Goal: Task Accomplishment & Management: Use online tool/utility

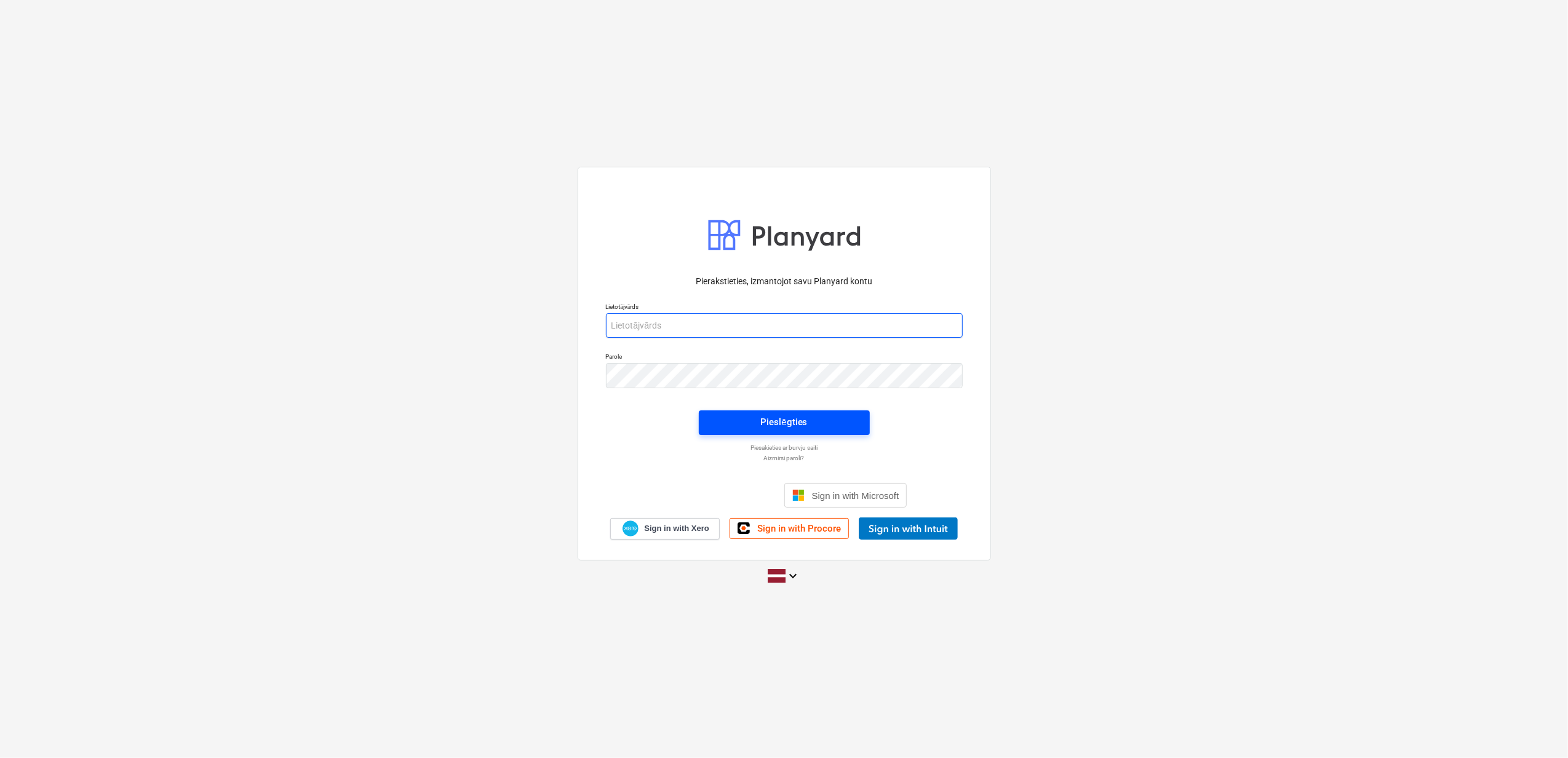
type input "[PERSON_NAME][EMAIL_ADDRESS][DOMAIN_NAME]"
click at [781, 421] on div "Pieslēgties" at bounding box center [784, 422] width 47 height 16
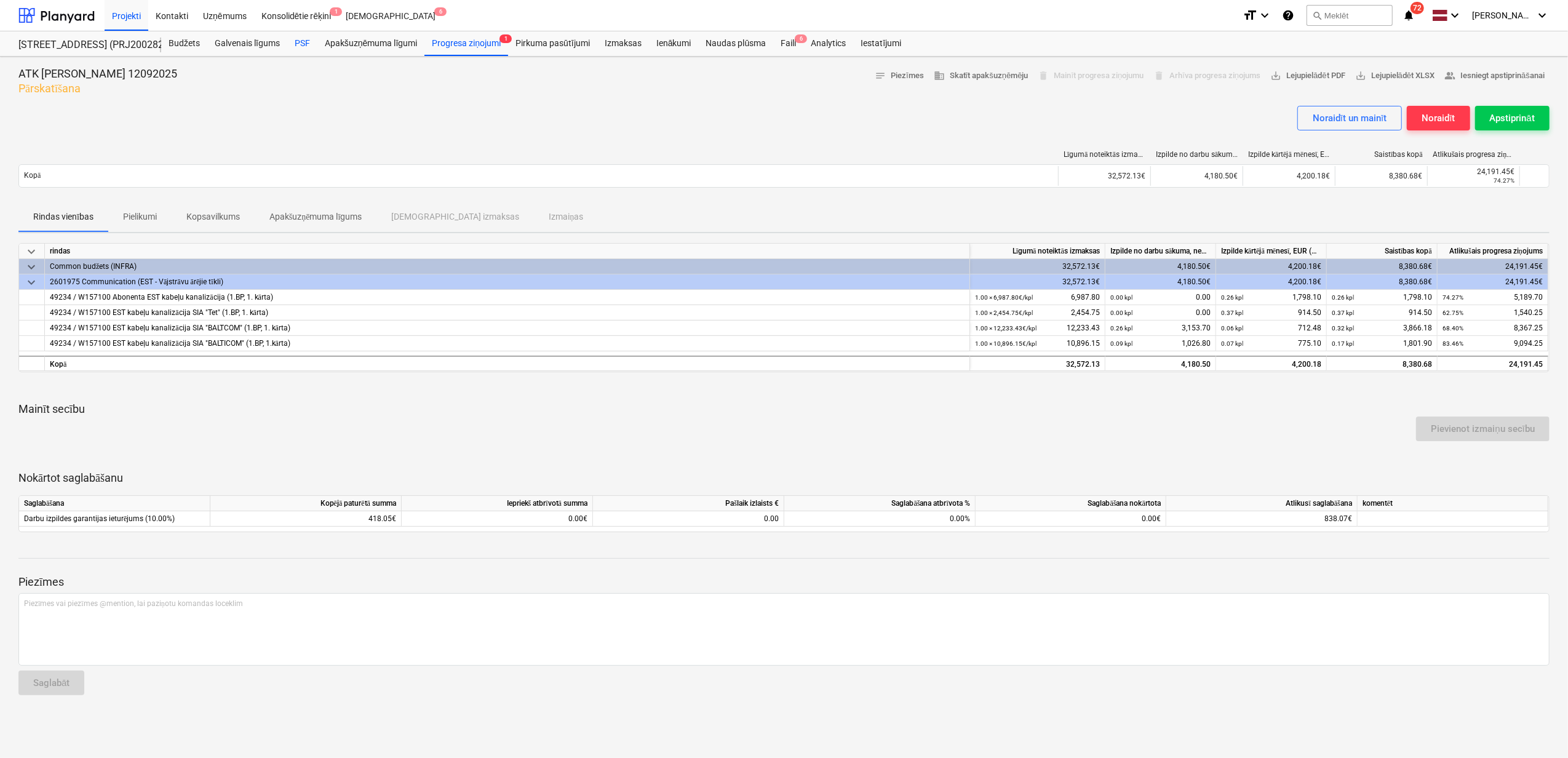
click at [294, 40] on div "PSF" at bounding box center [302, 44] width 30 height 24
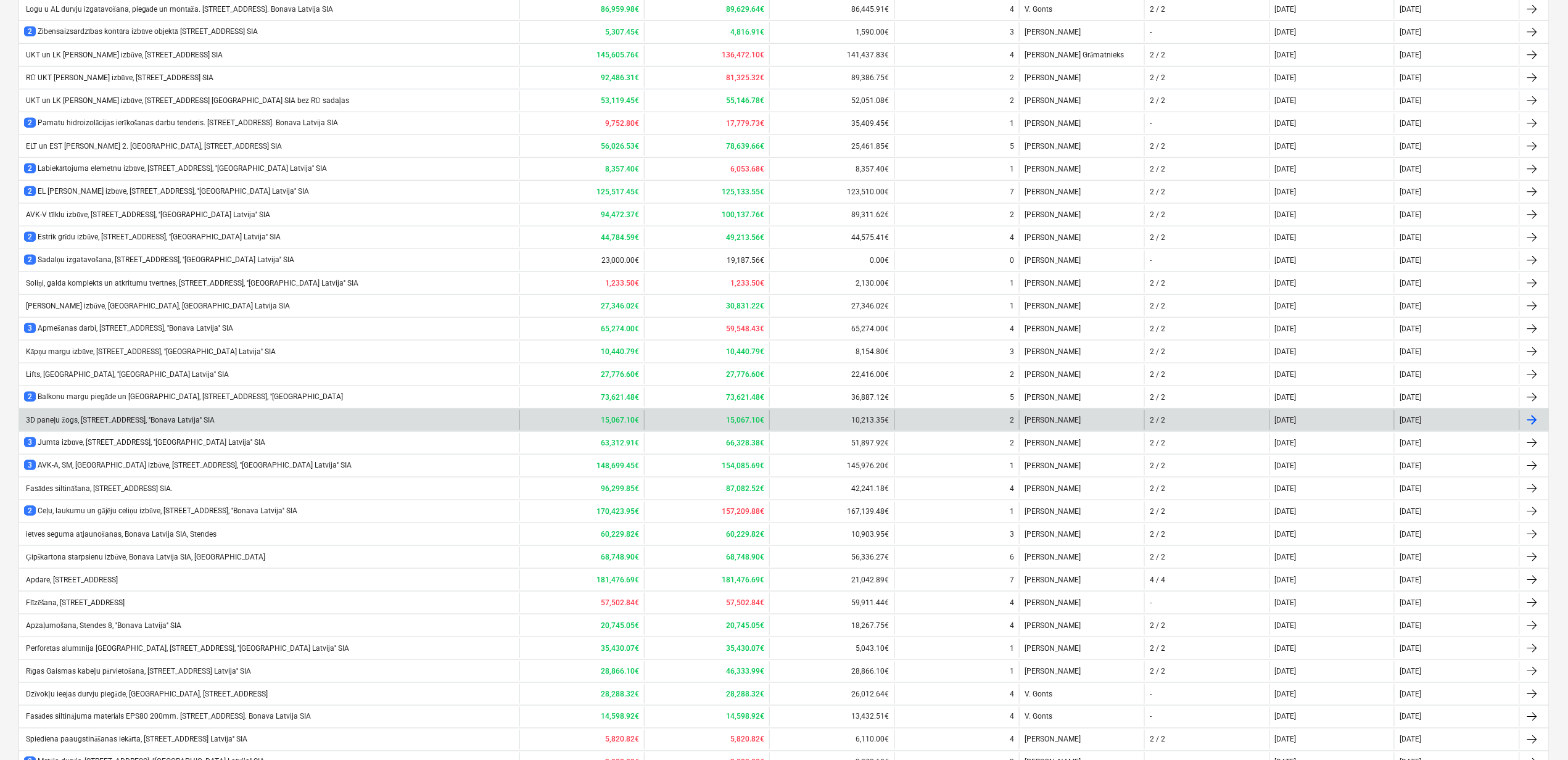
scroll to position [649, 0]
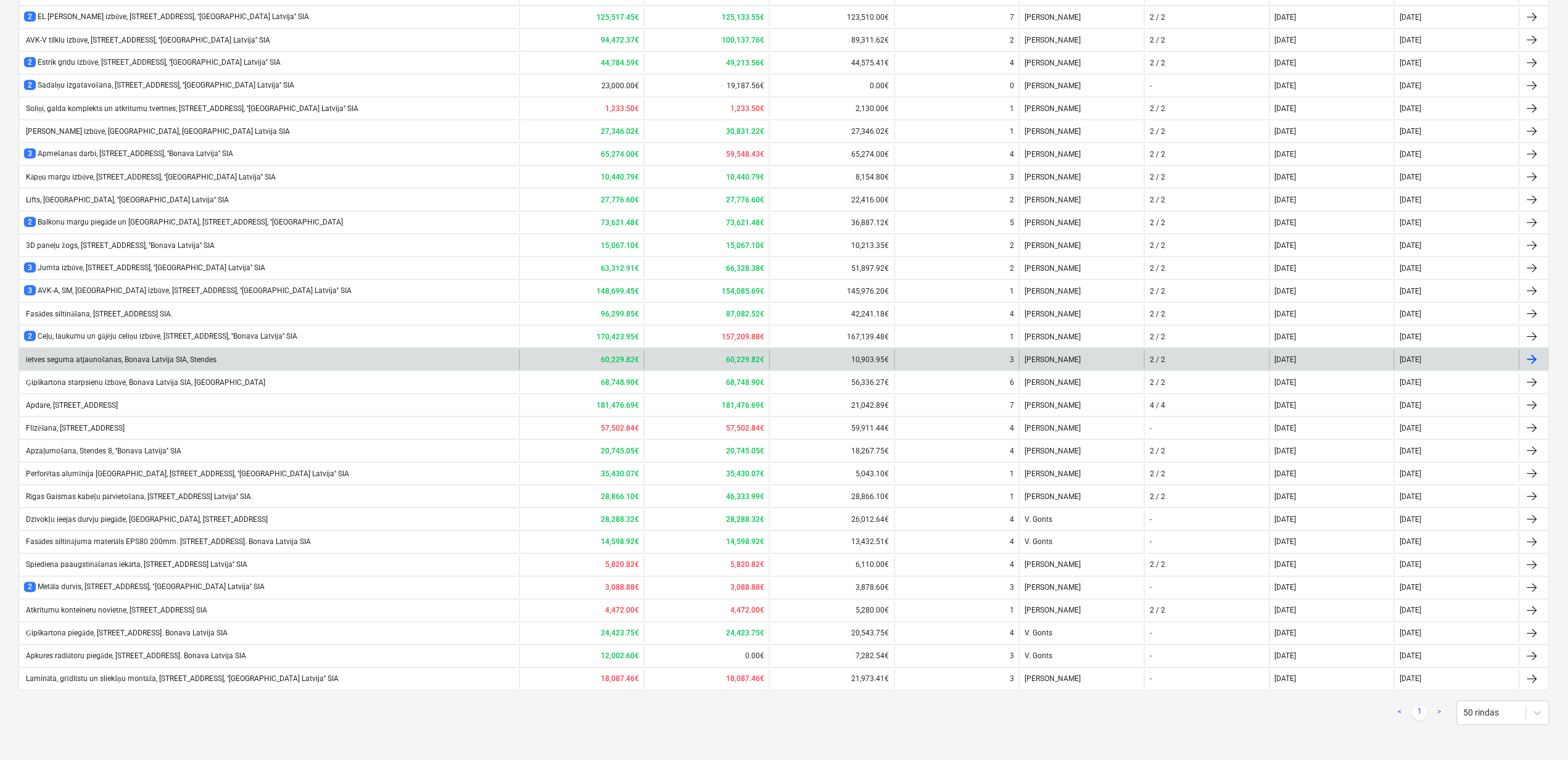
click at [158, 356] on div "ietves seguma atjaunošanas, Bonava Latvija SIA, Stendes" at bounding box center [120, 360] width 192 height 9
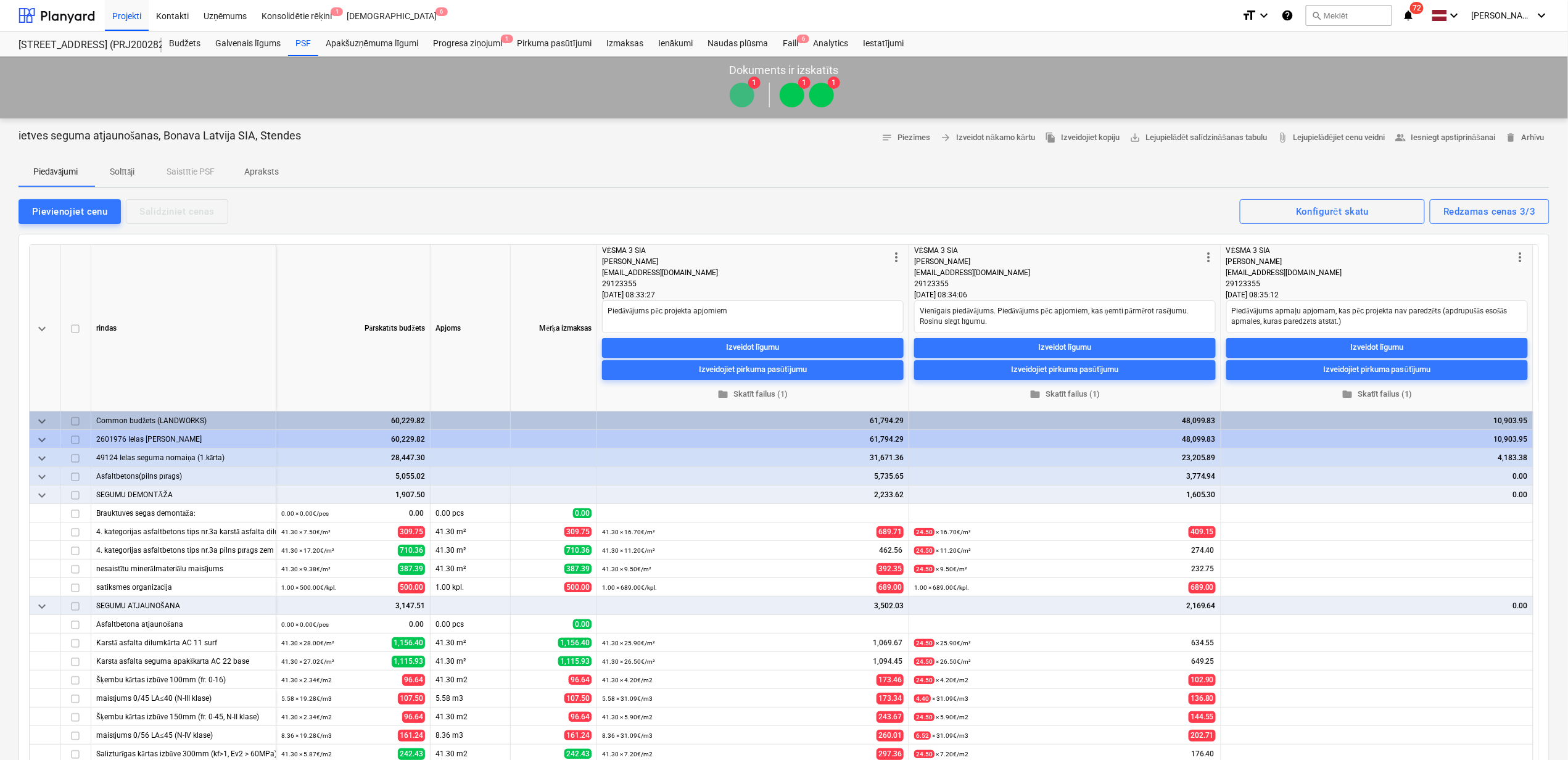
type textarea "x"
click at [122, 172] on p "Solītāji" at bounding box center [122, 172] width 30 height 13
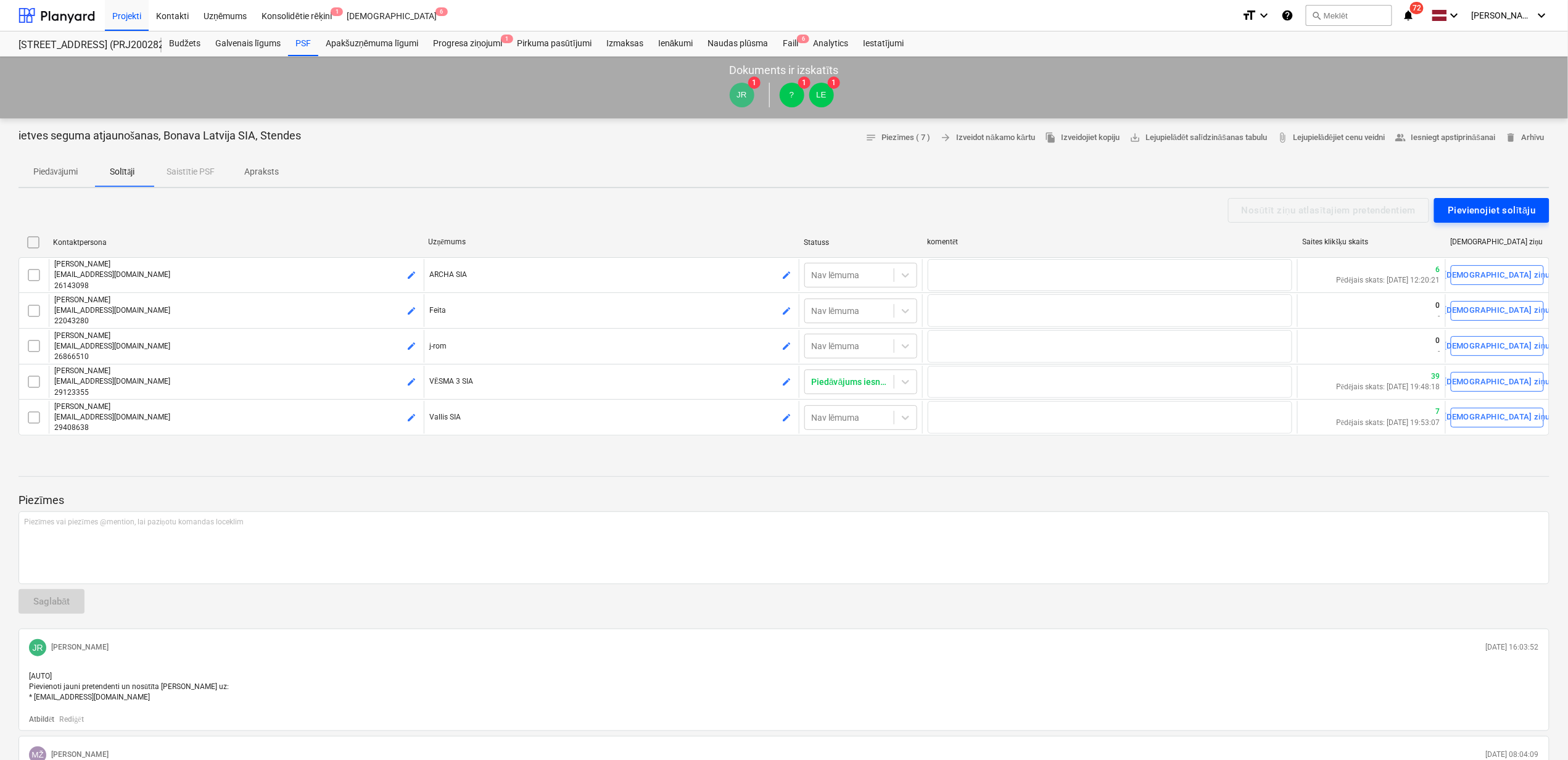
click at [1501, 203] on div "Pievienojiet solītāju" at bounding box center [1492, 210] width 88 height 16
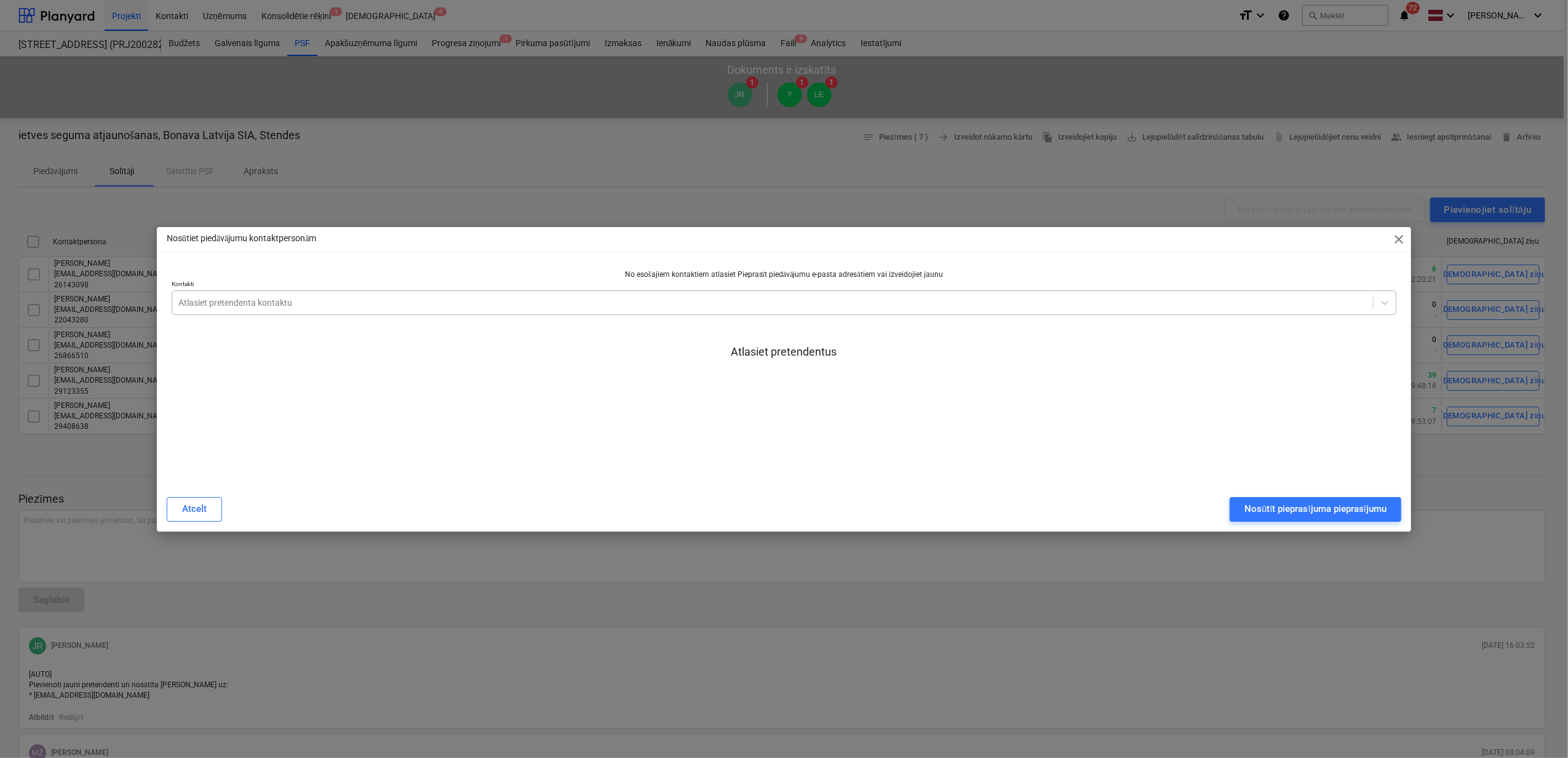
click at [543, 301] on div at bounding box center [773, 302] width 1188 height 12
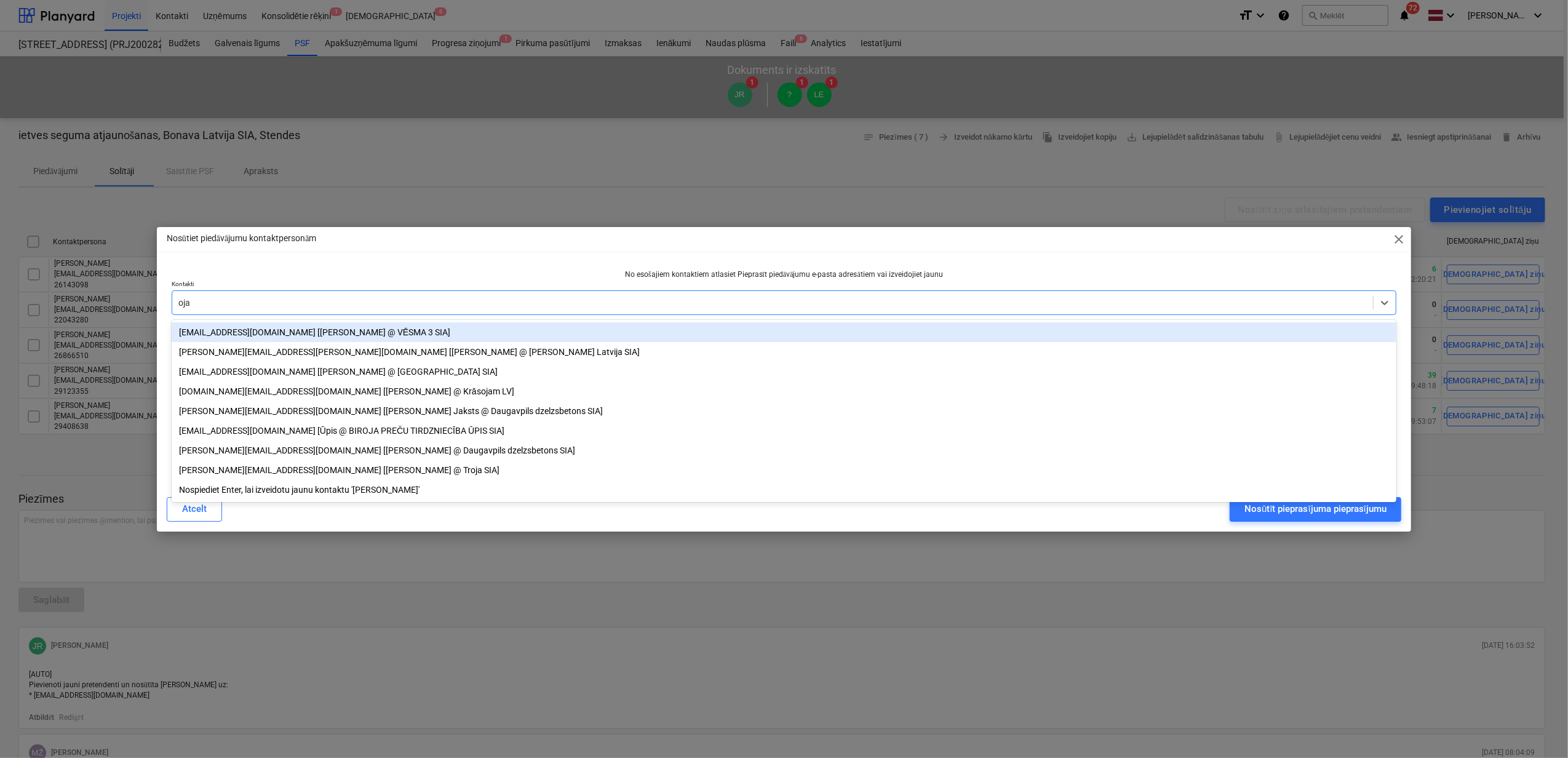
type input "ojar"
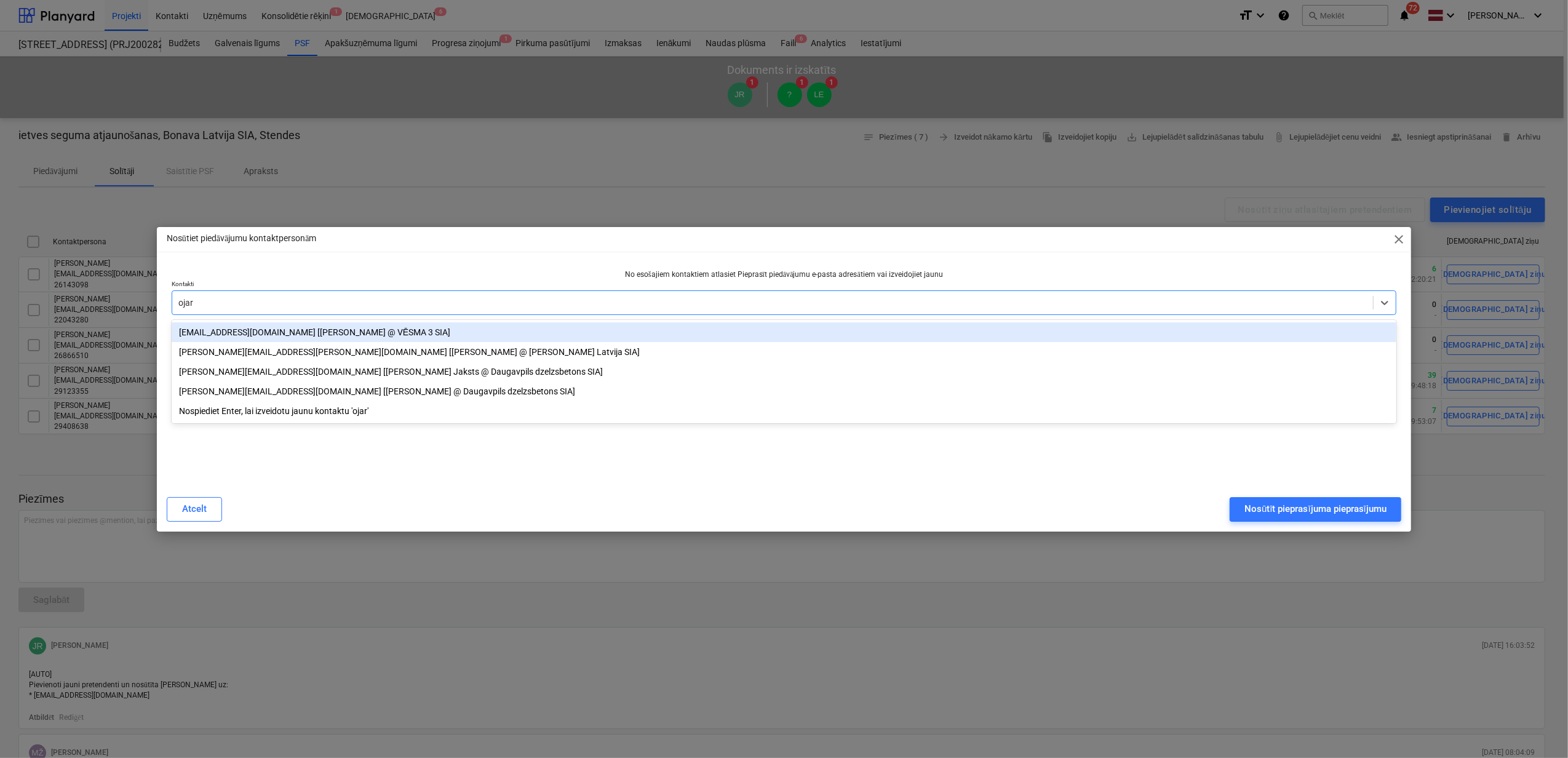
click at [294, 328] on div "[EMAIL_ADDRESS][DOMAIN_NAME] [[PERSON_NAME] @ VĒSMA 3 SIA]" at bounding box center [783, 332] width 1225 height 20
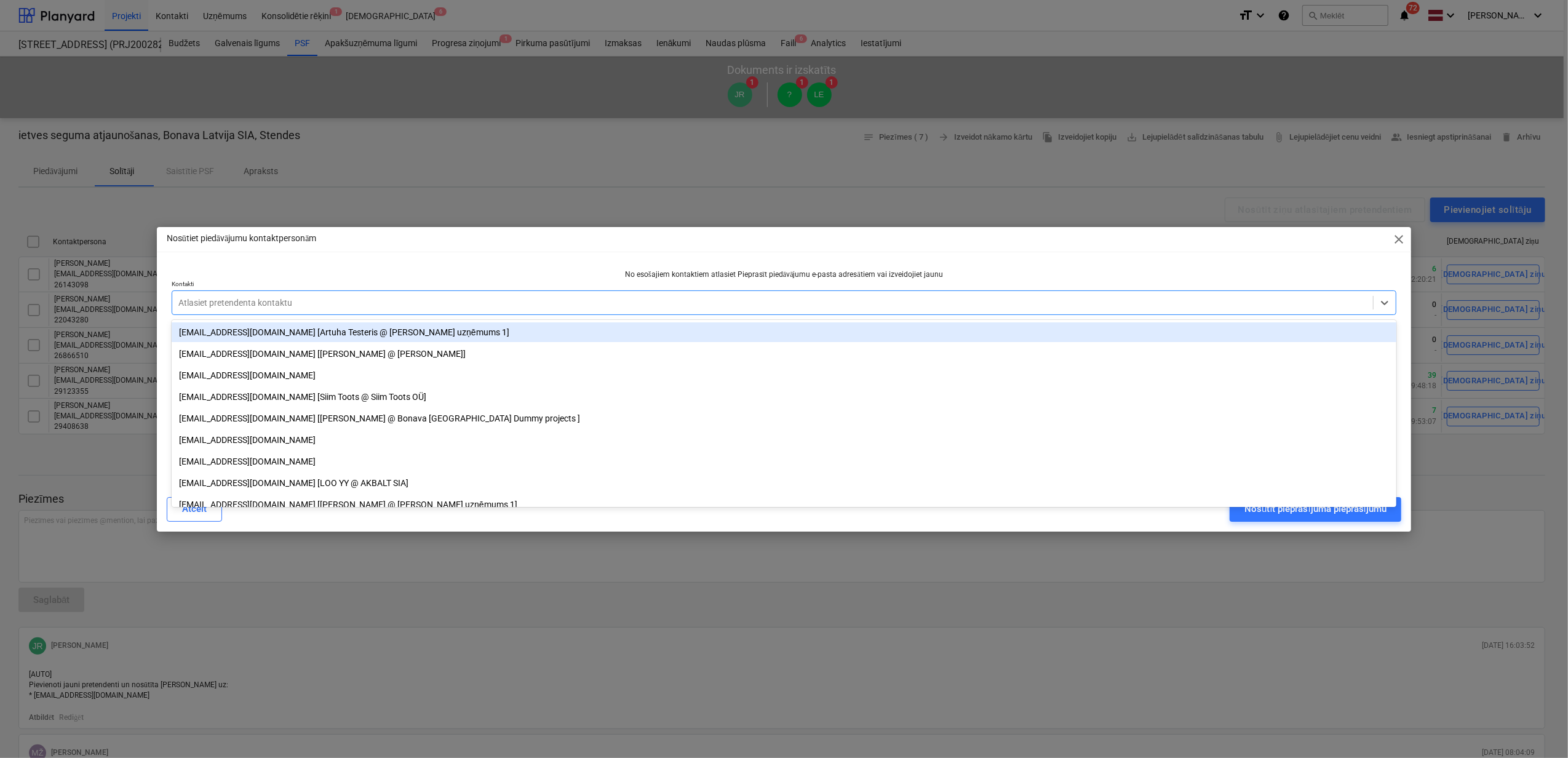
click at [510, 232] on div "Nosūtiet piedāvājumu kontaktpersonām close" at bounding box center [784, 240] width 1255 height 24
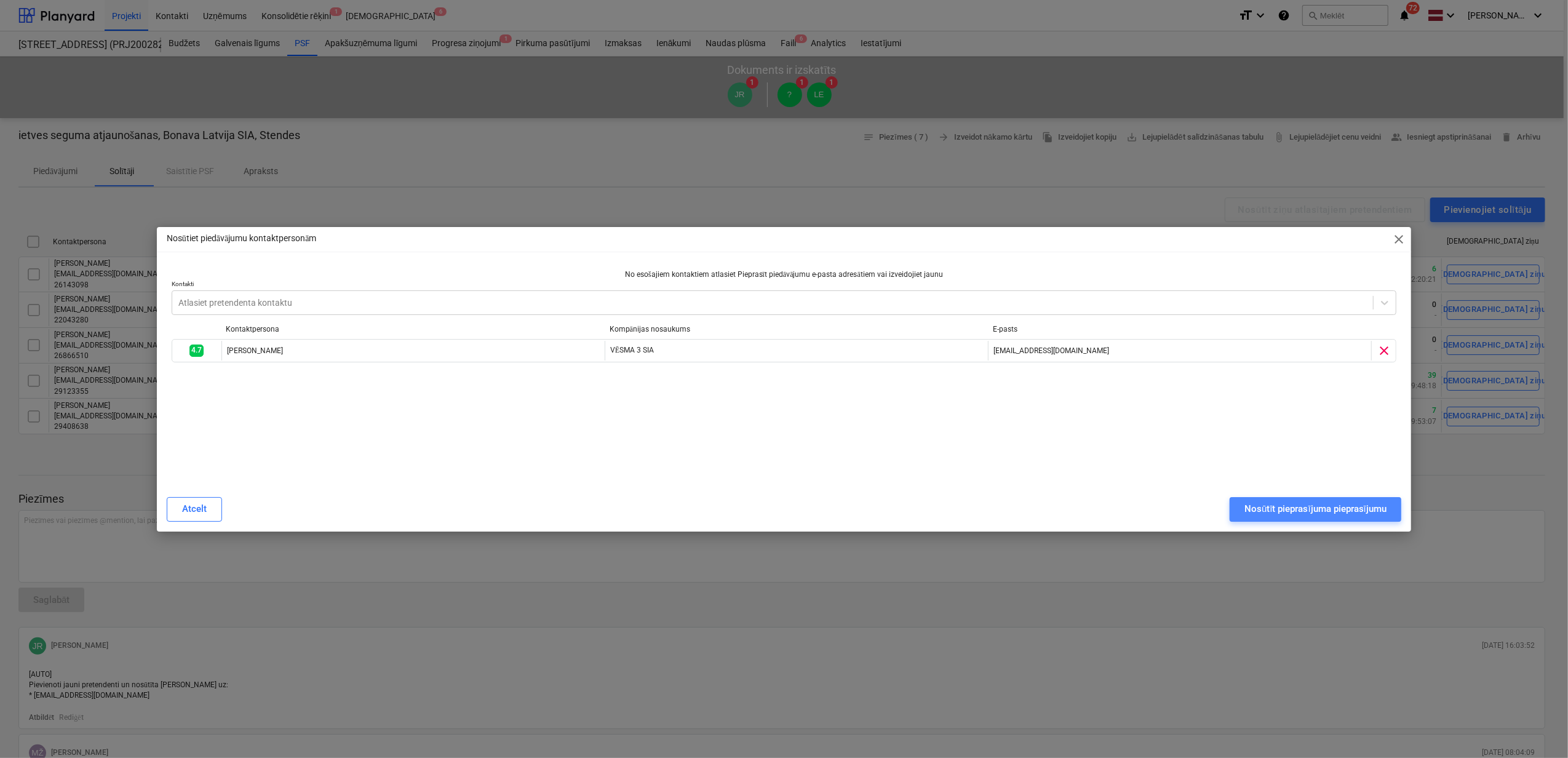
click at [1335, 510] on div "Nosūtīt pieprasījuma pieprasījumu" at bounding box center [1315, 508] width 142 height 16
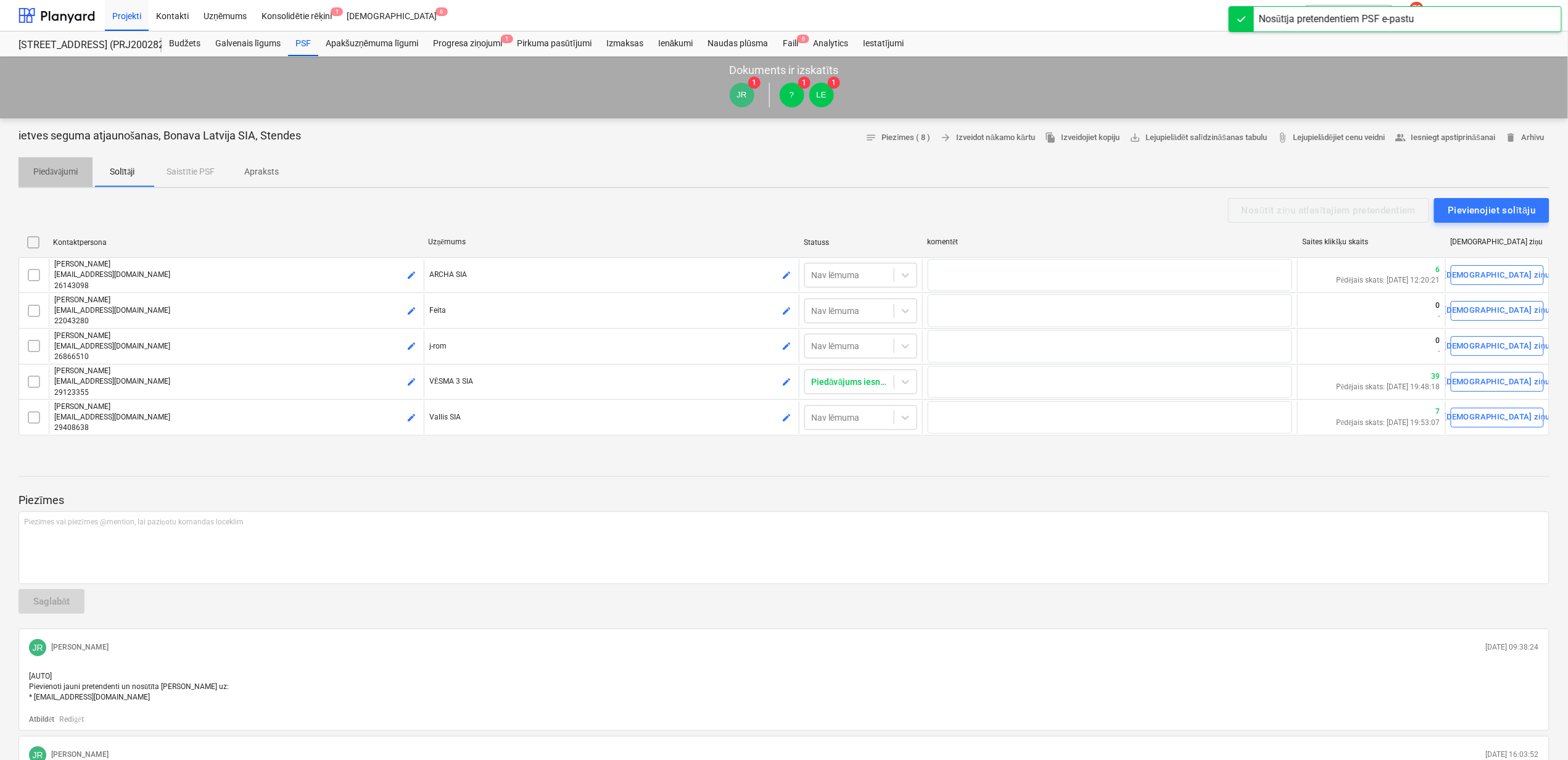
click at [65, 169] on p "Piedāvājumi" at bounding box center [55, 172] width 44 height 13
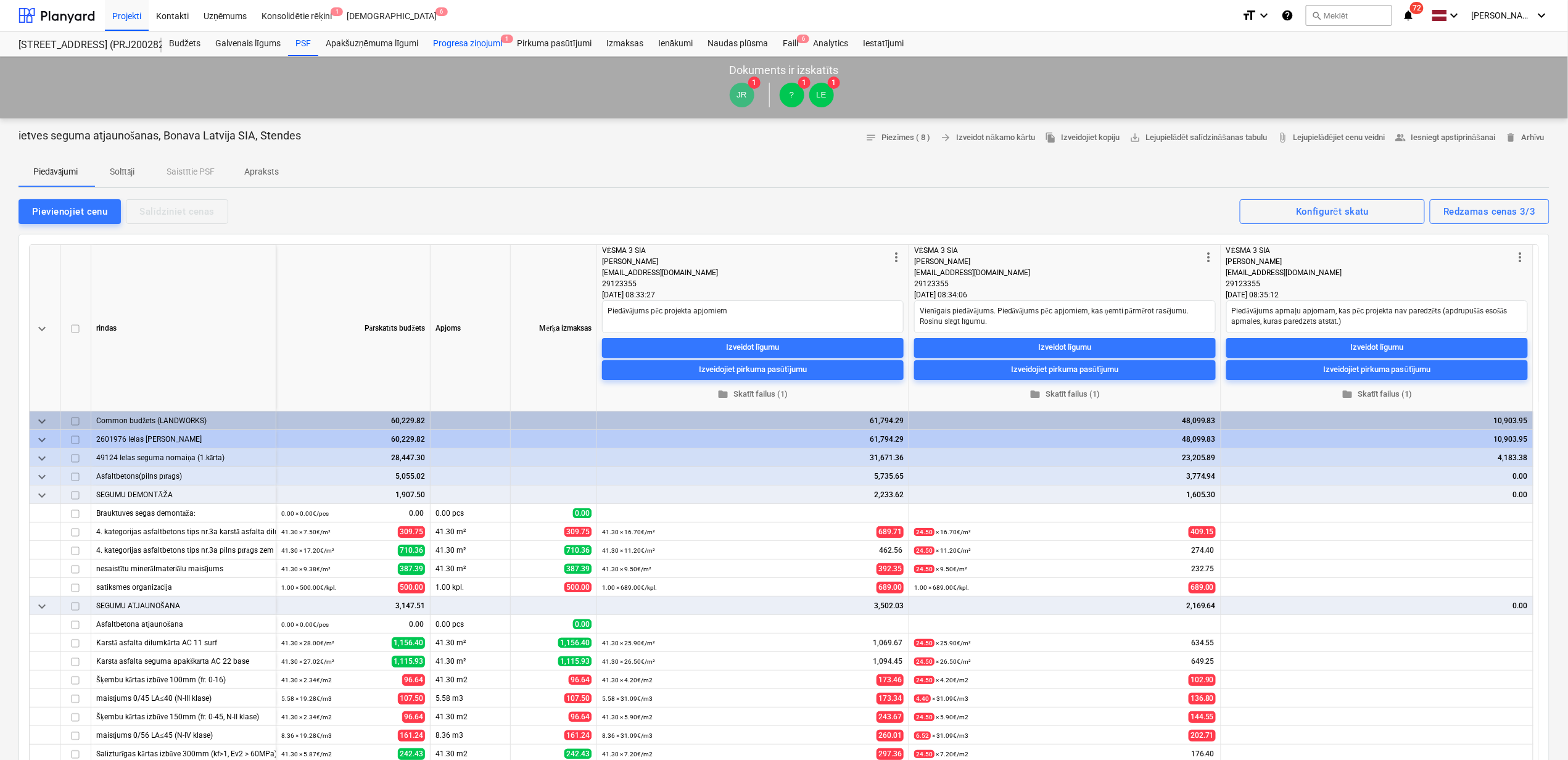
click at [467, 42] on div "Progresa ziņojumi 1" at bounding box center [467, 44] width 84 height 24
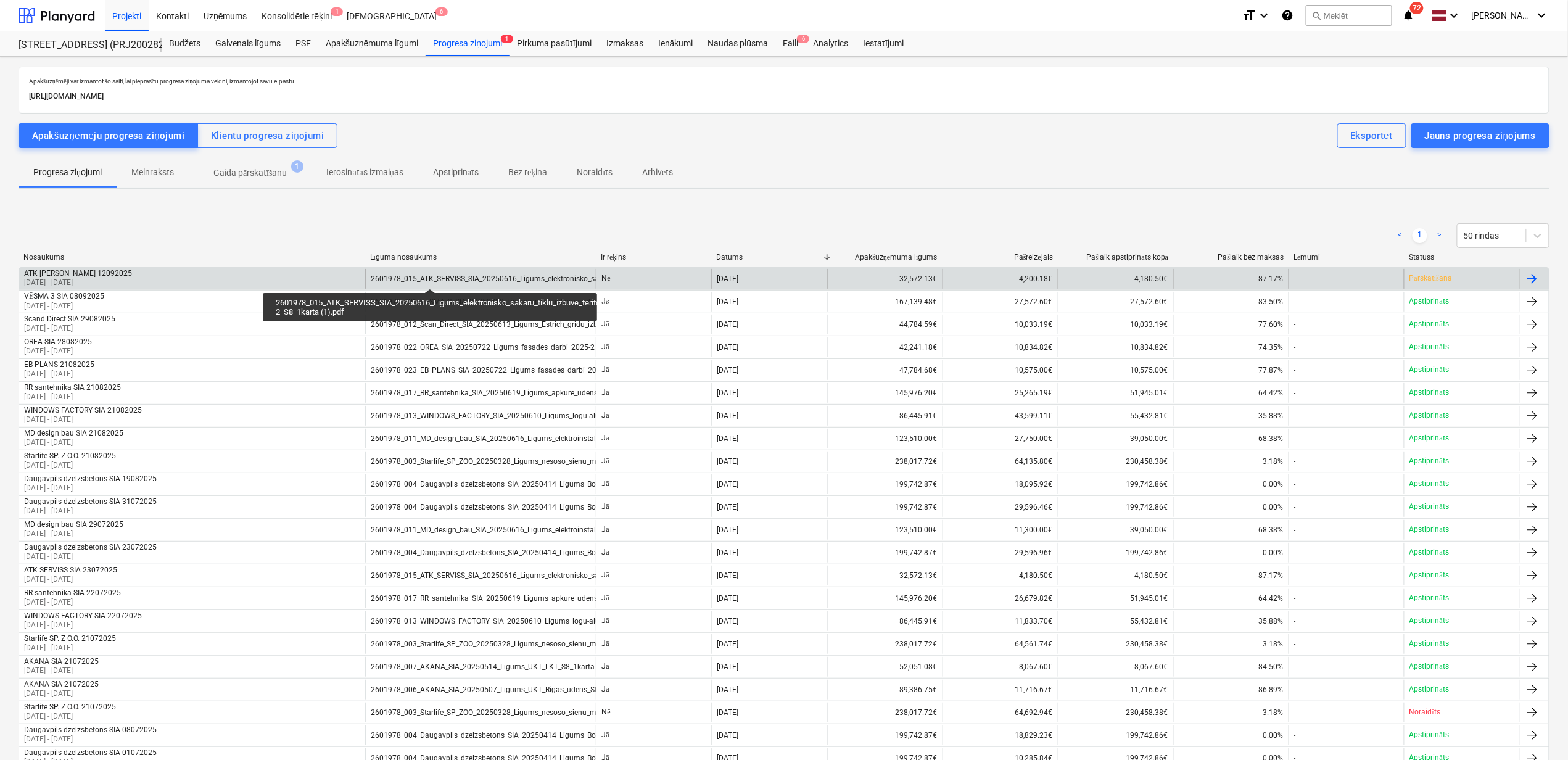
click at [430, 278] on div "2601978_015_ATK_SERVISS_SIA_20250616_Ligums_elektronisko_sakaru_tiklu_izbuve_te…" at bounding box center [571, 279] width 403 height 8
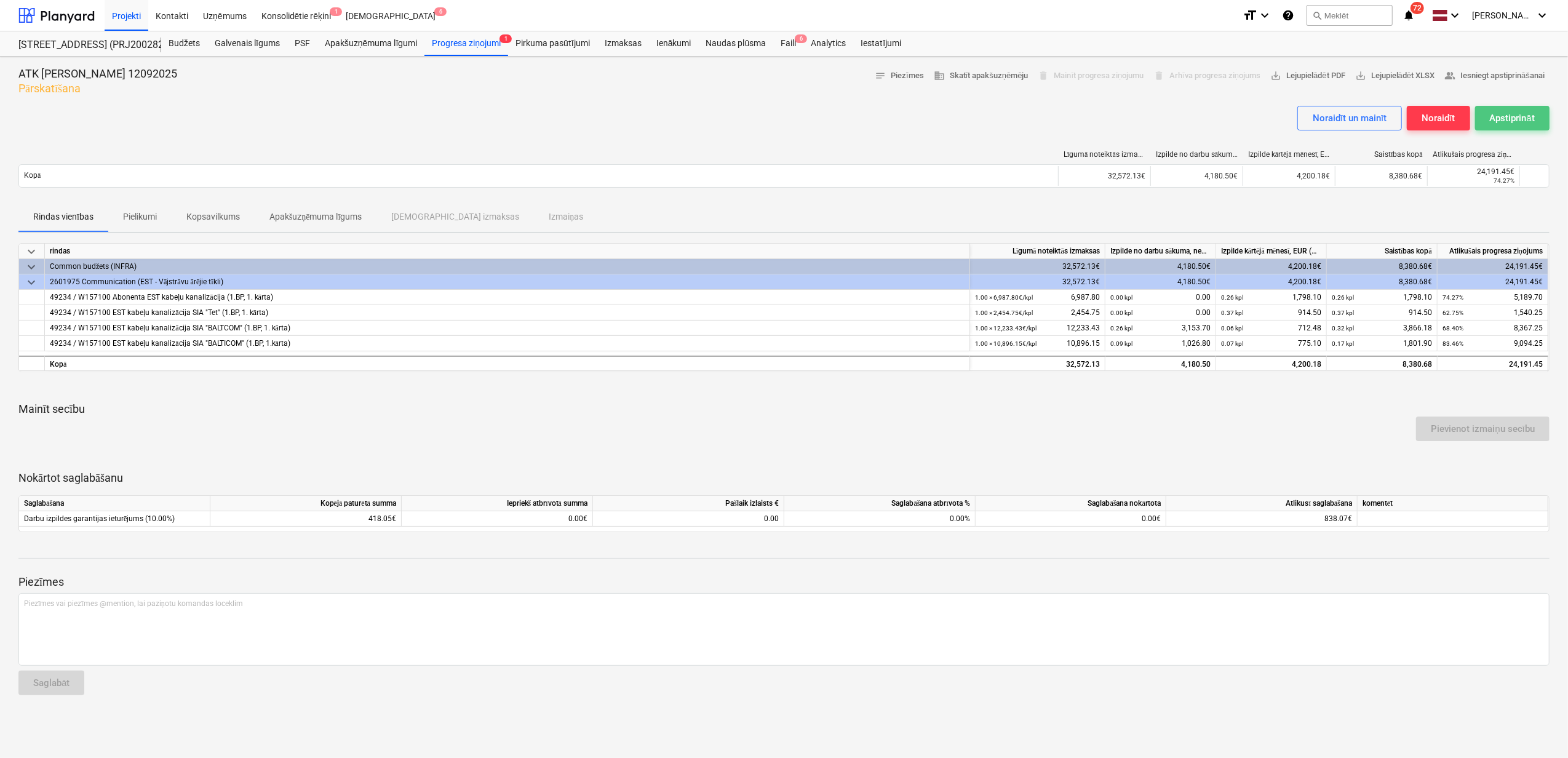
click at [1504, 119] on div "Apstiprināt" at bounding box center [1513, 118] width 45 height 16
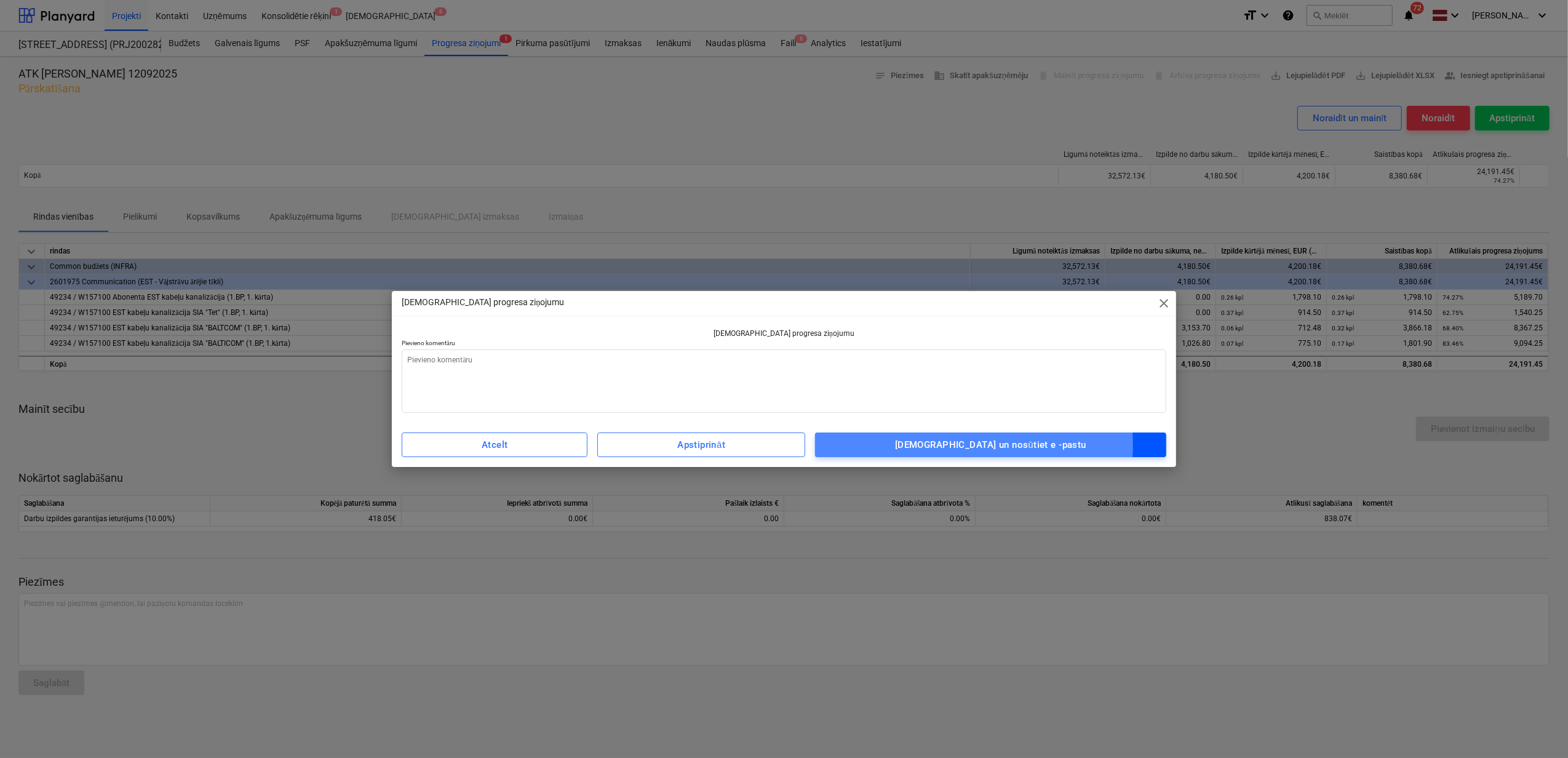
click at [980, 445] on div "[DEMOGRAPHIC_DATA] un nosūtiet e -pastu" at bounding box center [991, 445] width 191 height 16
type textarea "x"
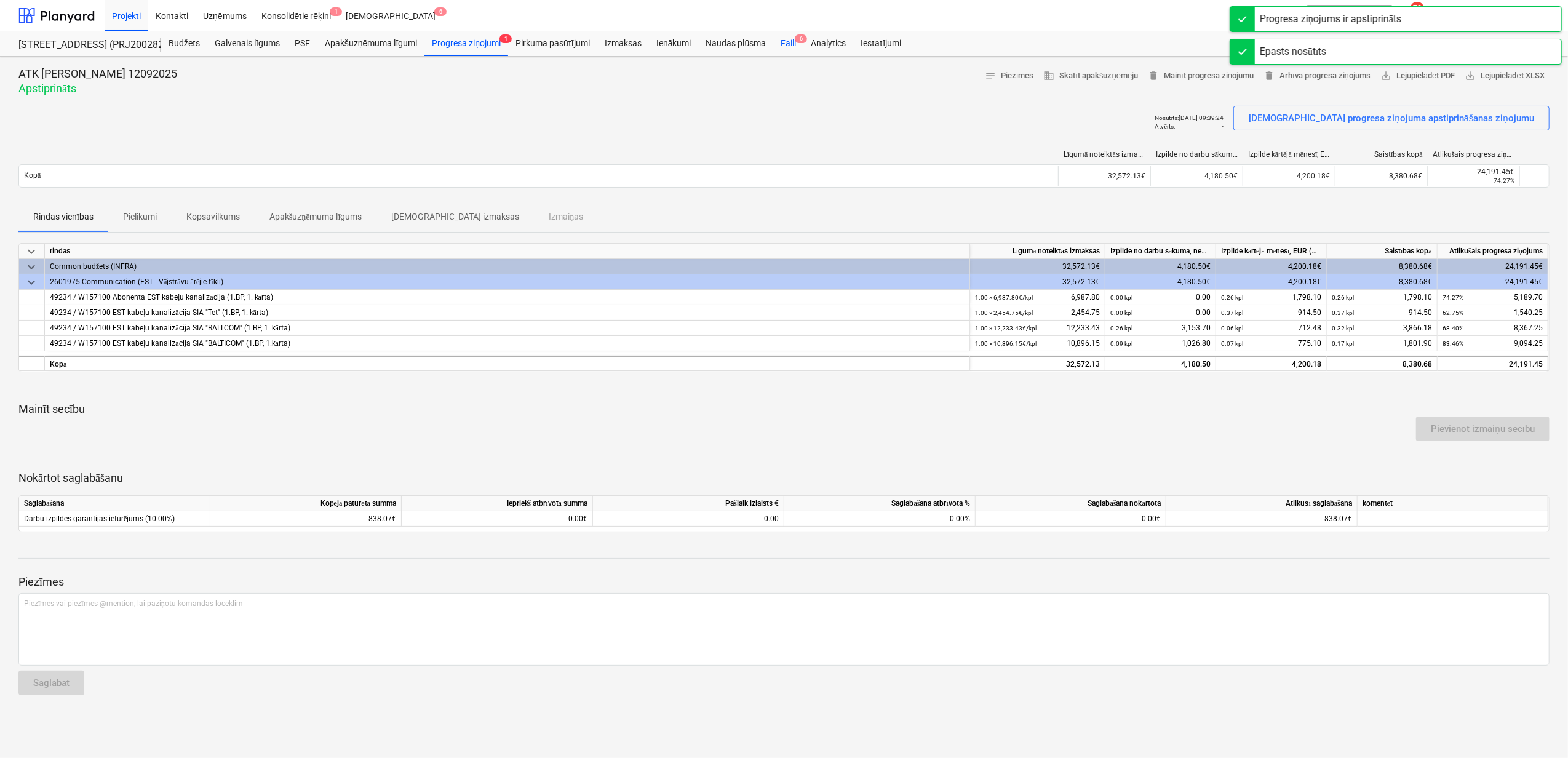
click at [791, 40] on div "Faili 6" at bounding box center [788, 44] width 30 height 24
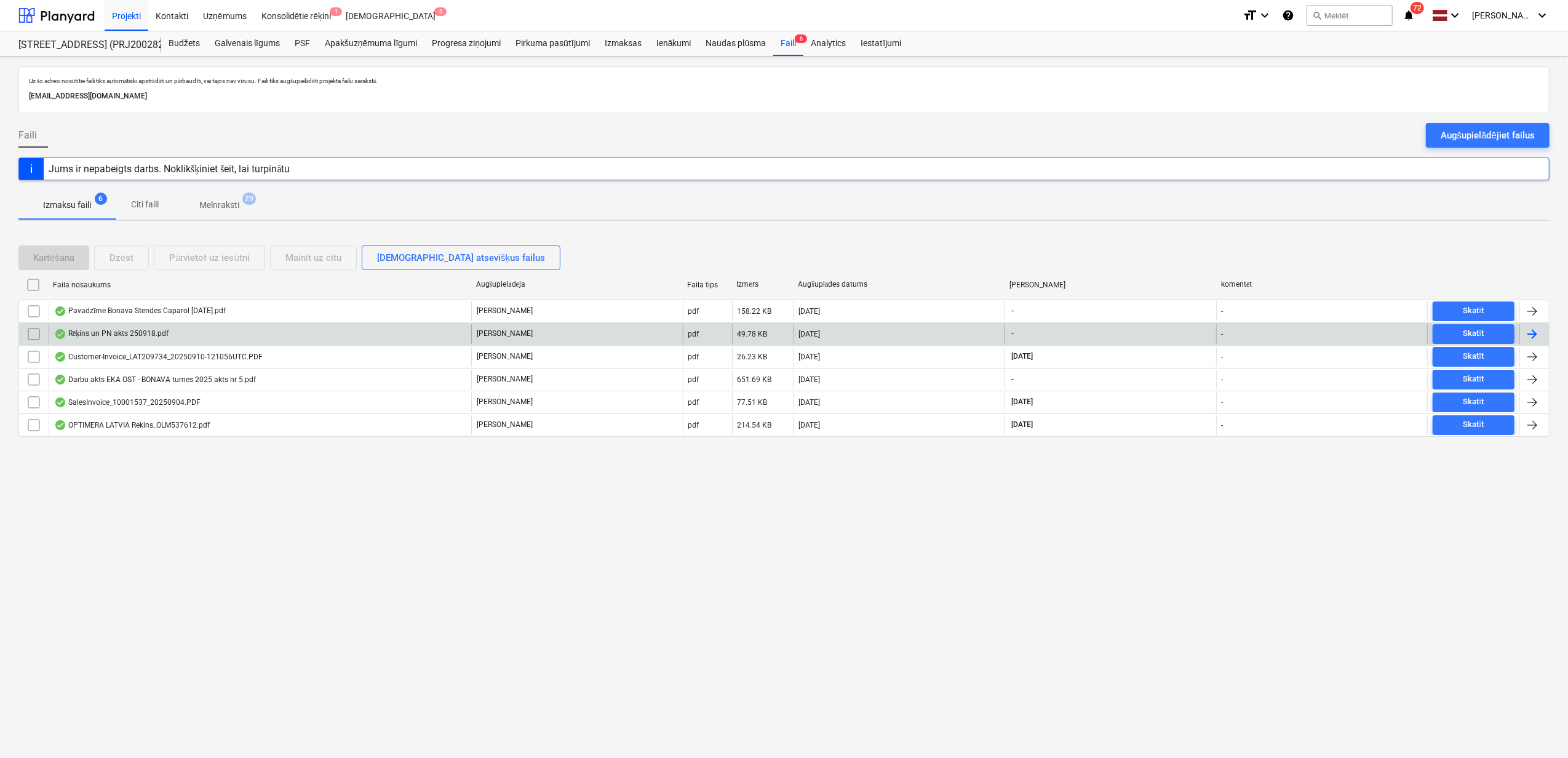
click at [146, 328] on div "Rēķins un PN akts 250918.pdf" at bounding box center [260, 334] width 423 height 20
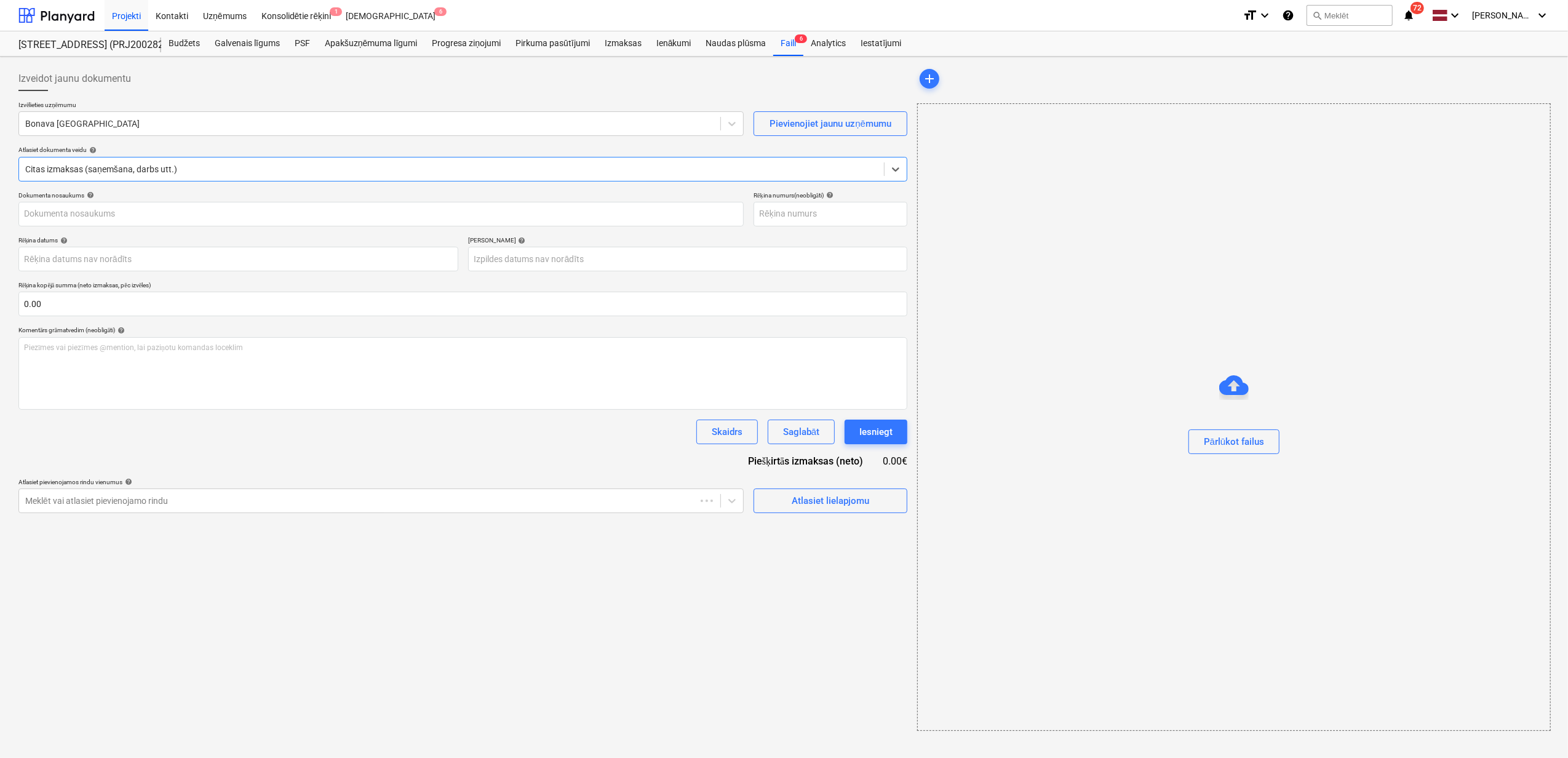
type input "8"
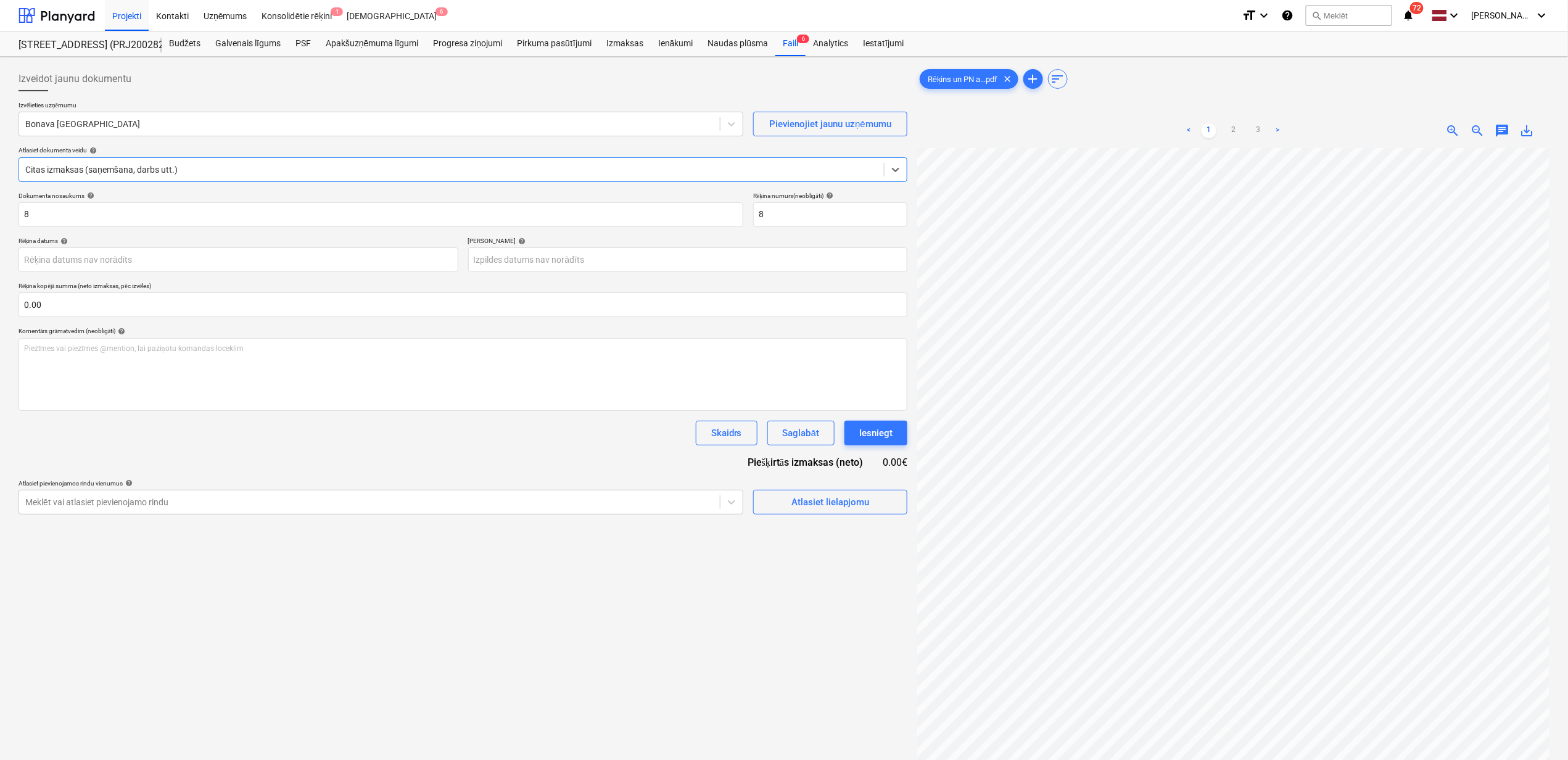
scroll to position [192, 0]
click at [154, 126] on div at bounding box center [370, 124] width 689 height 12
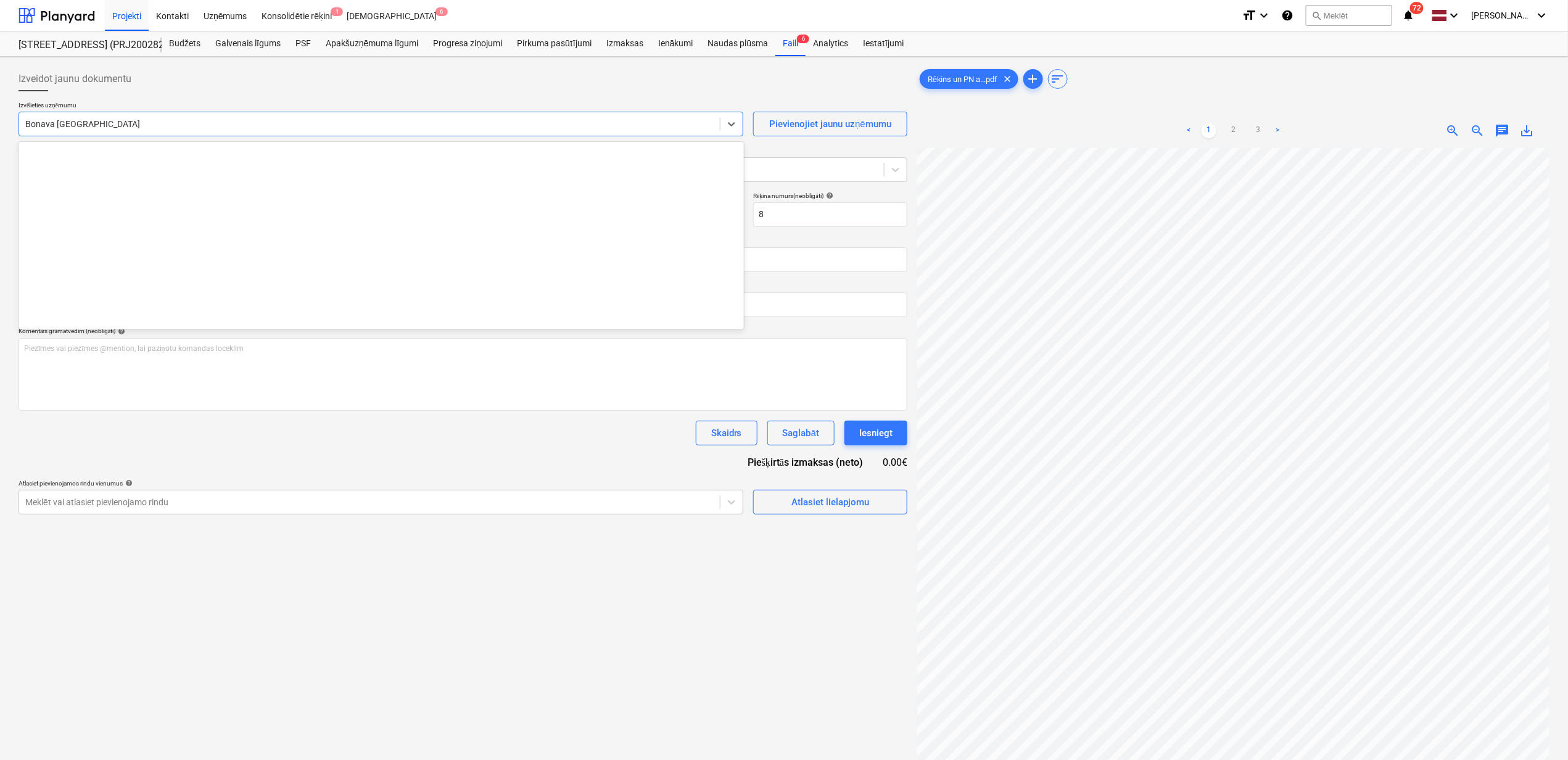
scroll to position [2267, 0]
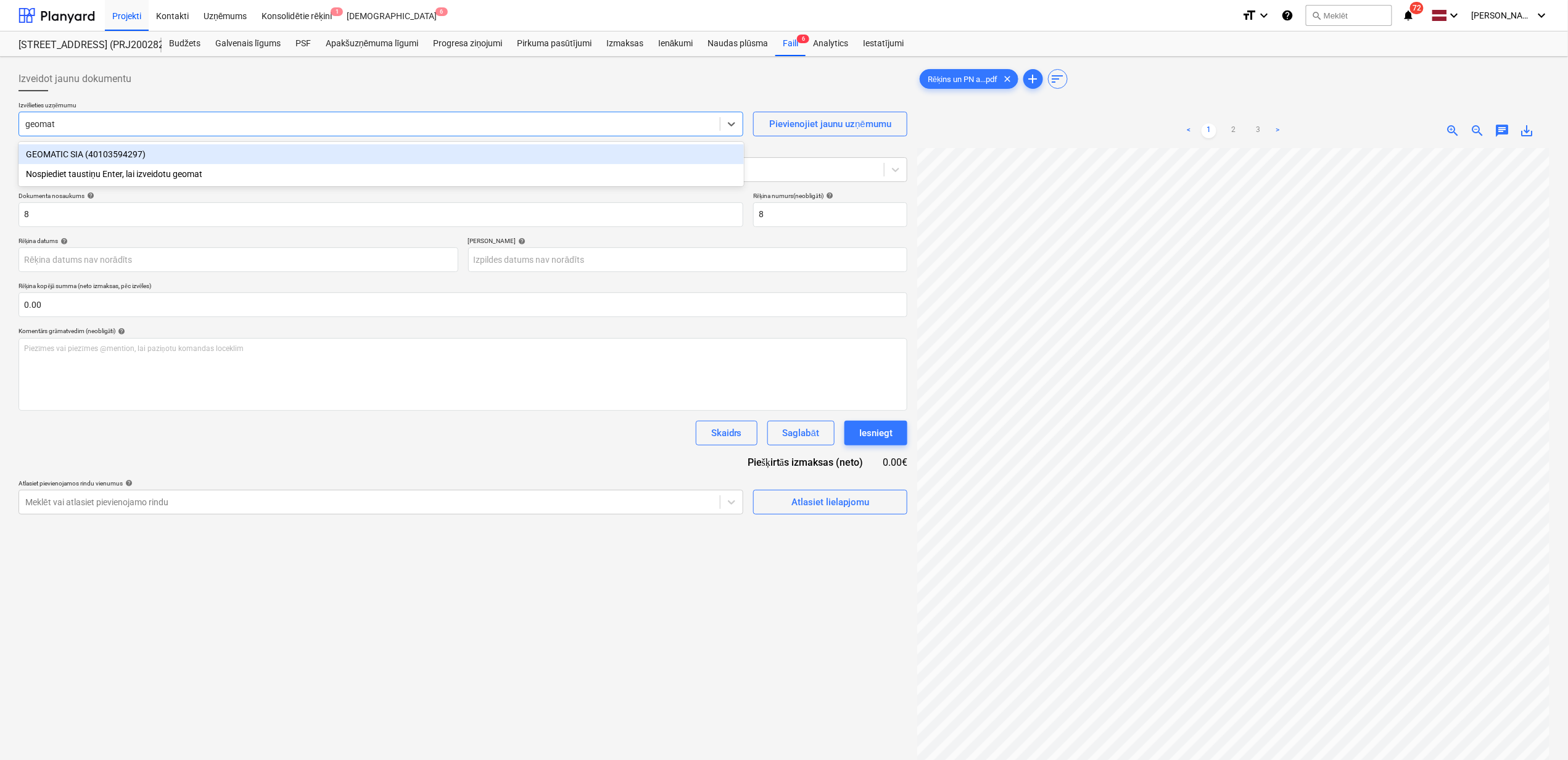
type input "geomati"
drag, startPoint x: 159, startPoint y: 148, endPoint x: 167, endPoint y: 156, distance: 11.3
click at [161, 148] on div "GEOMATIC SIA (40103594297)" at bounding box center [381, 154] width 725 height 20
click at [1529, 133] on span "save_alt" at bounding box center [1528, 131] width 15 height 15
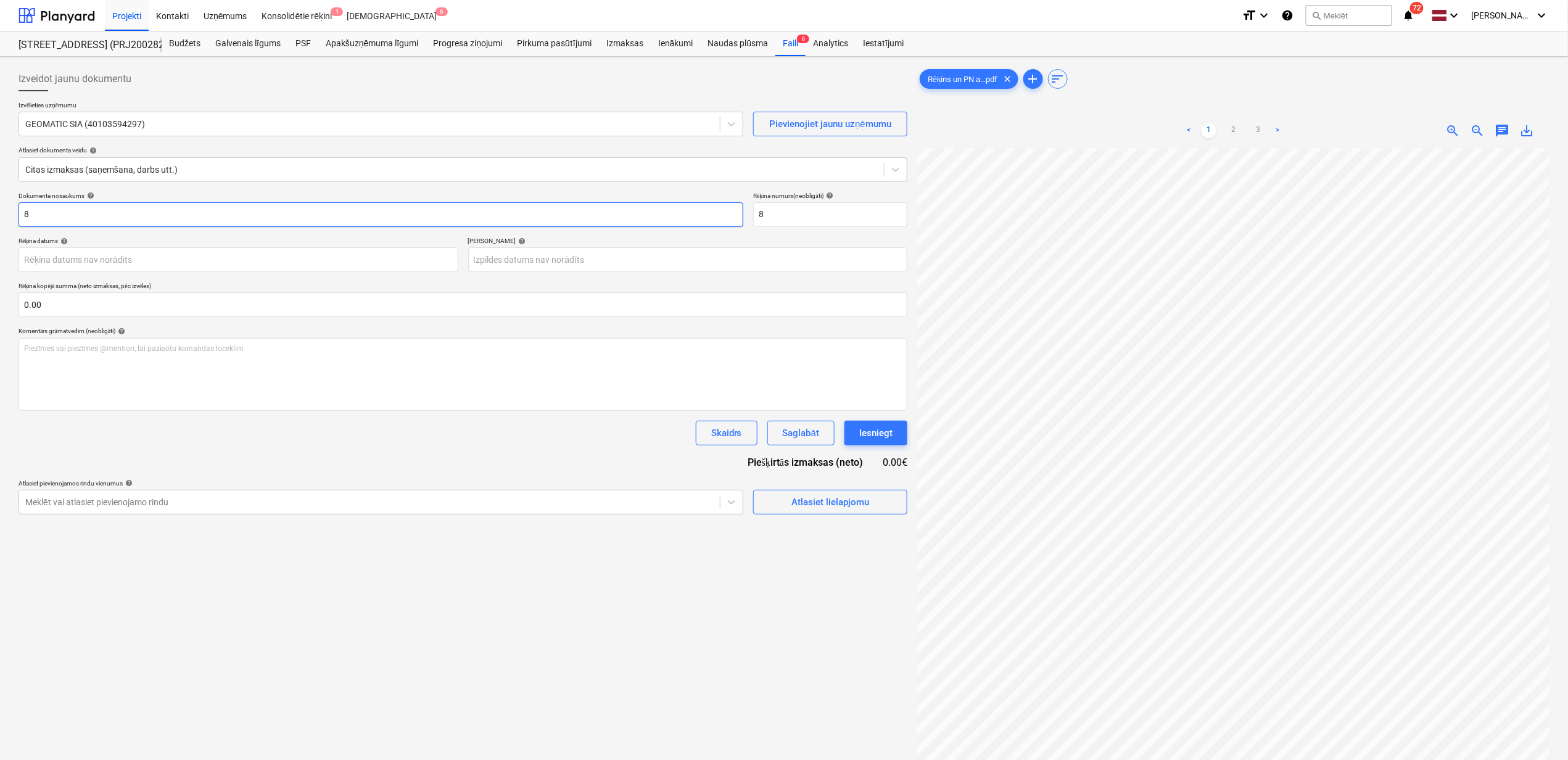
drag, startPoint x: 79, startPoint y: 223, endPoint x: 60, endPoint y: 222, distance: 19.0
click at [77, 224] on input "8" at bounding box center [381, 215] width 725 height 24
drag, startPoint x: 54, startPoint y: 222, endPoint x: -17, endPoint y: 225, distance: 71.1
click at [0, 225] on html "Projekti Kontakti Uzņēmums Konsolidētie rēķini 1 Iesūtne 6 format_size keyboard…" at bounding box center [784, 380] width 1568 height 760
paste input "Rēķins un PN akts 25091"
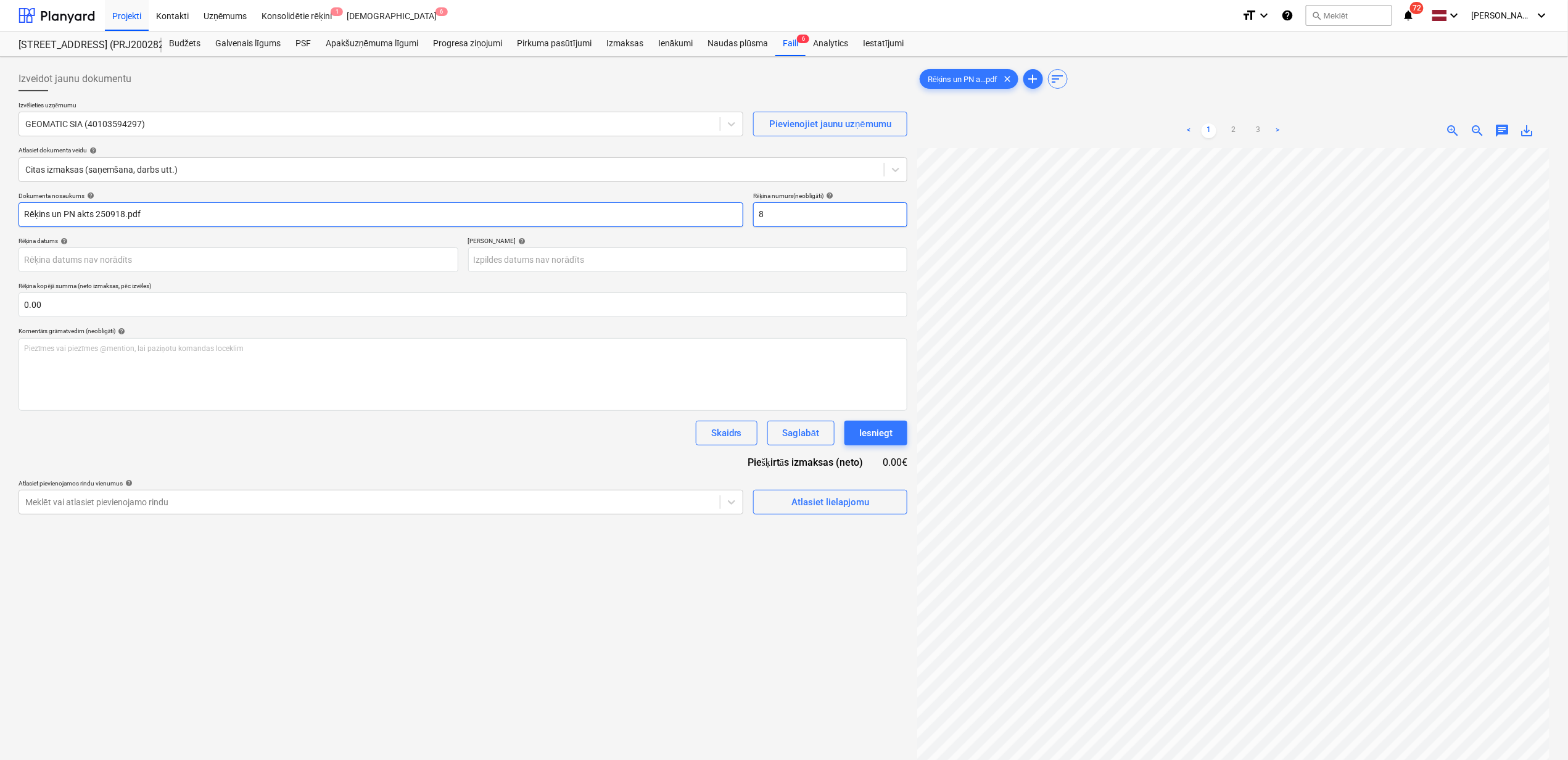
type input "Rēķins un PN akts 250918.pdf"
drag, startPoint x: 770, startPoint y: 215, endPoint x: 739, endPoint y: 205, distance: 32.6
click at [739, 205] on div "Dokumenta nosaukums help Rēķins un PN akts 250918.pdf Rēķina numurs (neobligāti…" at bounding box center [463, 208] width 889 height 35
type input "250918"
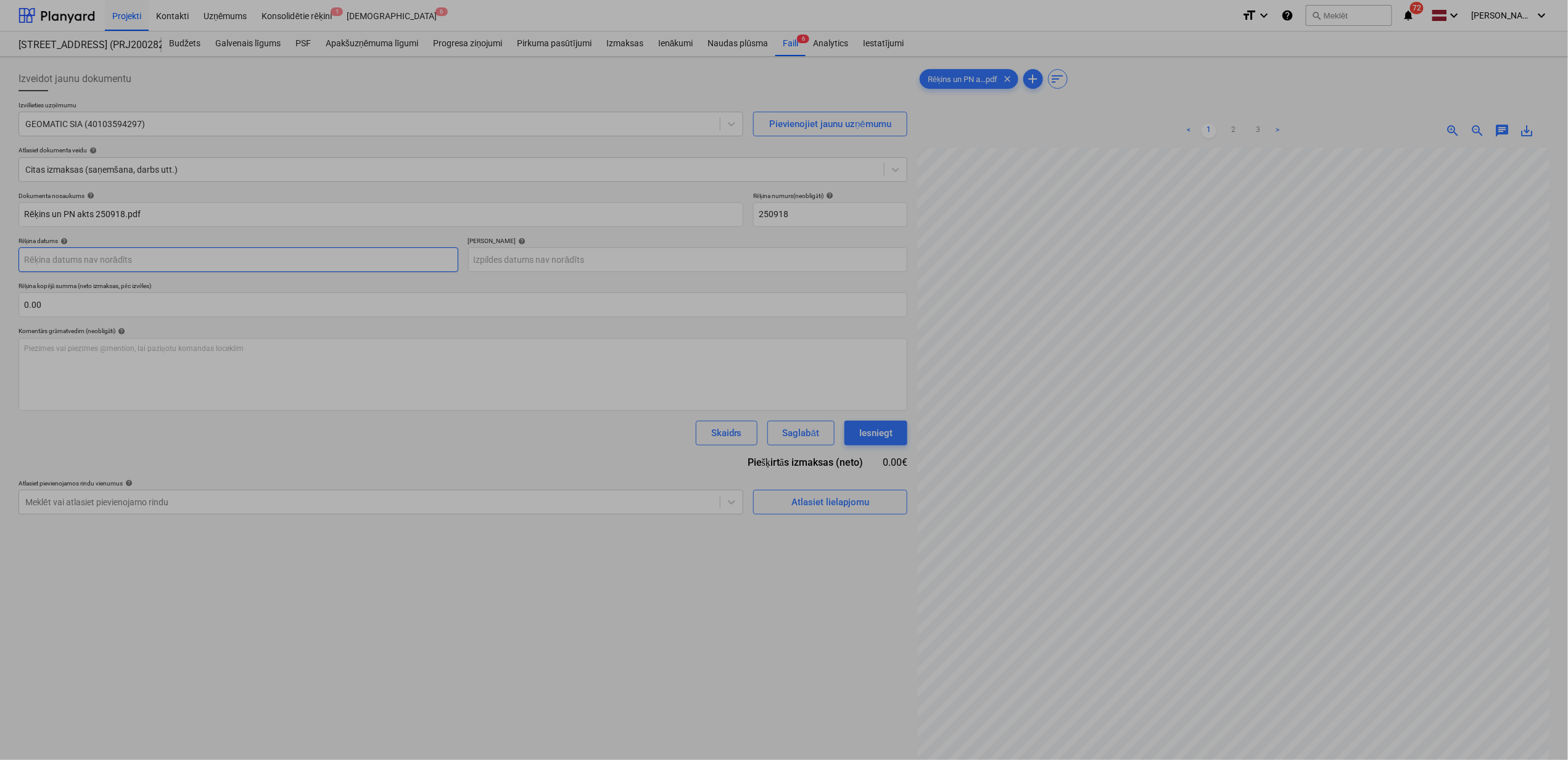
click at [211, 255] on body "Projekti Kontakti Uzņēmums Konsolidētie rēķini 1 Iesūtne 6 format_size keyboard…" at bounding box center [784, 380] width 1568 height 760
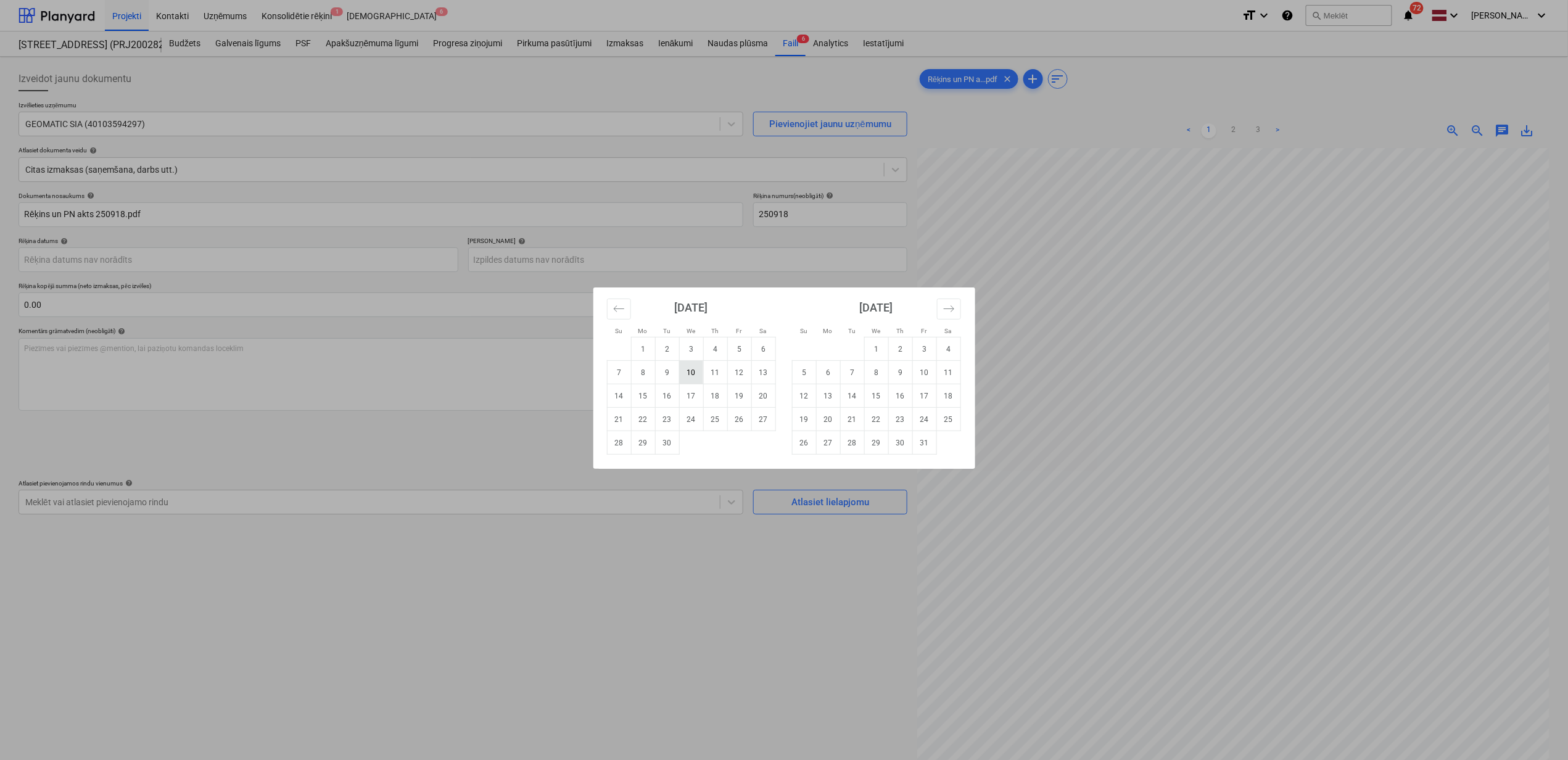
click at [691, 376] on td "10" at bounding box center [692, 372] width 24 height 23
type input "[DATE]"
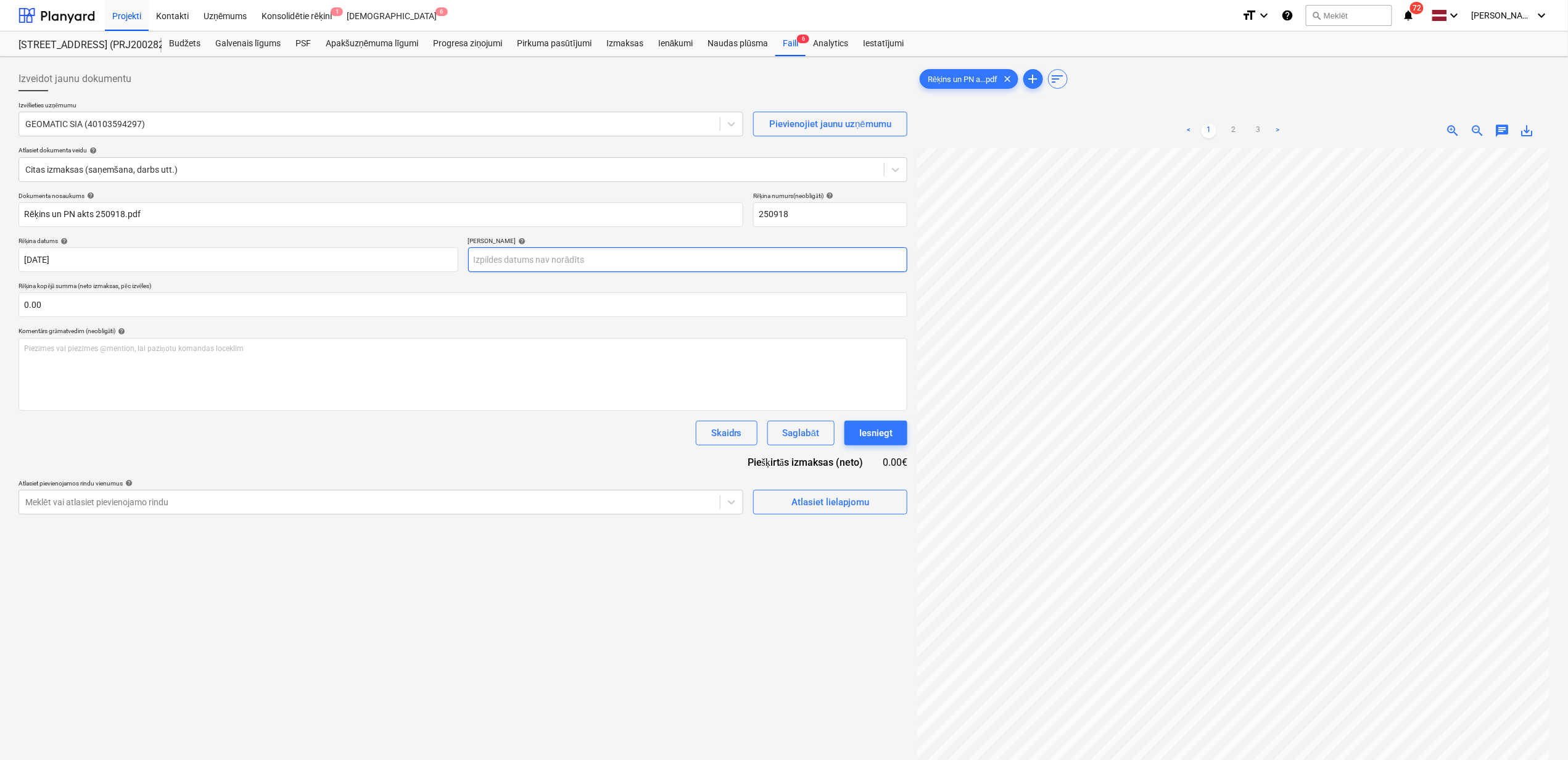
click at [647, 248] on body "Projekti Kontakti Uzņēmums Konsolidētie rēķini 1 Iesūtne 6 format_size keyboard…" at bounding box center [784, 380] width 1568 height 760
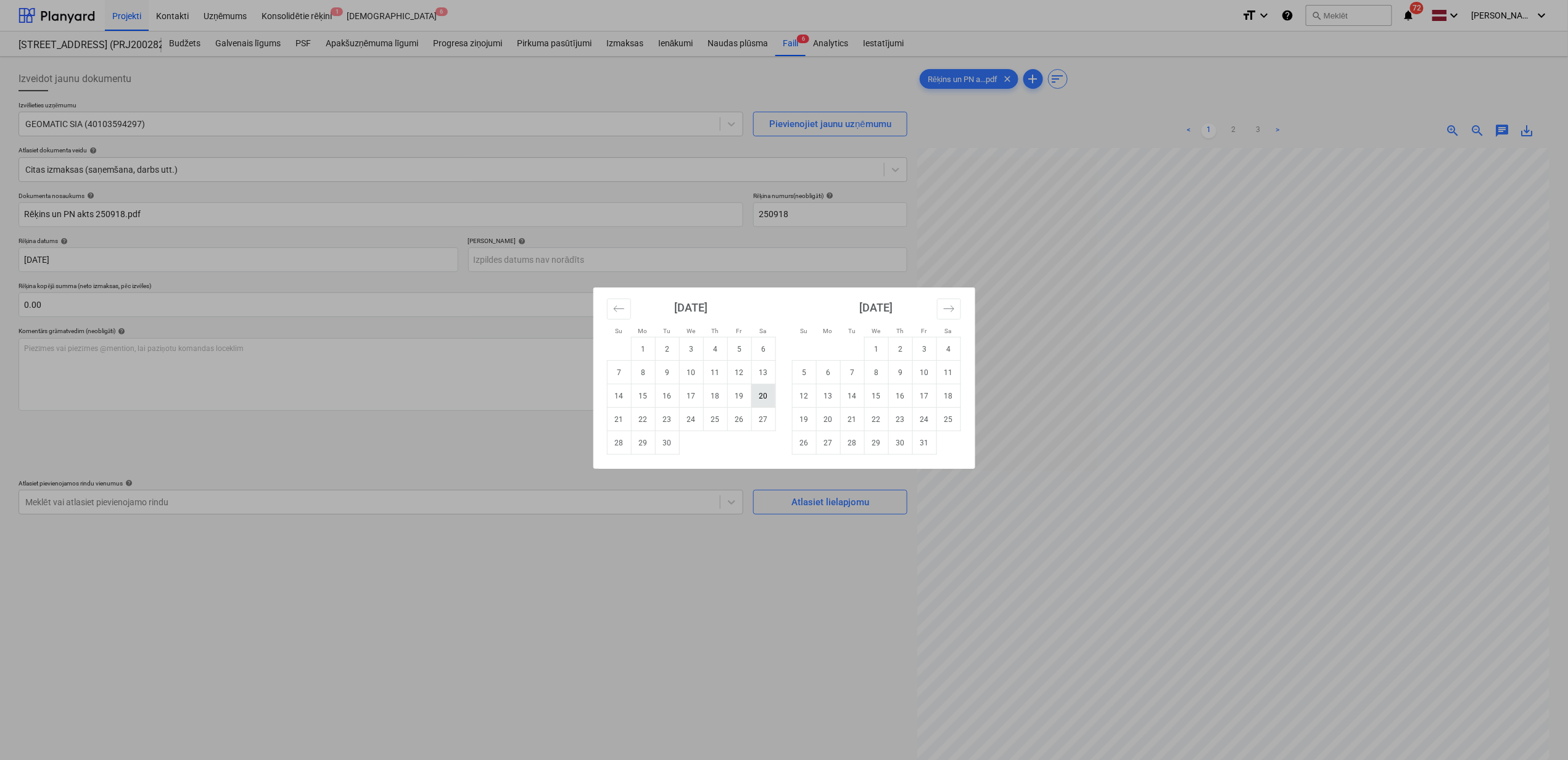
click at [755, 399] on td "20" at bounding box center [764, 396] width 24 height 23
type input "[DATE]"
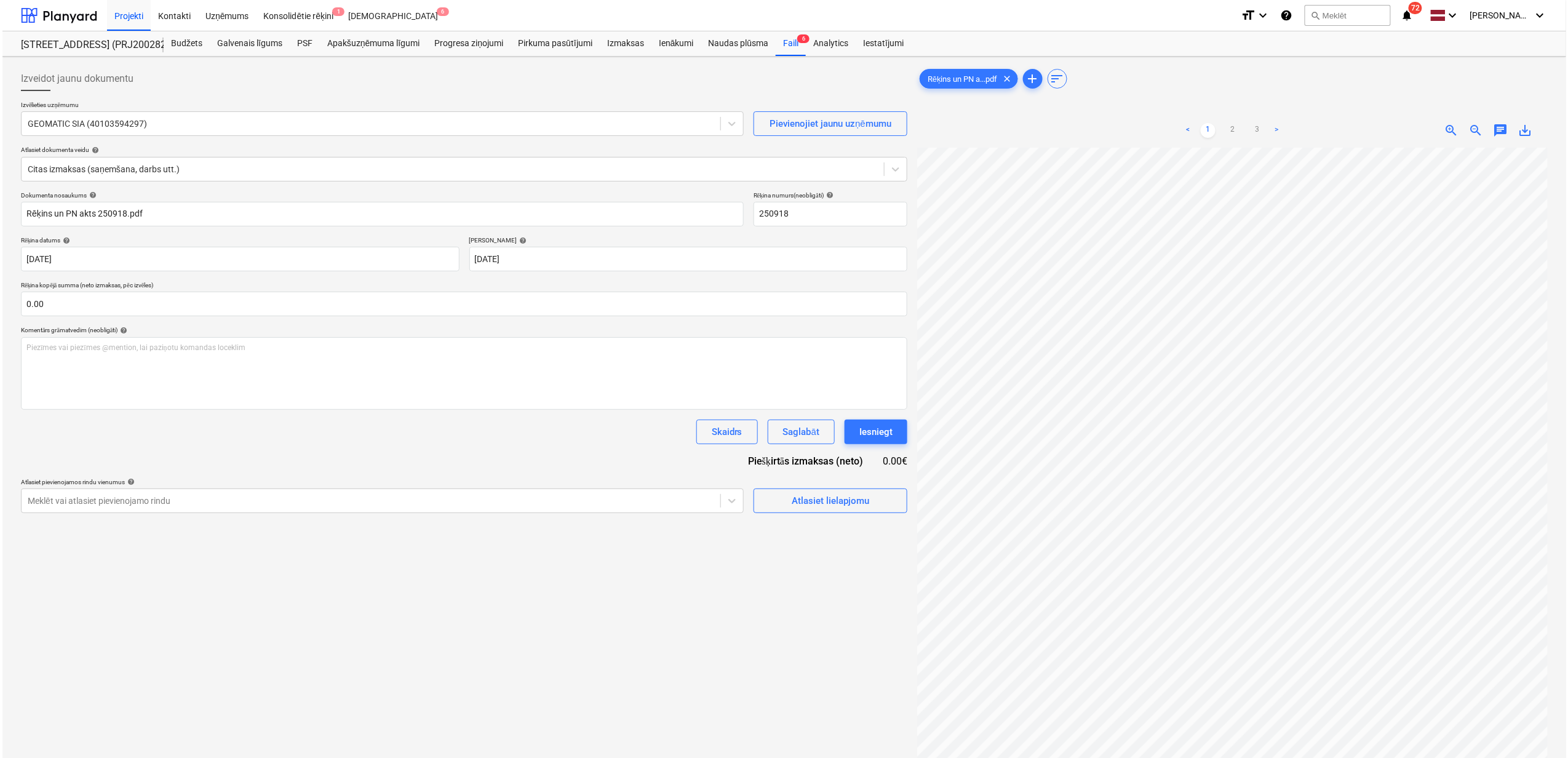
scroll to position [192, 0]
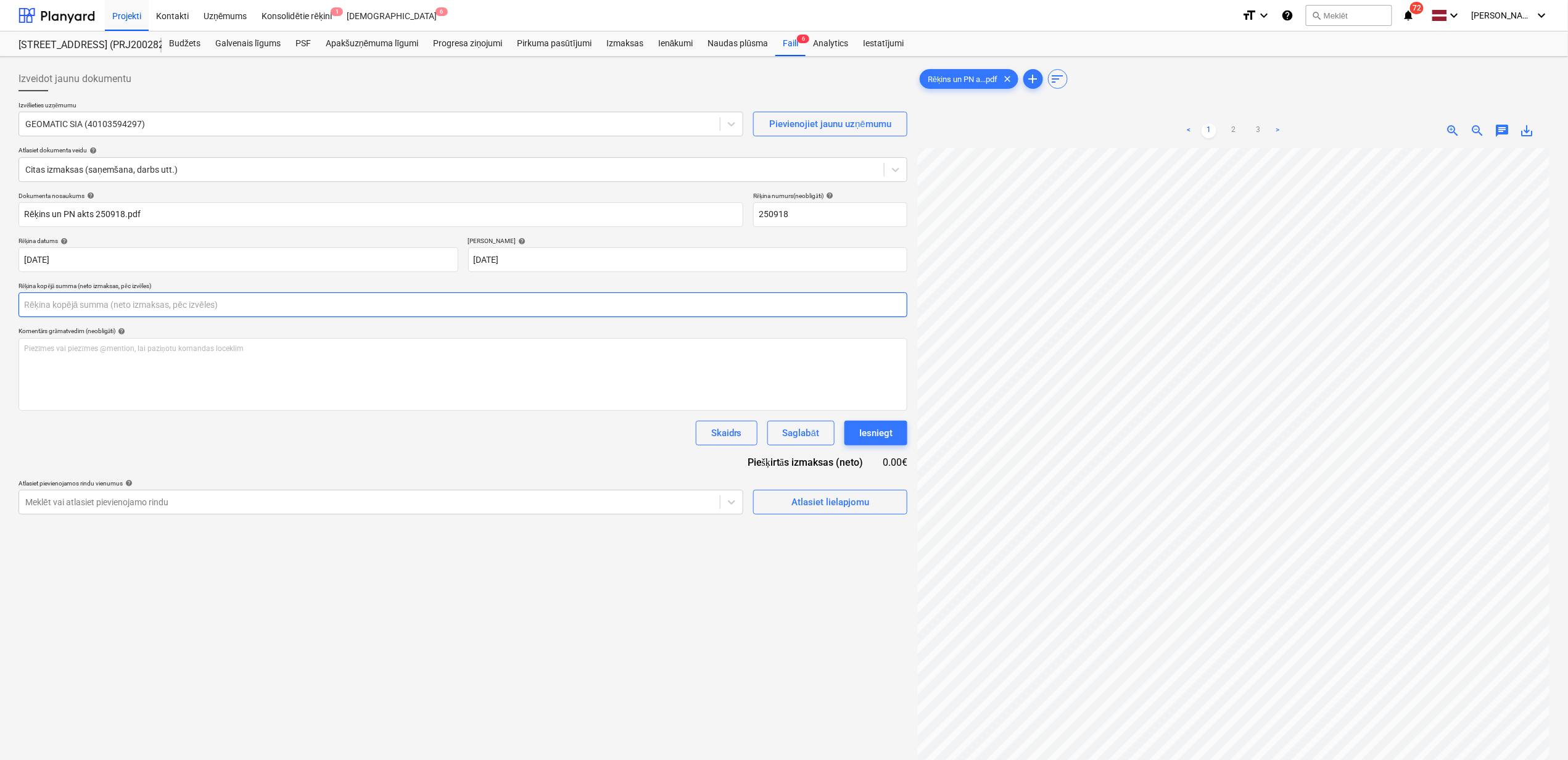
click at [277, 307] on input "text" at bounding box center [463, 305] width 889 height 24
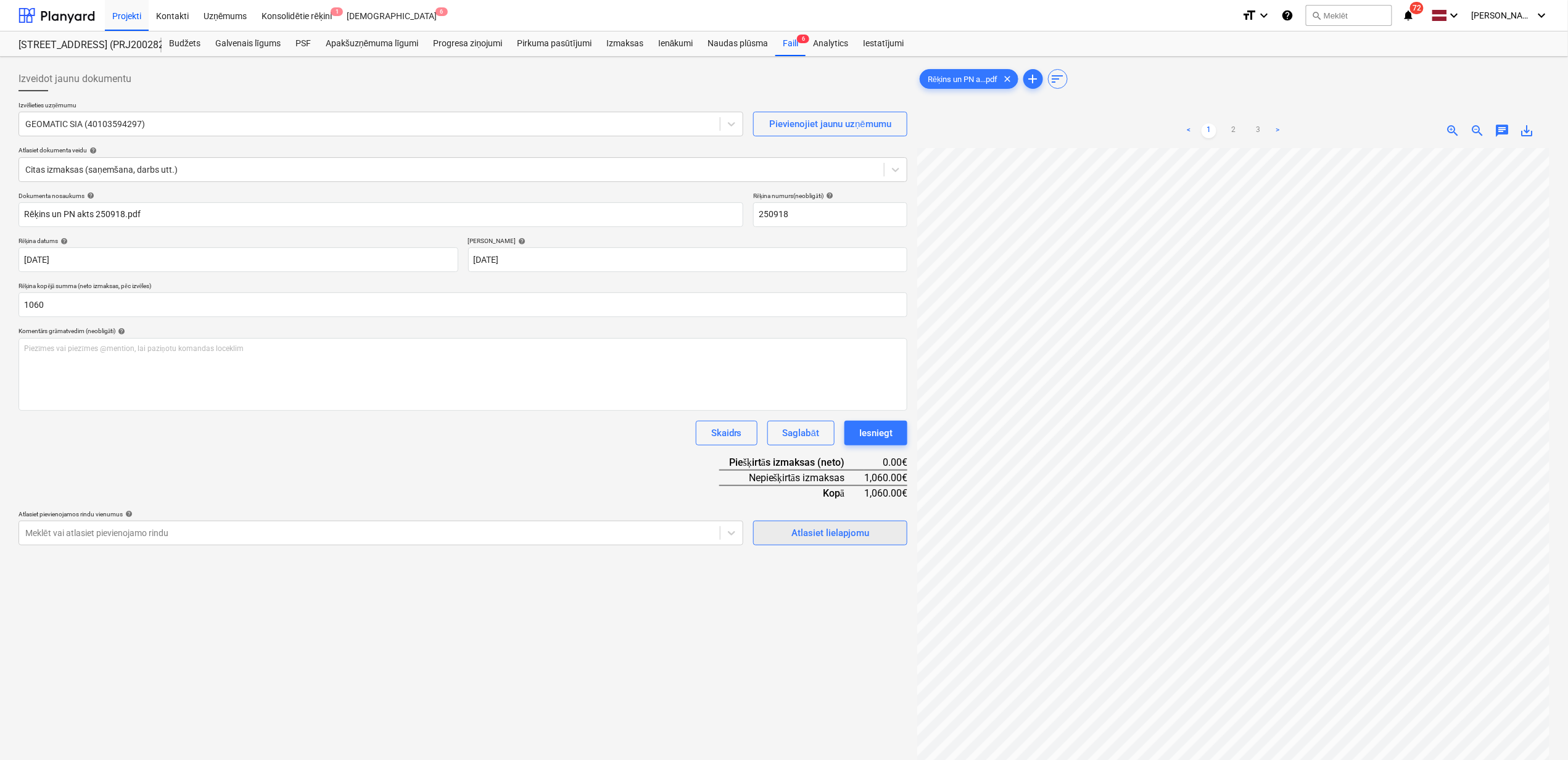
type input "1,060.00"
click at [814, 529] on div "Atlasiet lielapjomu" at bounding box center [830, 533] width 78 height 16
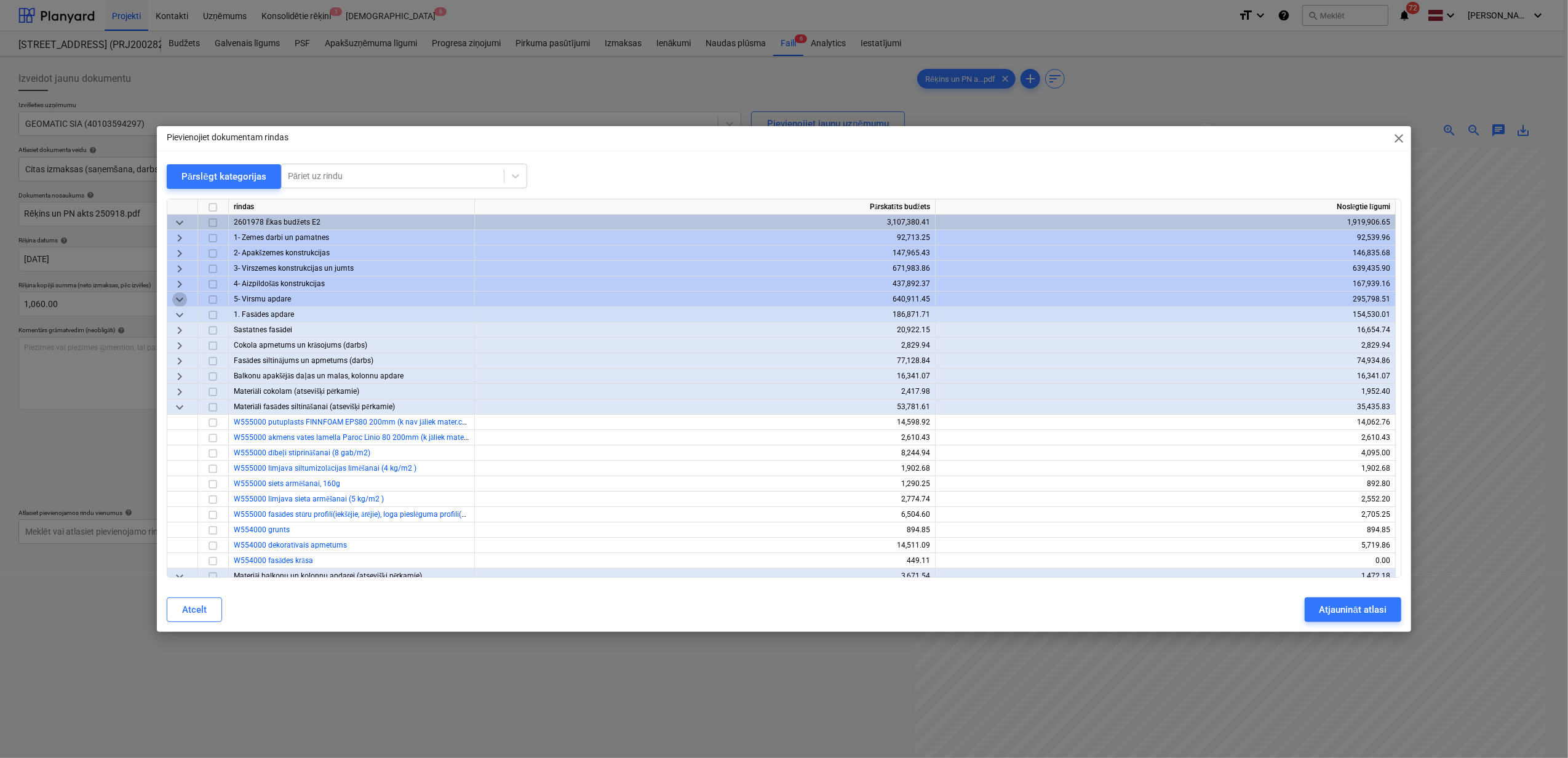
click at [176, 294] on span "keyboard_arrow_down" at bounding box center [180, 299] width 15 height 15
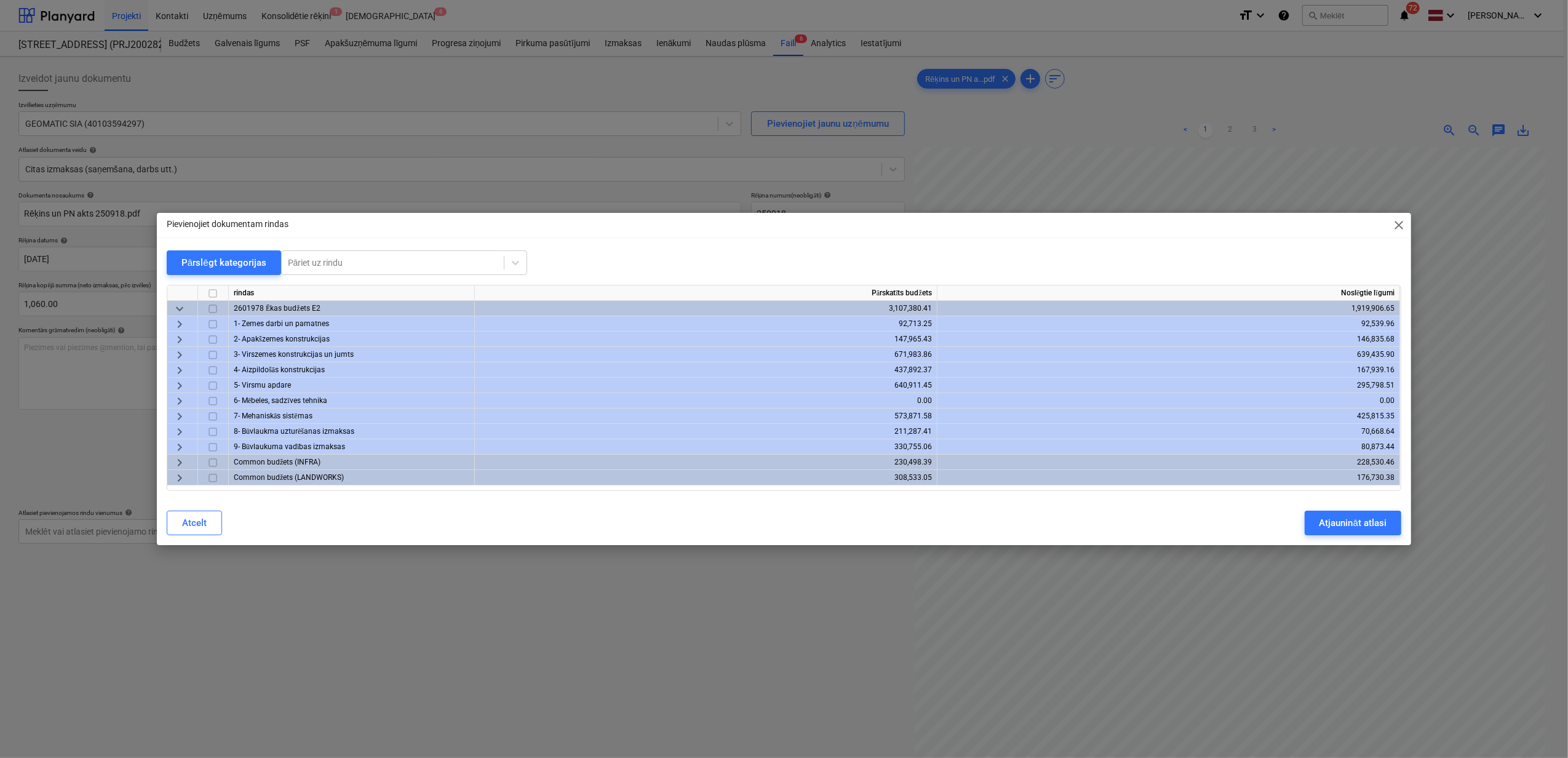
click at [175, 429] on span "keyboard_arrow_right" at bounding box center [180, 432] width 15 height 15
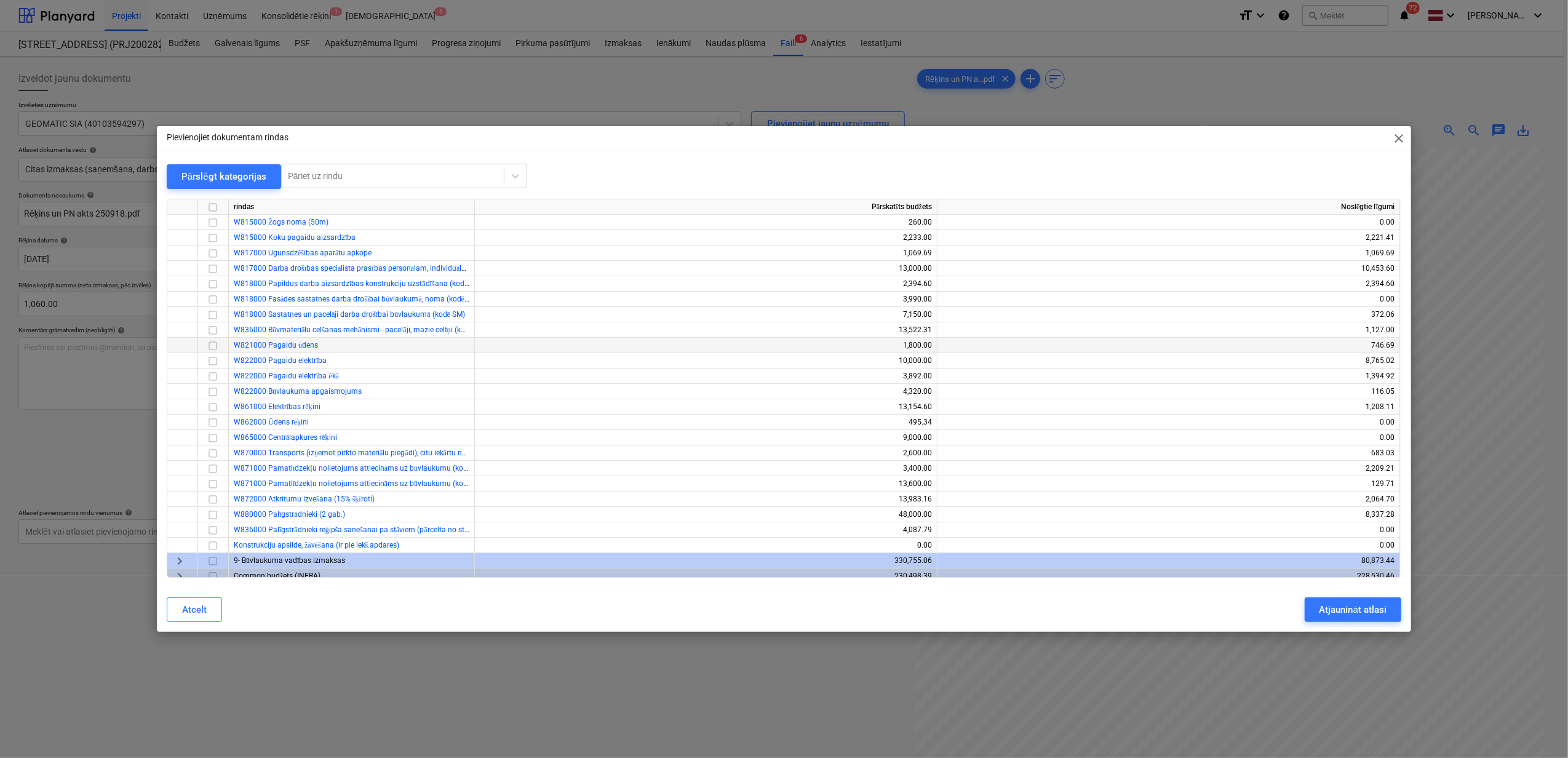
scroll to position [164, 0]
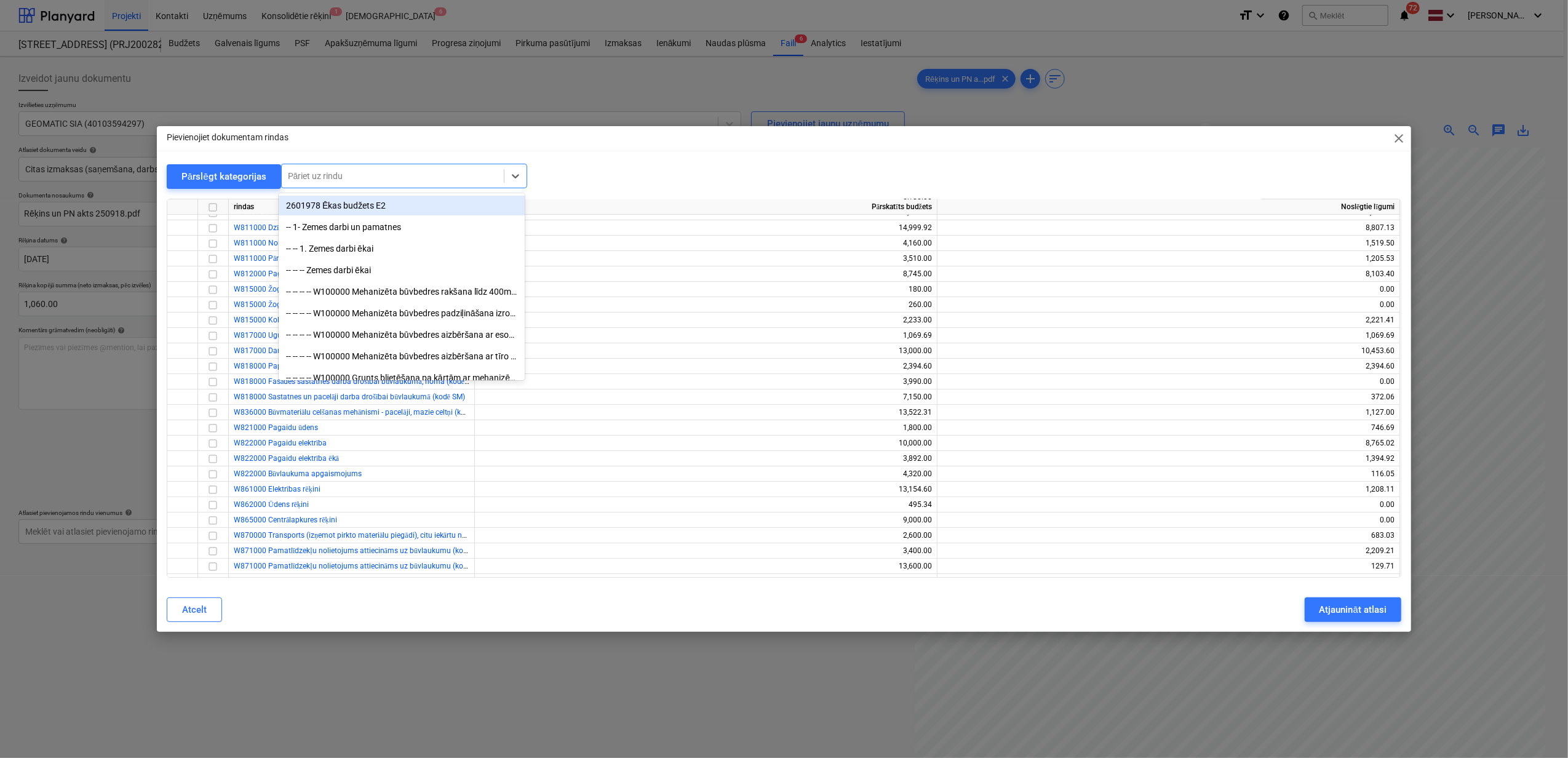
click at [338, 172] on div at bounding box center [393, 175] width 210 height 12
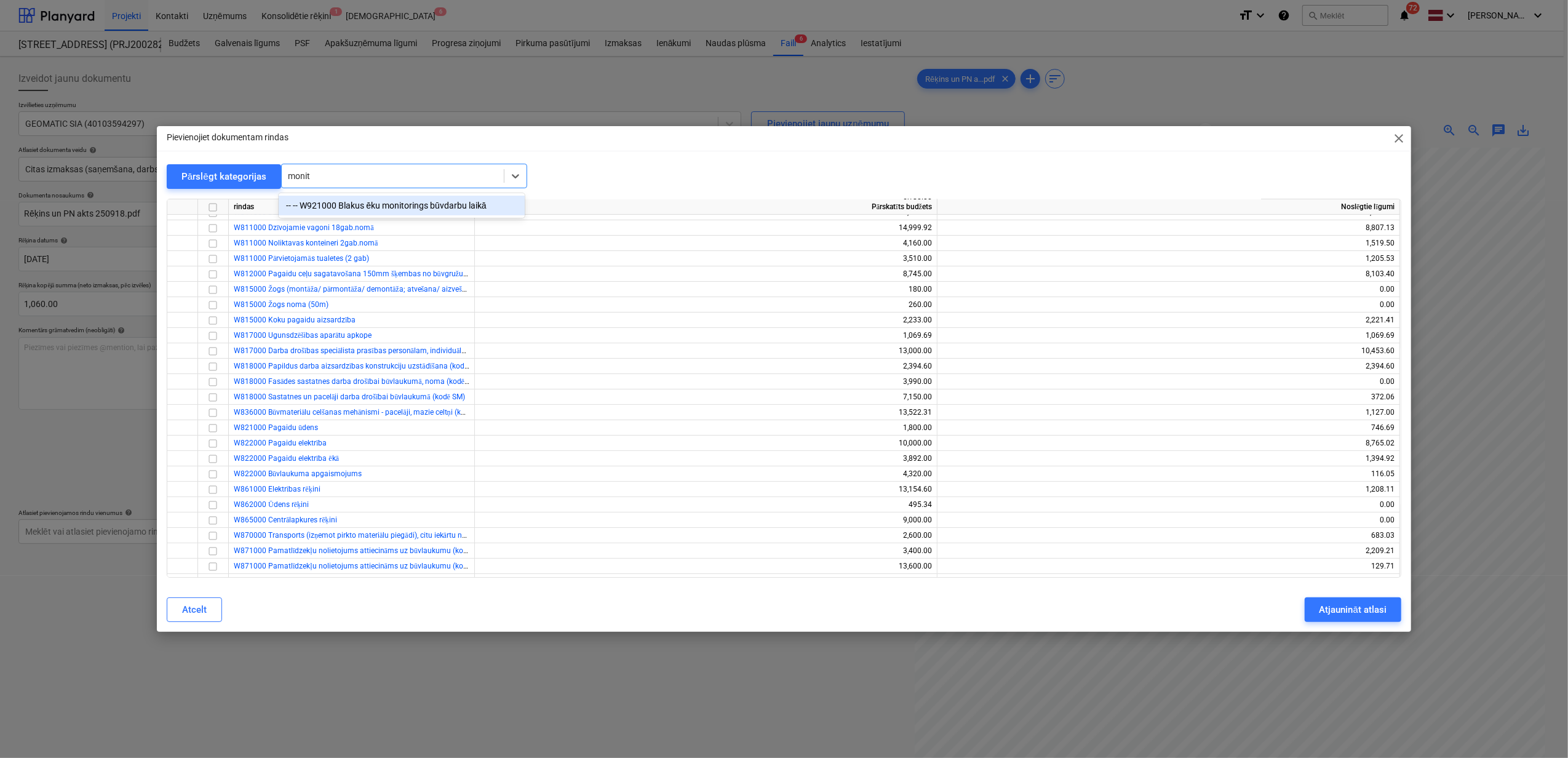
type input "monito"
click at [366, 208] on div "-- -- W921000 Blakus ēku monitorings būvdarbu laikā" at bounding box center [401, 205] width 246 height 20
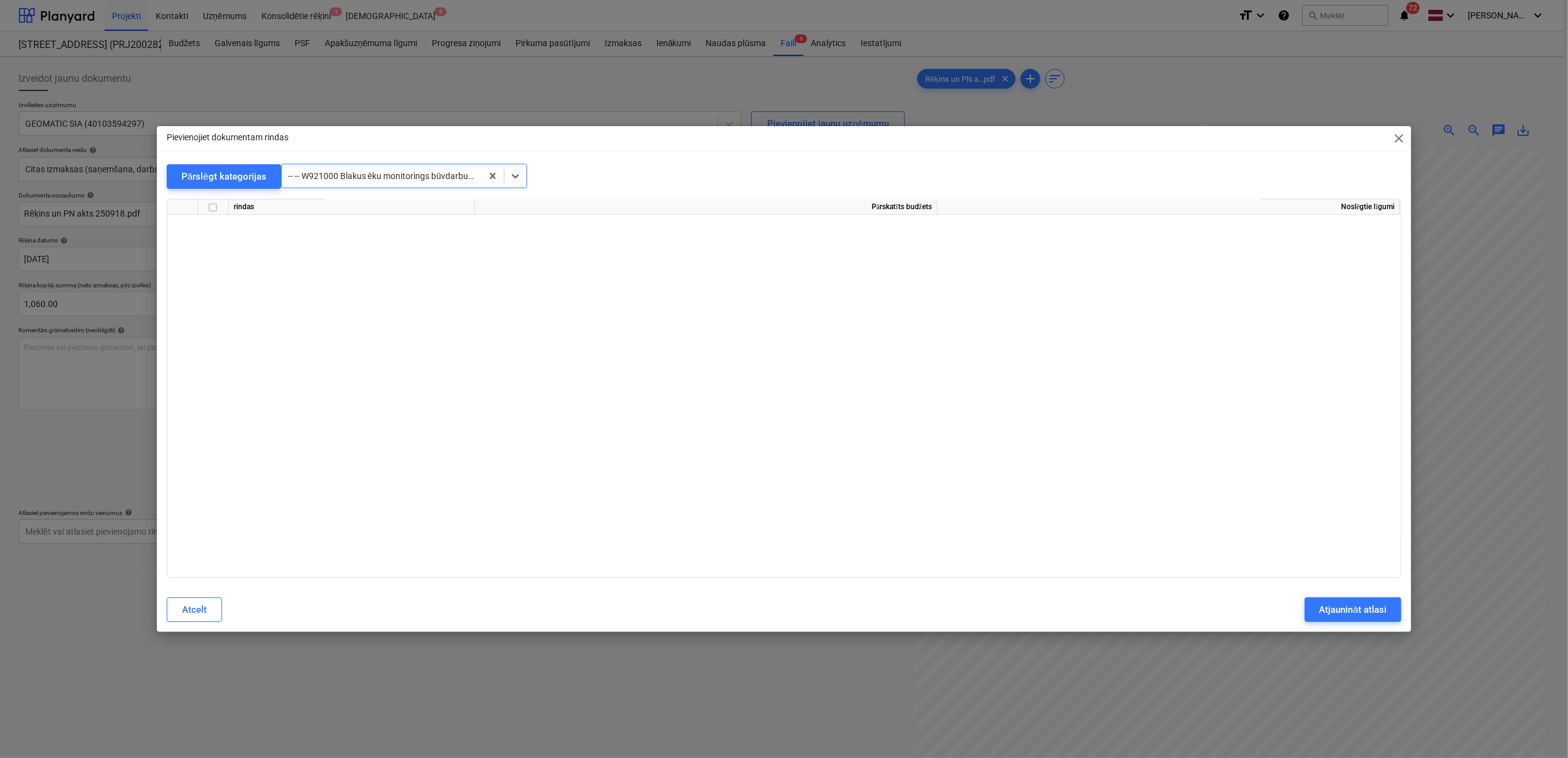
scroll to position [10276, 0]
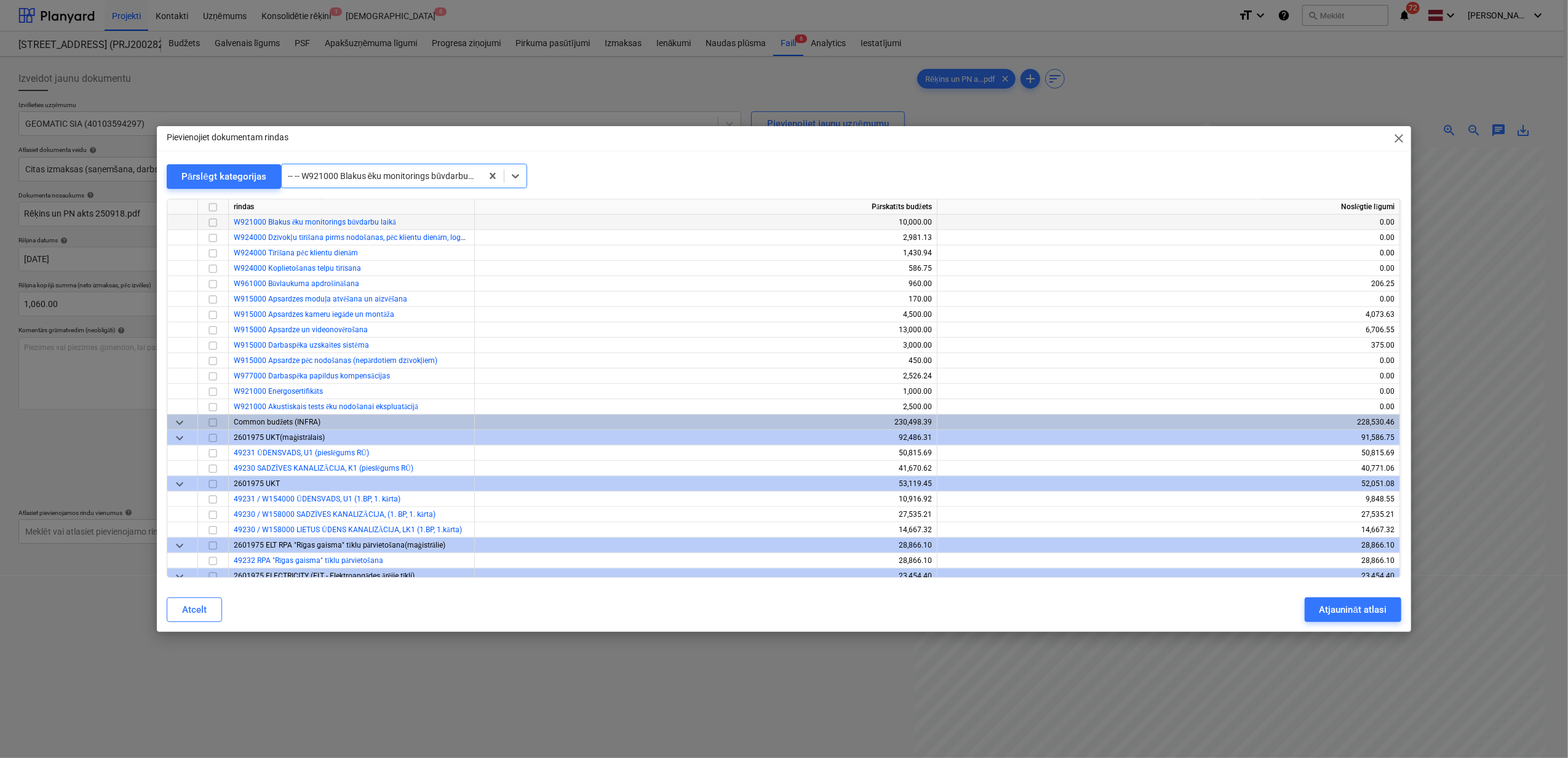
click at [282, 225] on span "W921000 Blakus ēku monitorings būvdarbu laikā" at bounding box center [315, 222] width 163 height 8
click at [211, 222] on input "checkbox" at bounding box center [213, 223] width 15 height 15
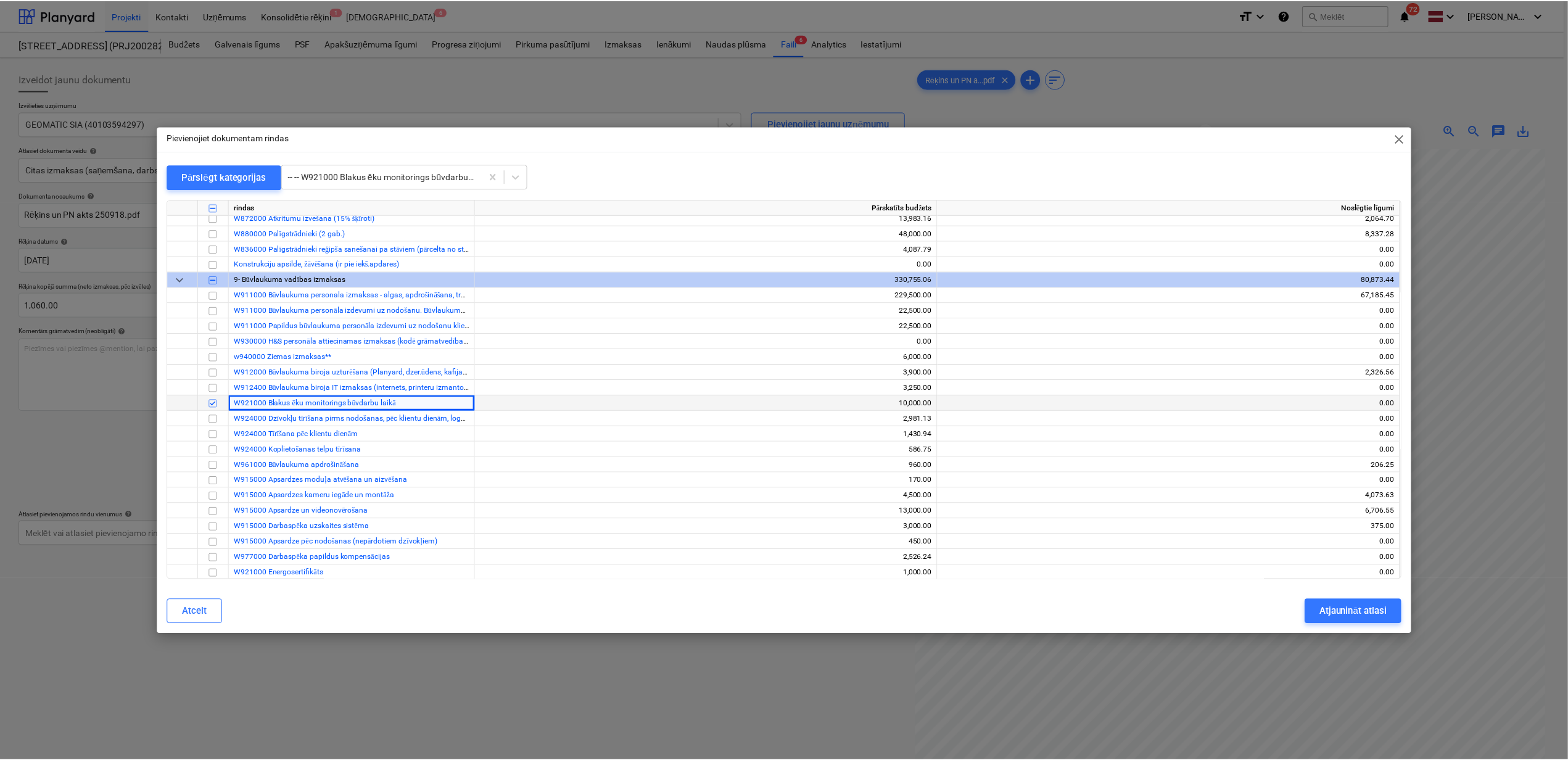
scroll to position [10138, 0]
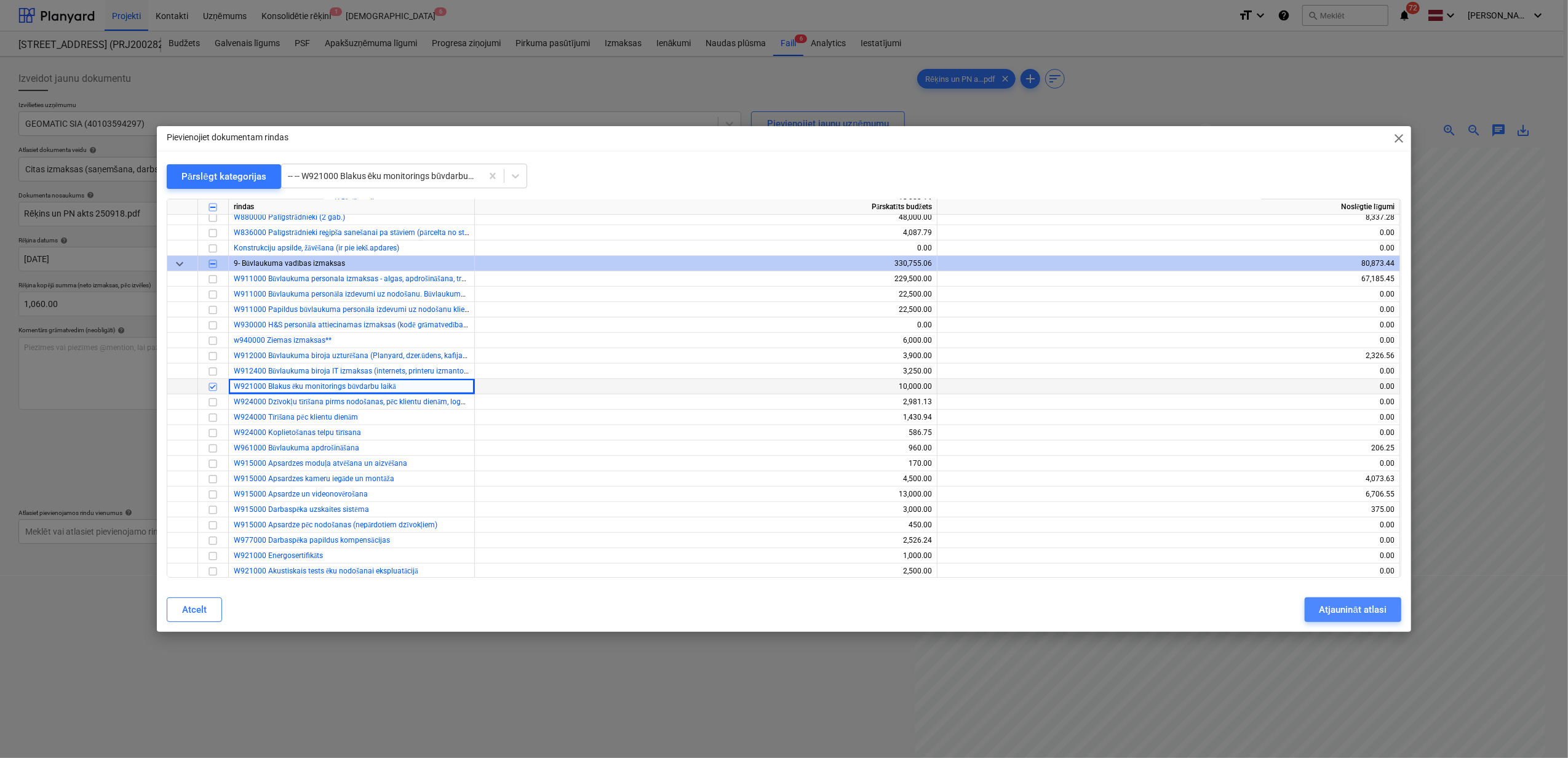
click at [1351, 604] on div "Atjaunināt atlasi" at bounding box center [1353, 609] width 67 height 16
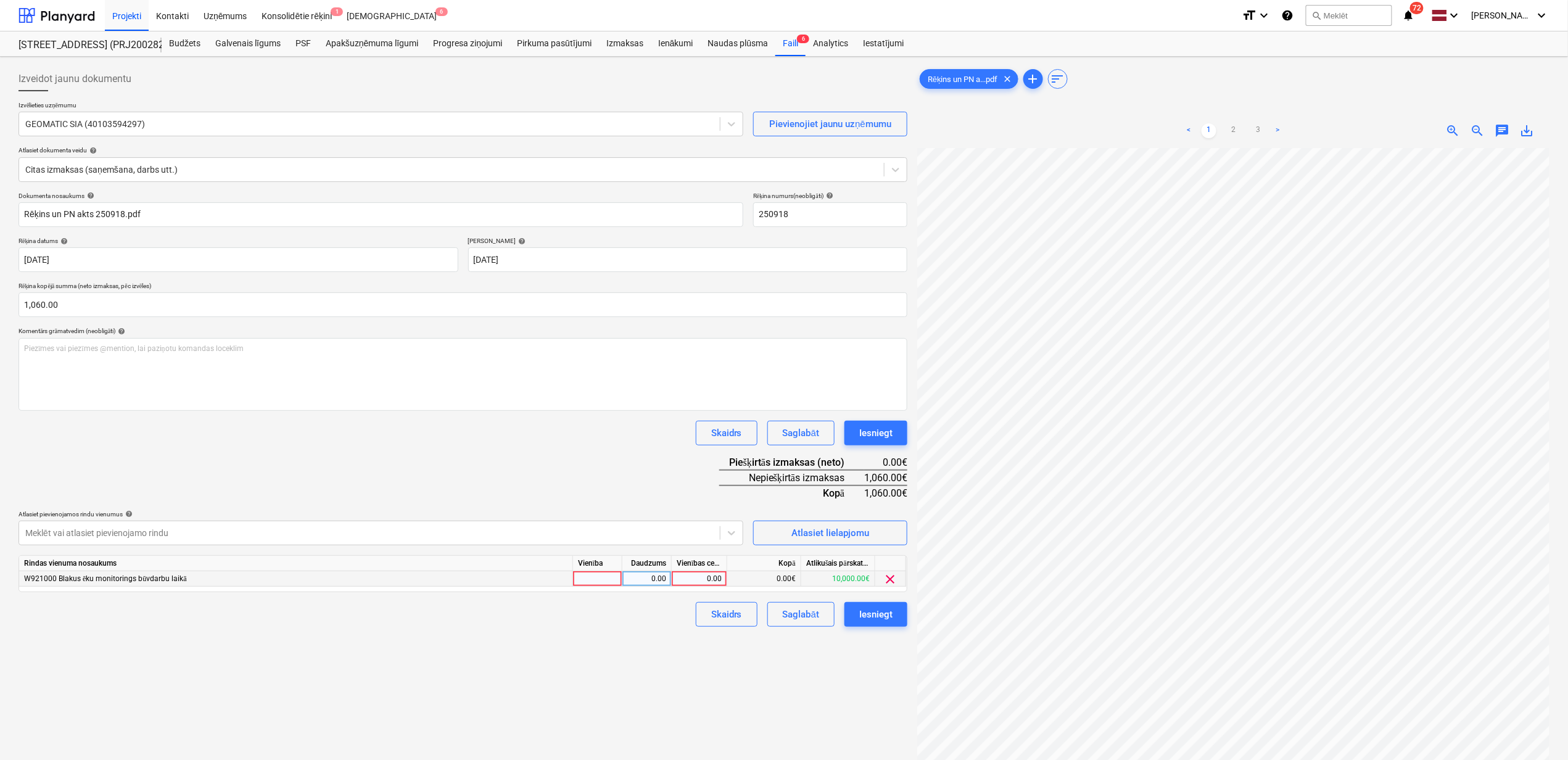
click at [694, 580] on div "0.00" at bounding box center [699, 579] width 45 height 15
type input "1060"
click at [670, 659] on div "Izveidot jaunu dokumentu Izvēlieties uzņēmumu GEOMATIC SIA (40103594297) Pievie…" at bounding box center [463, 470] width 899 height 817
click at [875, 616] on div "Iesniegt" at bounding box center [876, 614] width 34 height 16
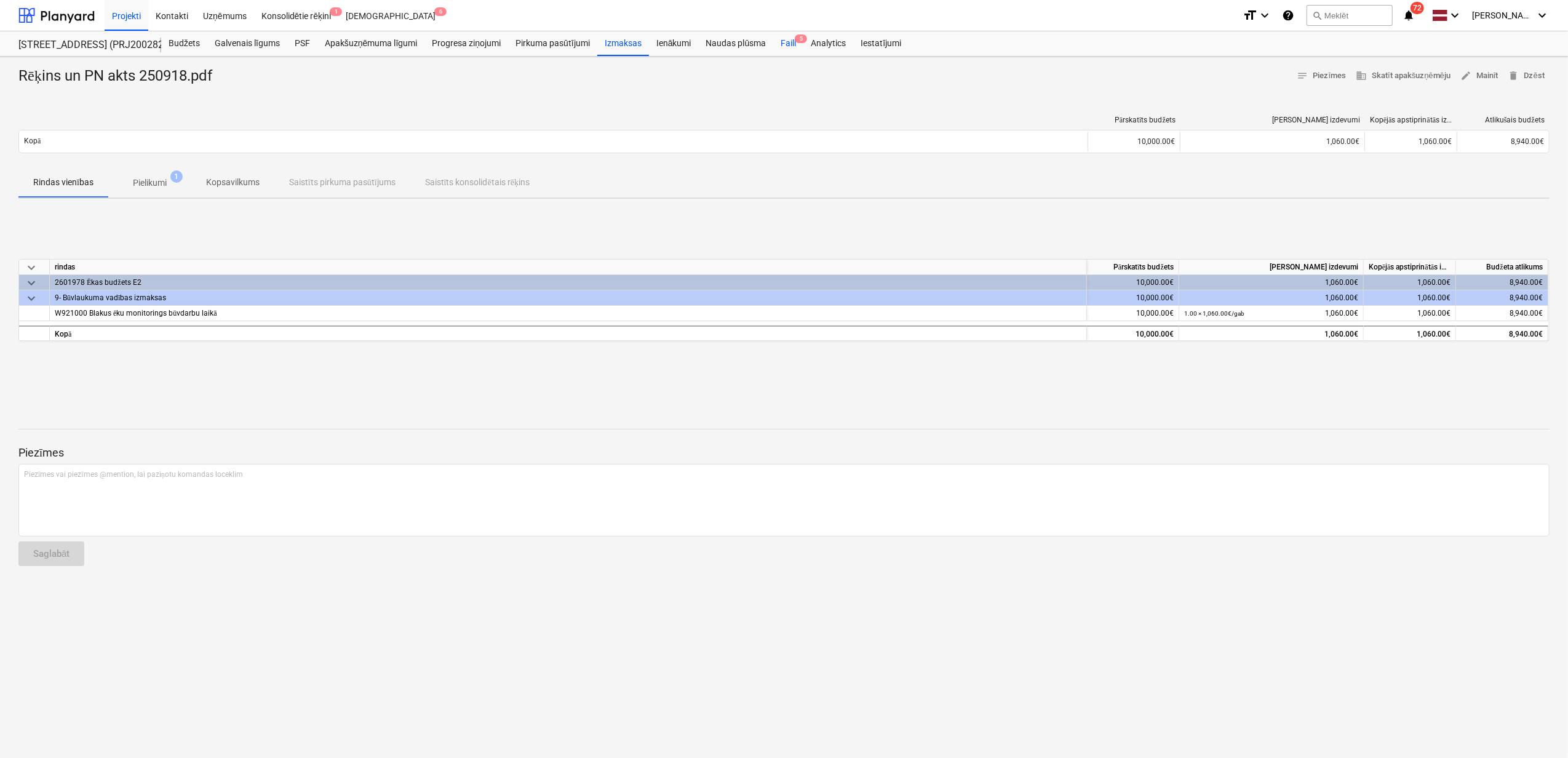
click at [791, 45] on div "Faili 5" at bounding box center [788, 44] width 30 height 24
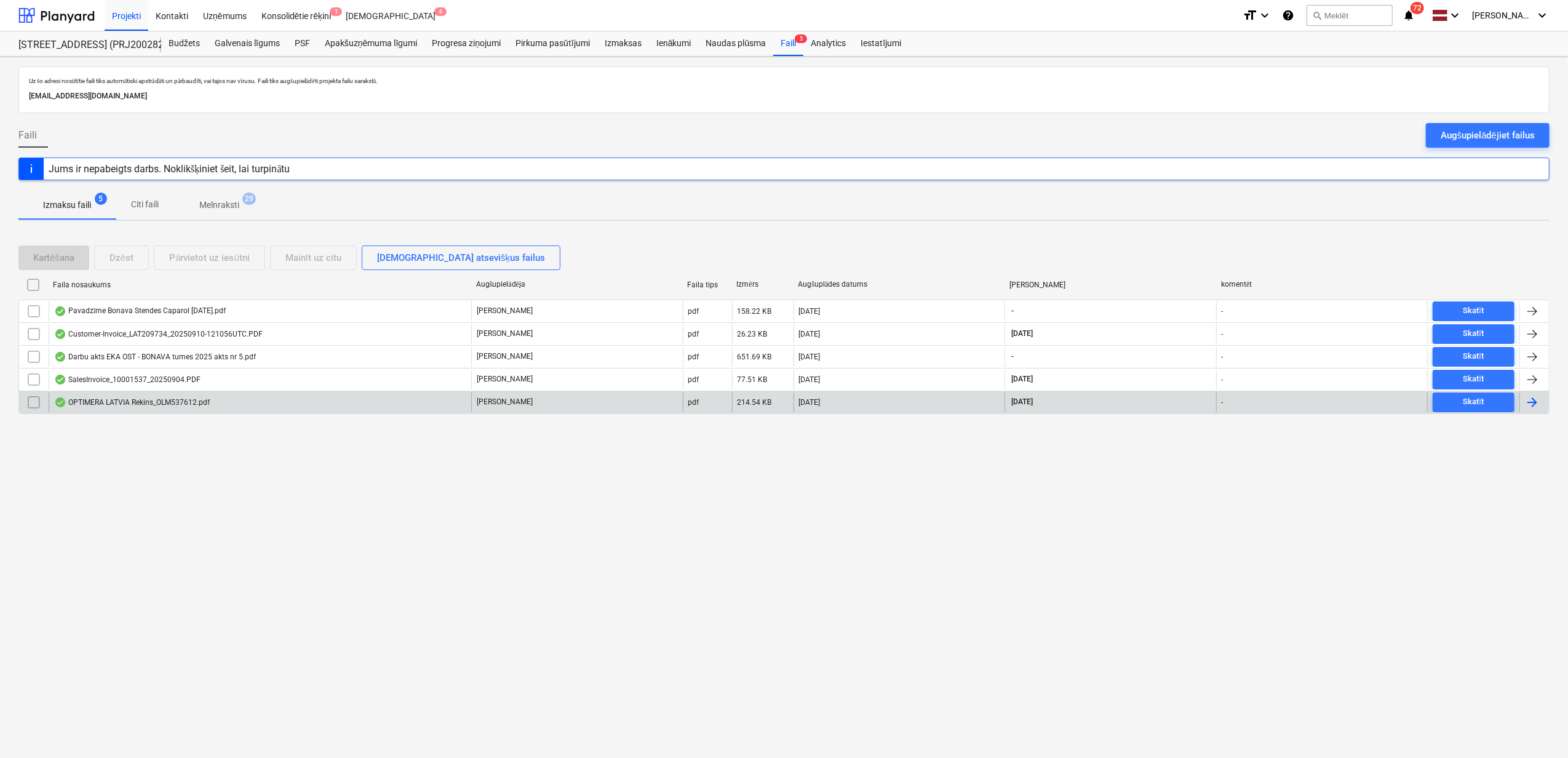
click at [321, 403] on div "OPTIMERA LATVIA Rekins_OLM537612.pdf" at bounding box center [260, 401] width 423 height 20
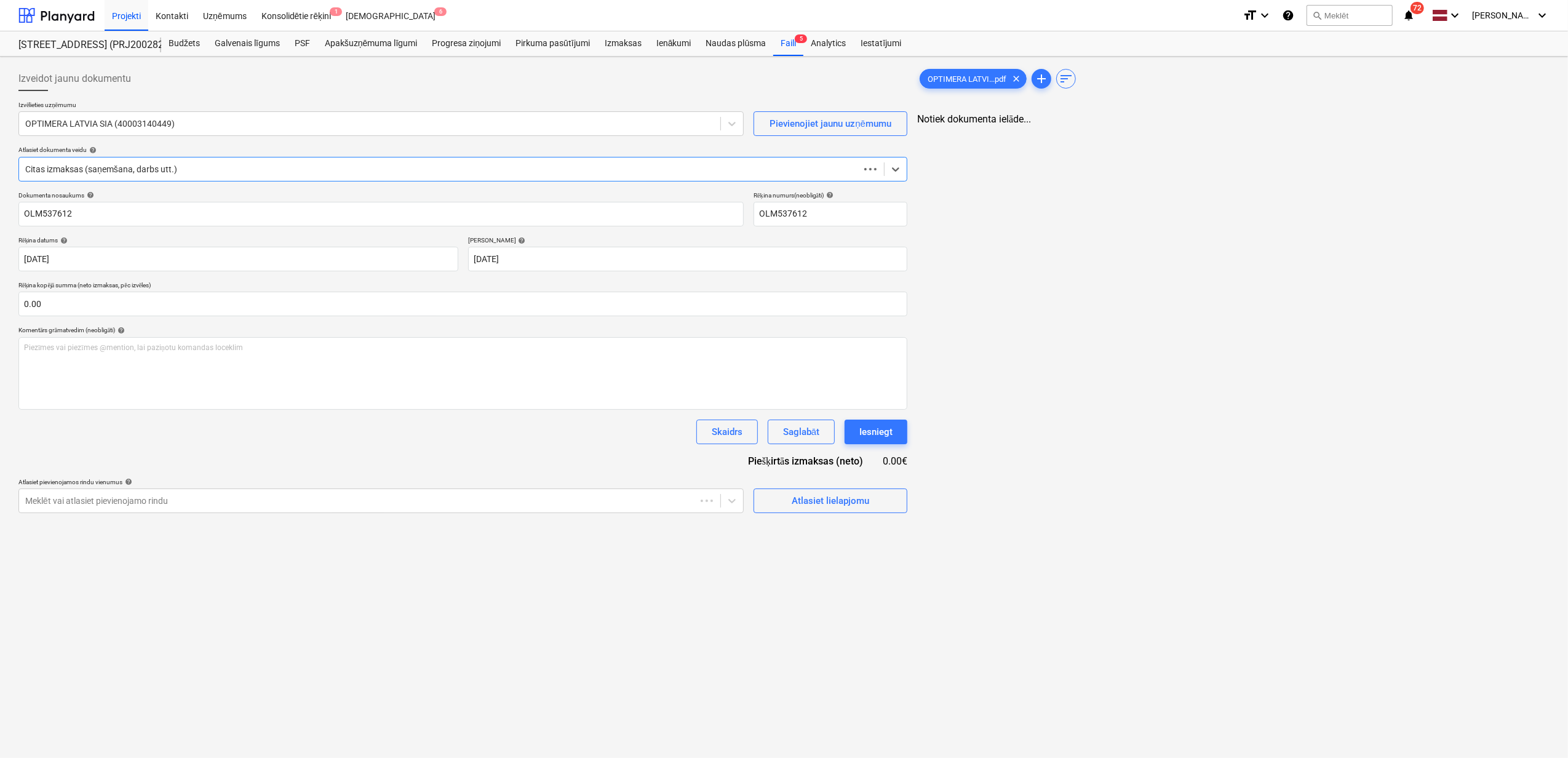
type input "OLM537612"
type input "[DATE]"
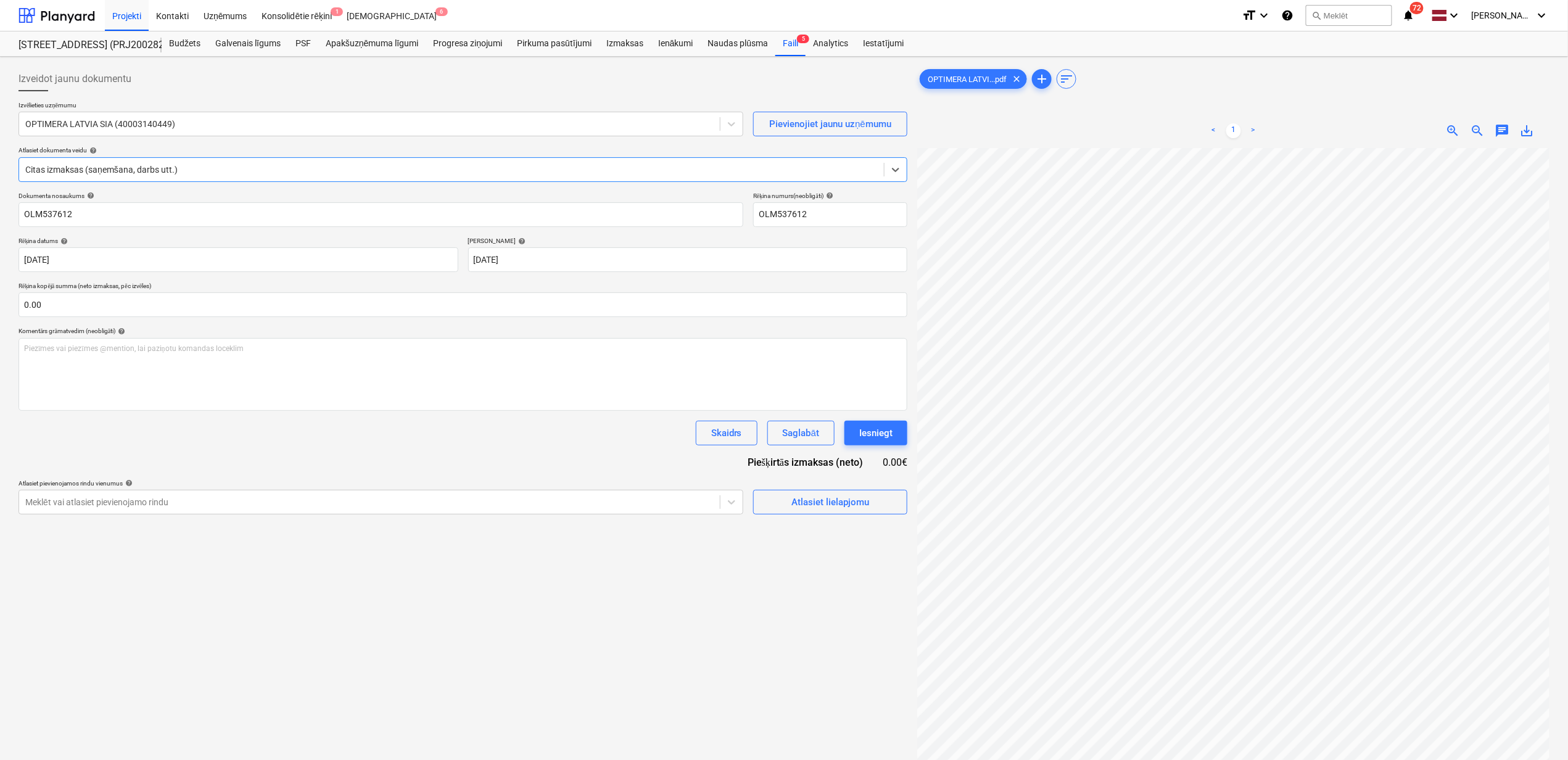
click at [1529, 134] on span "save_alt" at bounding box center [1528, 131] width 15 height 15
drag, startPoint x: 114, startPoint y: 220, endPoint x: 121, endPoint y: 215, distance: 8.6
click at [114, 220] on input "OLM537612" at bounding box center [381, 215] width 725 height 24
drag, startPoint x: 126, startPoint y: 213, endPoint x: -79, endPoint y: 216, distance: 205.0
click at [0, 216] on html "Projekti Kontakti Uzņēmums Konsolidētie rēķini 1 Iesūtne 6 format_size keyboard…" at bounding box center [784, 380] width 1568 height 760
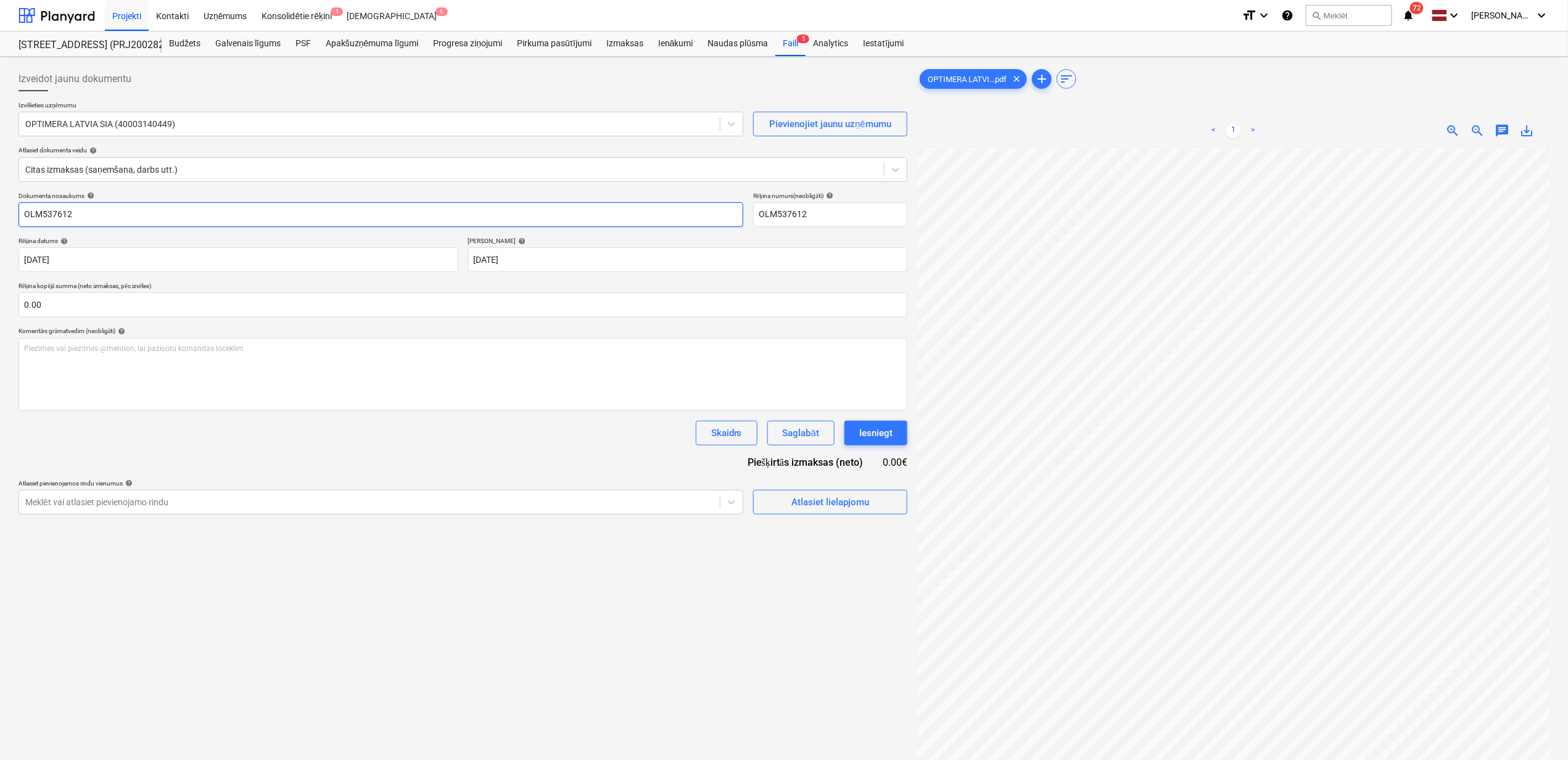
paste input "PTIMERA LATVIA Rekins_OLM537612 (1)"
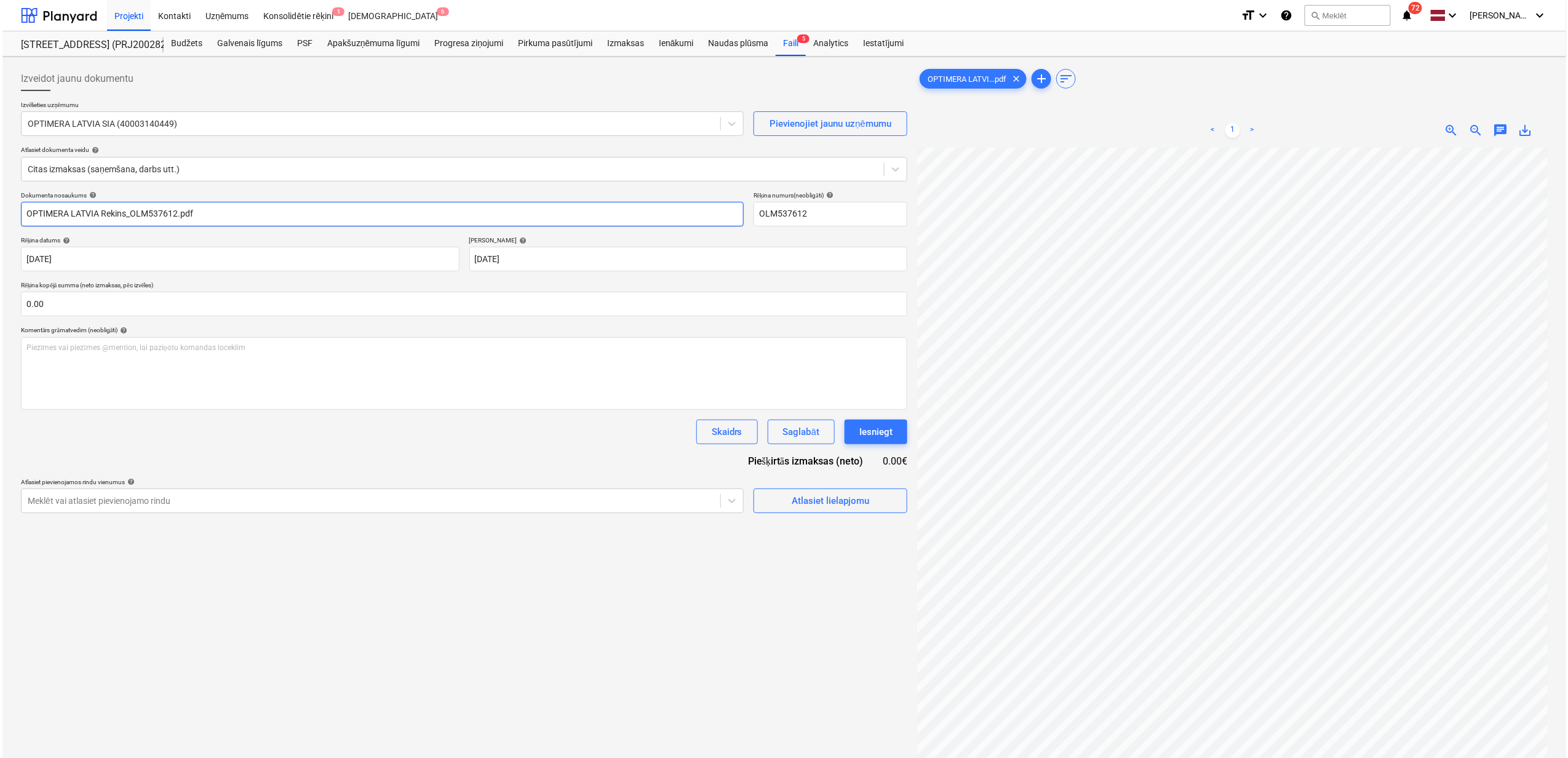
scroll to position [191, 0]
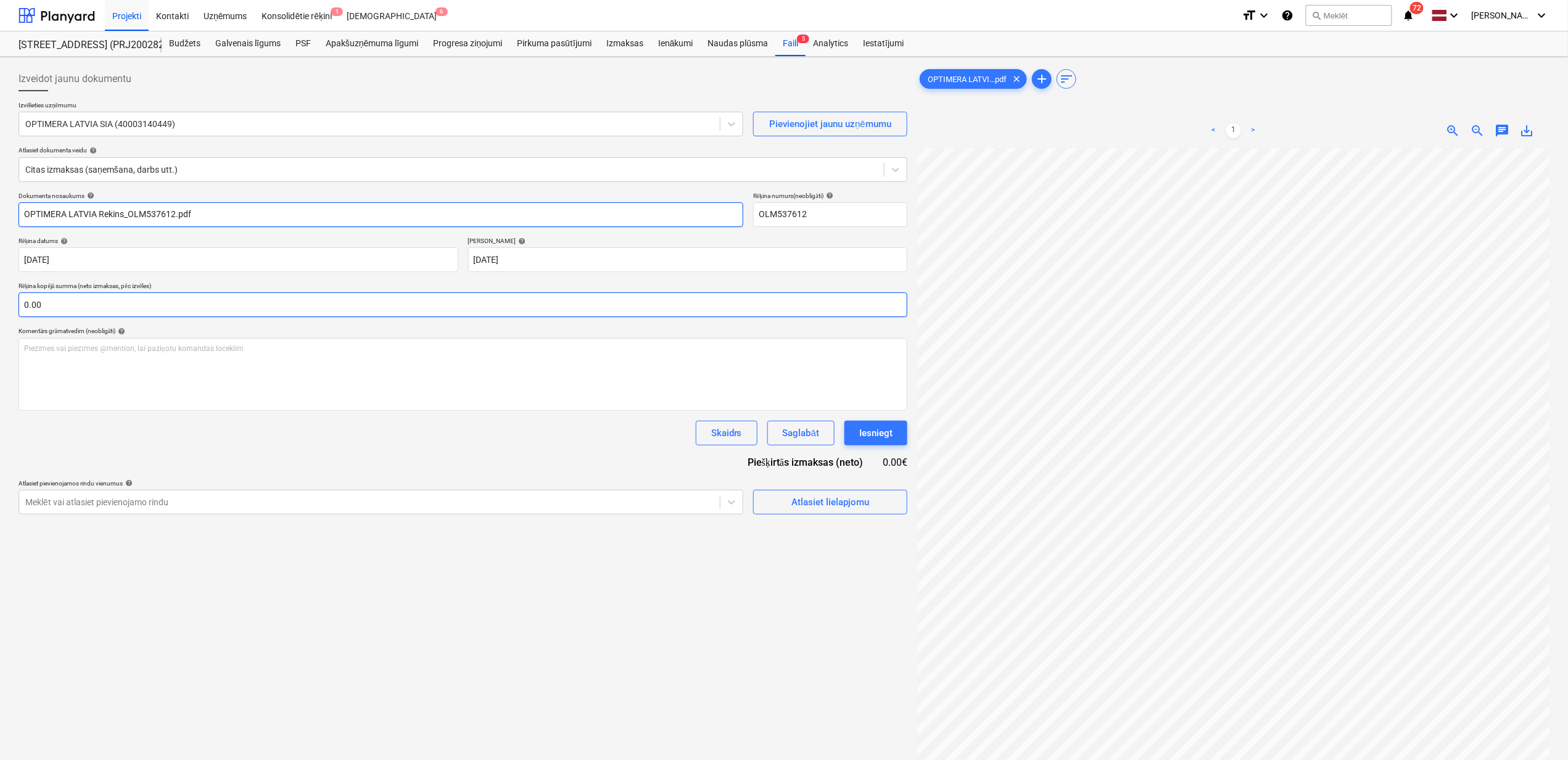
type input "OPTIMERA LATVIA Rekins_OLM537612.pdf"
click at [379, 303] on input "text" at bounding box center [463, 305] width 889 height 24
type input "2,724.56"
click at [820, 524] on button "Atlasiet lielapjomu" at bounding box center [830, 533] width 154 height 24
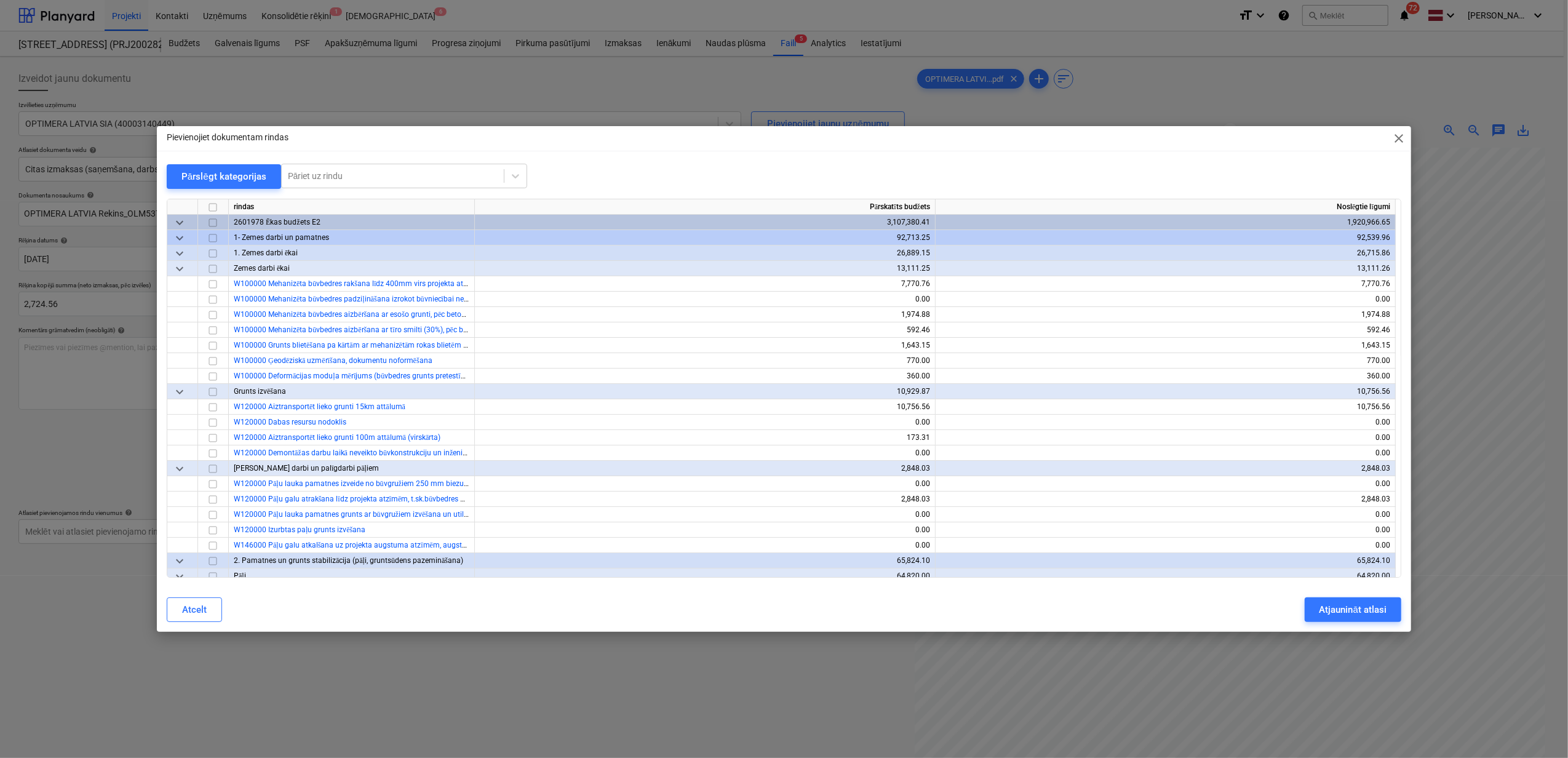
click at [1399, 136] on span "close" at bounding box center [1399, 138] width 15 height 15
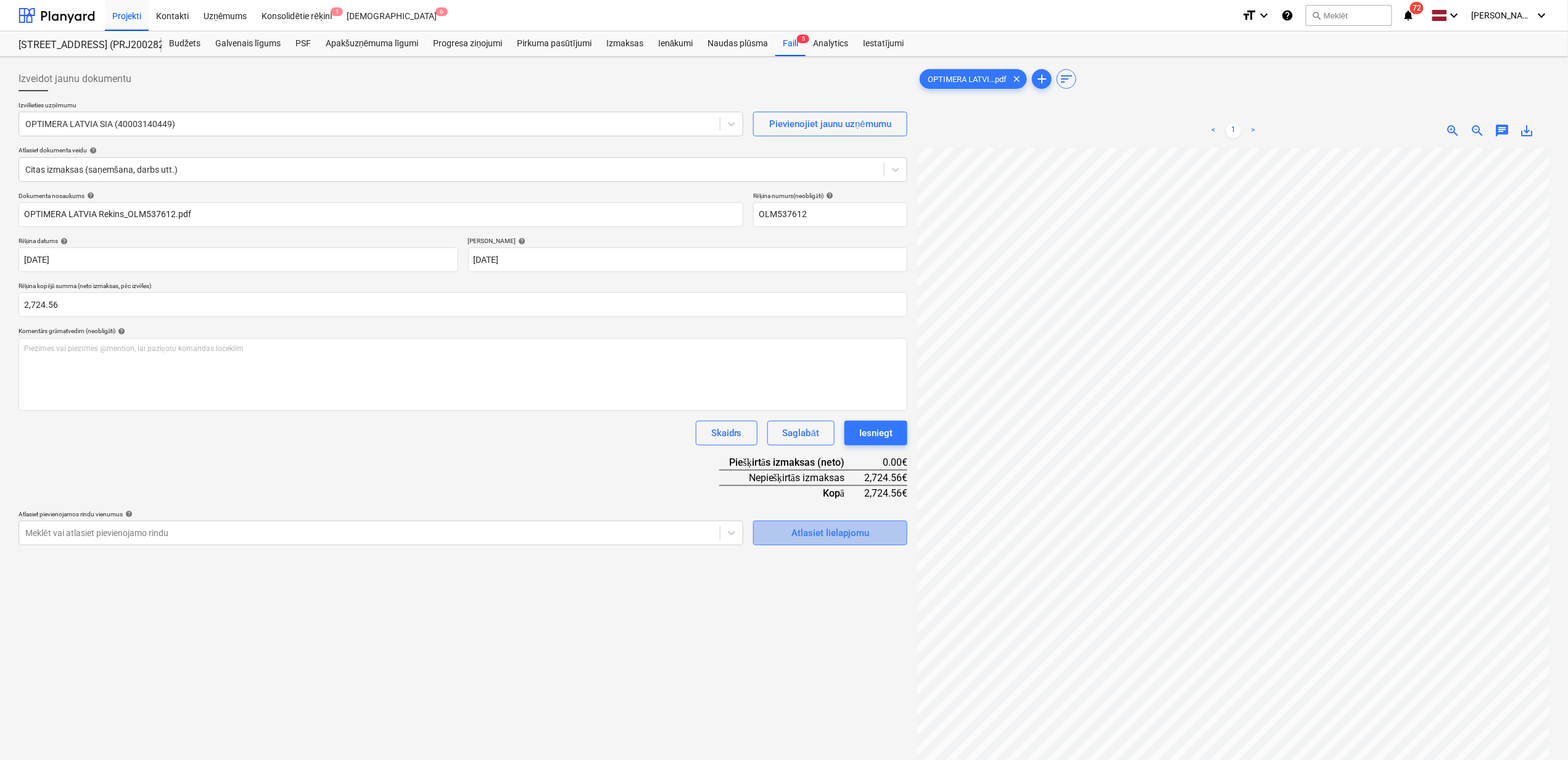
click at [803, 529] on div "Atlasiet lielapjomu" at bounding box center [830, 533] width 78 height 16
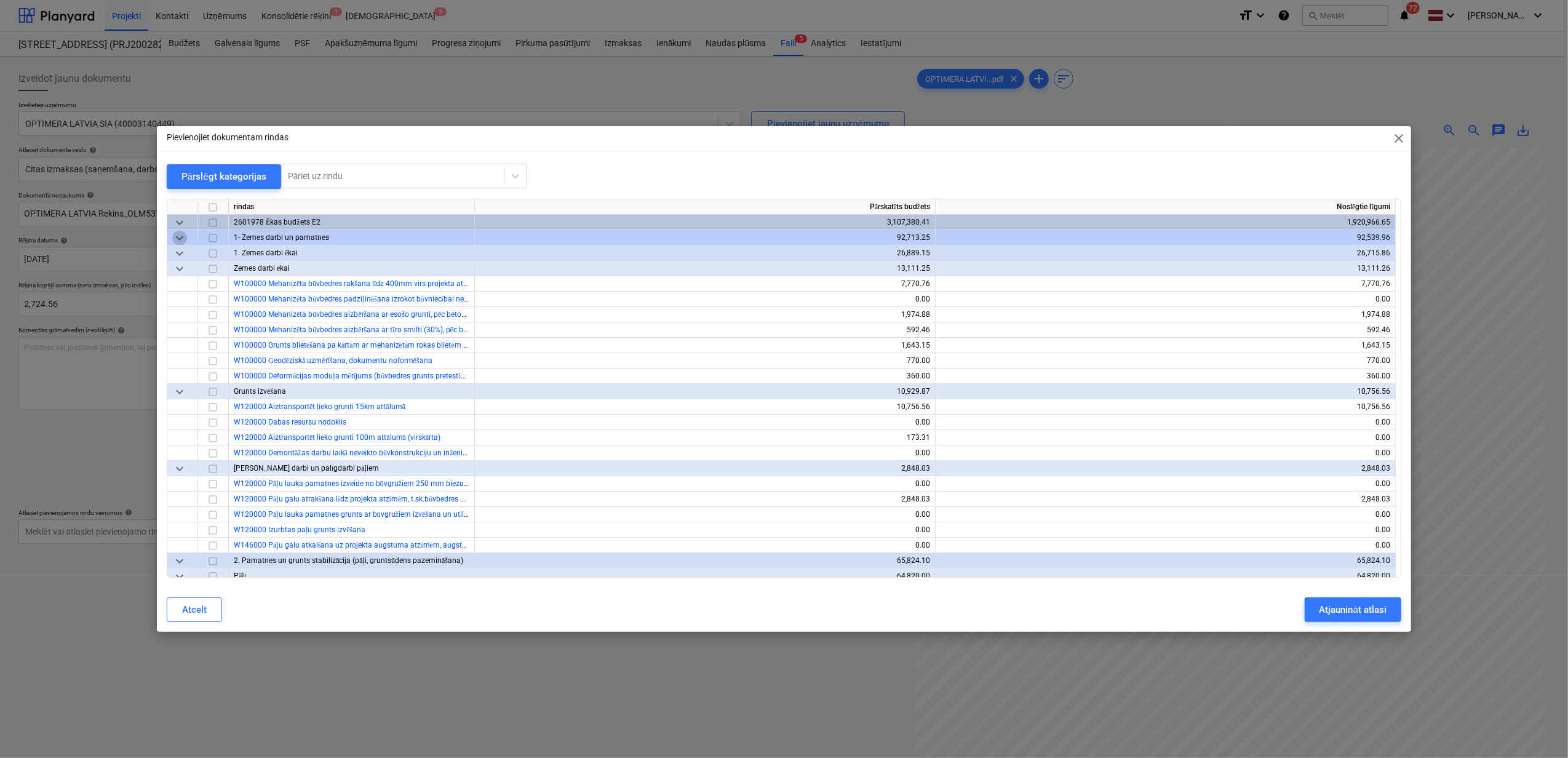
click at [182, 233] on span "keyboard_arrow_down" at bounding box center [180, 239] width 15 height 15
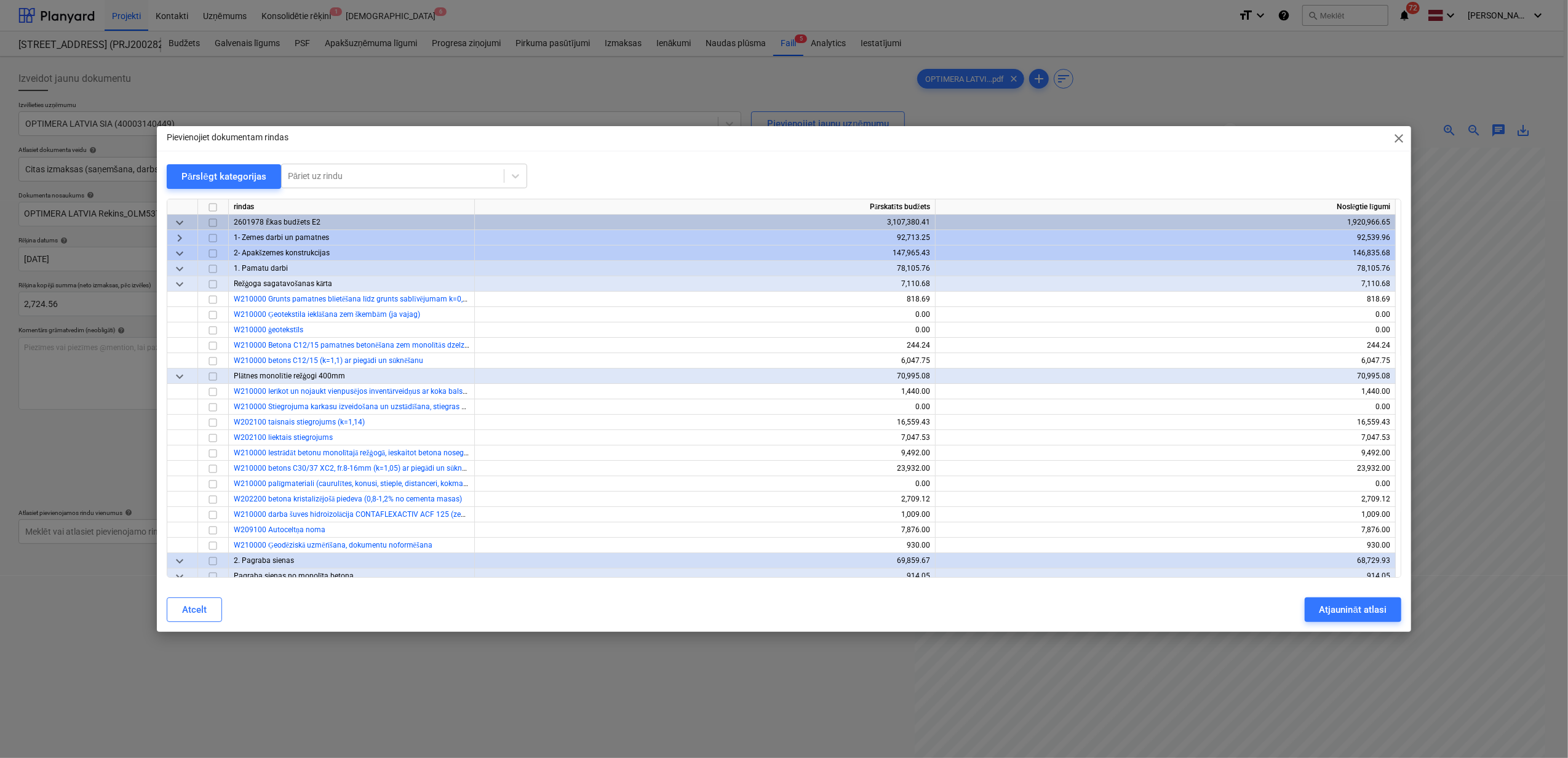
click at [217, 177] on div "Pārslēgt kategorijas" at bounding box center [224, 176] width 85 height 16
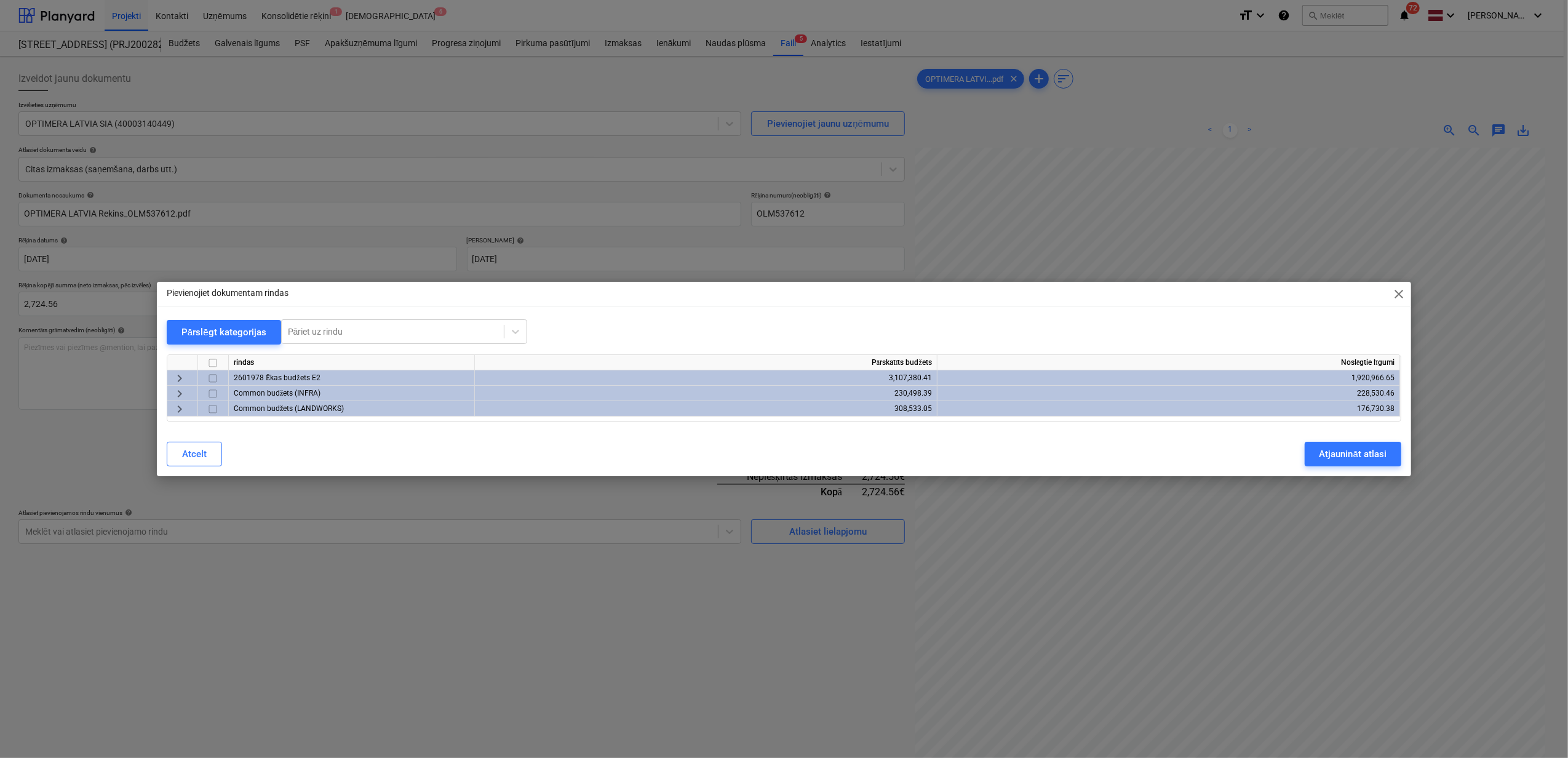
click at [177, 379] on span "keyboard_arrow_right" at bounding box center [180, 378] width 15 height 15
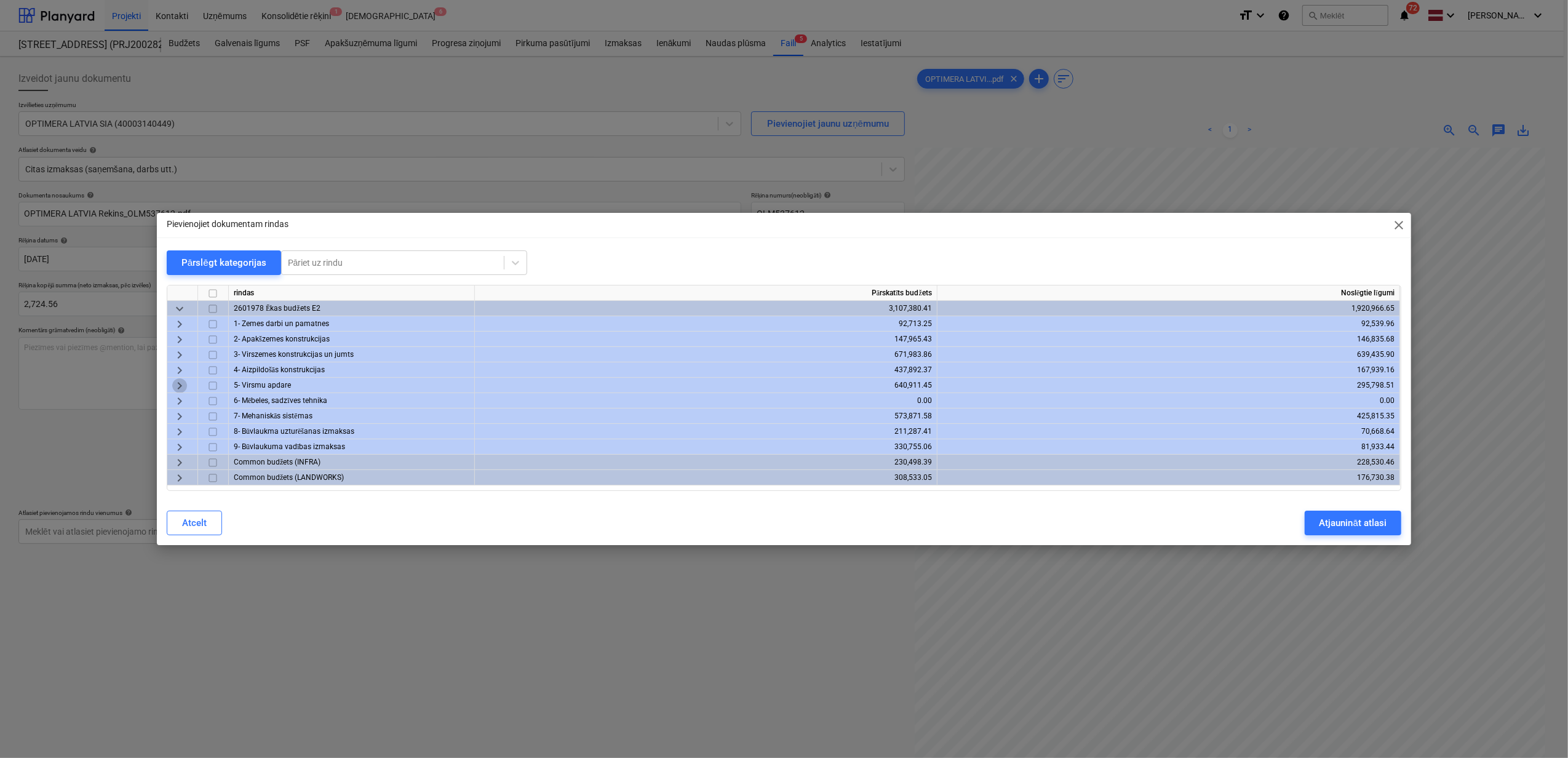
click at [181, 387] on span "keyboard_arrow_right" at bounding box center [180, 386] width 15 height 15
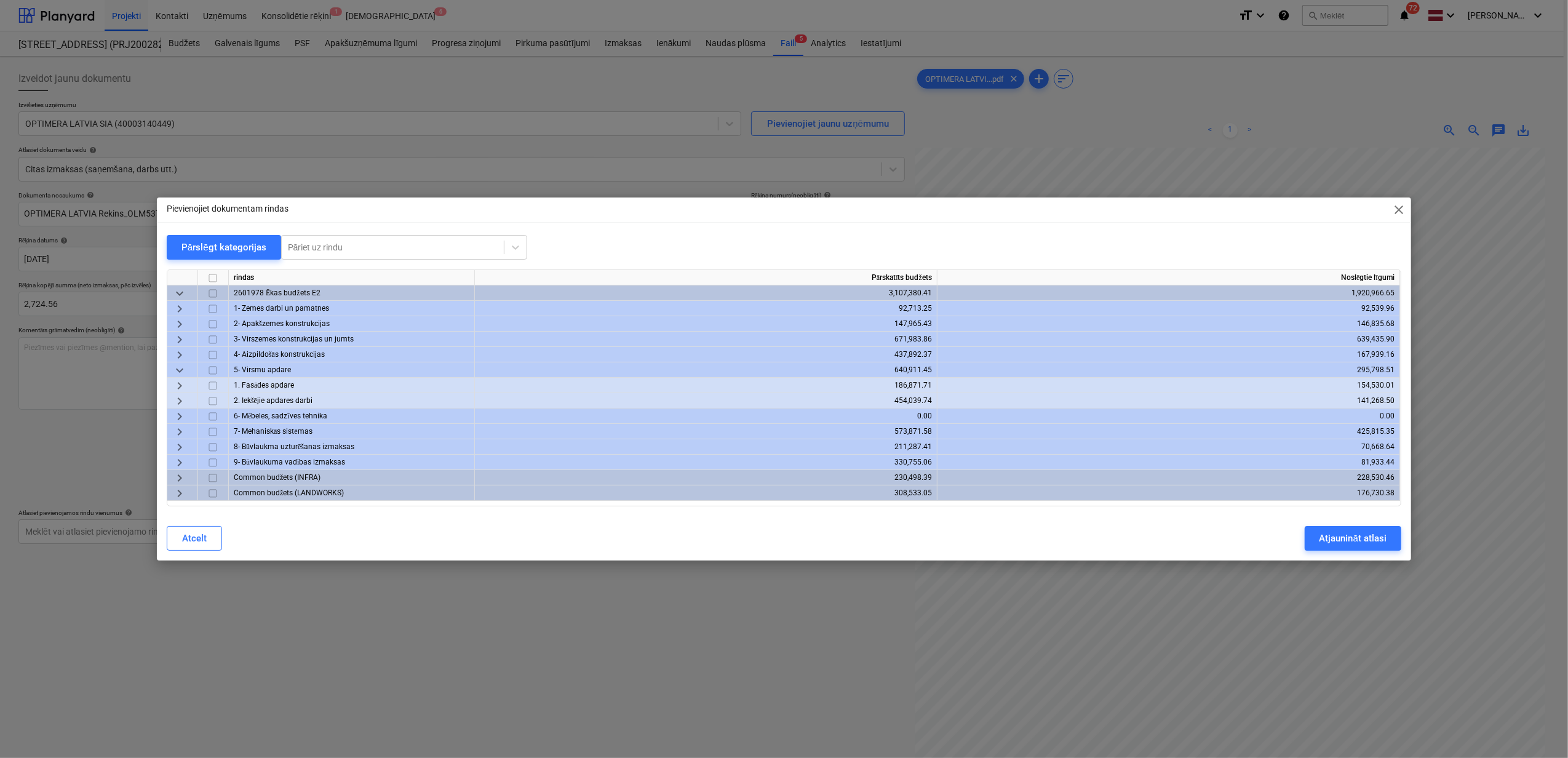
click at [171, 400] on div "keyboard_arrow_right" at bounding box center [182, 401] width 31 height 15
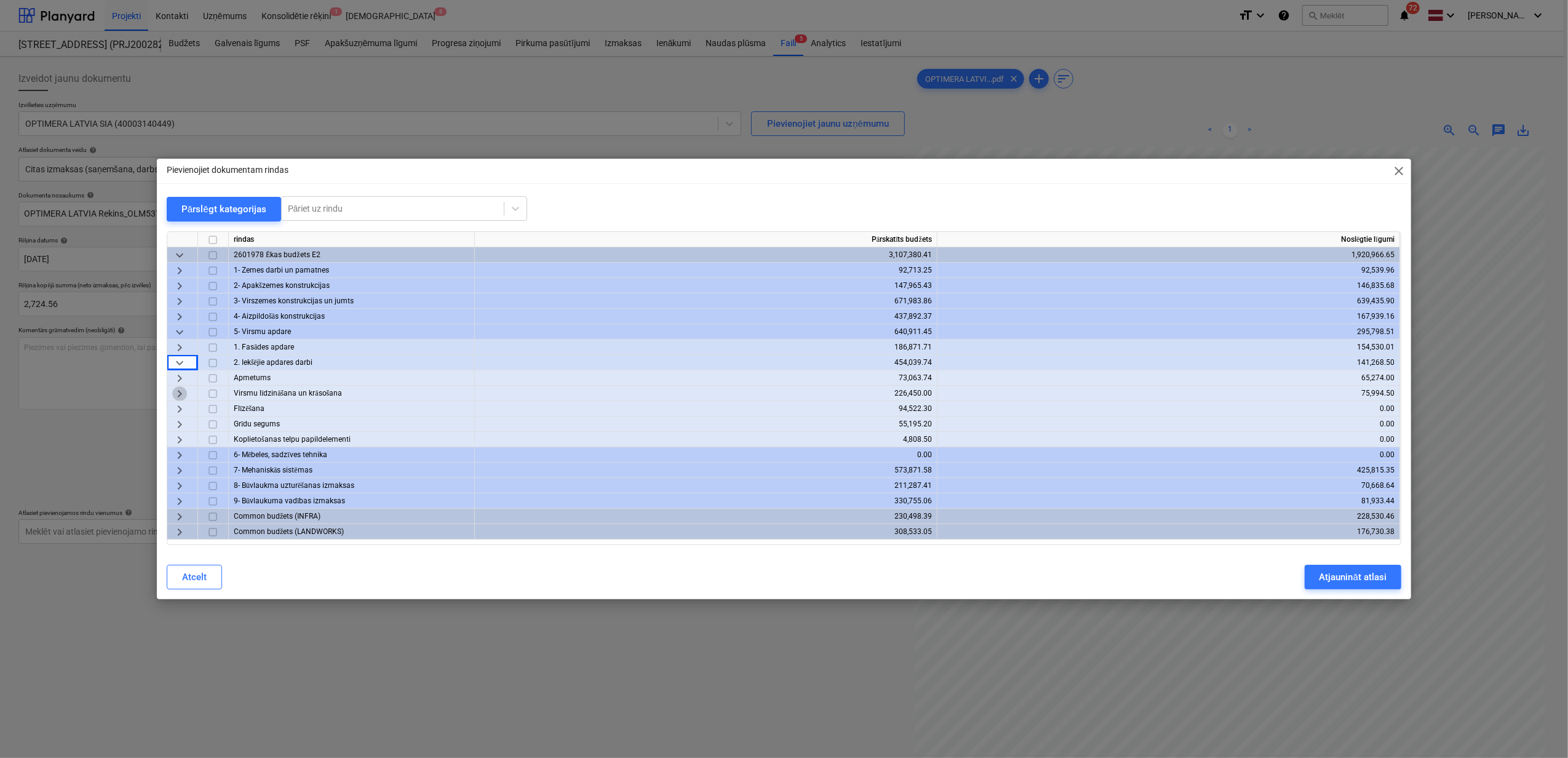
click at [175, 392] on span "keyboard_arrow_right" at bounding box center [180, 394] width 15 height 15
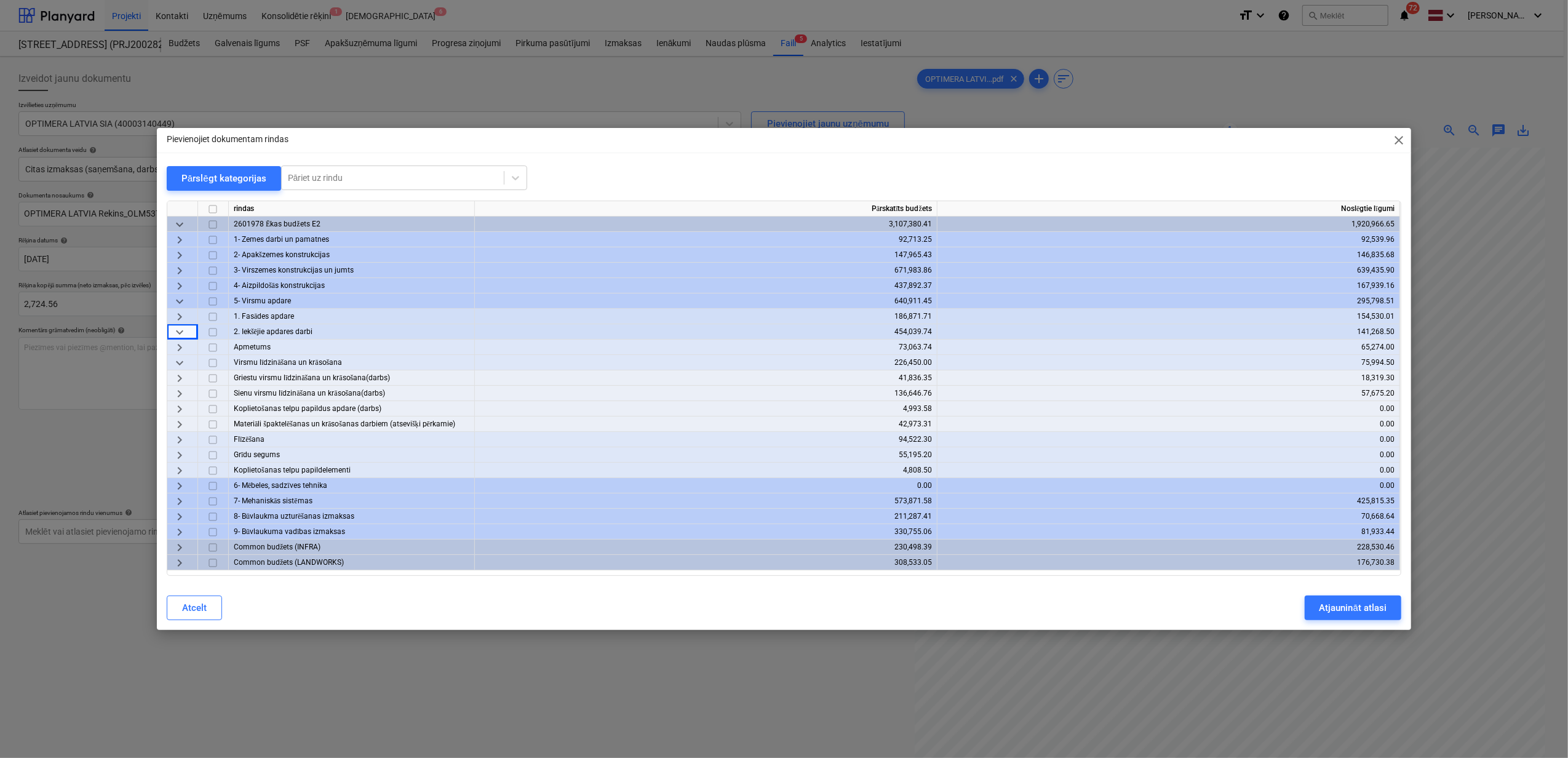
click at [172, 389] on span "keyboard_arrow_right" at bounding box center [180, 394] width 15 height 15
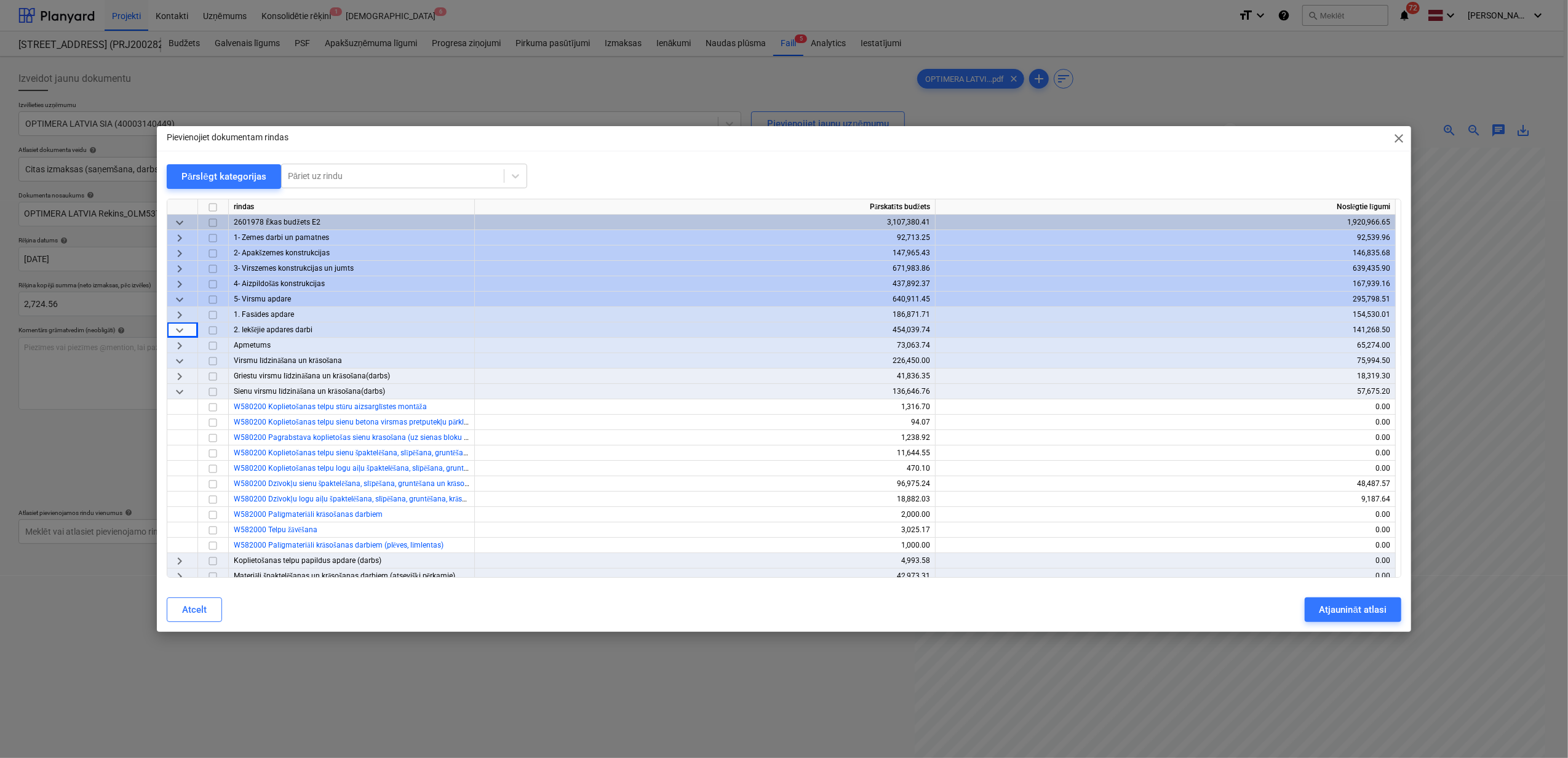
click at [178, 390] on span "keyboard_arrow_down" at bounding box center [180, 392] width 15 height 15
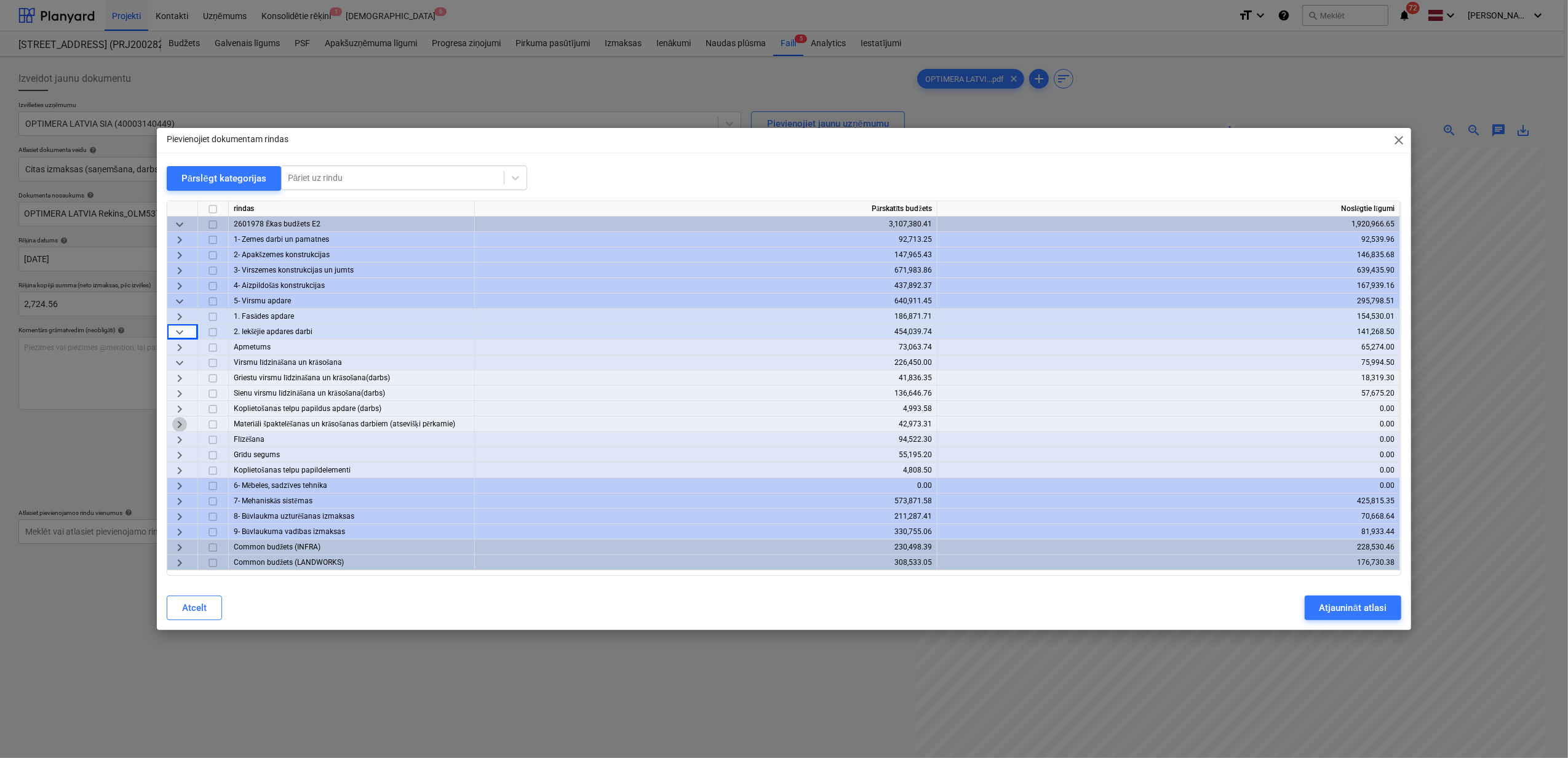
click at [181, 427] on span "keyboard_arrow_right" at bounding box center [180, 425] width 15 height 15
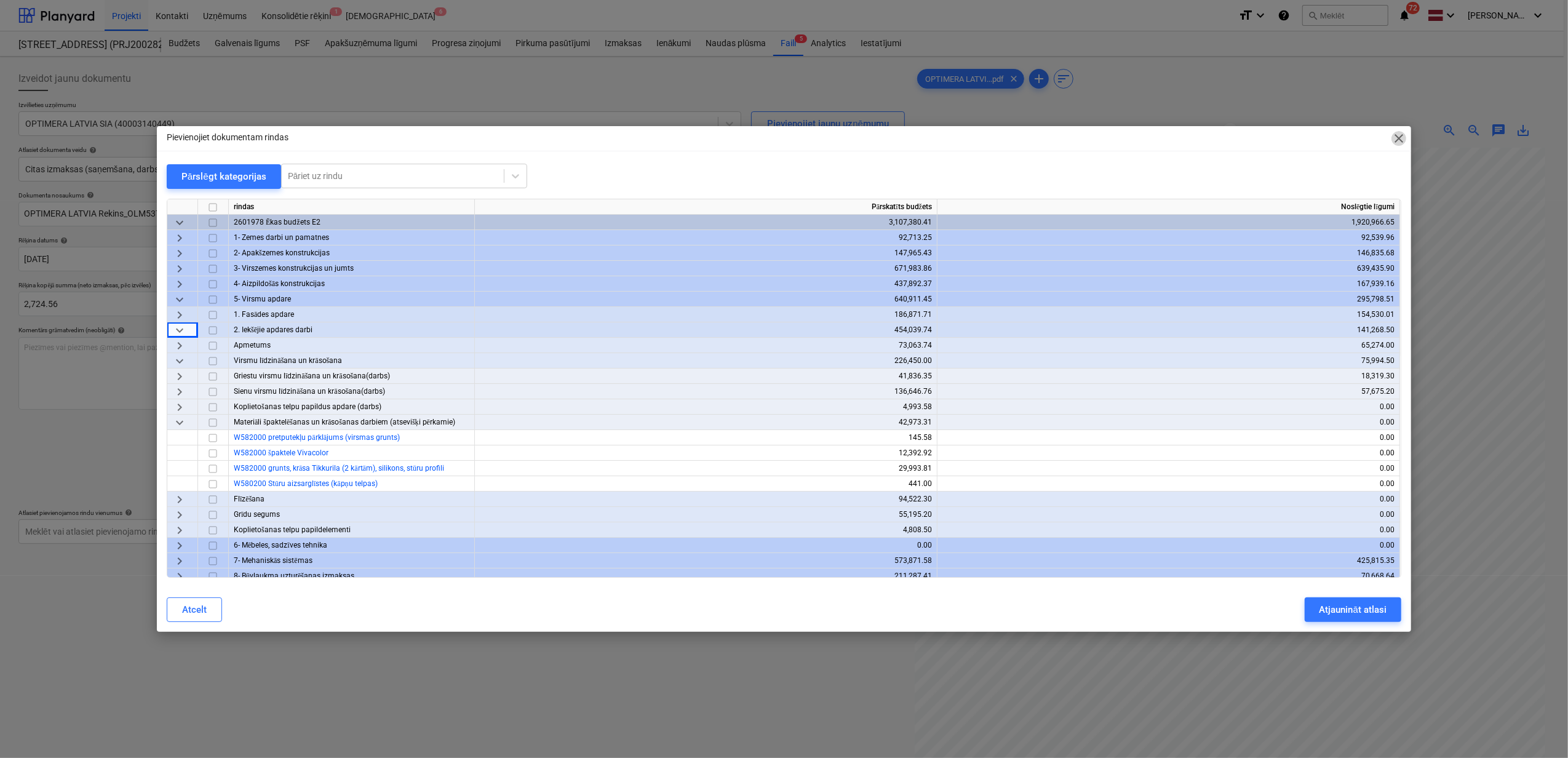
click at [1401, 134] on span "close" at bounding box center [1399, 138] width 15 height 15
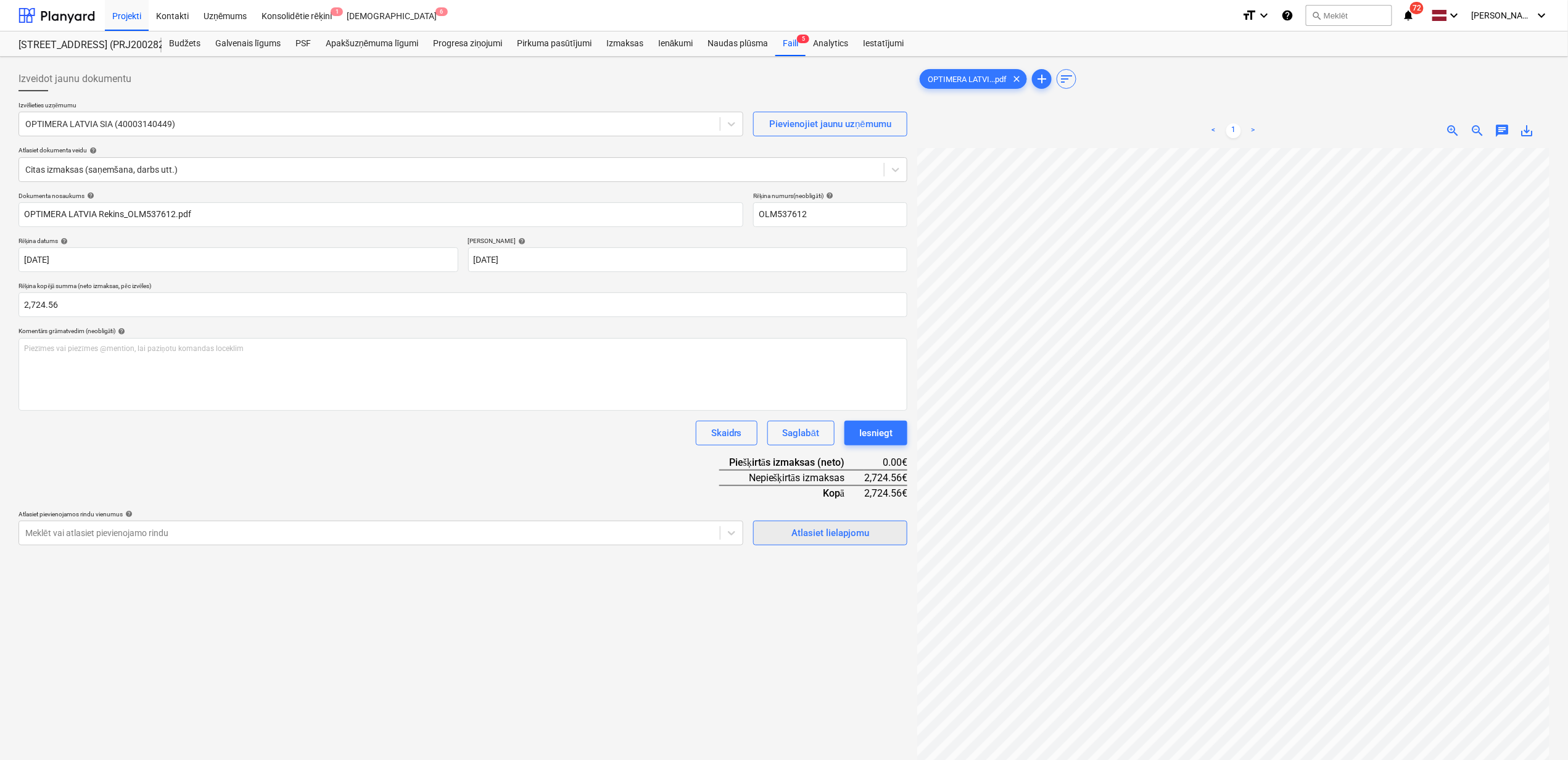
click at [819, 539] on div "Atlasiet lielapjomu" at bounding box center [830, 533] width 78 height 16
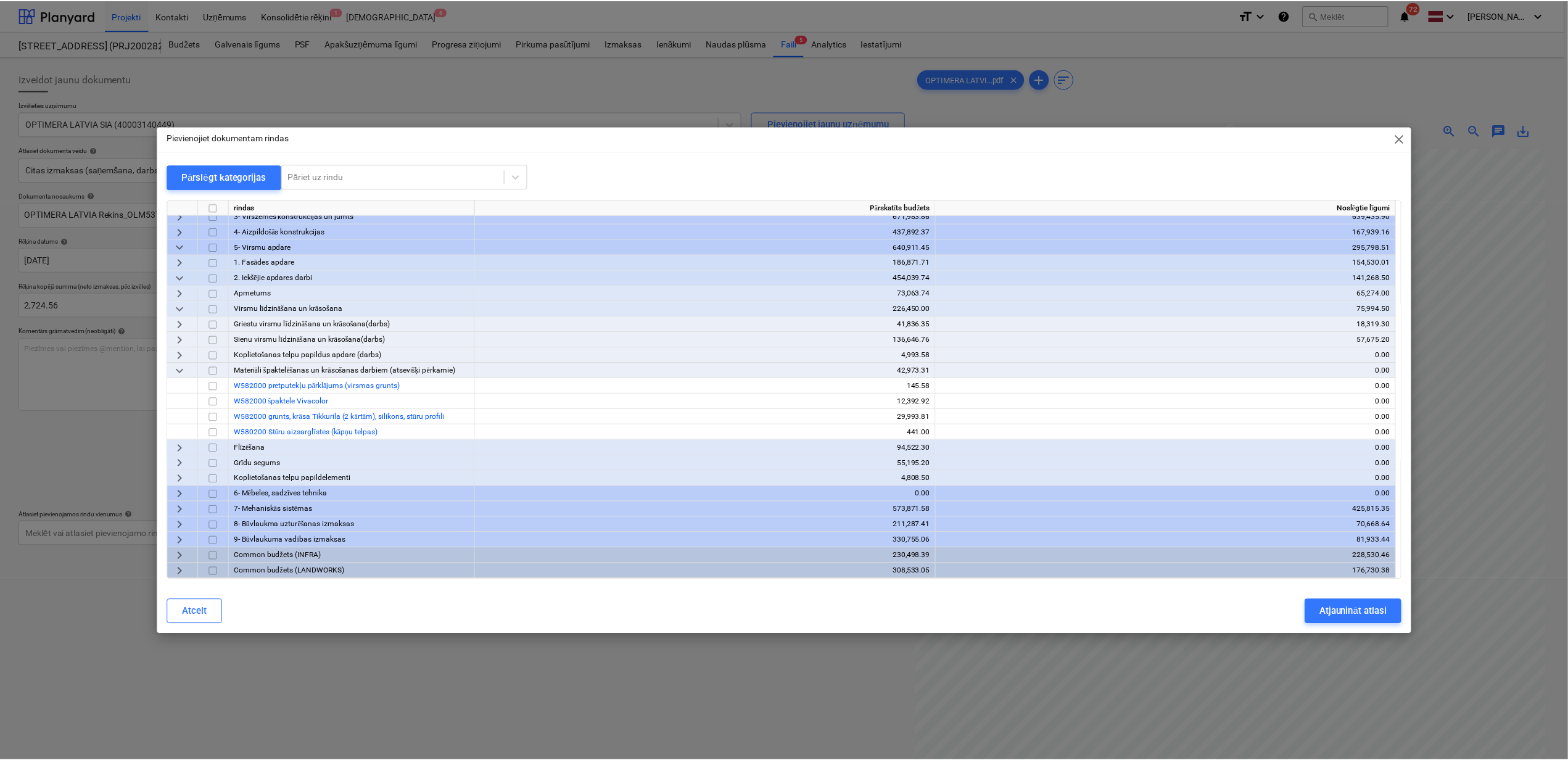
scroll to position [0, 0]
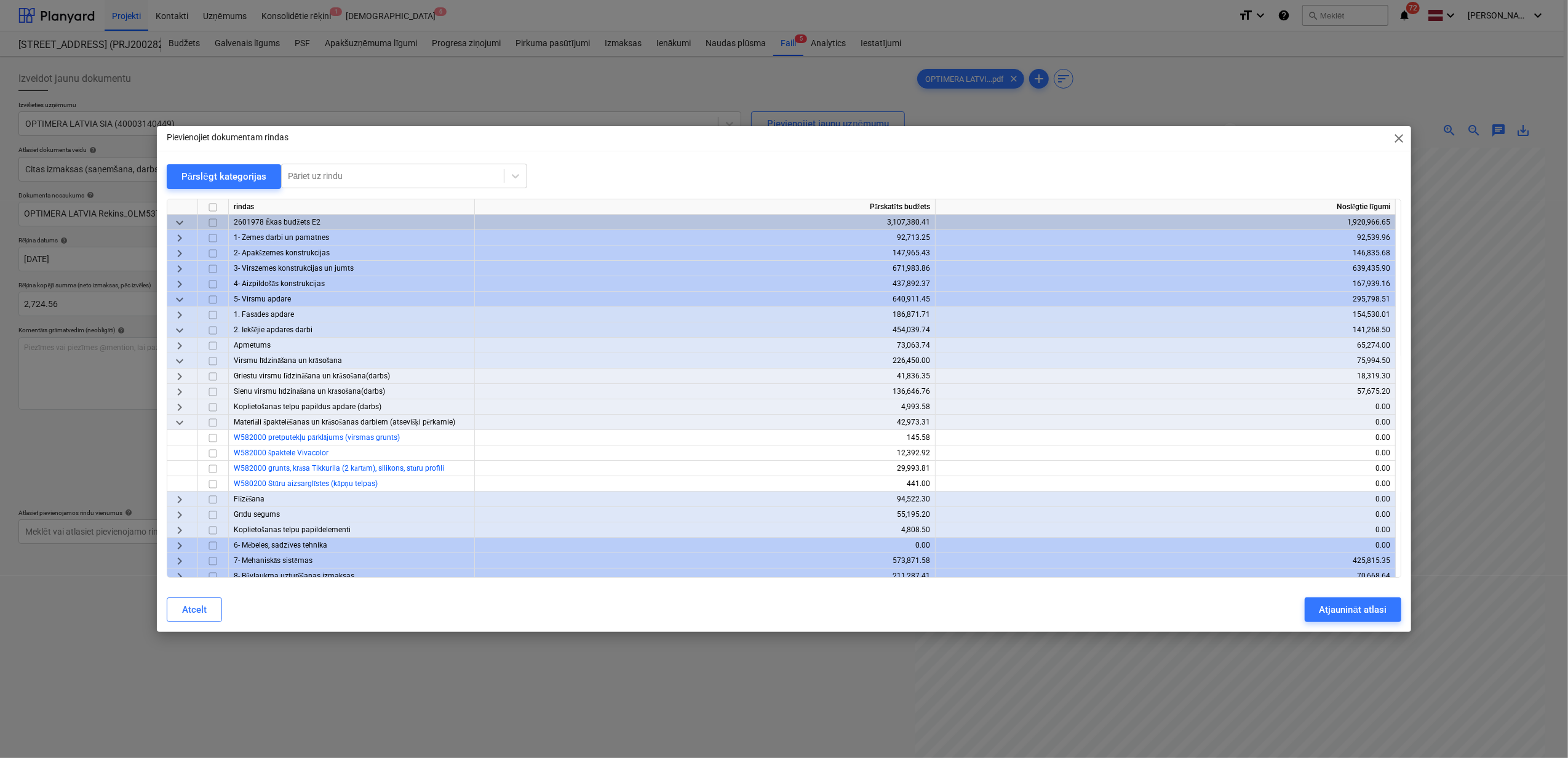
click at [178, 419] on span "keyboard_arrow_down" at bounding box center [180, 423] width 15 height 15
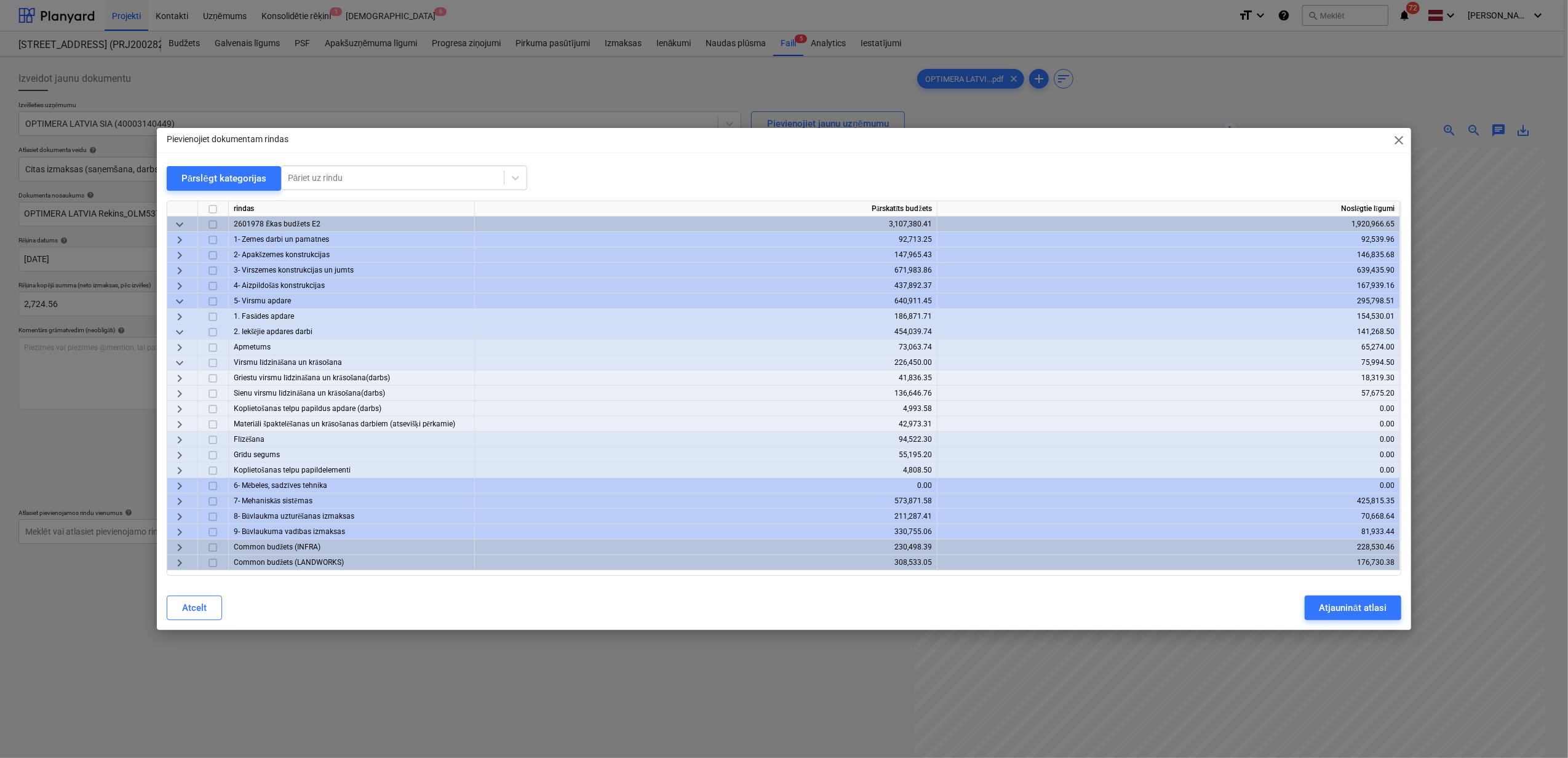
click at [178, 419] on span "keyboard_arrow_right" at bounding box center [180, 425] width 15 height 15
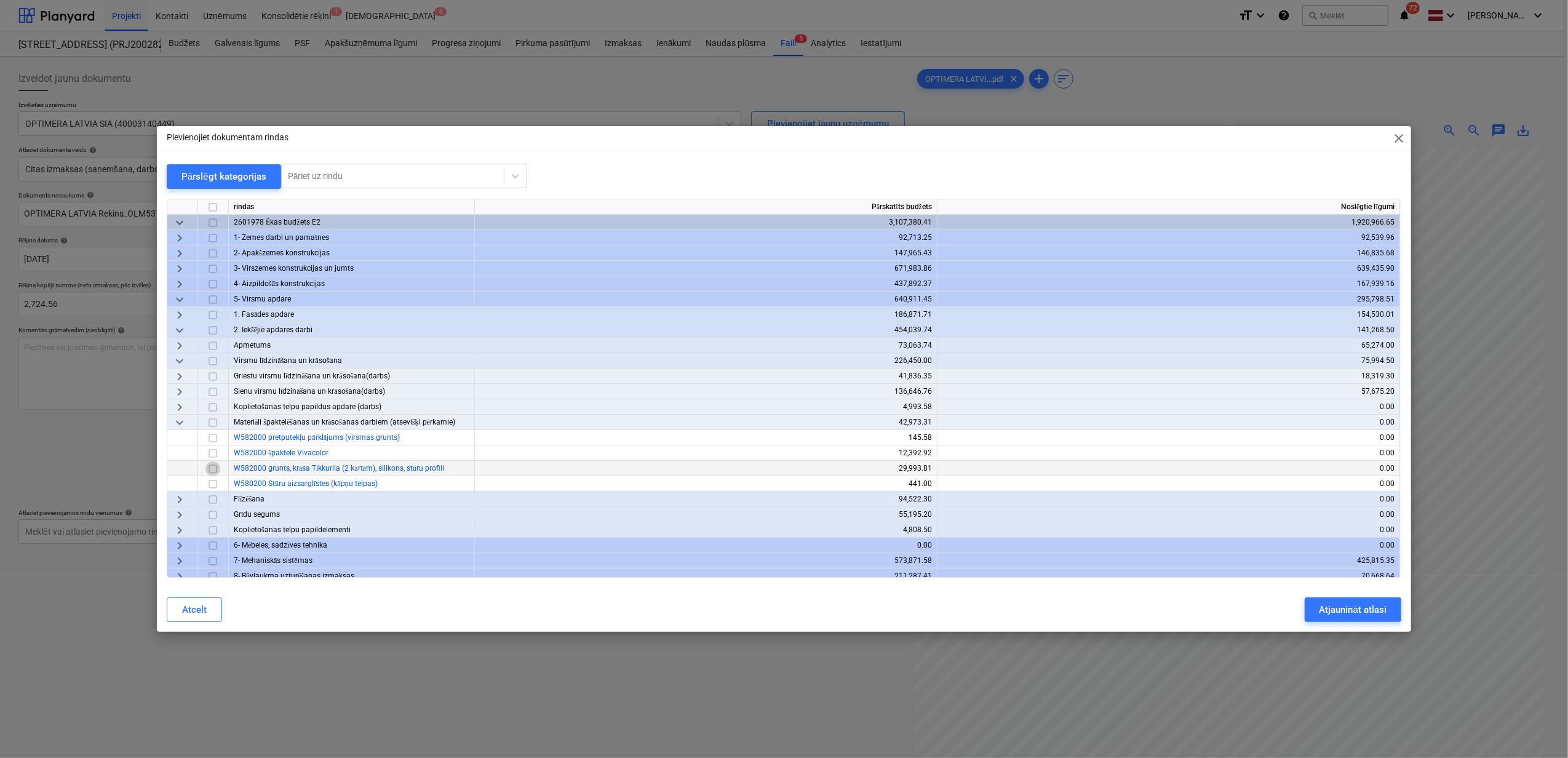
click at [214, 466] on input "checkbox" at bounding box center [213, 469] width 15 height 15
click at [1358, 612] on div "Atjaunināt atlasi" at bounding box center [1353, 609] width 67 height 16
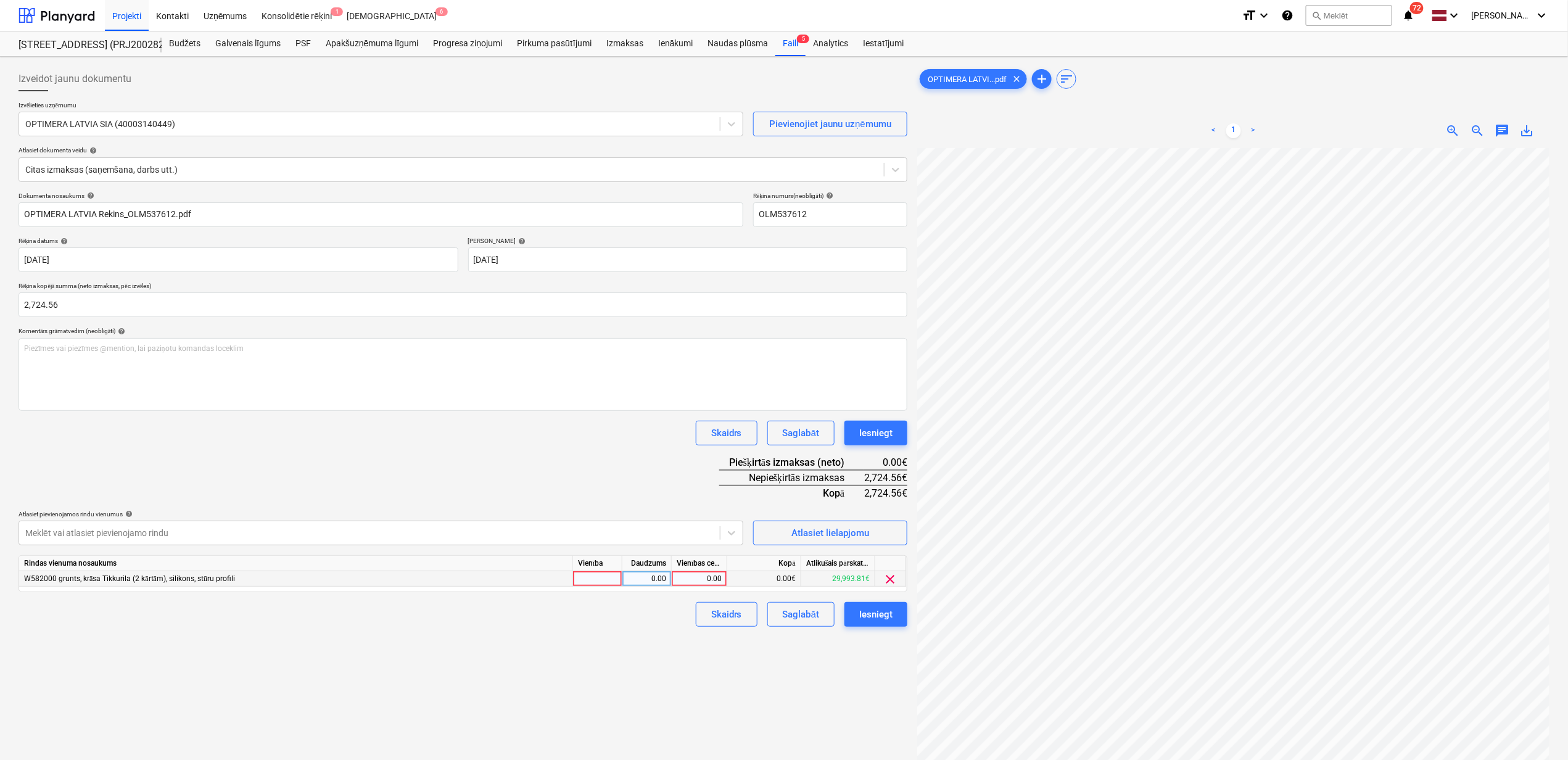
click at [694, 581] on div "0.00" at bounding box center [699, 579] width 45 height 15
type input "2724.56"
click at [675, 684] on div "Izveidot jaunu dokumentu Izvēlieties uzņēmumu OPTIMERA LATVIA SIA (40003140449)…" at bounding box center [463, 470] width 899 height 817
click at [872, 613] on div "Iesniegt" at bounding box center [876, 614] width 34 height 16
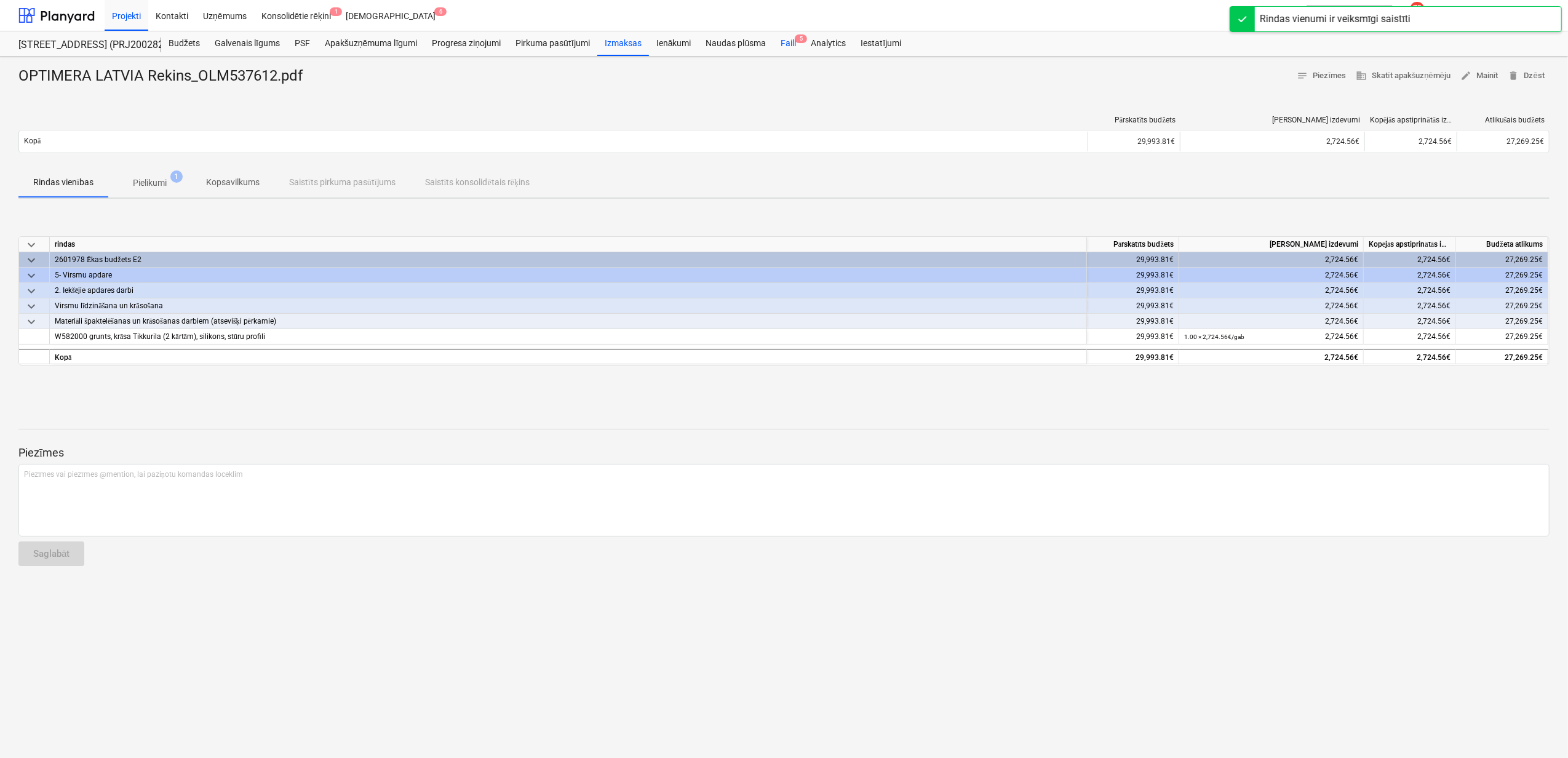
click at [788, 44] on div "Faili 5" at bounding box center [788, 44] width 30 height 24
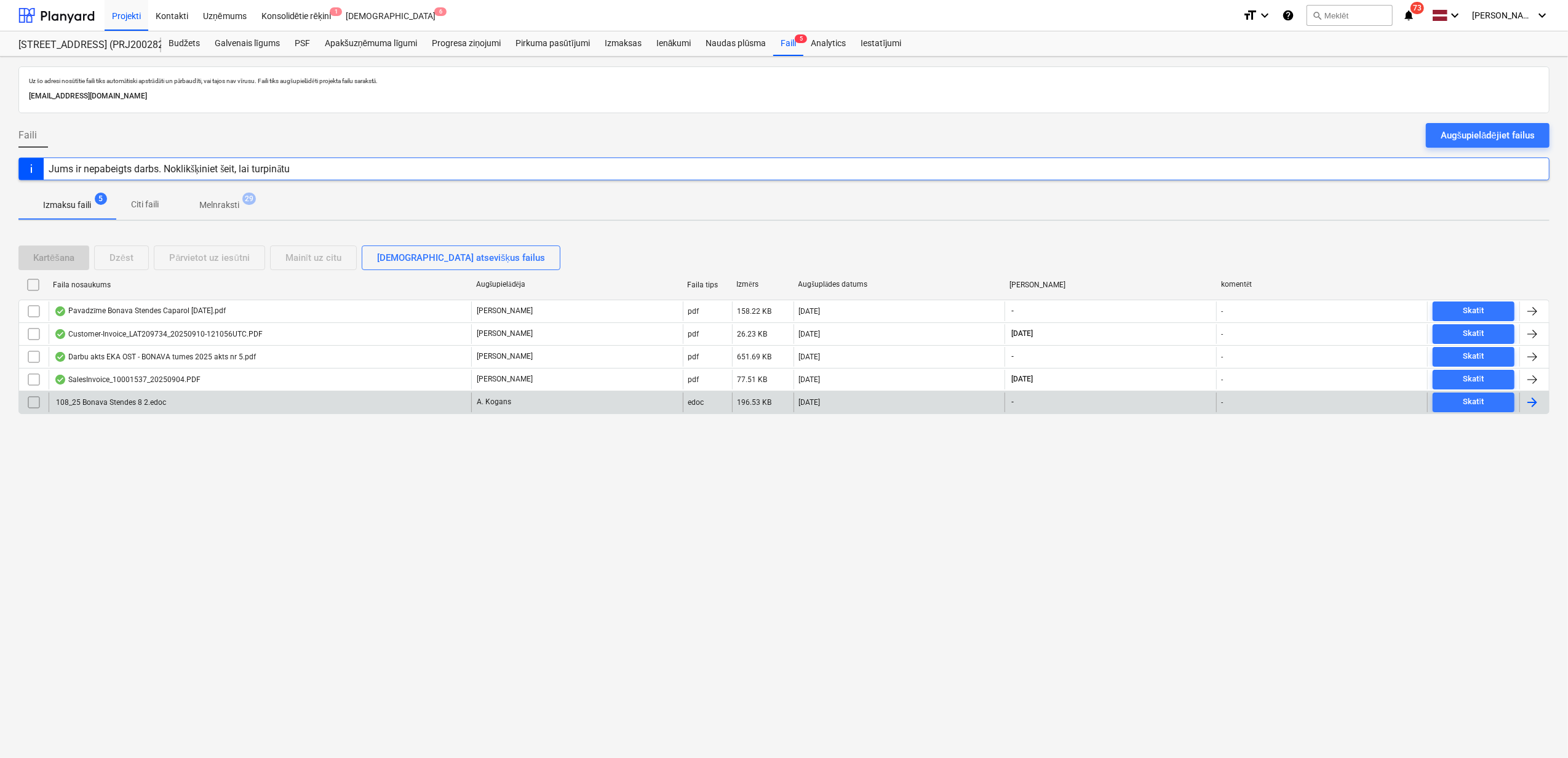
click at [335, 403] on div "108_25 Bonava Stendes 8 2.edoc" at bounding box center [260, 401] width 423 height 20
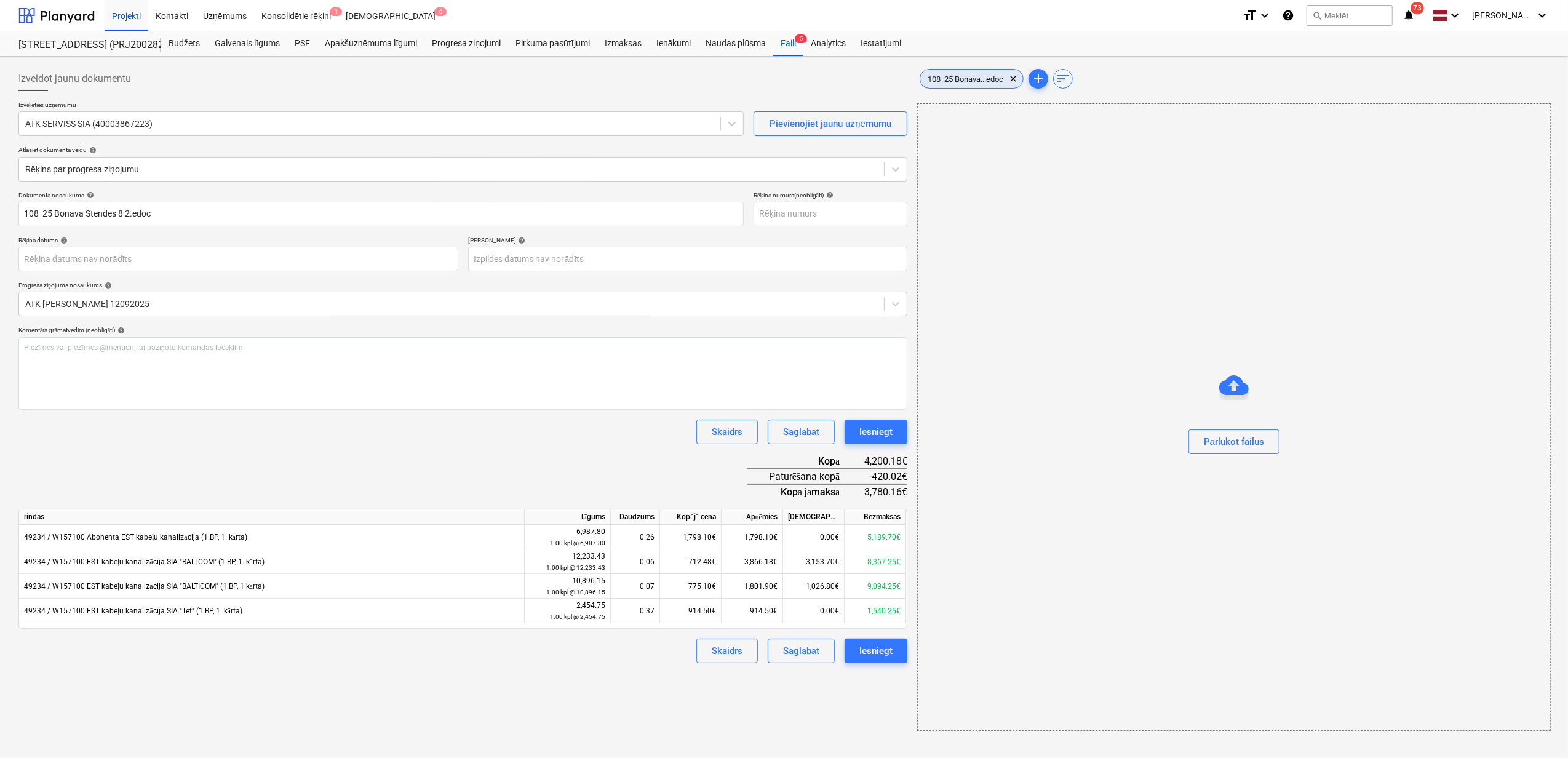
click at [995, 85] on div "108_25 Bonava...edoc clear" at bounding box center [971, 79] width 104 height 20
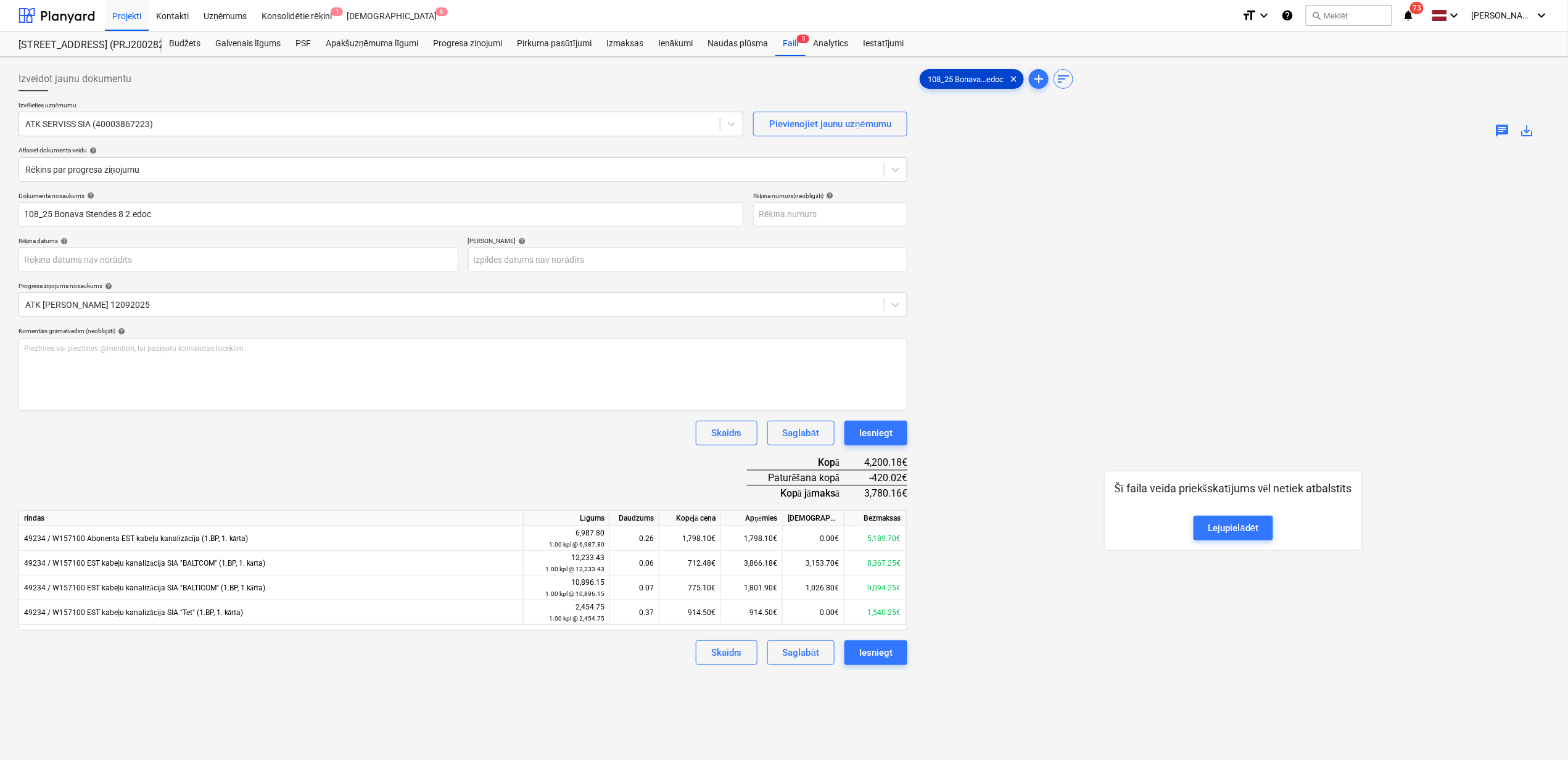
click at [997, 85] on div "108_25 Bonava...edoc clear" at bounding box center [971, 79] width 104 height 20
click at [1247, 534] on div "Lejupielādēt" at bounding box center [1234, 527] width 51 height 16
drag, startPoint x: 1204, startPoint y: 222, endPoint x: 1210, endPoint y: 248, distance: 26.7
click at [1204, 222] on div "Šī faila veida priekšskatījums vēl netiek atbalstīts Lejupielādēt" at bounding box center [1234, 510] width 632 height 725
click at [1477, 253] on div "Šī faila veida priekšskatījums vēl netiek atbalstīts Lejupielādēt" at bounding box center [1234, 510] width 632 height 725
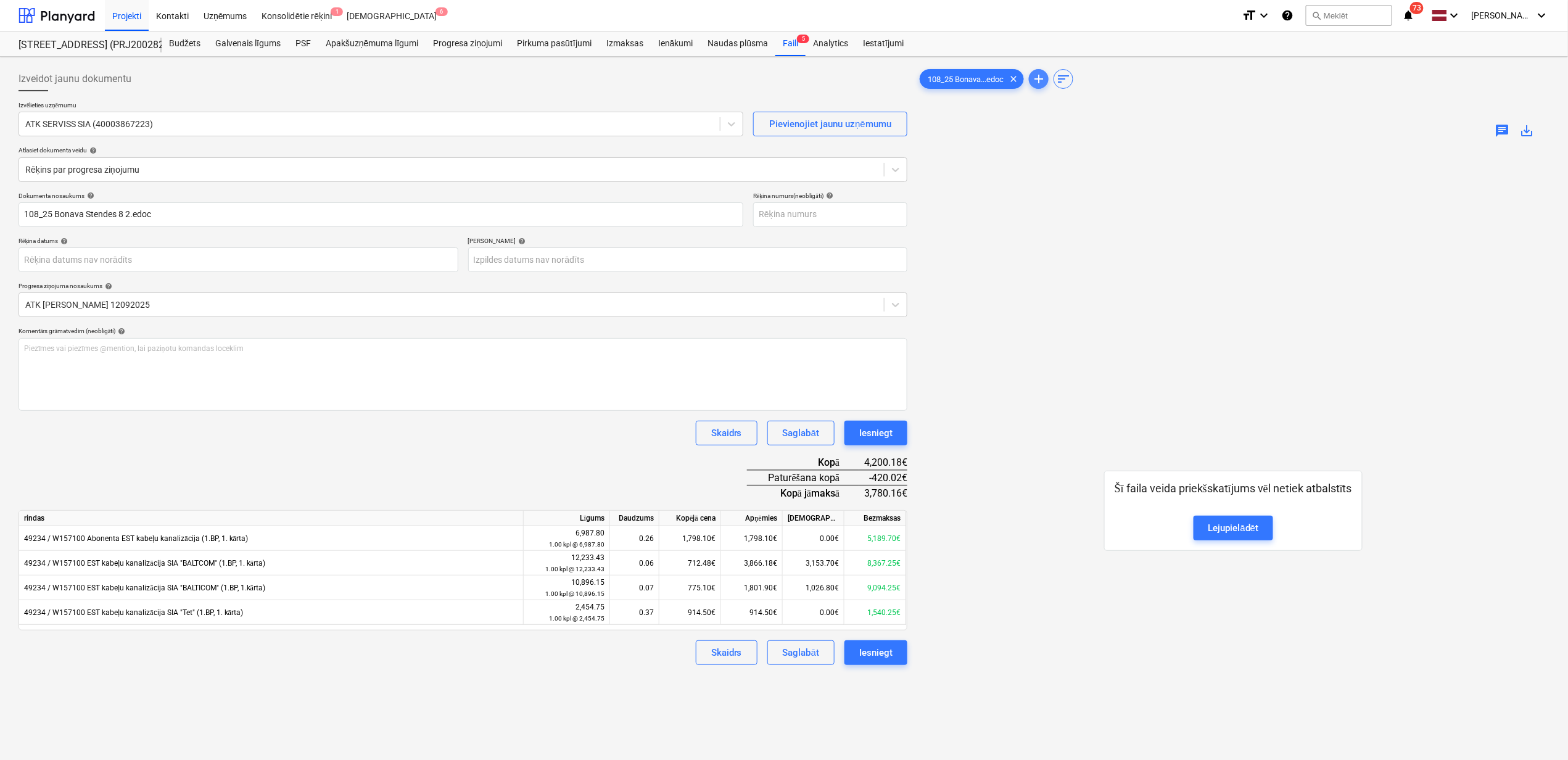
click at [1042, 82] on span "add" at bounding box center [1039, 79] width 15 height 15
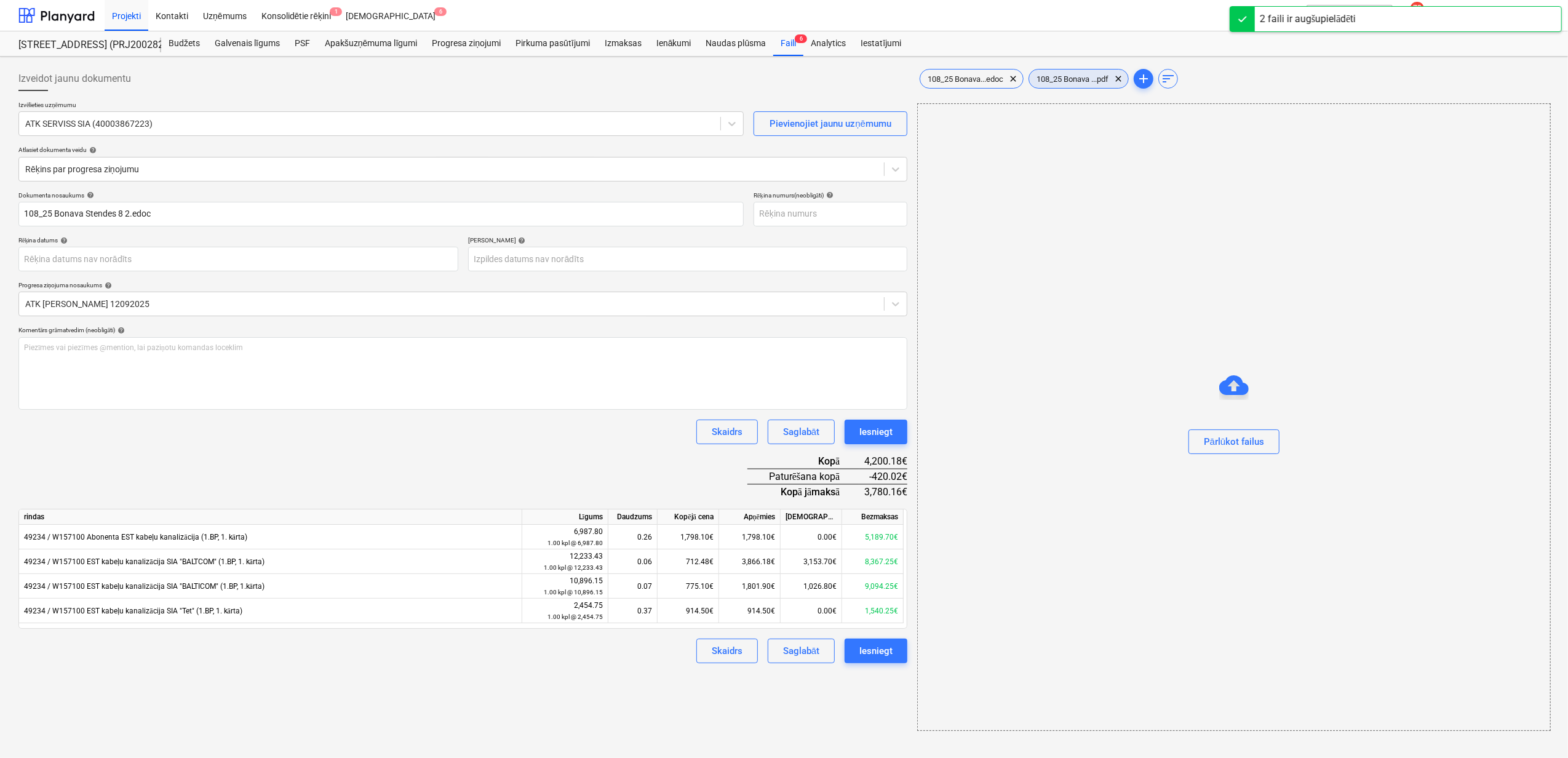
click at [1077, 79] on span "108_25 Bonava ...pdf" at bounding box center [1072, 80] width 87 height 9
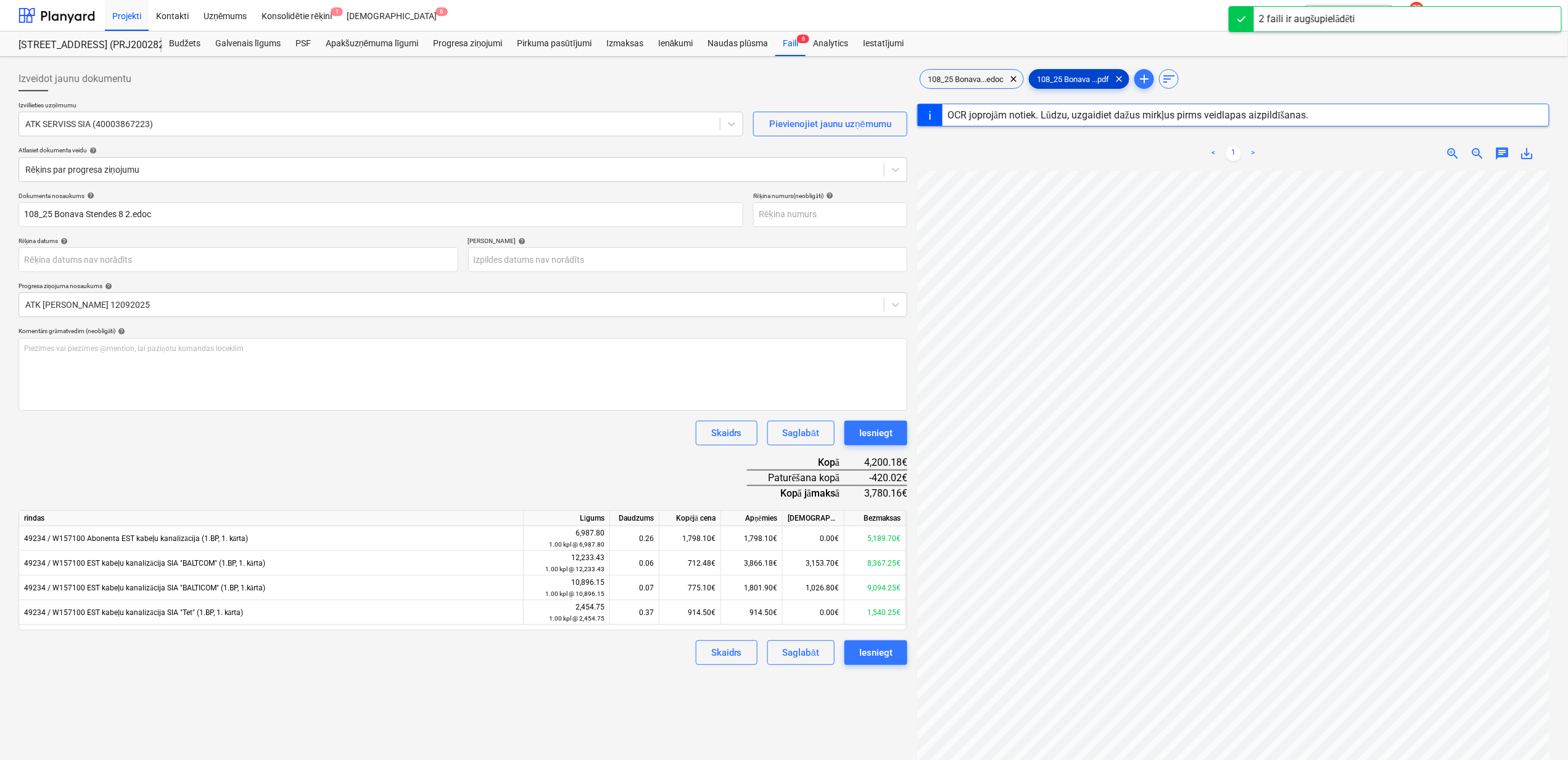
type input "1"
type input "[DATE]"
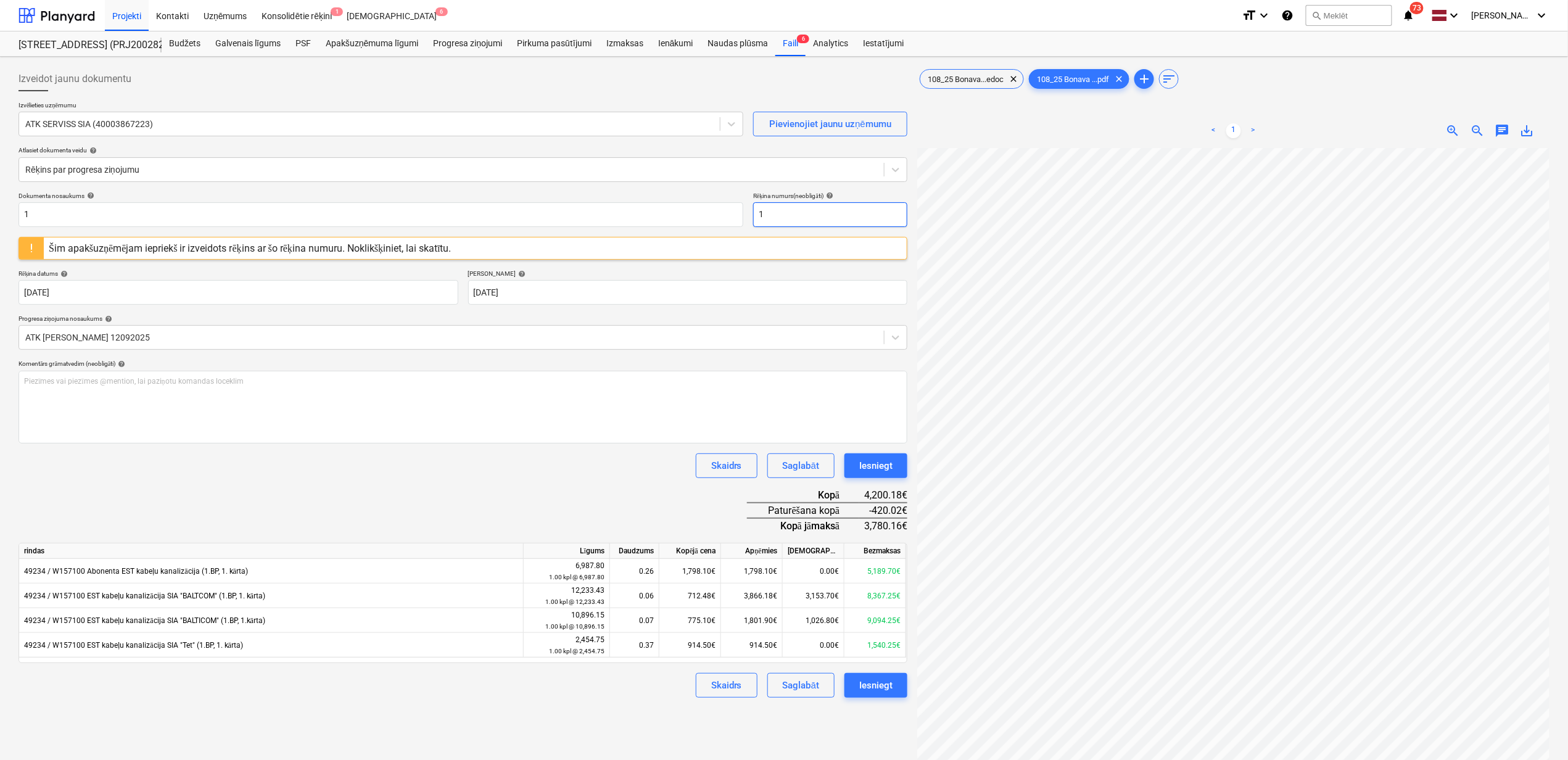
click at [802, 215] on input "1" at bounding box center [830, 215] width 154 height 24
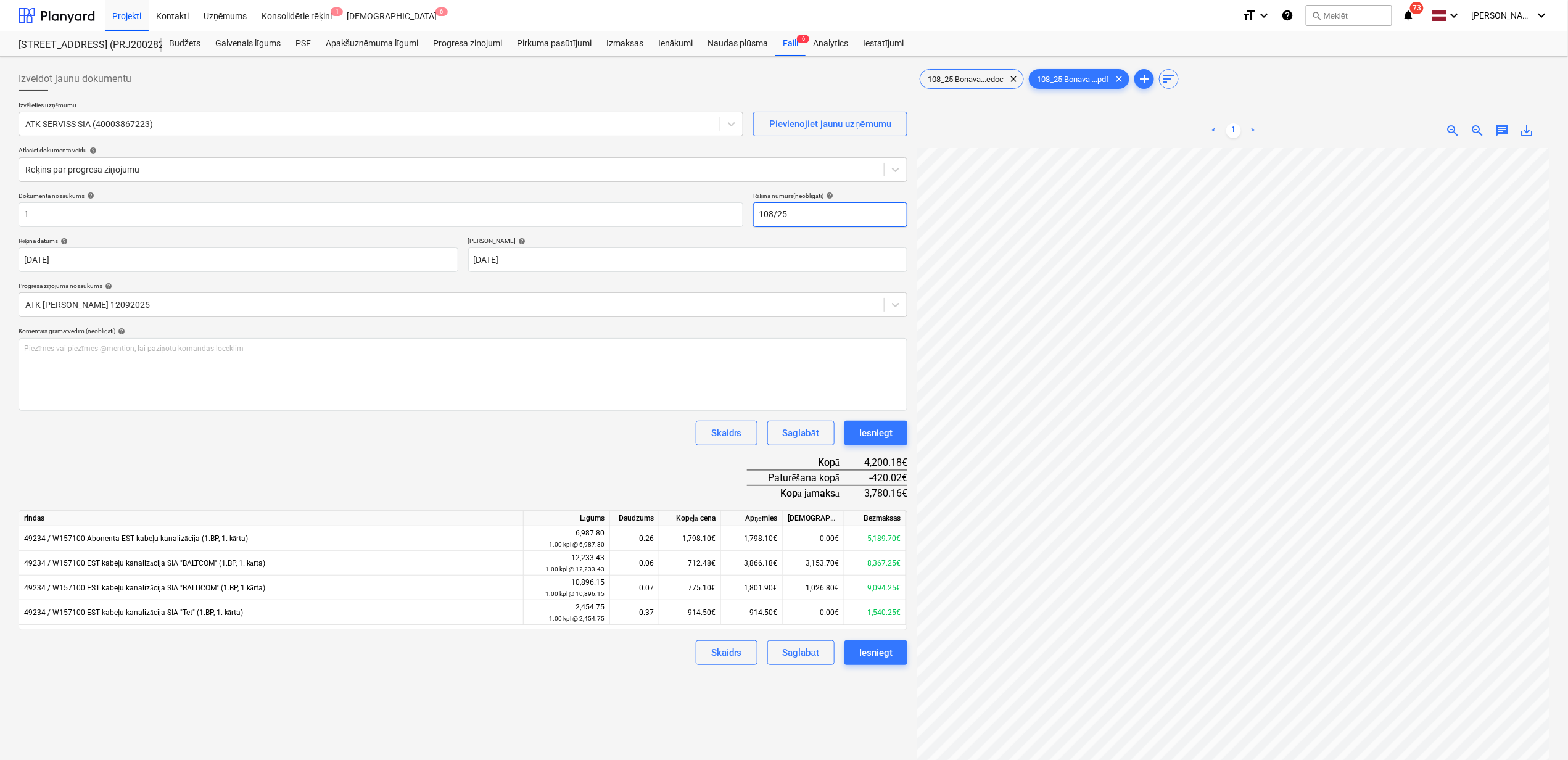
type input "108/25"
click at [113, 216] on input "1" at bounding box center [381, 215] width 725 height 24
drag, startPoint x: 40, startPoint y: 220, endPoint x: 3, endPoint y: 215, distance: 37.3
click at [5, 215] on div "Izveidot jaunu dokumentu Izvēlieties uzņēmumu ATK [PERSON_NAME] (40003867223) P…" at bounding box center [784, 469] width 1568 height 827
paste input "08_25 Bonava Stendes 8 2"
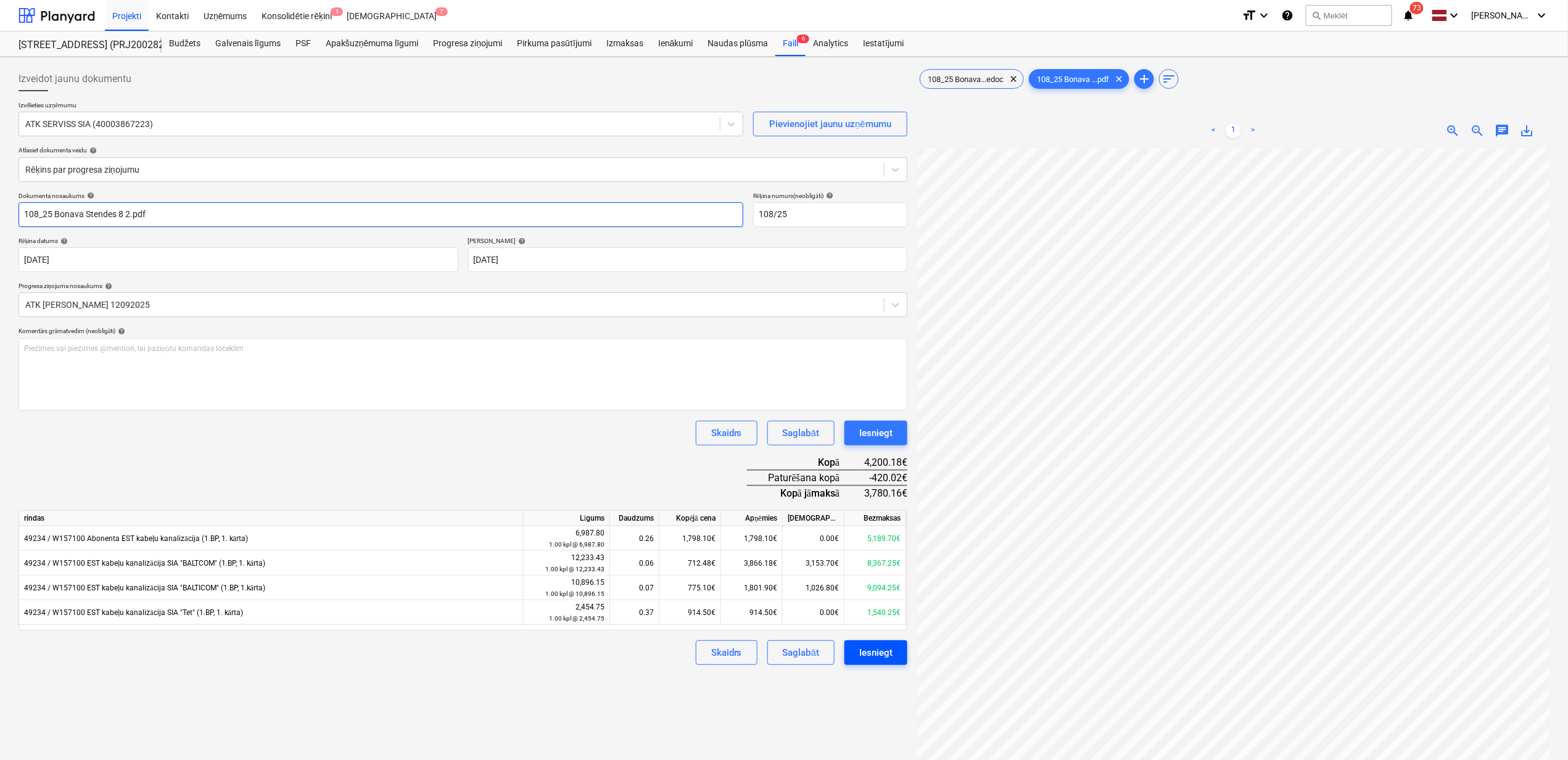
type input "108_25 Bonava Stendes 8 2.pdf"
click at [875, 654] on div "Iesniegt" at bounding box center [876, 652] width 34 height 16
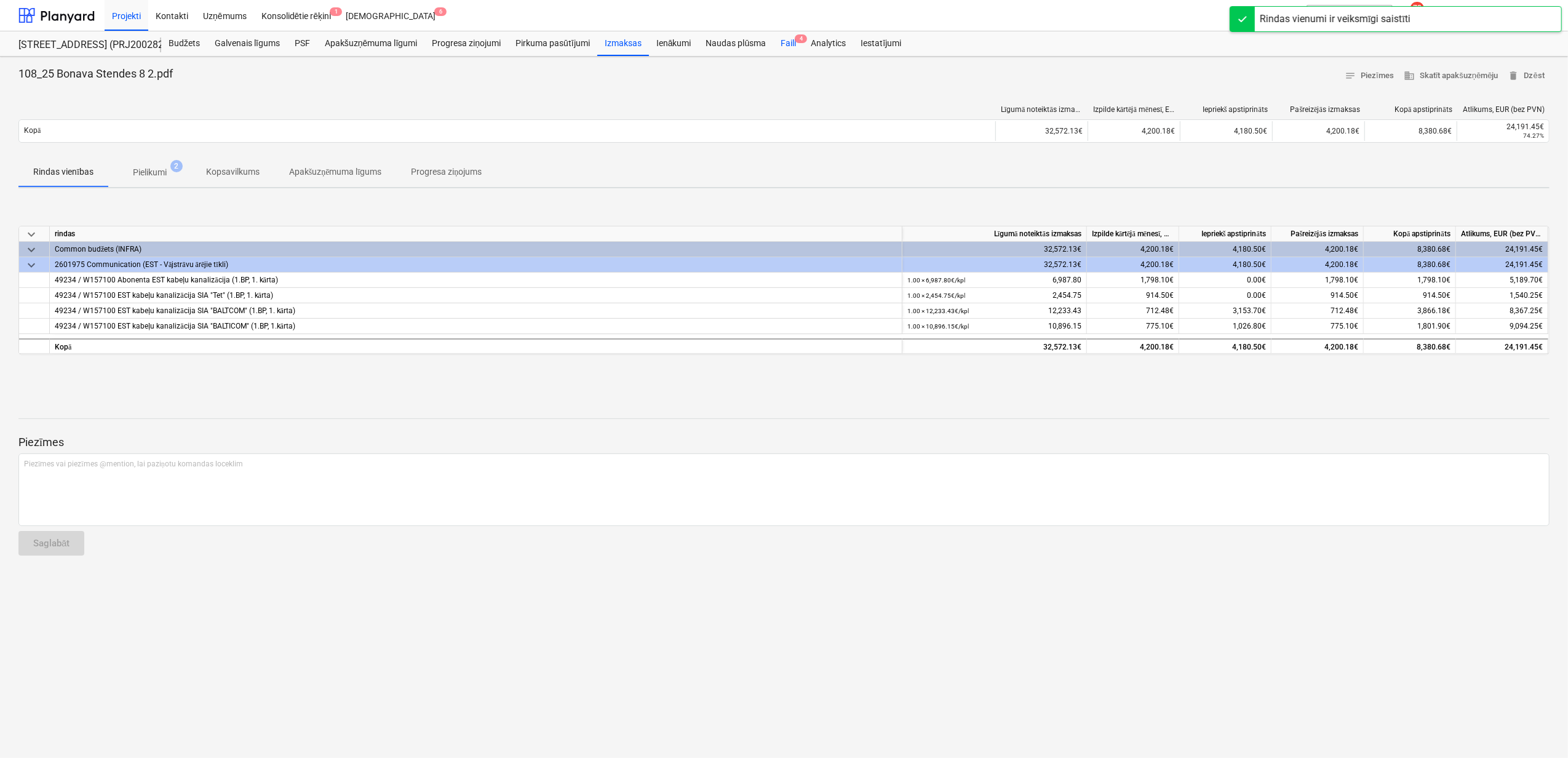
click at [790, 45] on div "Faili 4" at bounding box center [788, 44] width 30 height 24
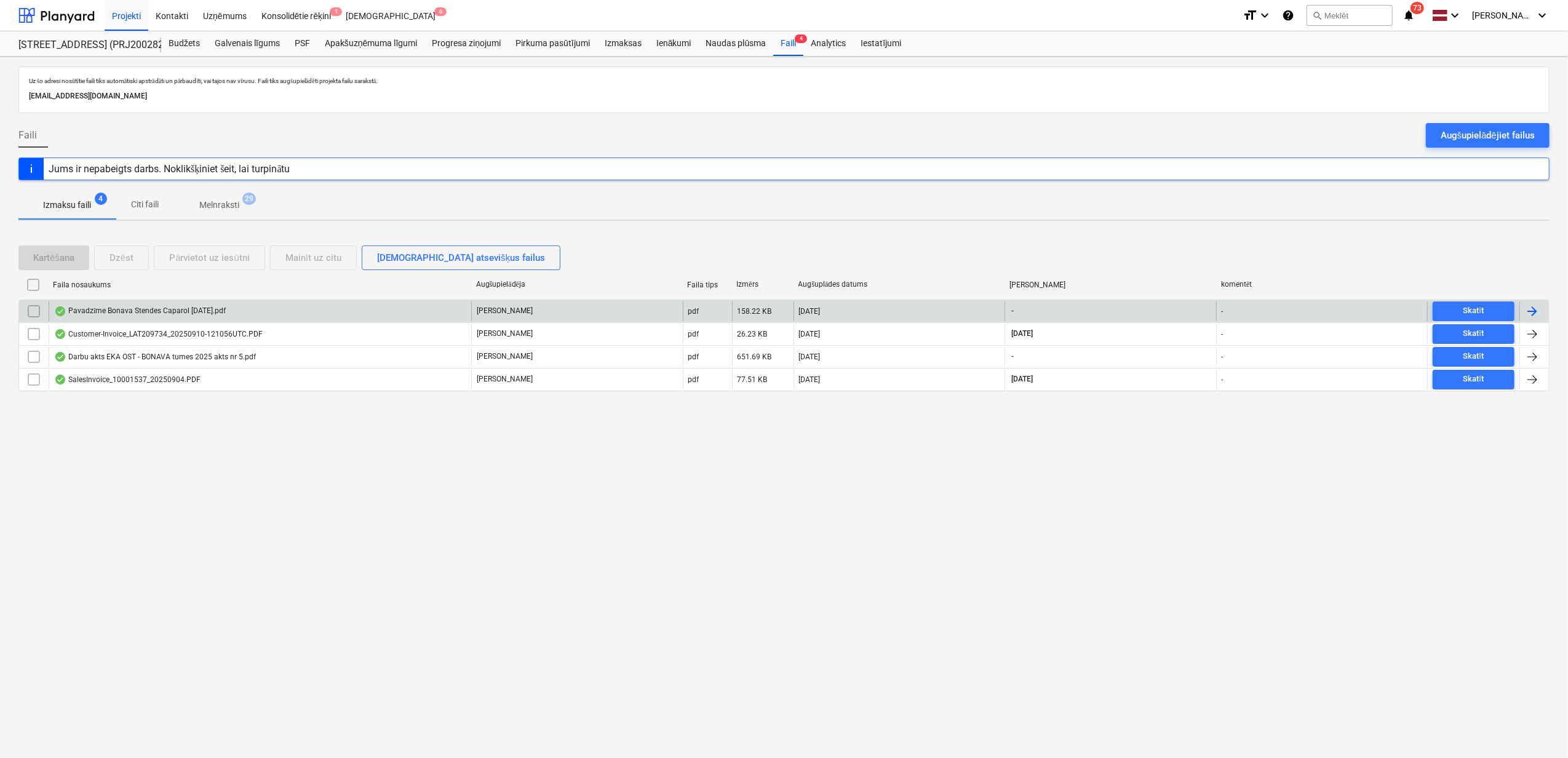
click at [208, 318] on div "Pavadzīme Bonava Stendes Caparol [DATE].pdf" at bounding box center [260, 311] width 423 height 20
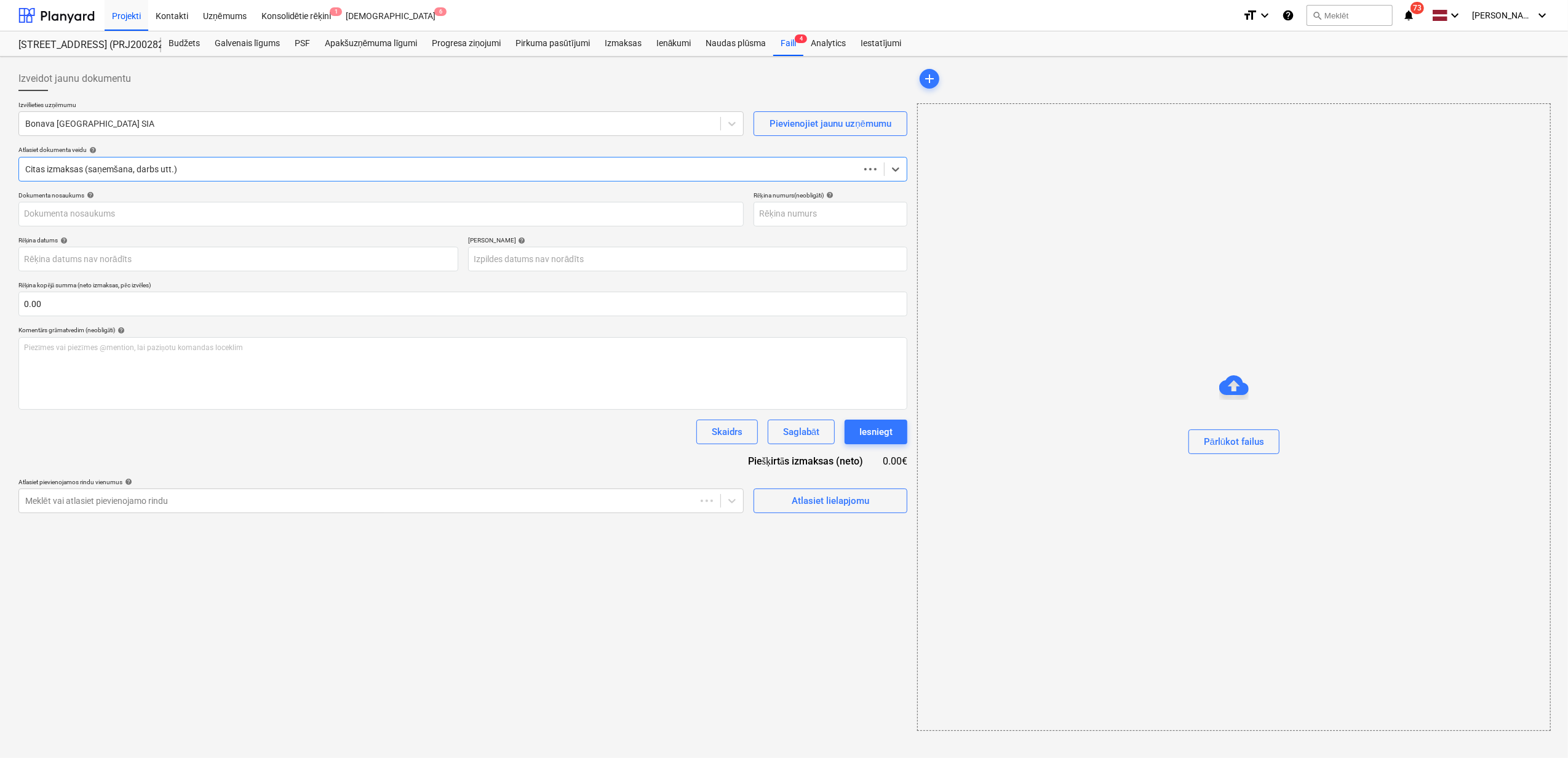
type input "40003941615"
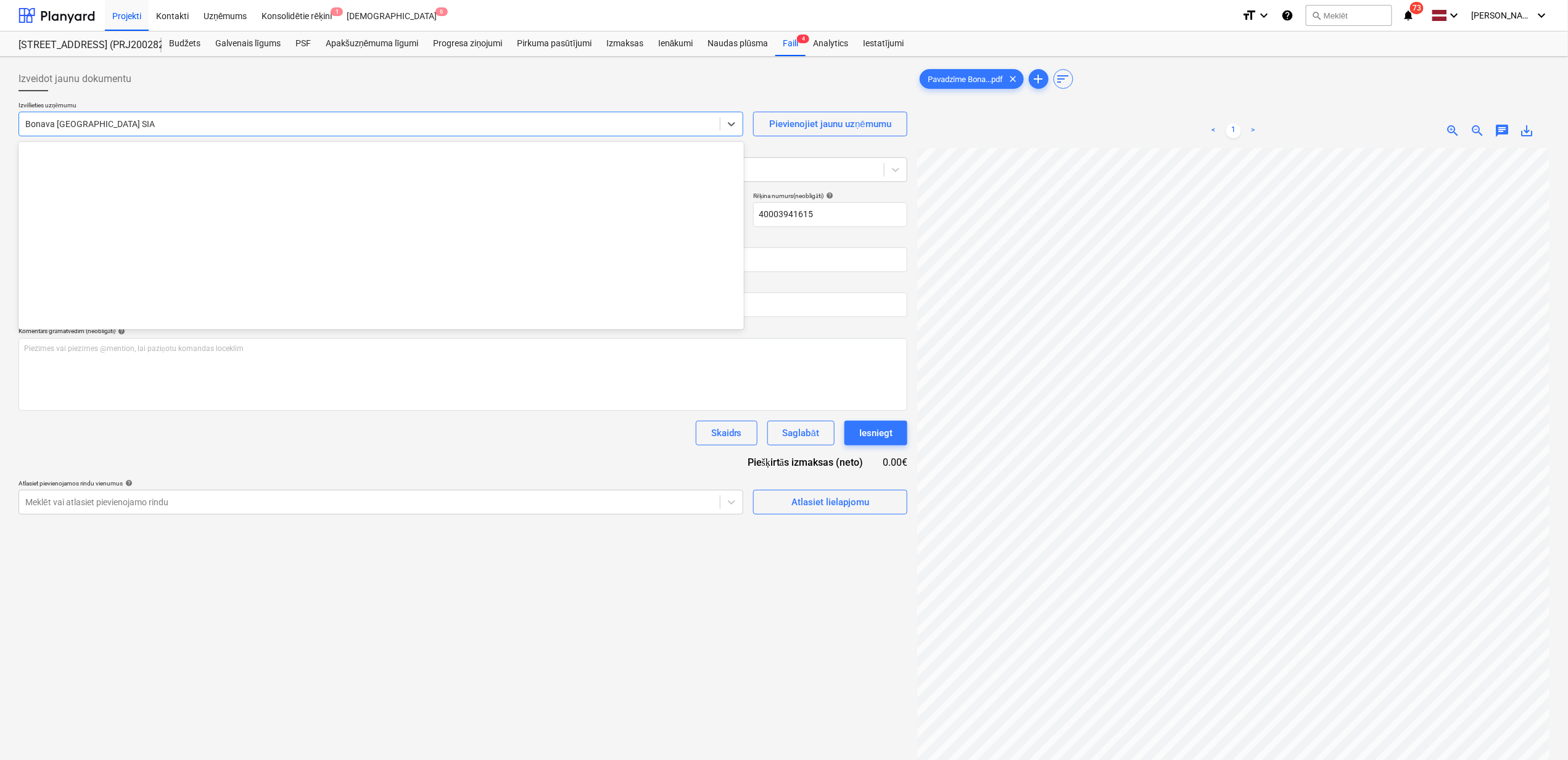
click at [179, 127] on div at bounding box center [370, 124] width 689 height 12
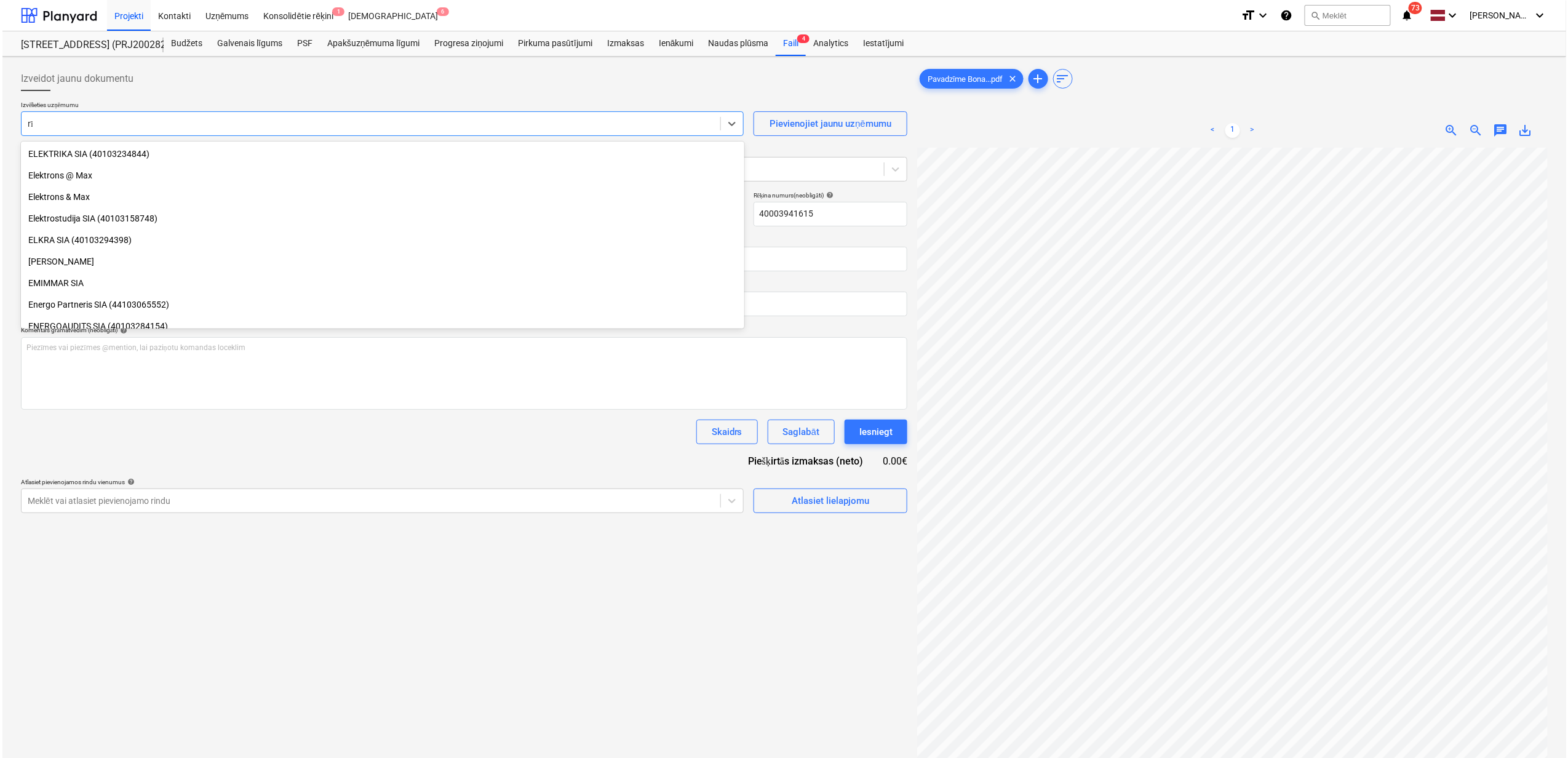
scroll to position [289, 0]
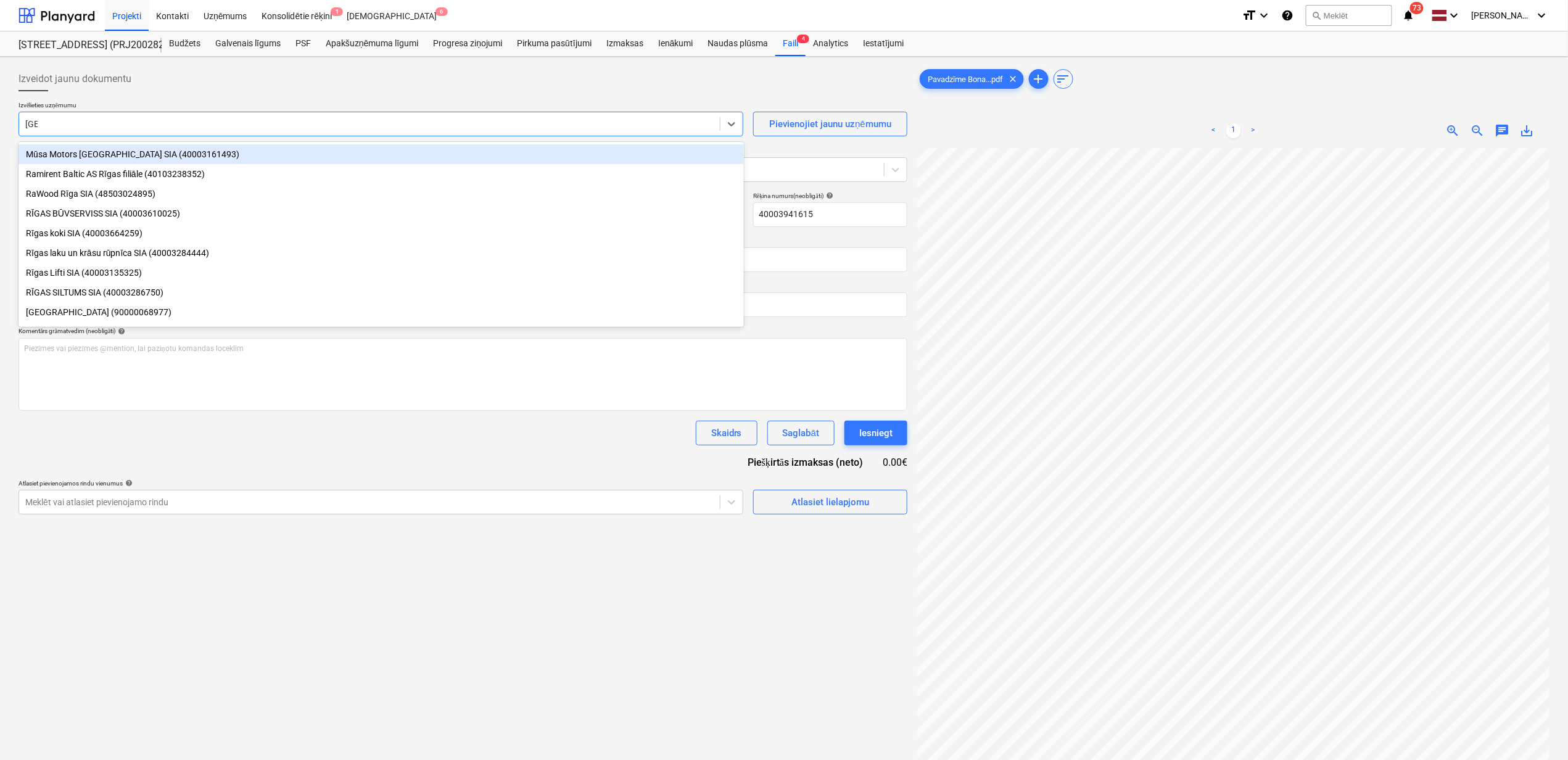
type input "[GEOGRAPHIC_DATA]"
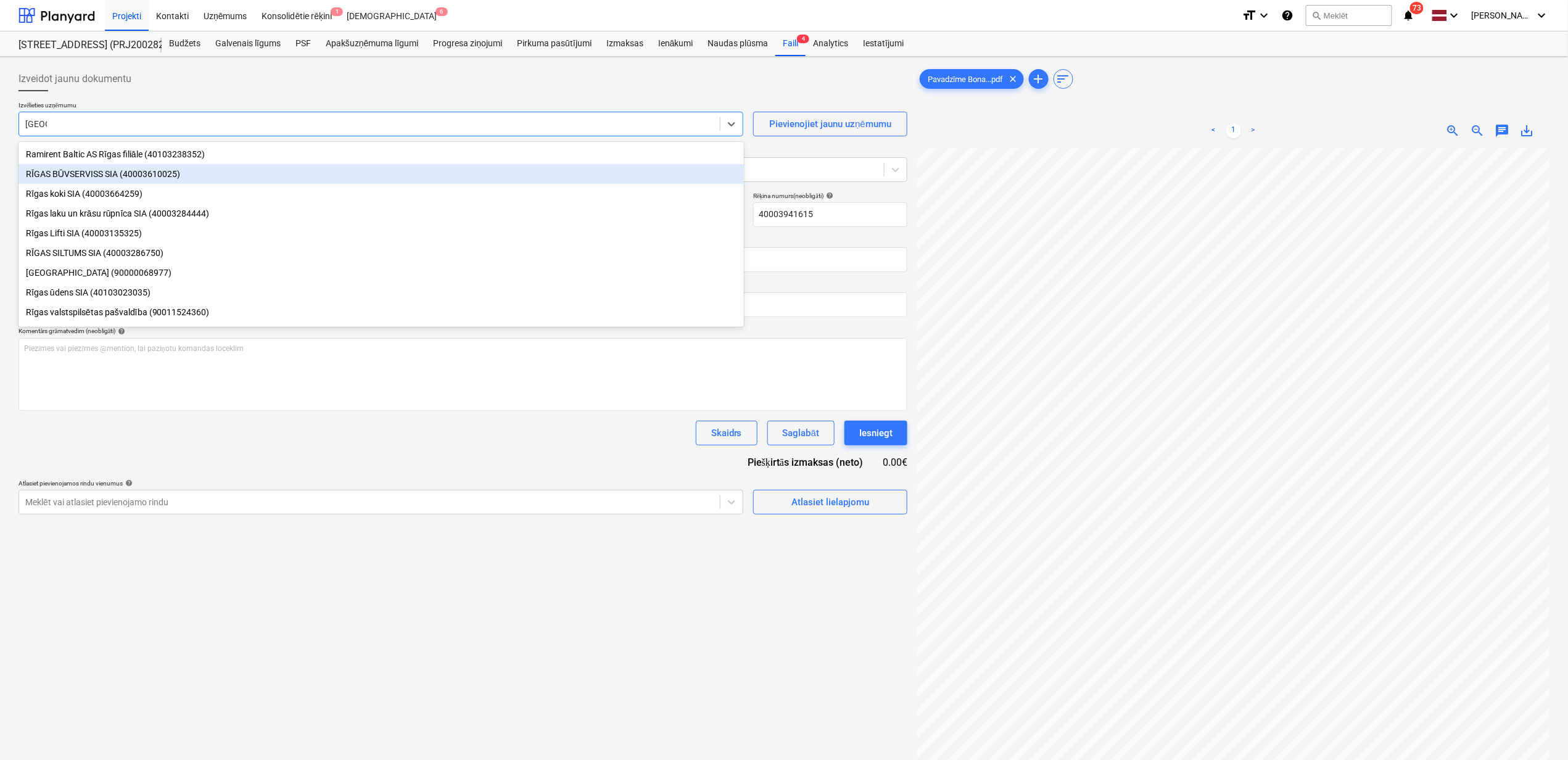
click at [144, 181] on div "RĪGAS BŪVSERVISS SIA (40003610025)" at bounding box center [381, 174] width 725 height 20
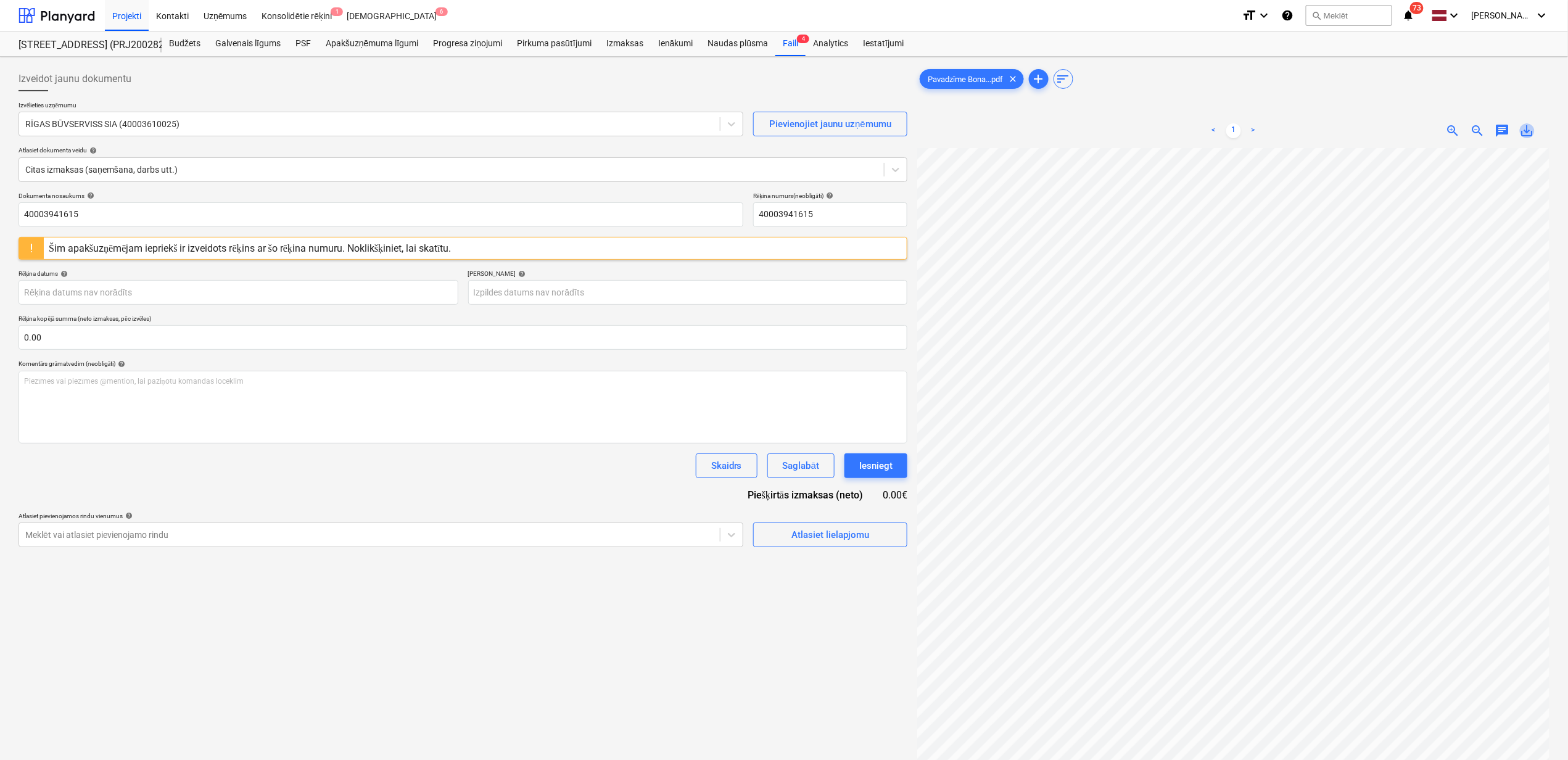
click at [1533, 127] on span "save_alt" at bounding box center [1528, 131] width 15 height 15
click at [85, 210] on input "40003941615" at bounding box center [381, 215] width 725 height 24
drag, startPoint x: 94, startPoint y: 210, endPoint x: -19, endPoint y: 215, distance: 113.1
click at [0, 215] on html "Projekti Kontakti Uzņēmums Konsolidētie rēķini 1 Iesūtne 6 format_size keyboard…" at bounding box center [784, 380] width 1568 height 760
paste input "Pavadzīme Bonava Stendes Caparol 12.09.202"
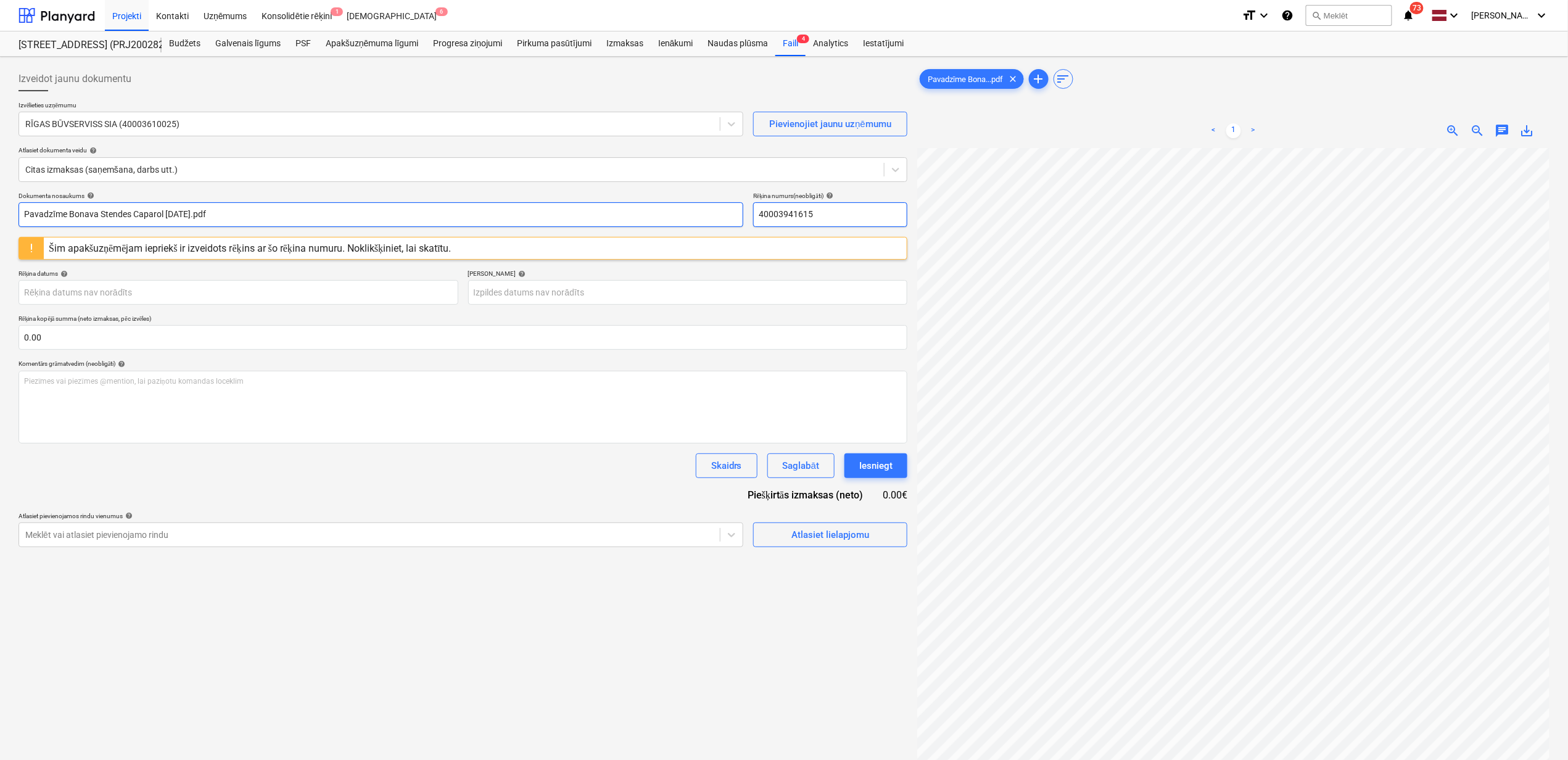
type input "Pavadzīme Bonava Stendes Caparol [DATE].pdf"
drag, startPoint x: 822, startPoint y: 219, endPoint x: 754, endPoint y: 272, distance: 86.2
click at [743, 210] on div "Dokumenta nosaukums help Pavadzīme Bonava Stendes Caparol [DATE].pdf Rēķina num…" at bounding box center [463, 208] width 889 height 35
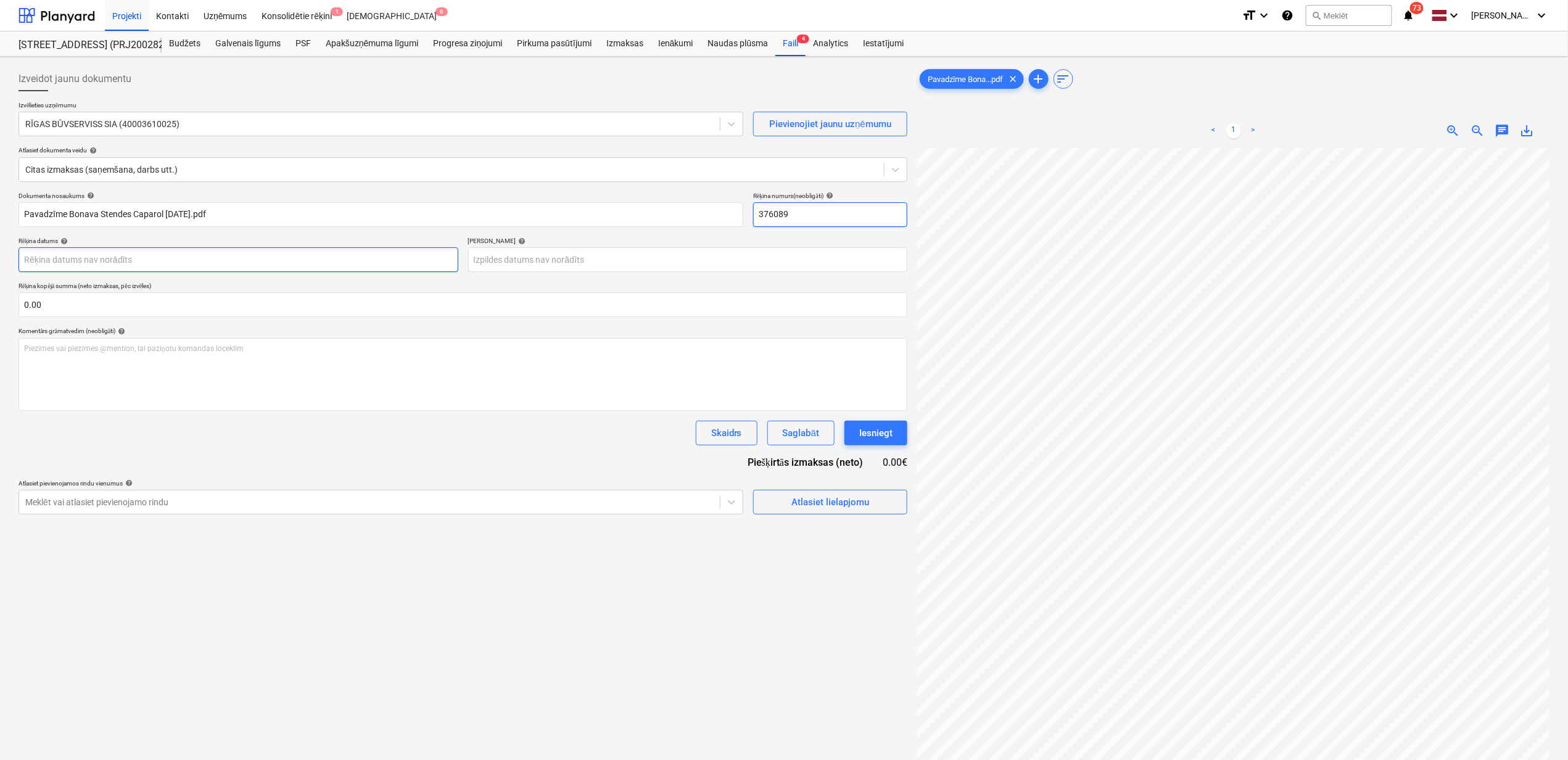
type input "376089"
click at [236, 262] on body "Projekti Kontakti Uzņēmums Konsolidētie rēķini 1 Iesūtne 6 format_size keyboard…" at bounding box center [784, 380] width 1568 height 760
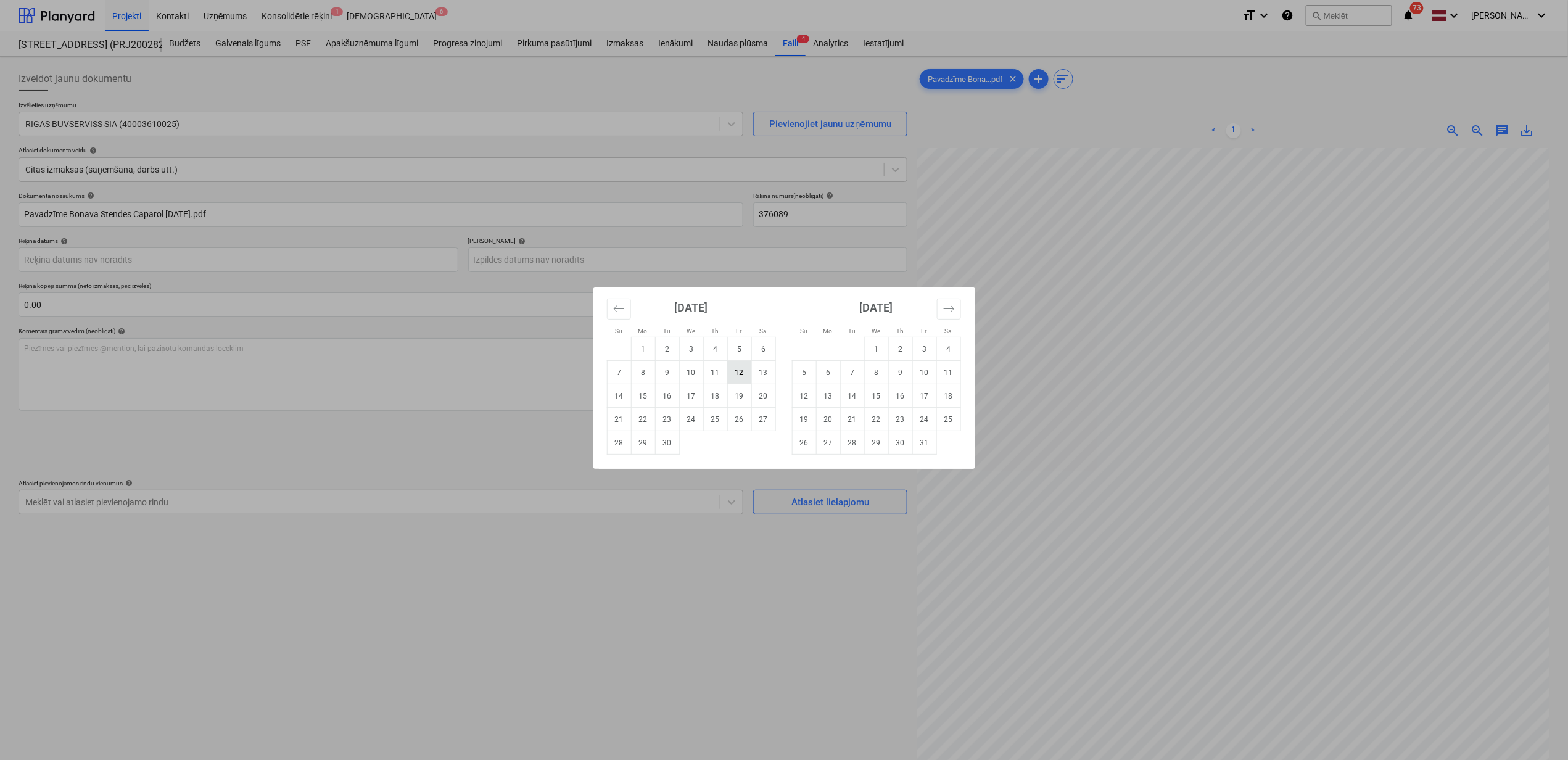
click at [747, 369] on td "12" at bounding box center [739, 372] width 24 height 23
type input "[DATE]"
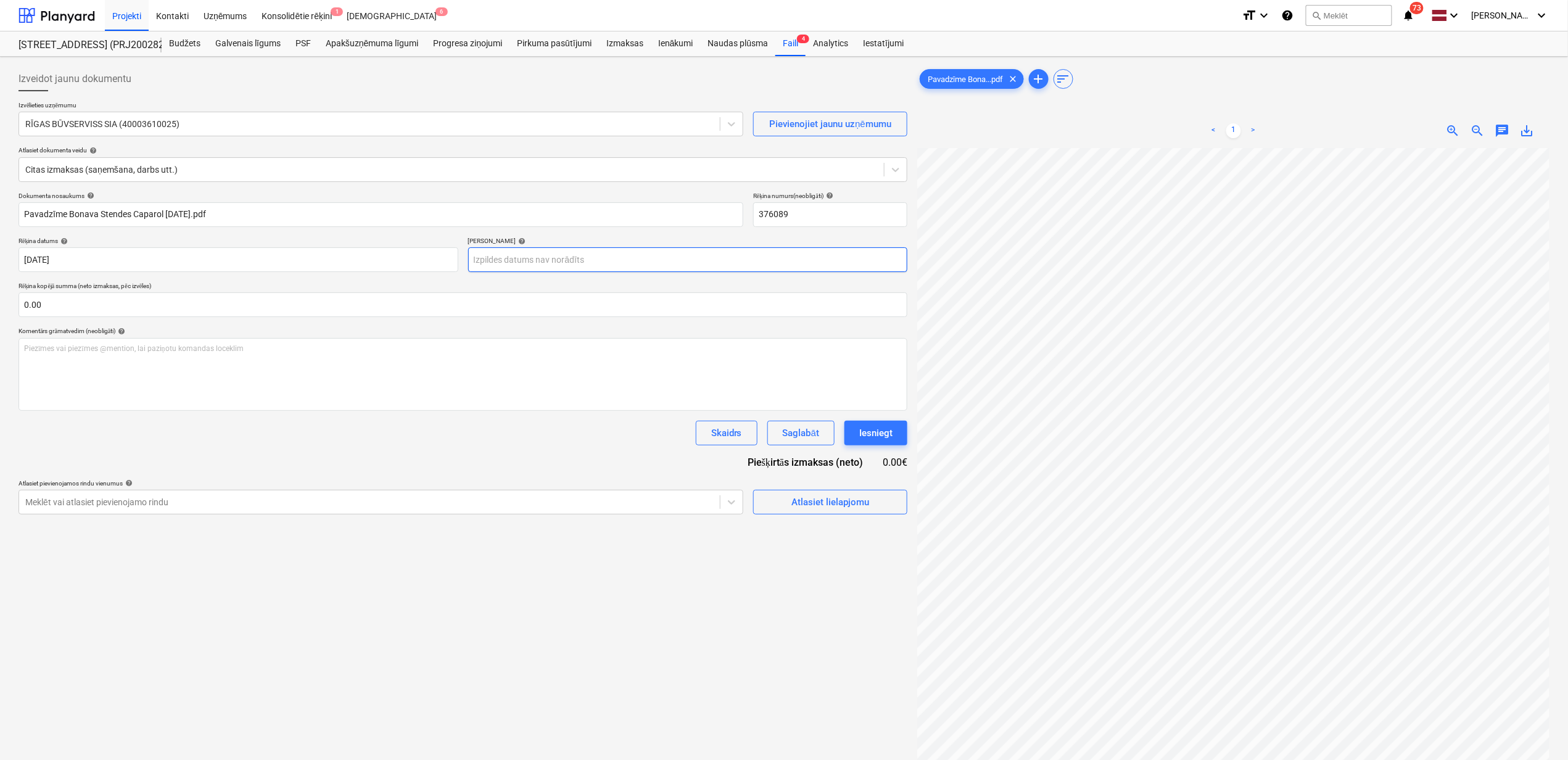
click at [584, 267] on body "Projekti Kontakti Uzņēmums Konsolidētie rēķini 1 Iesūtne 6 format_size keyboard…" at bounding box center [784, 380] width 1568 height 760
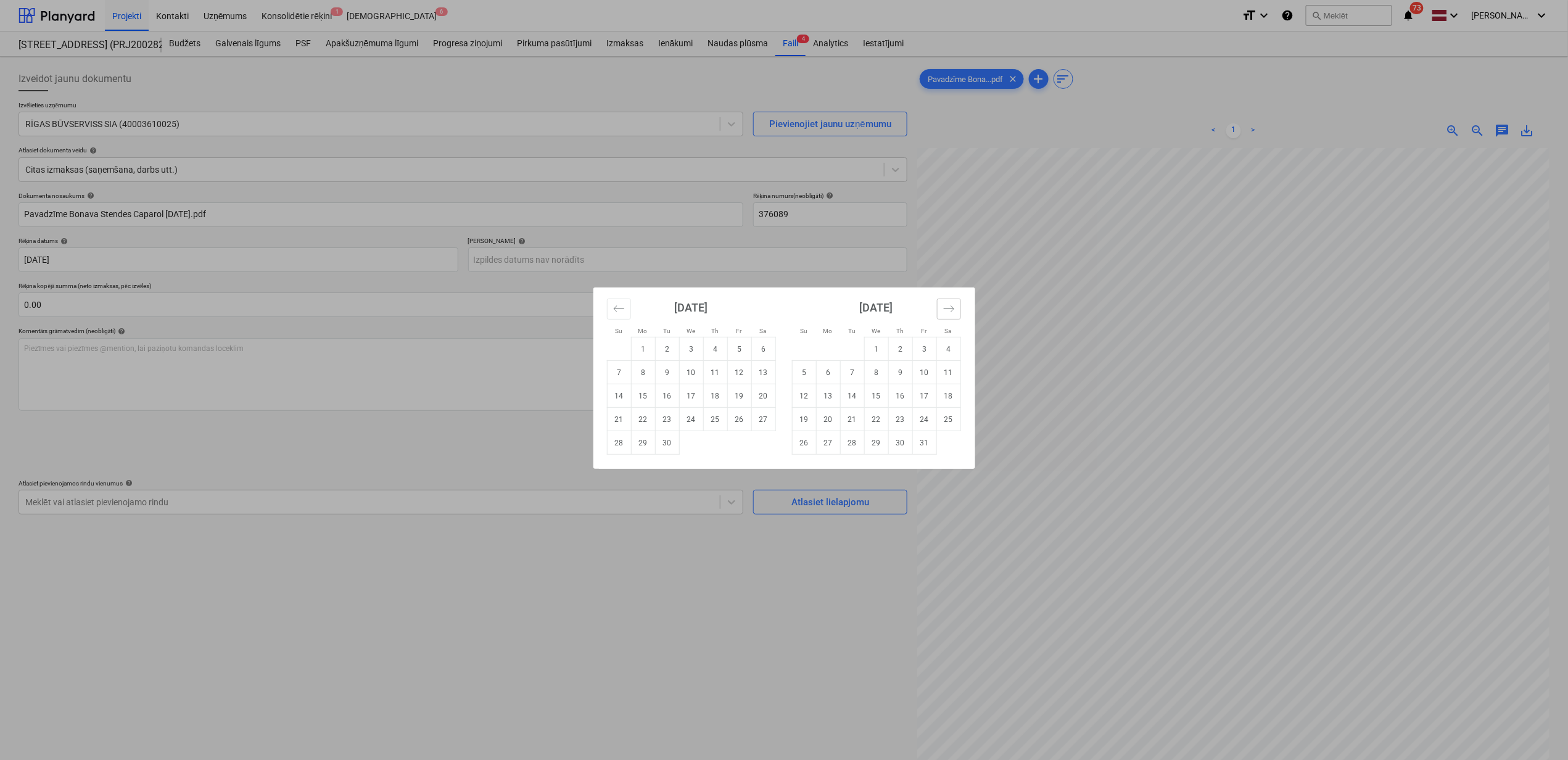
click at [949, 311] on icon "Move forward to switch to the next month." at bounding box center [949, 309] width 11 height 11
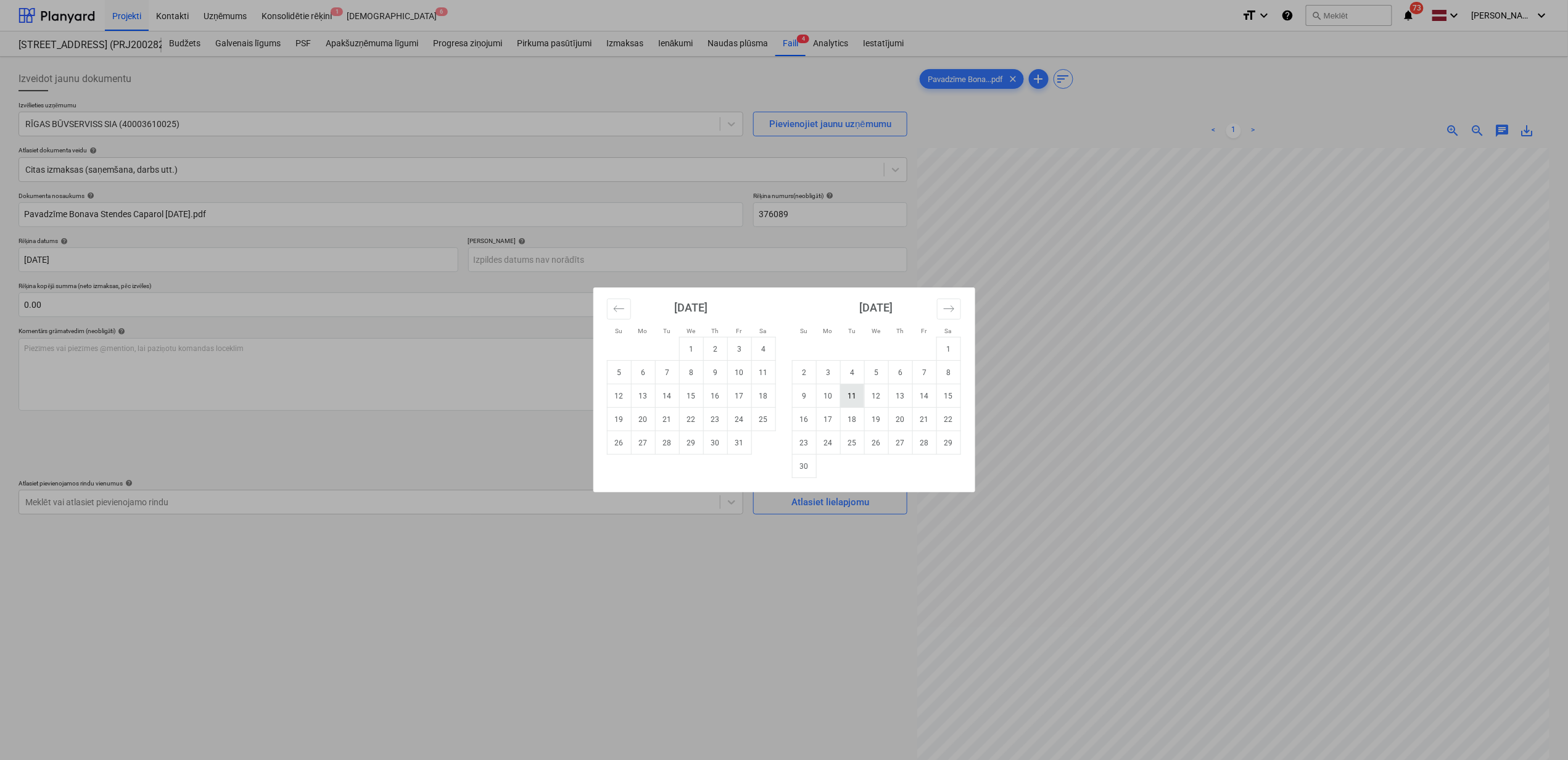
click at [852, 390] on td "11" at bounding box center [853, 396] width 24 height 23
type input "[DATE]"
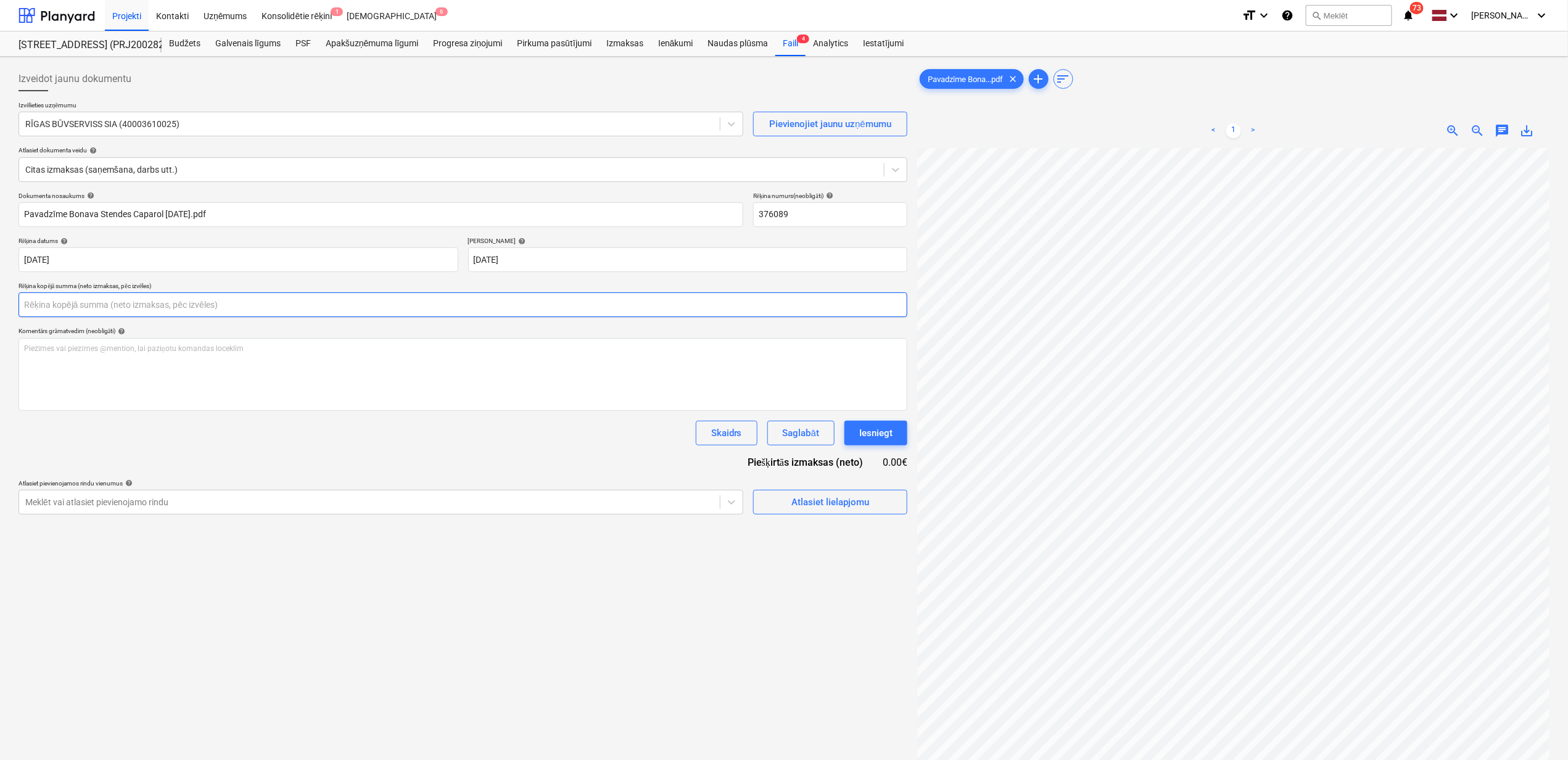
click at [137, 314] on input "text" at bounding box center [463, 305] width 889 height 24
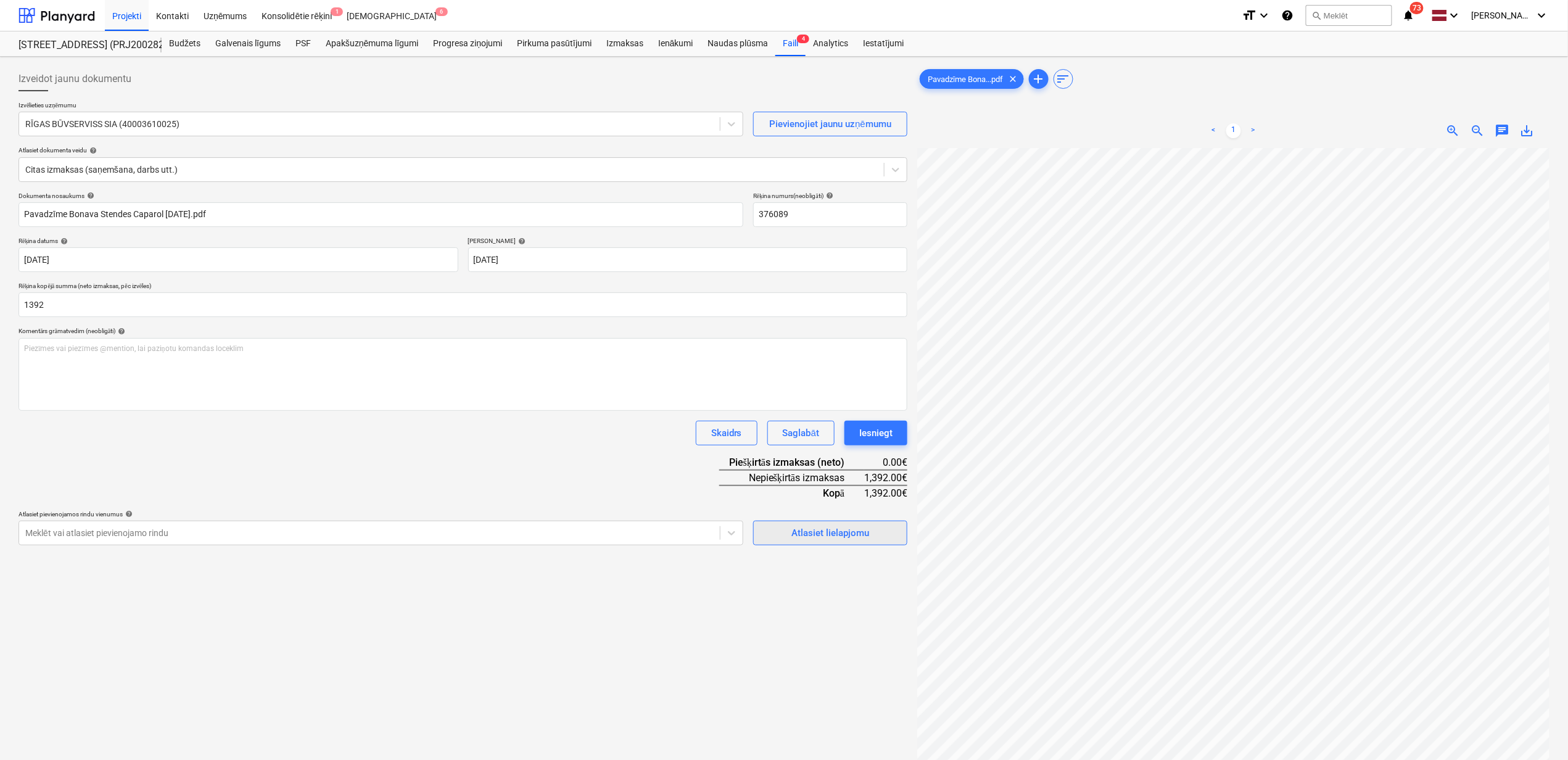
type input "1,392.00"
click at [841, 527] on div "Atlasiet lielapjomu" at bounding box center [830, 533] width 78 height 16
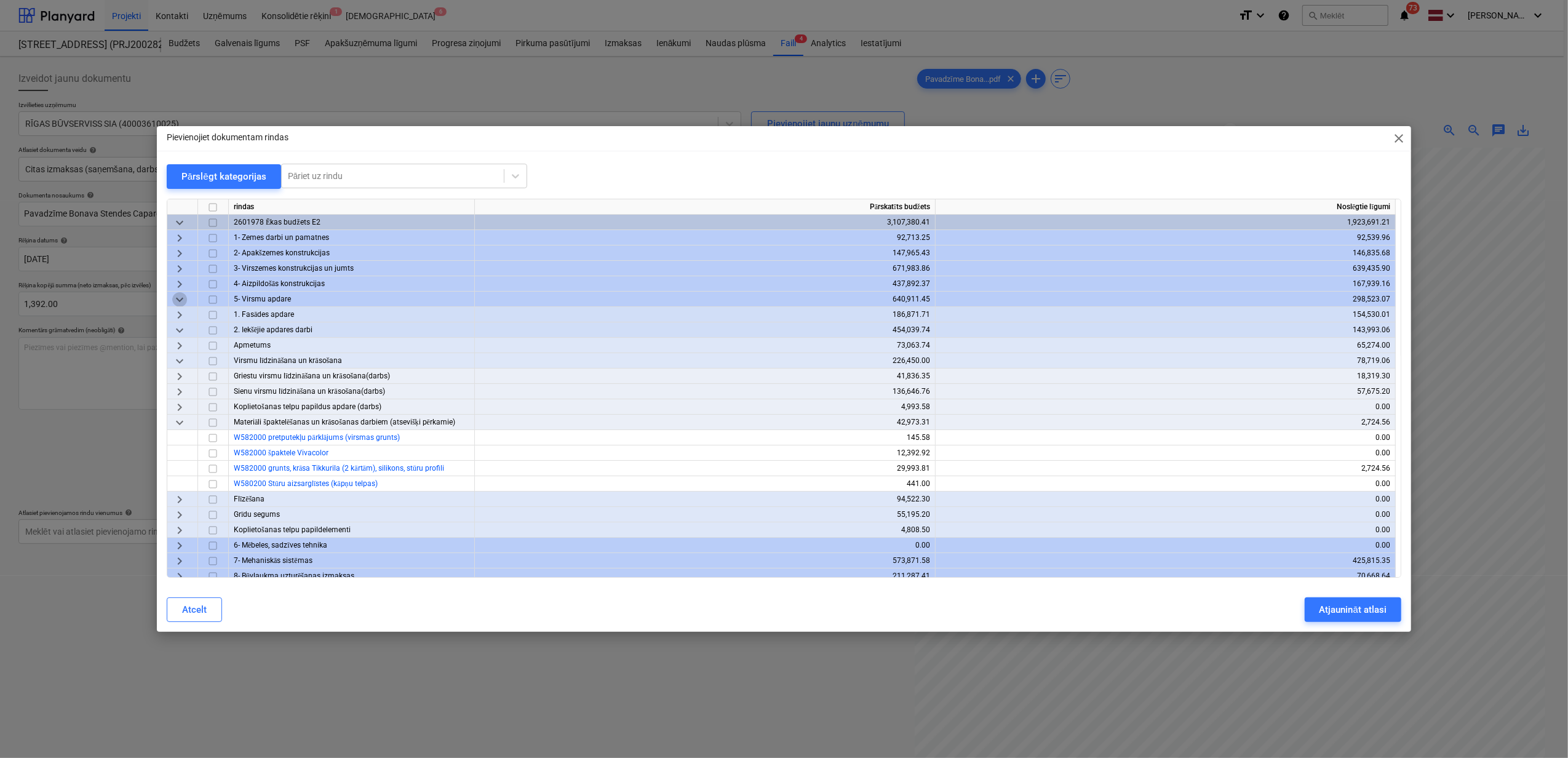
click at [177, 300] on span "keyboard_arrow_down" at bounding box center [180, 299] width 15 height 15
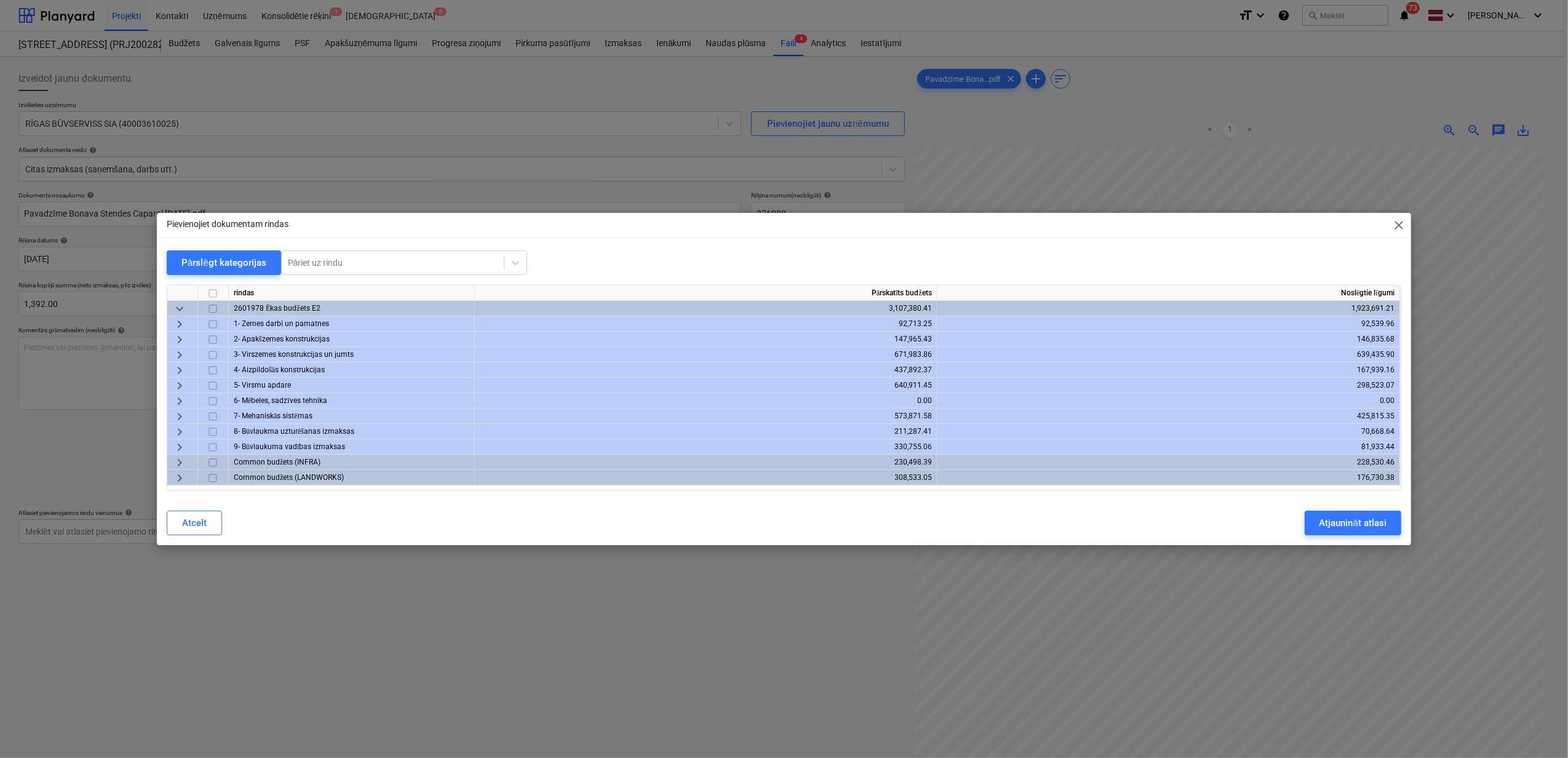
click at [181, 384] on span "keyboard_arrow_right" at bounding box center [180, 386] width 15 height 15
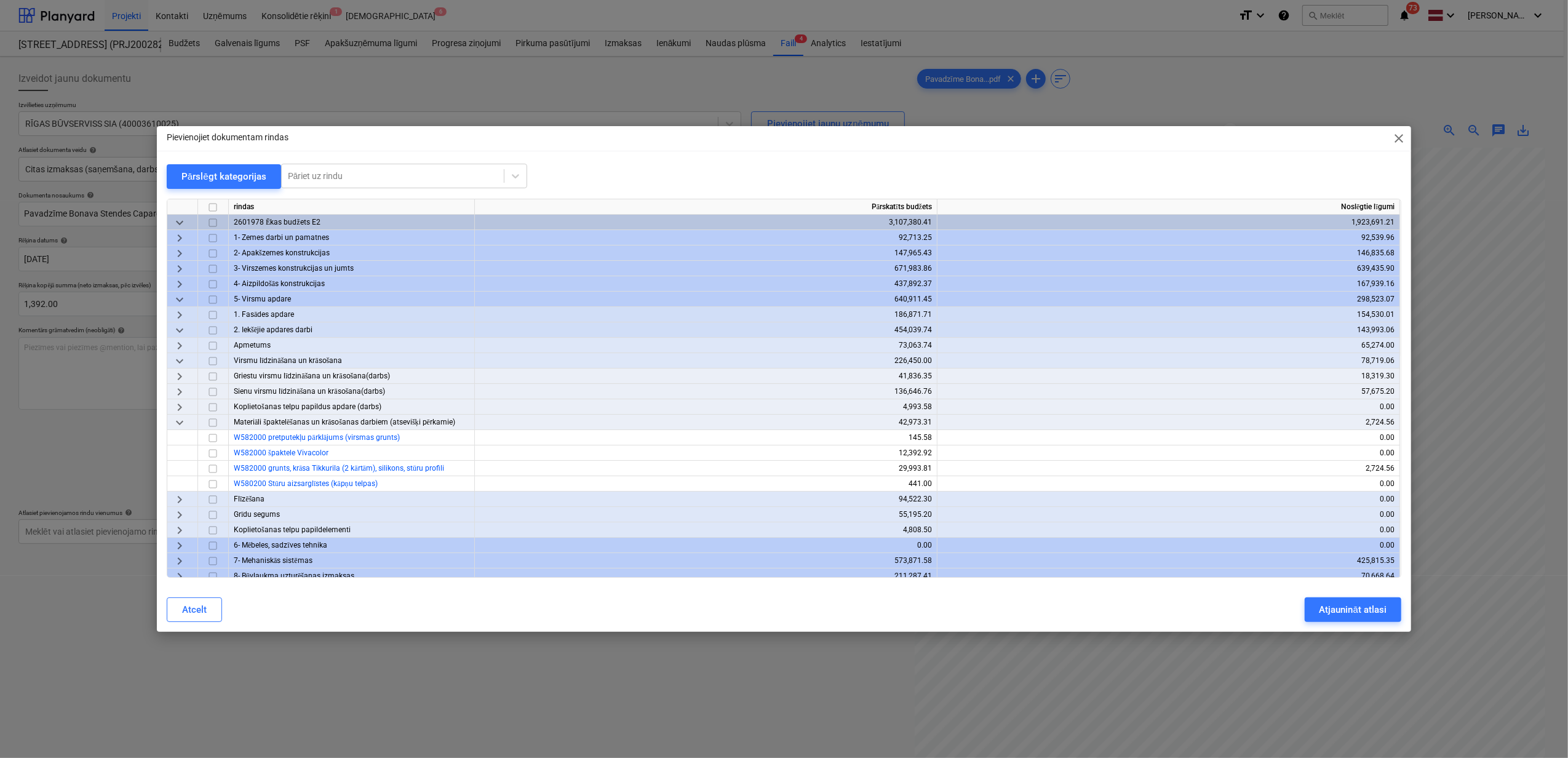
click at [176, 311] on span "keyboard_arrow_right" at bounding box center [180, 315] width 15 height 15
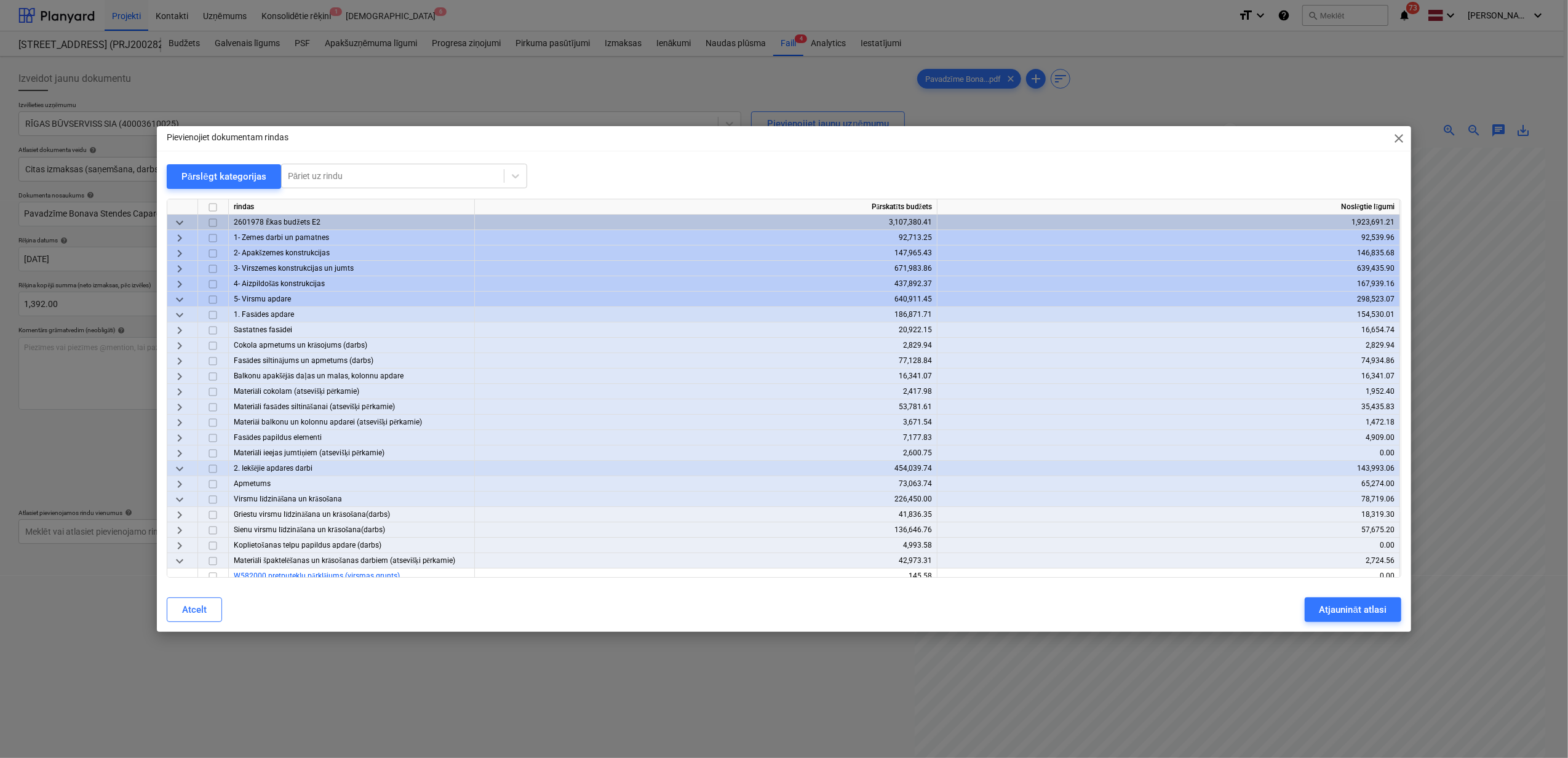
click at [185, 389] on span "keyboard_arrow_right" at bounding box center [180, 392] width 15 height 15
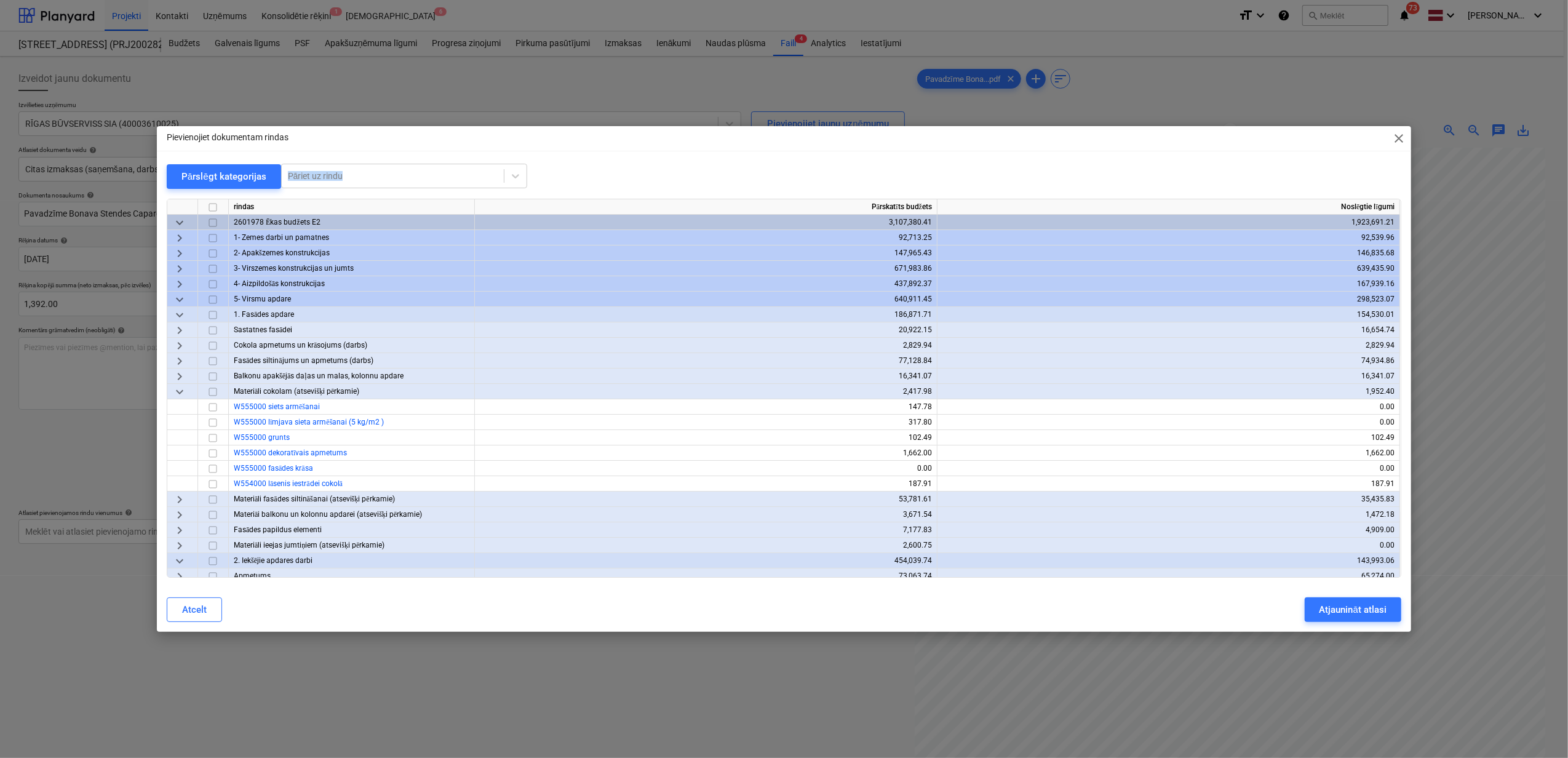
drag, startPoint x: 696, startPoint y: 143, endPoint x: 667, endPoint y: 177, distance: 44.7
click at [667, 177] on div "Pievienojiet dokumentam rindas close Pārslēgt kategorijas Pāriet uz rindu rinda…" at bounding box center [784, 379] width 1255 height 505
click at [175, 391] on span "keyboard_arrow_down" at bounding box center [180, 392] width 15 height 15
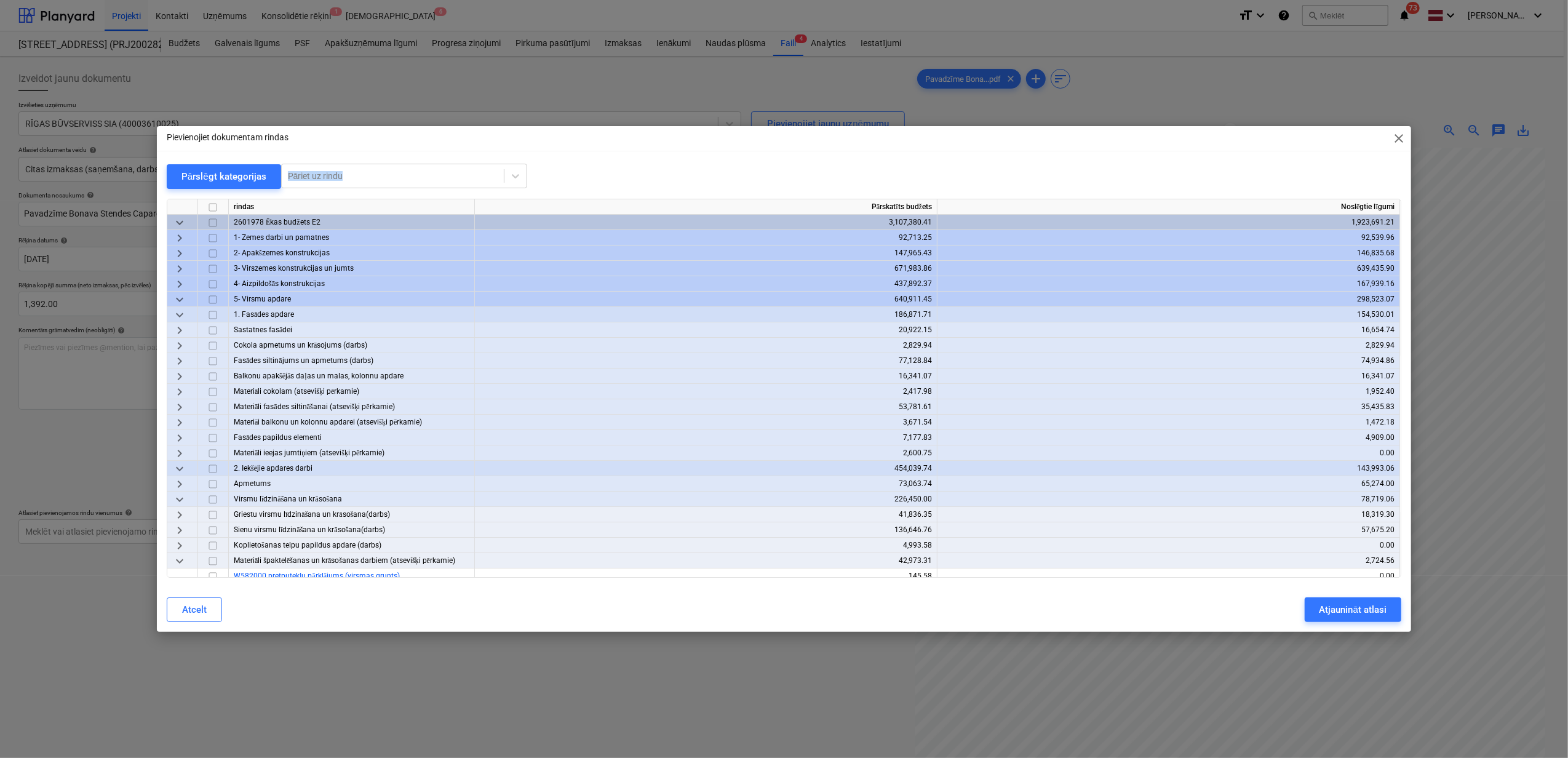
click at [182, 403] on span "keyboard_arrow_right" at bounding box center [180, 407] width 15 height 15
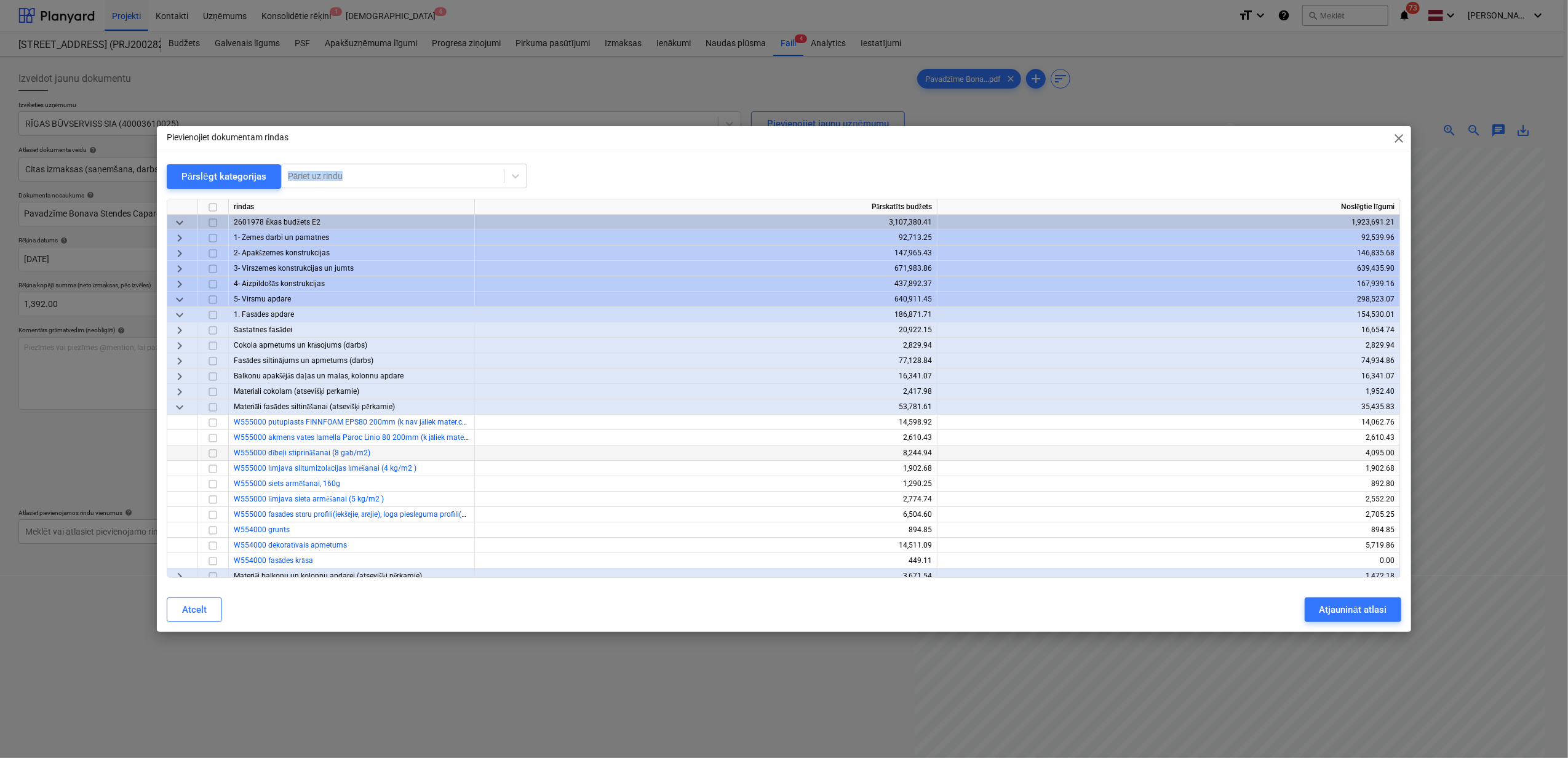
click at [214, 454] on input "checkbox" at bounding box center [213, 454] width 15 height 15
click at [179, 389] on span "keyboard_arrow_right" at bounding box center [180, 392] width 15 height 15
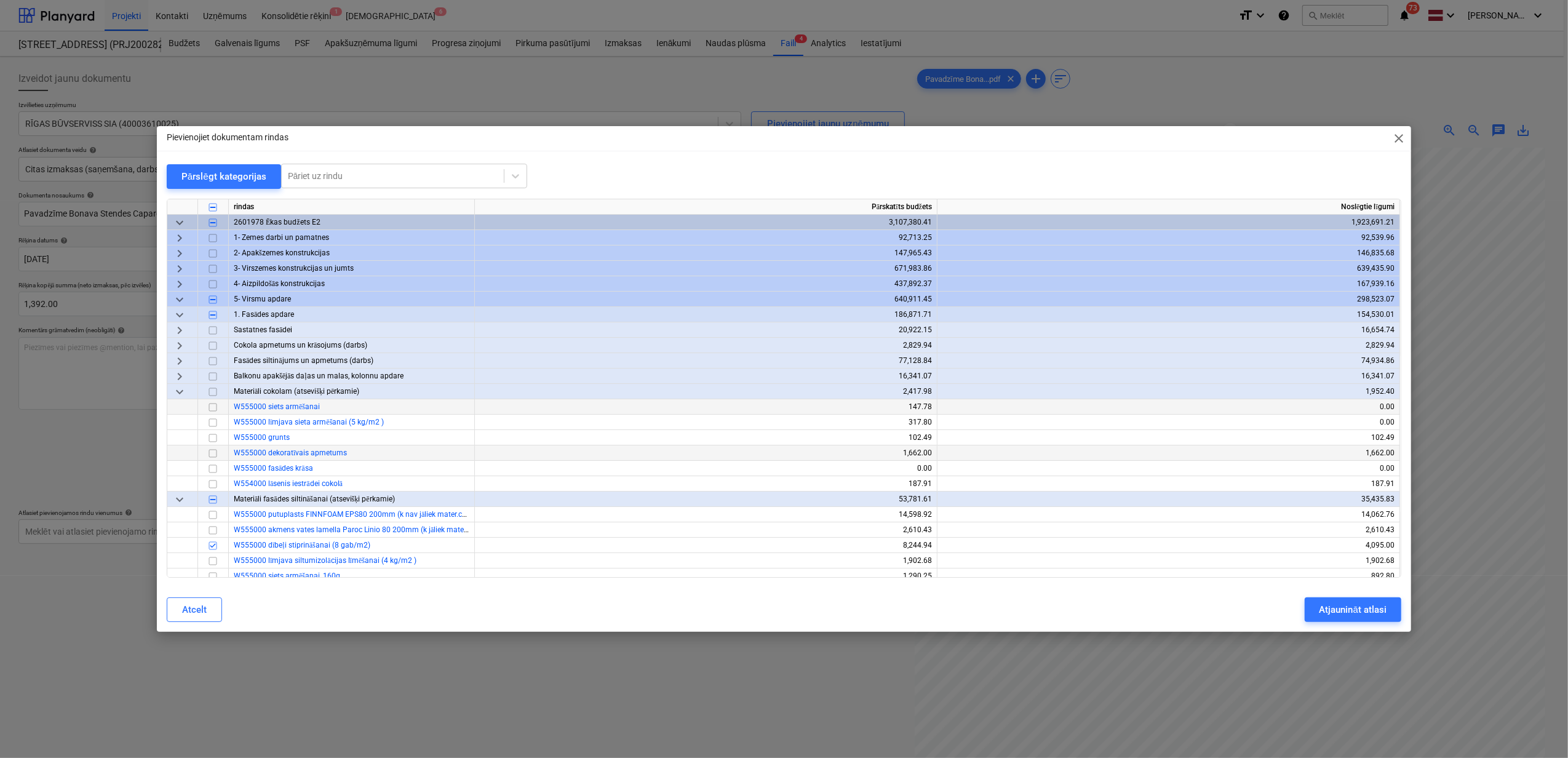
click at [187, 391] on div "keyboard_arrow_down" at bounding box center [182, 391] width 31 height 15
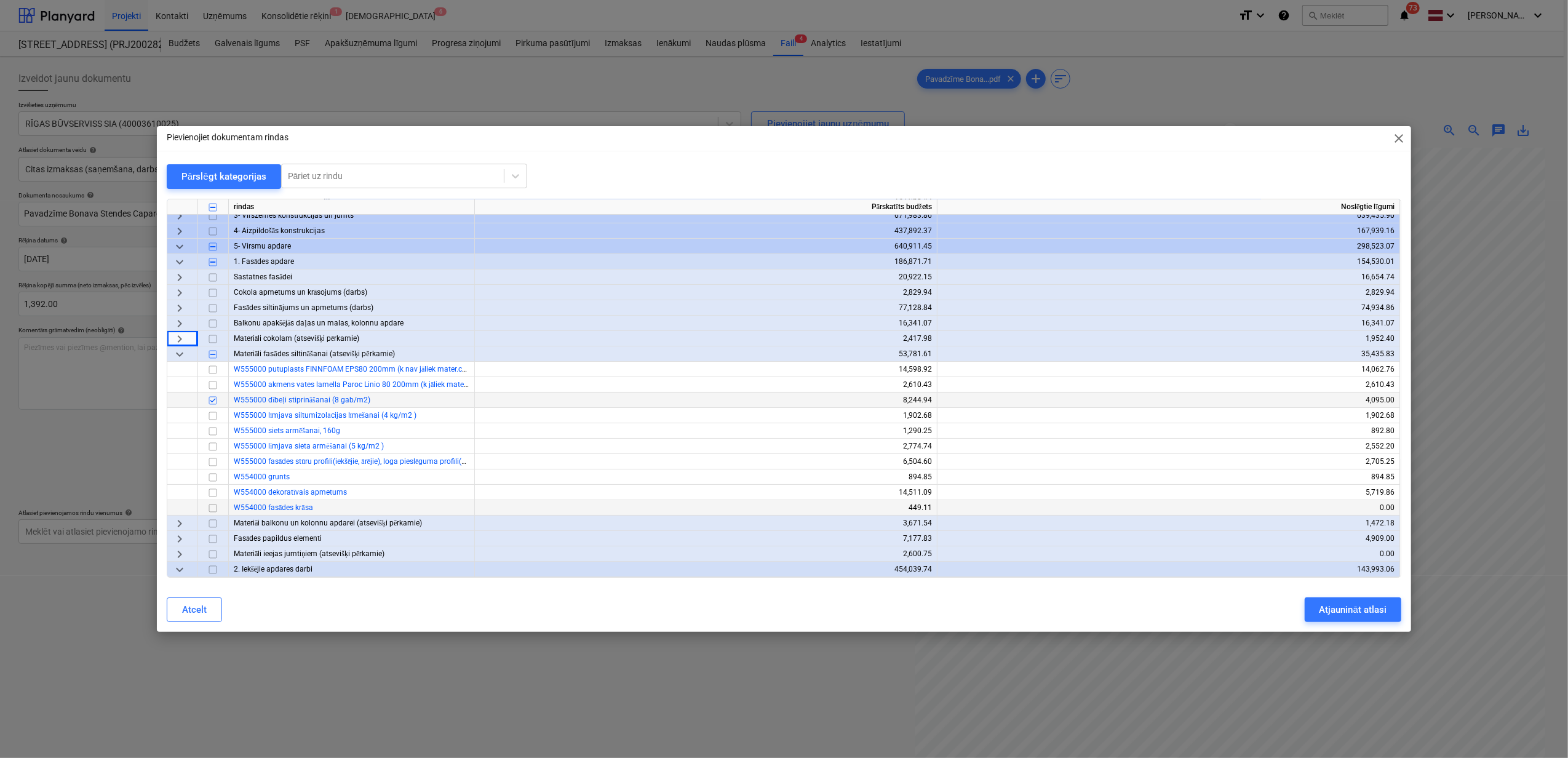
scroll to position [81, 0]
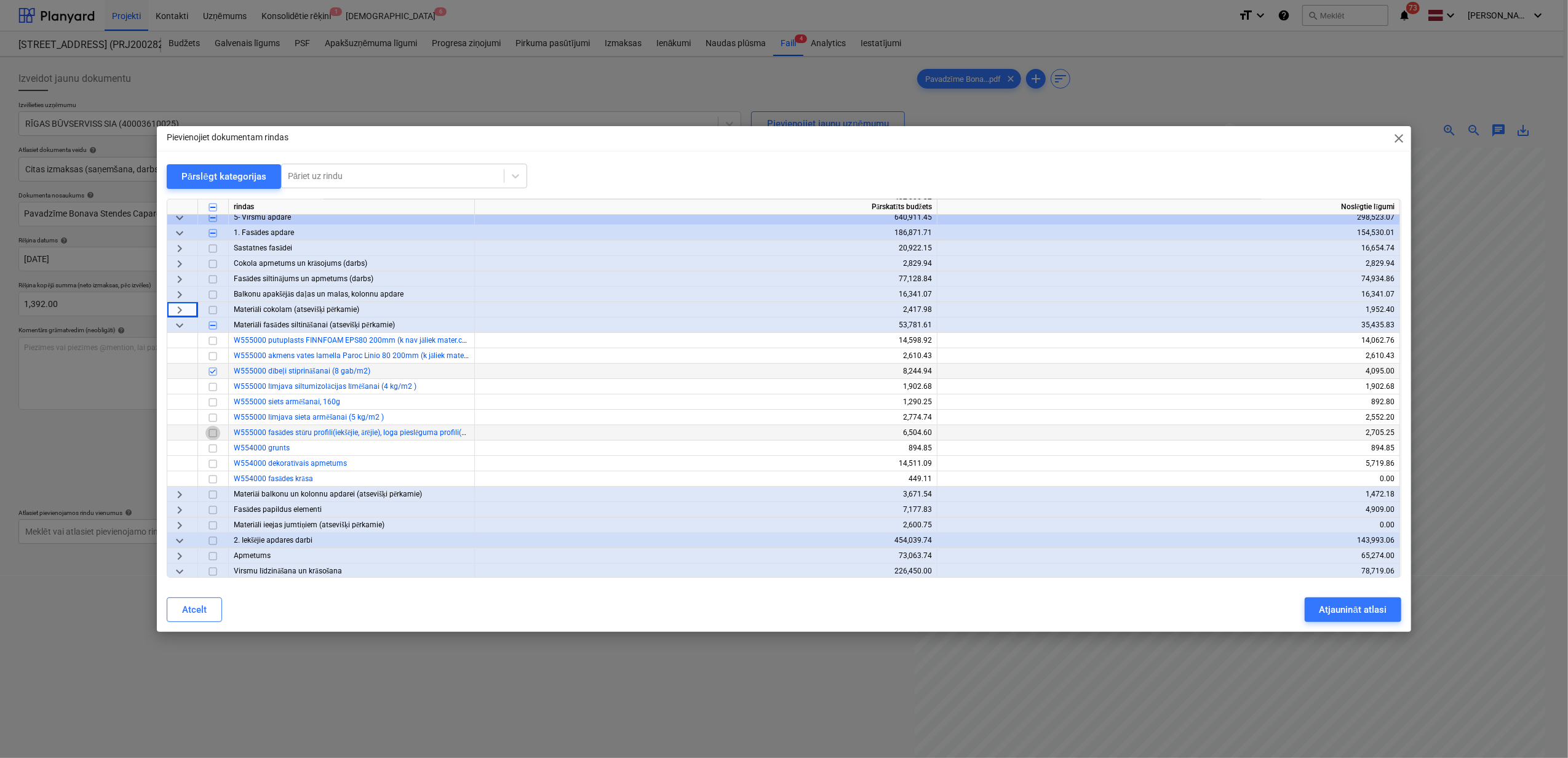
click at [211, 436] on input "checkbox" at bounding box center [213, 433] width 15 height 15
click at [1335, 608] on div "Atjaunināt atlasi" at bounding box center [1353, 609] width 67 height 16
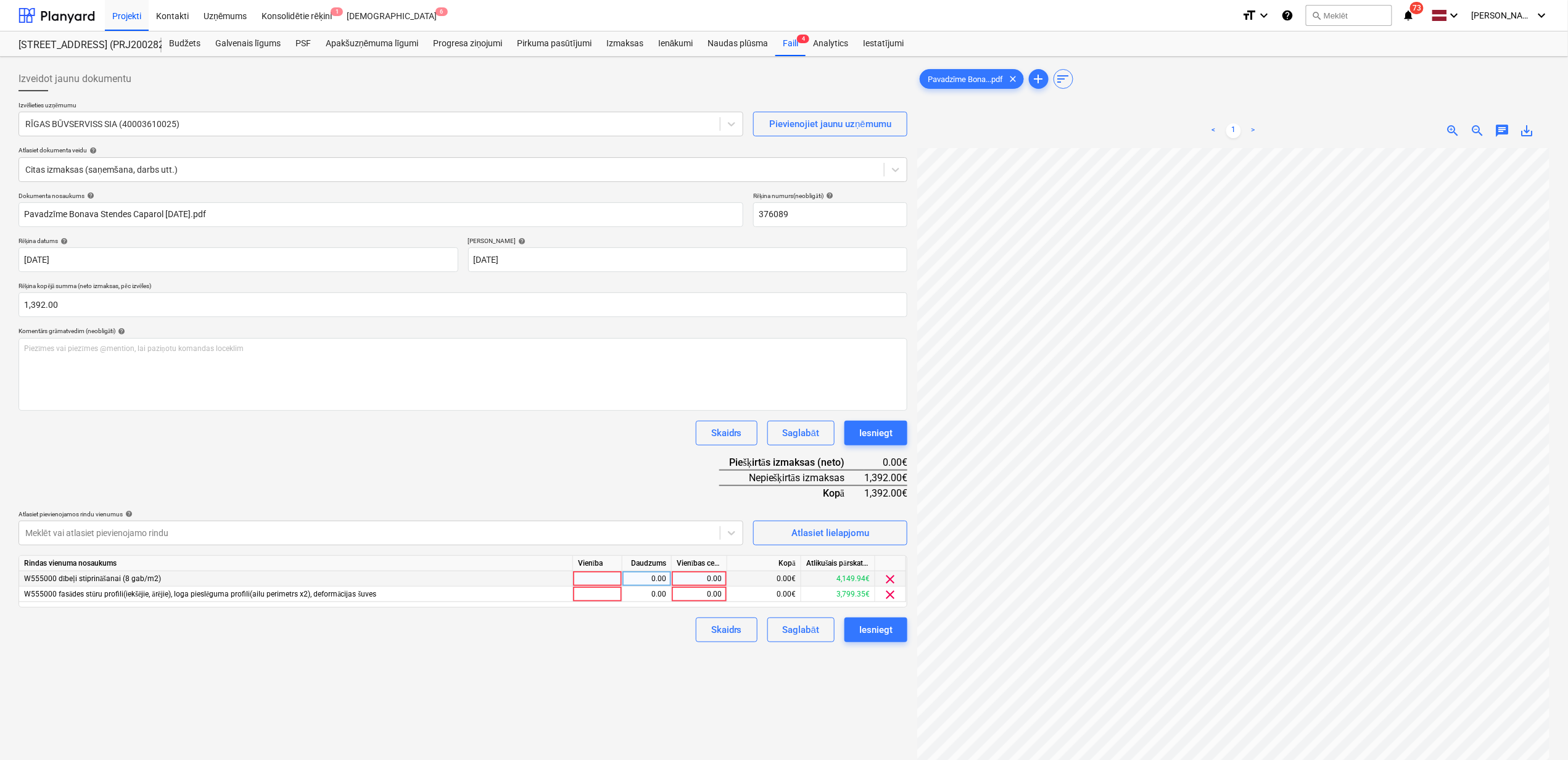
click at [689, 577] on div "0.00" at bounding box center [699, 579] width 45 height 15
type input "1228.5"
click at [699, 600] on div "0.00" at bounding box center [699, 594] width 45 height 15
type input "163.5"
click at [601, 684] on div "Izveidot jaunu dokumentu Izvēlieties uzņēmumu RĪGAS BŪVSERVISS SIA (40003610025…" at bounding box center [463, 470] width 899 height 817
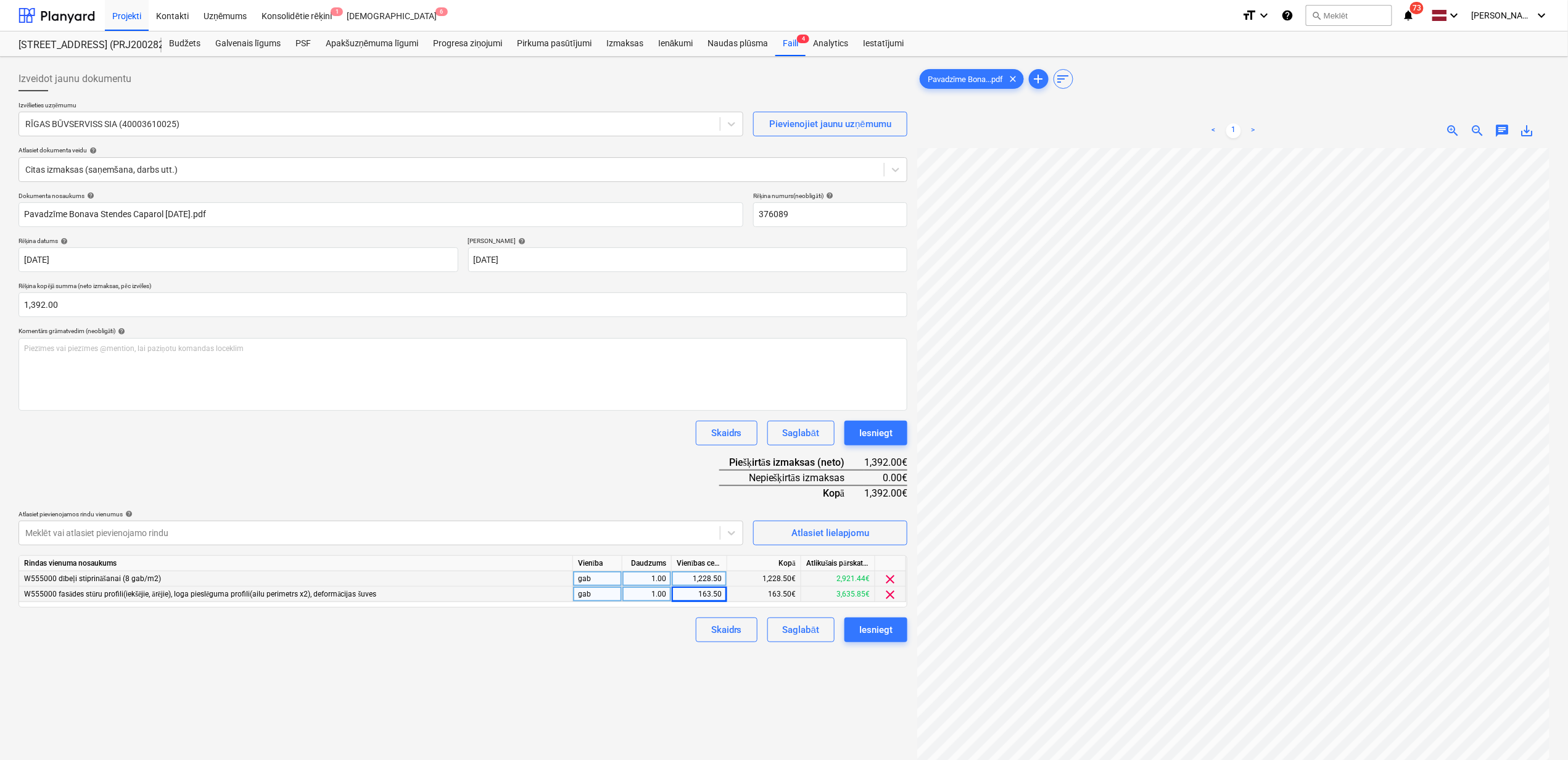
drag, startPoint x: 808, startPoint y: 696, endPoint x: 910, endPoint y: 665, distance: 106.6
click at [810, 696] on div "Izveidot jaunu dokumentu Izvēlieties uzņēmumu RĪGAS BŪVSERVISS SIA (40003610025…" at bounding box center [463, 470] width 899 height 817
click at [867, 631] on div "Iesniegt" at bounding box center [876, 630] width 34 height 16
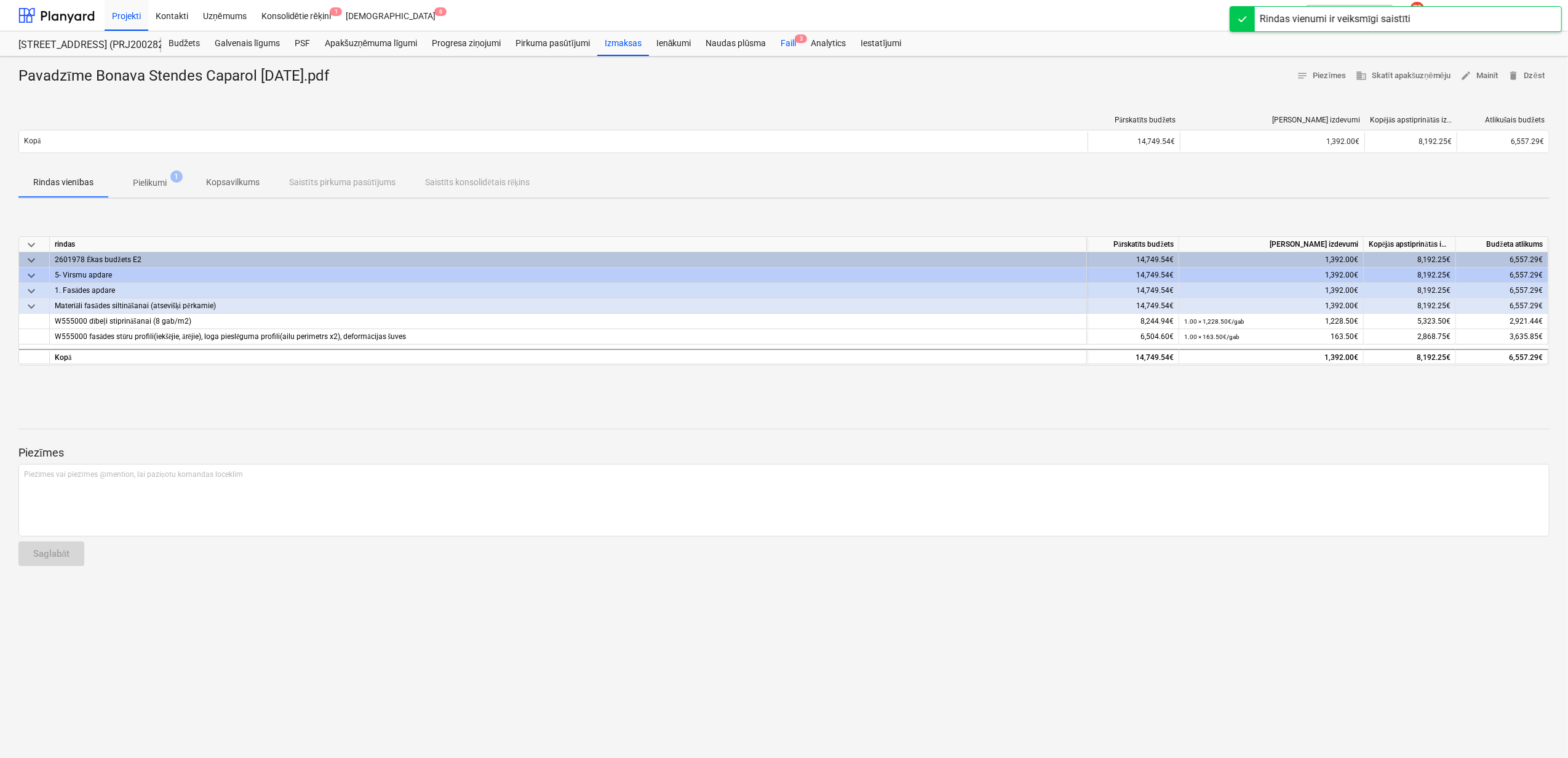
click at [786, 46] on div "Faili 3" at bounding box center [788, 44] width 30 height 24
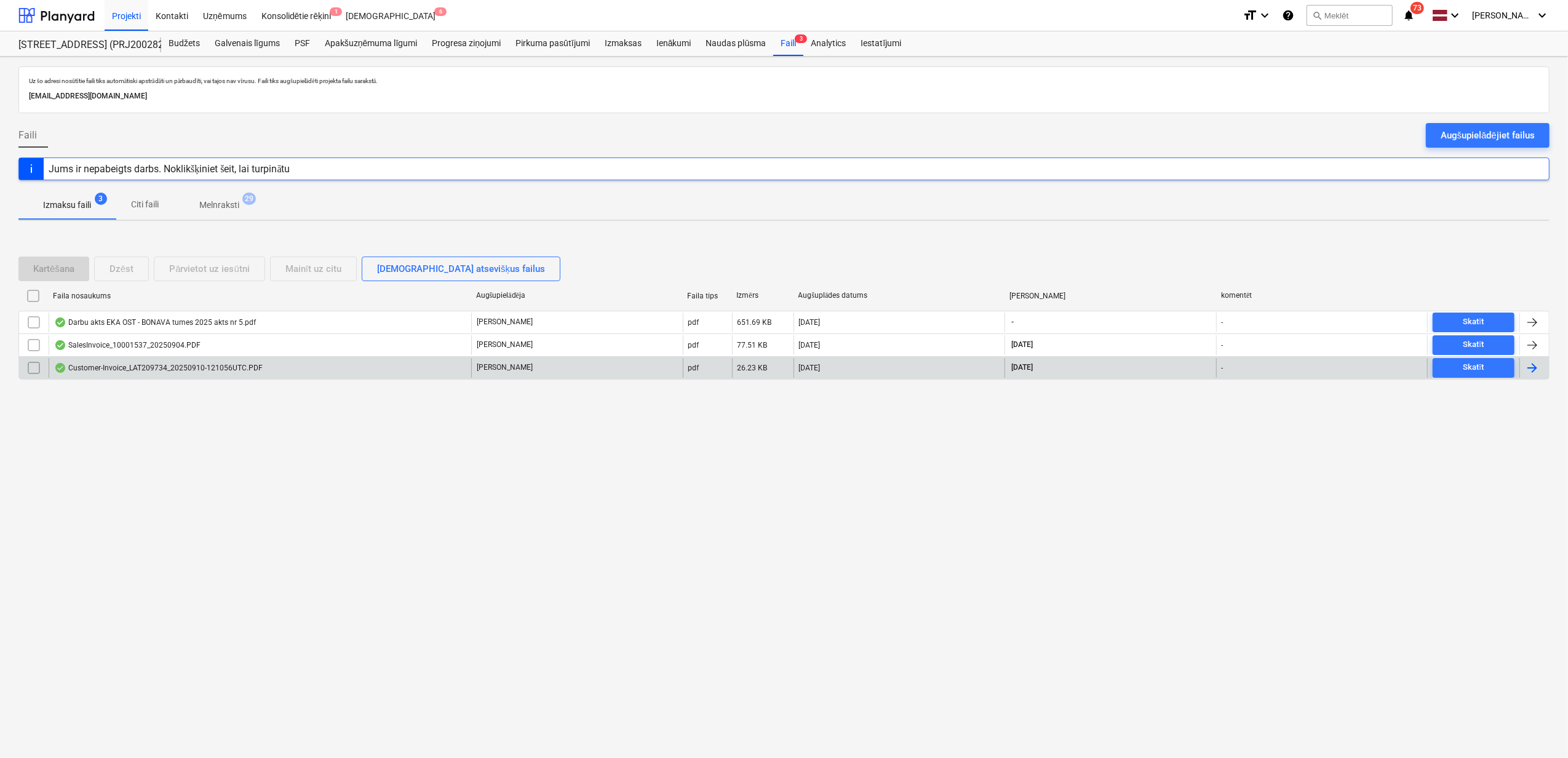
click at [449, 370] on div "Customer-Invoice_LAT209734_20250910-121056UTC.PDF" at bounding box center [260, 368] width 423 height 20
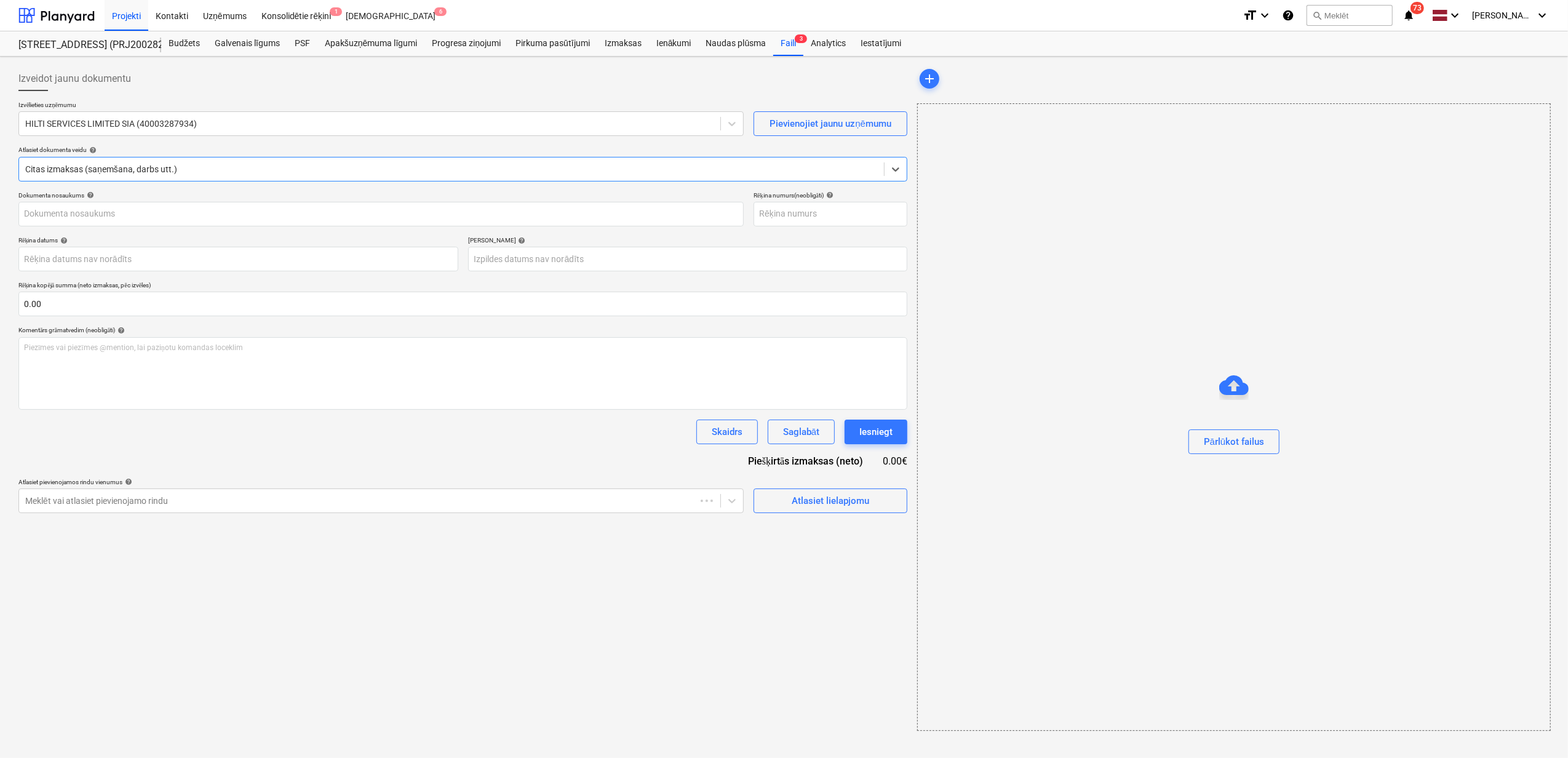
type input "LAT209734"
type input "[DATE]"
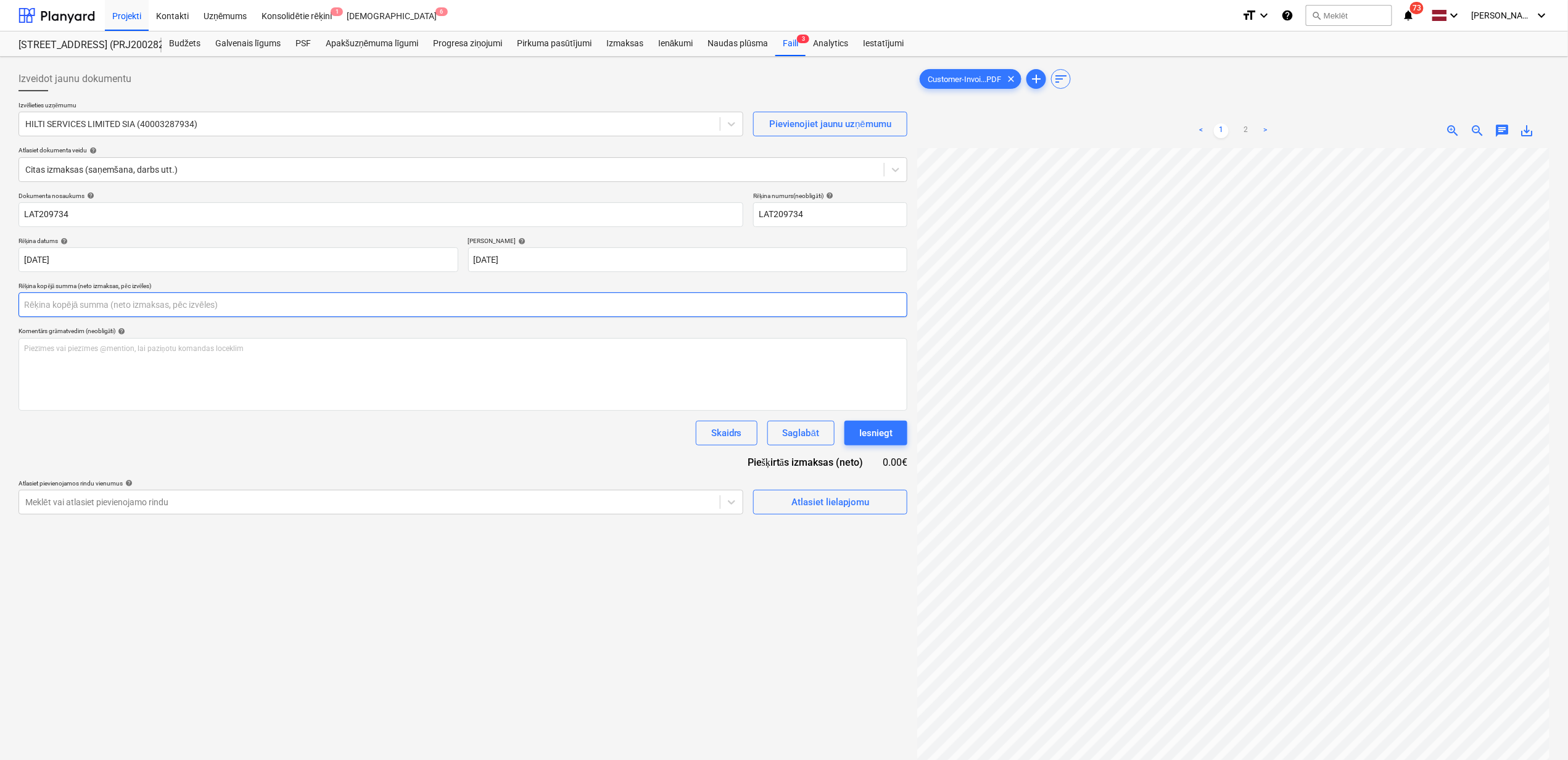
click at [208, 309] on input "text" at bounding box center [463, 305] width 889 height 24
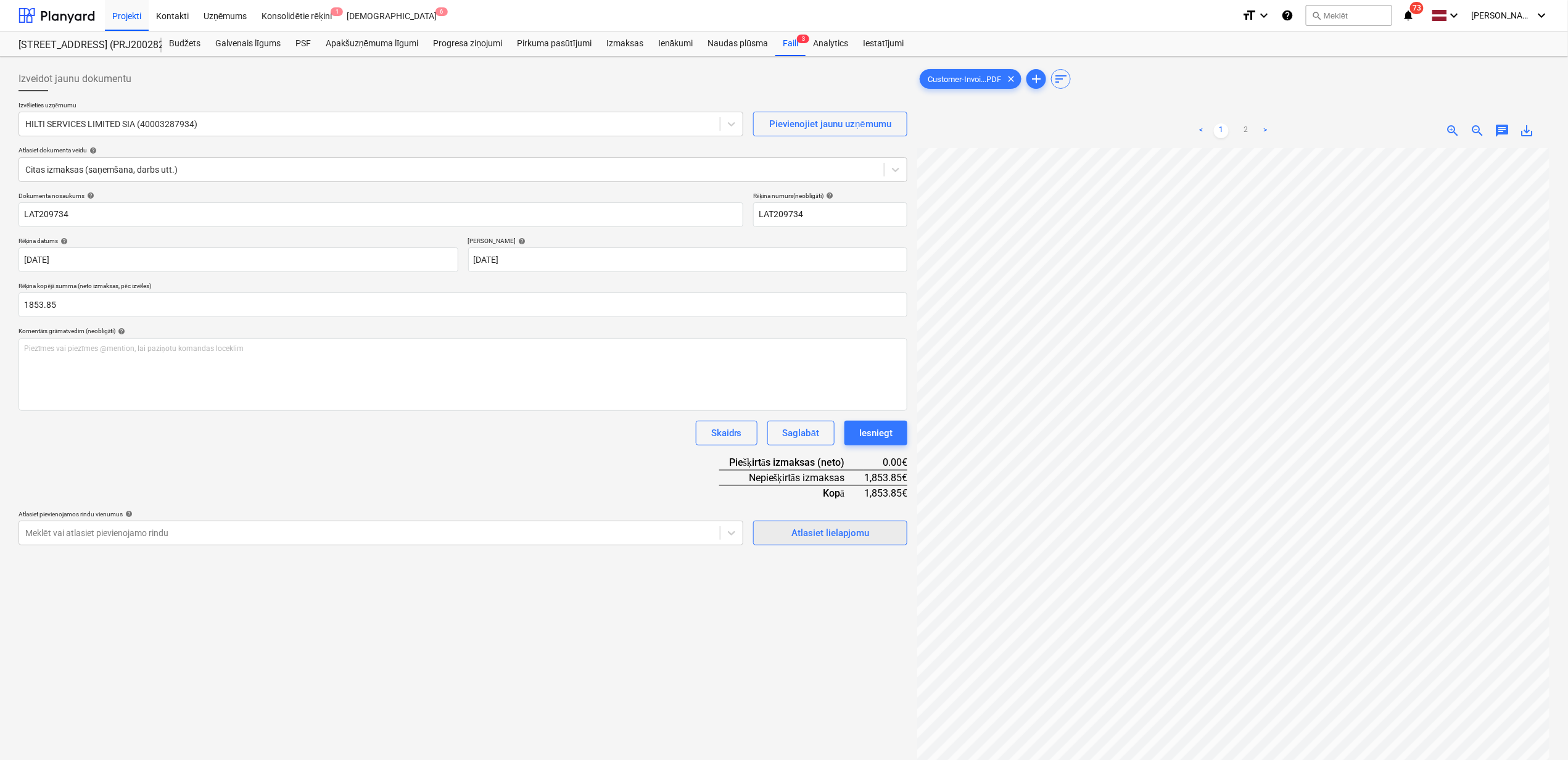
type input "1,853.85"
click at [852, 528] on div "Atlasiet lielapjomu" at bounding box center [830, 533] width 78 height 16
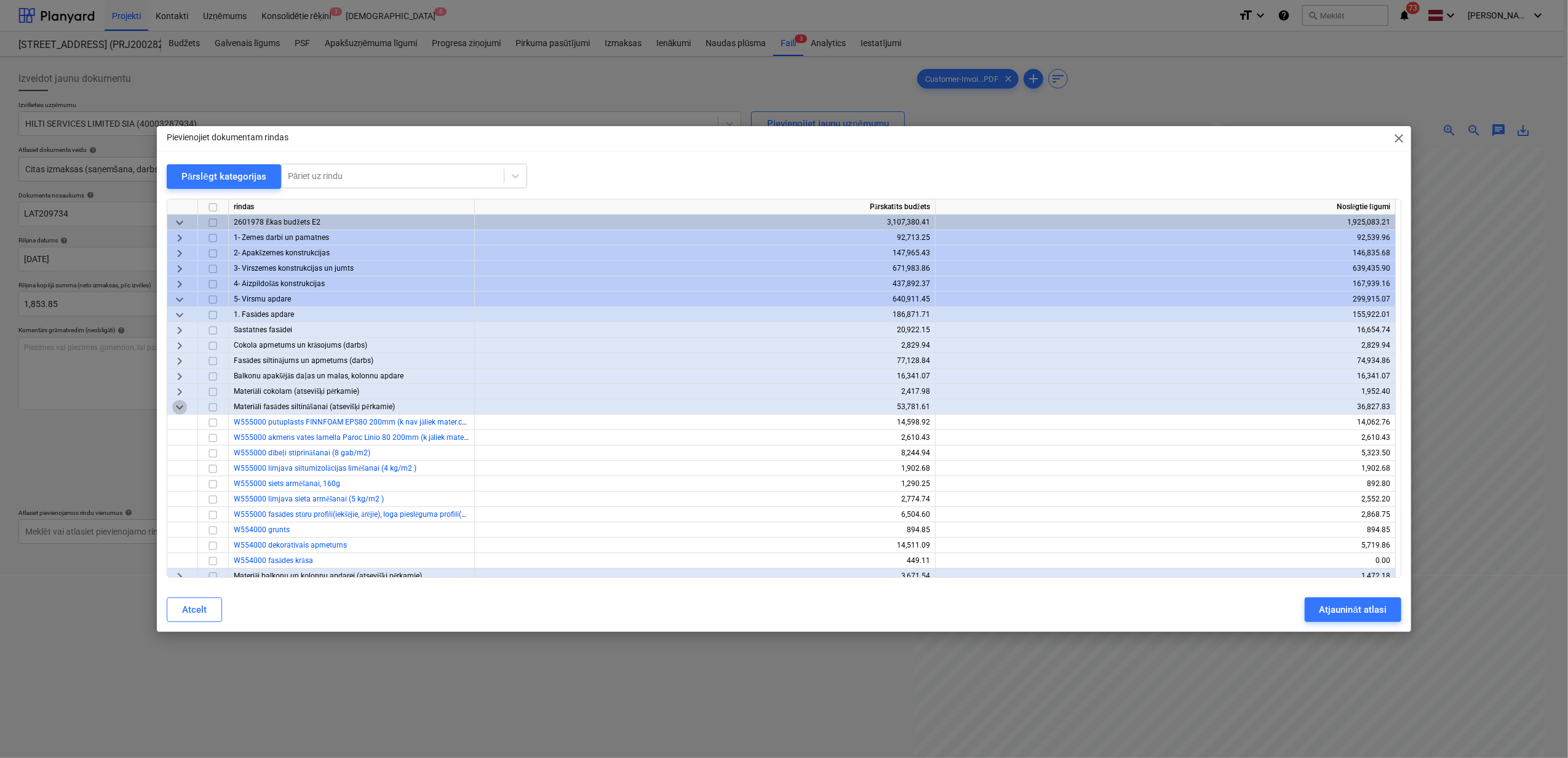
click at [176, 403] on span "keyboard_arrow_down" at bounding box center [180, 407] width 15 height 15
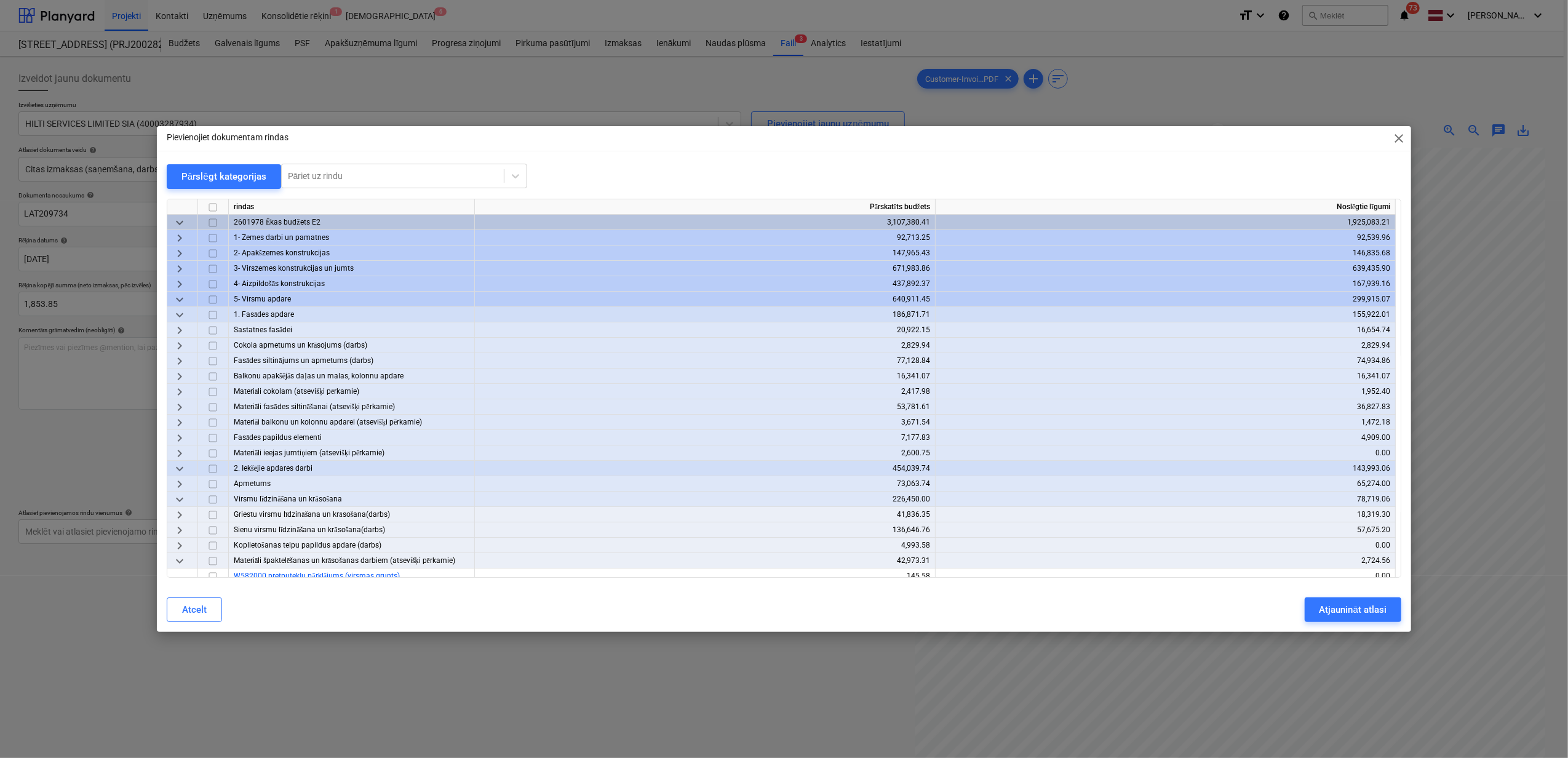
click at [175, 300] on span "keyboard_arrow_down" at bounding box center [180, 299] width 15 height 15
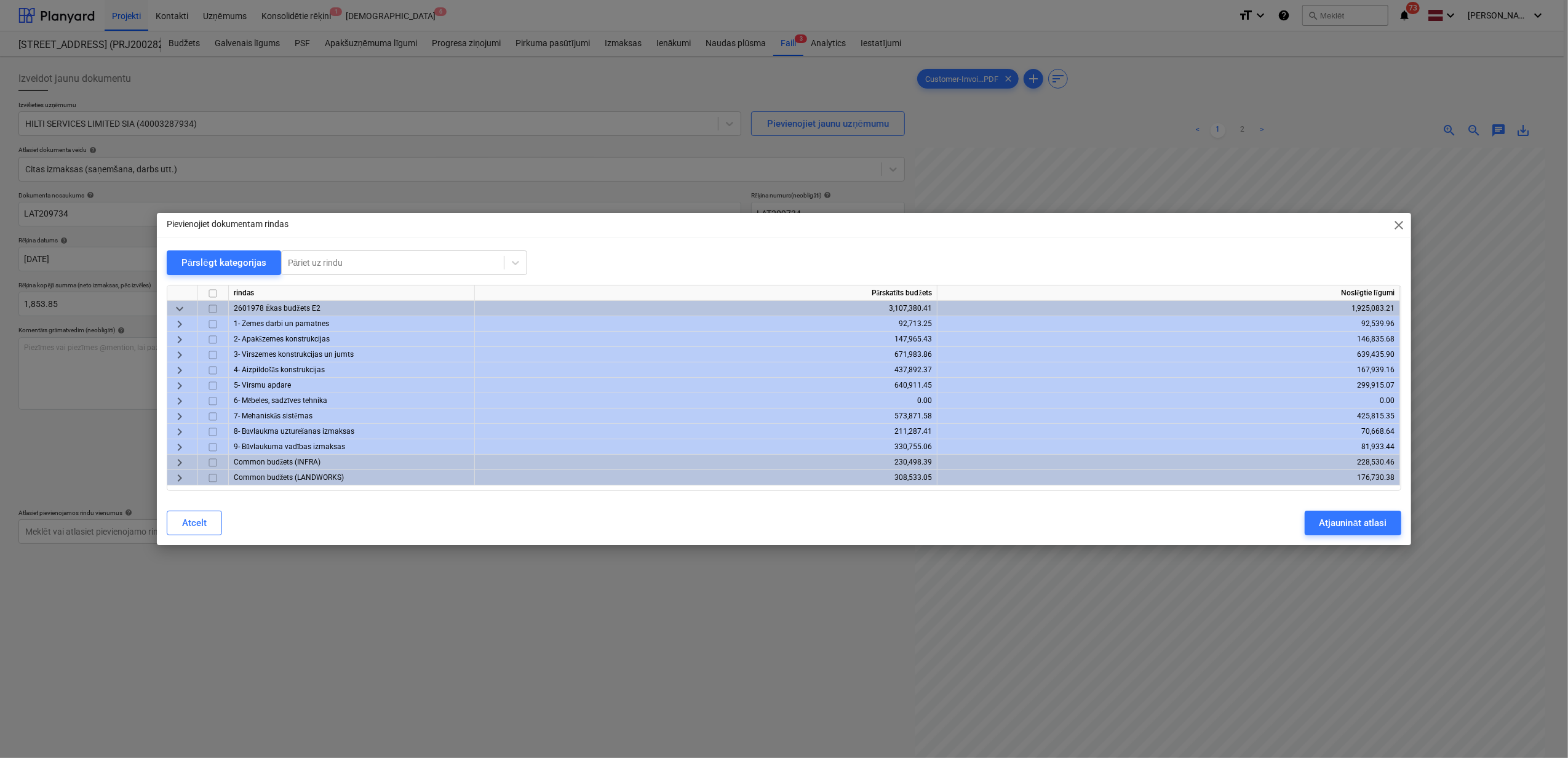
click at [175, 421] on span "keyboard_arrow_right" at bounding box center [180, 416] width 15 height 15
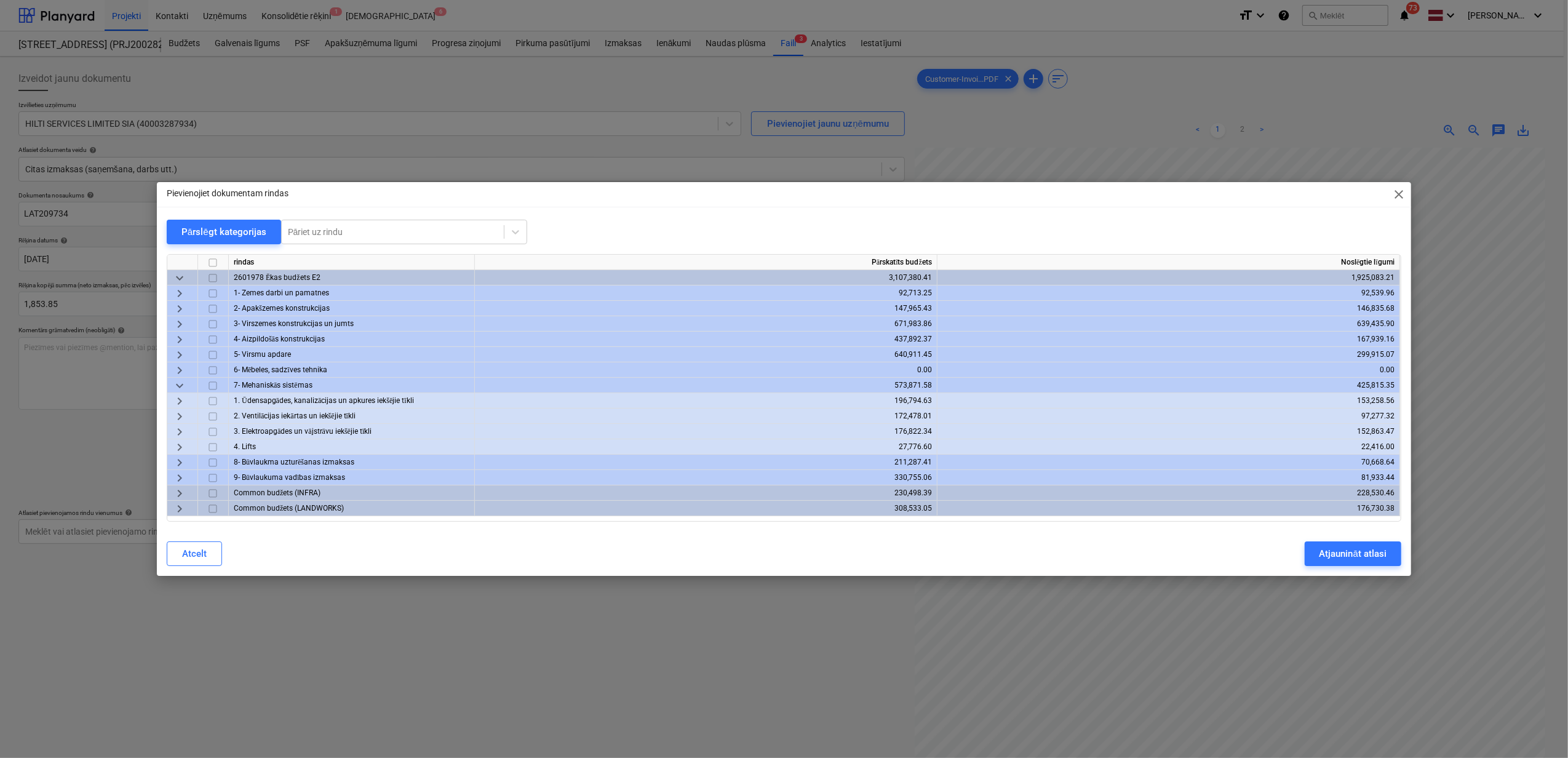
click at [178, 387] on span "keyboard_arrow_down" at bounding box center [180, 386] width 15 height 15
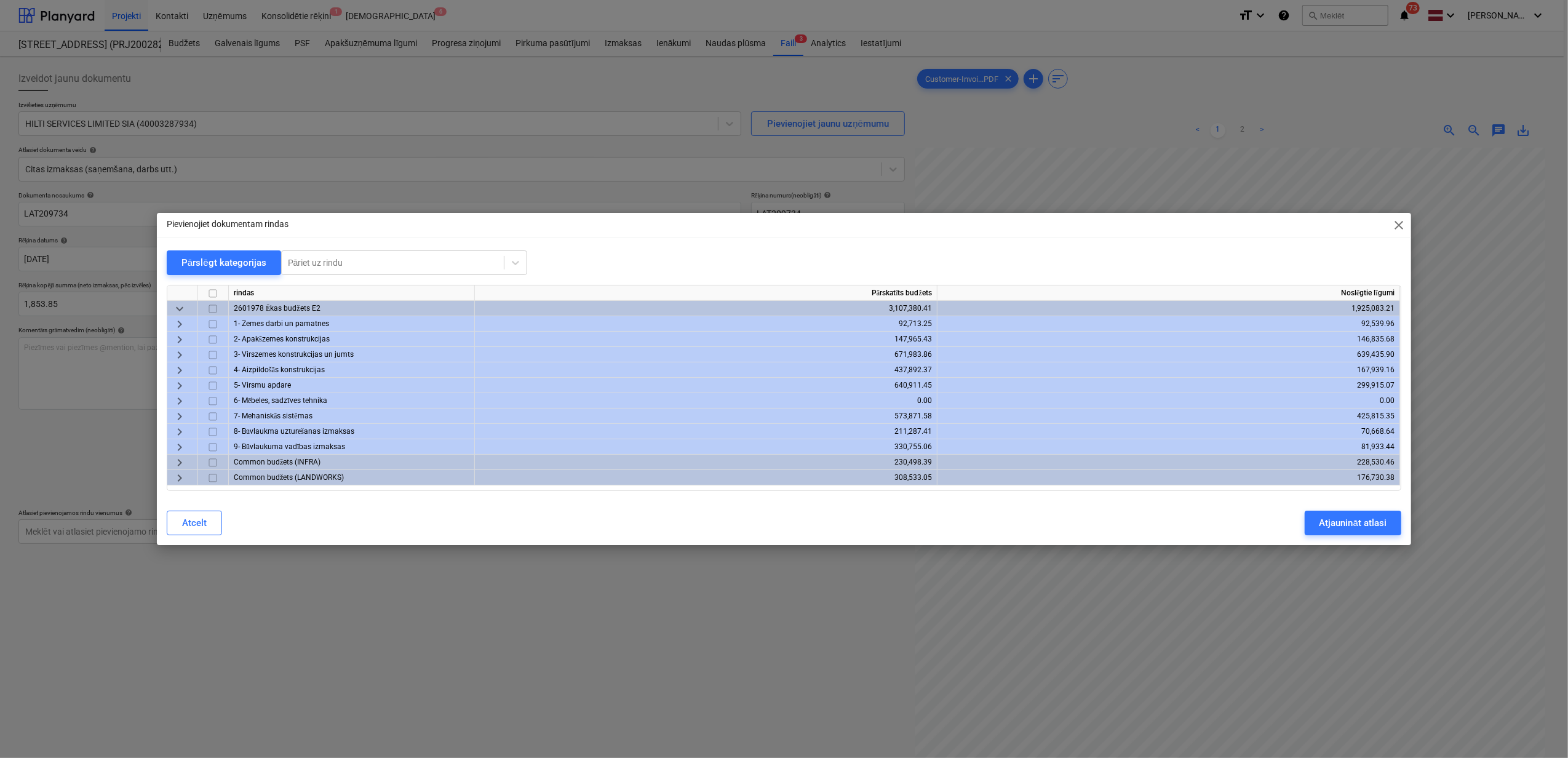
click at [176, 370] on span "keyboard_arrow_right" at bounding box center [180, 371] width 15 height 15
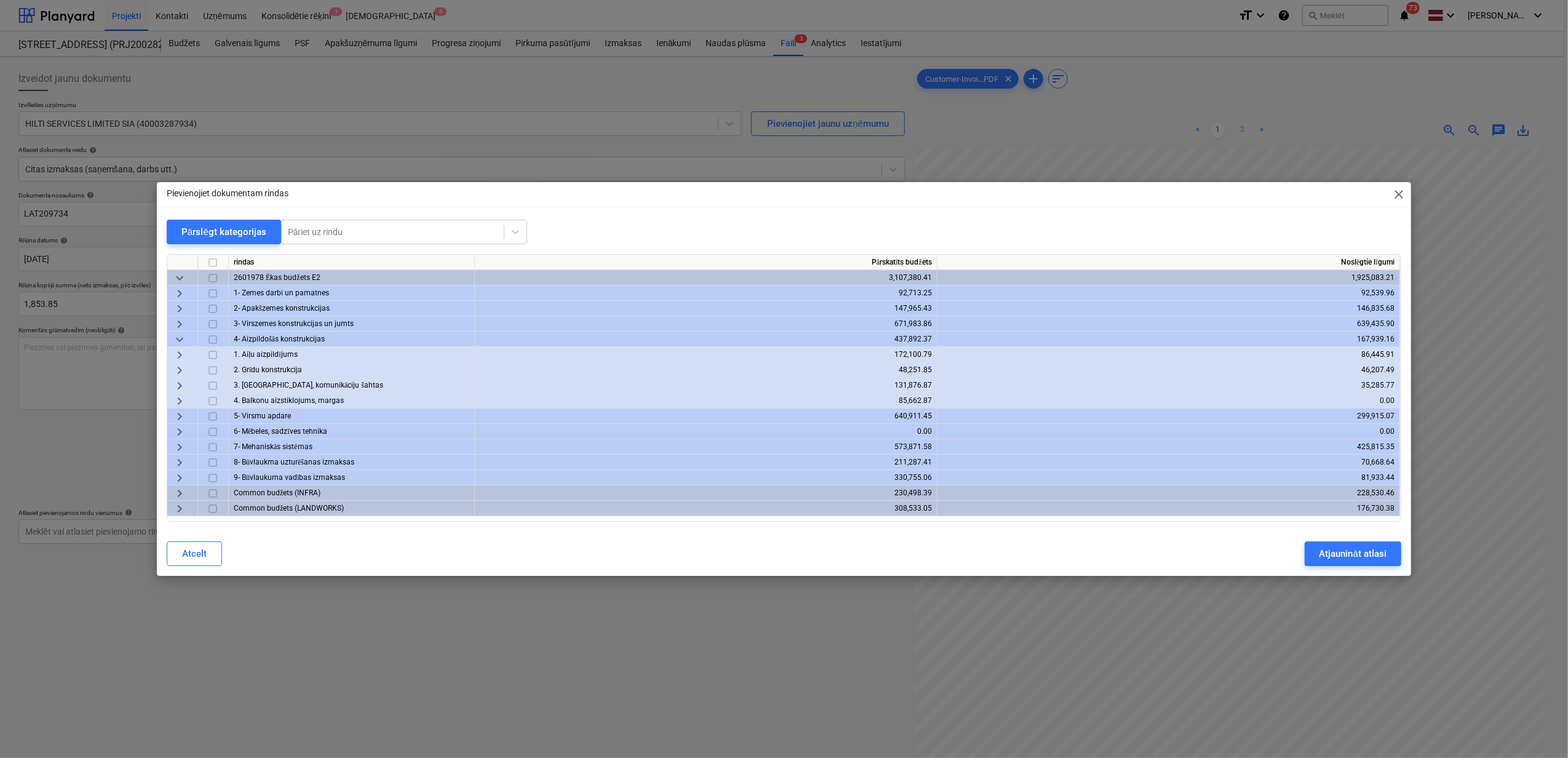
click at [181, 386] on span "keyboard_arrow_right" at bounding box center [180, 386] width 15 height 15
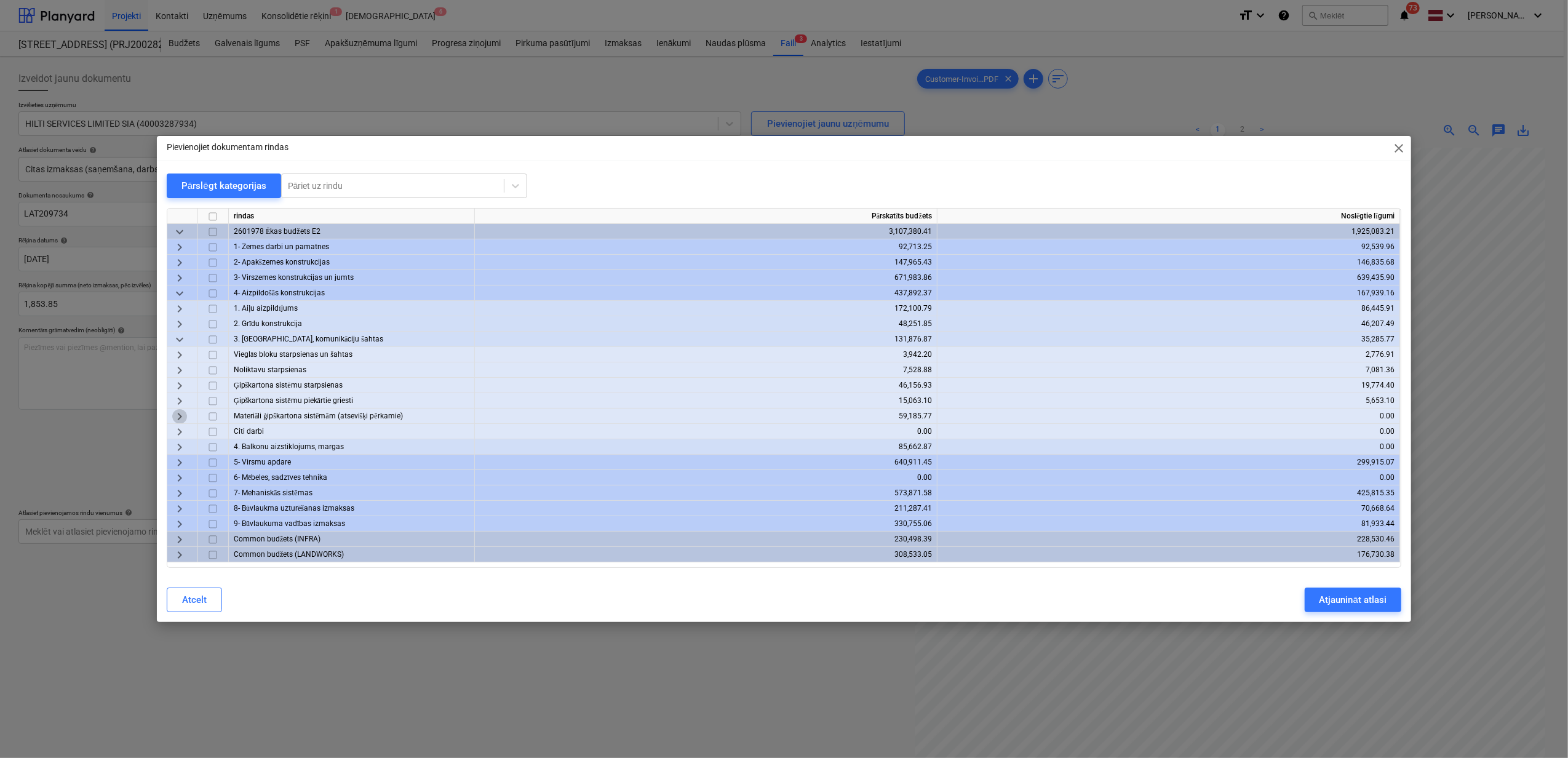
click at [180, 415] on span "keyboard_arrow_right" at bounding box center [180, 416] width 15 height 15
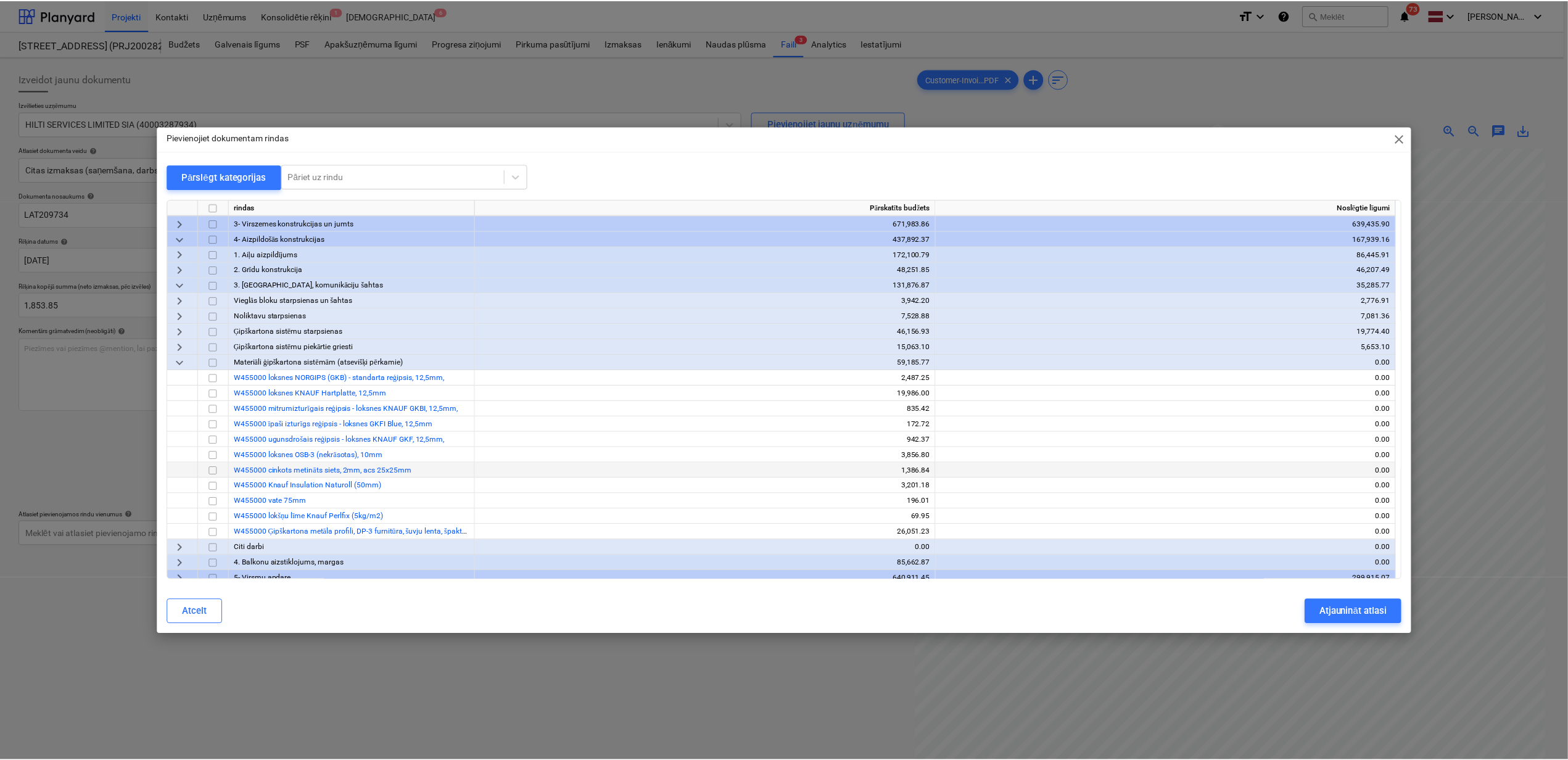
scroll to position [82, 0]
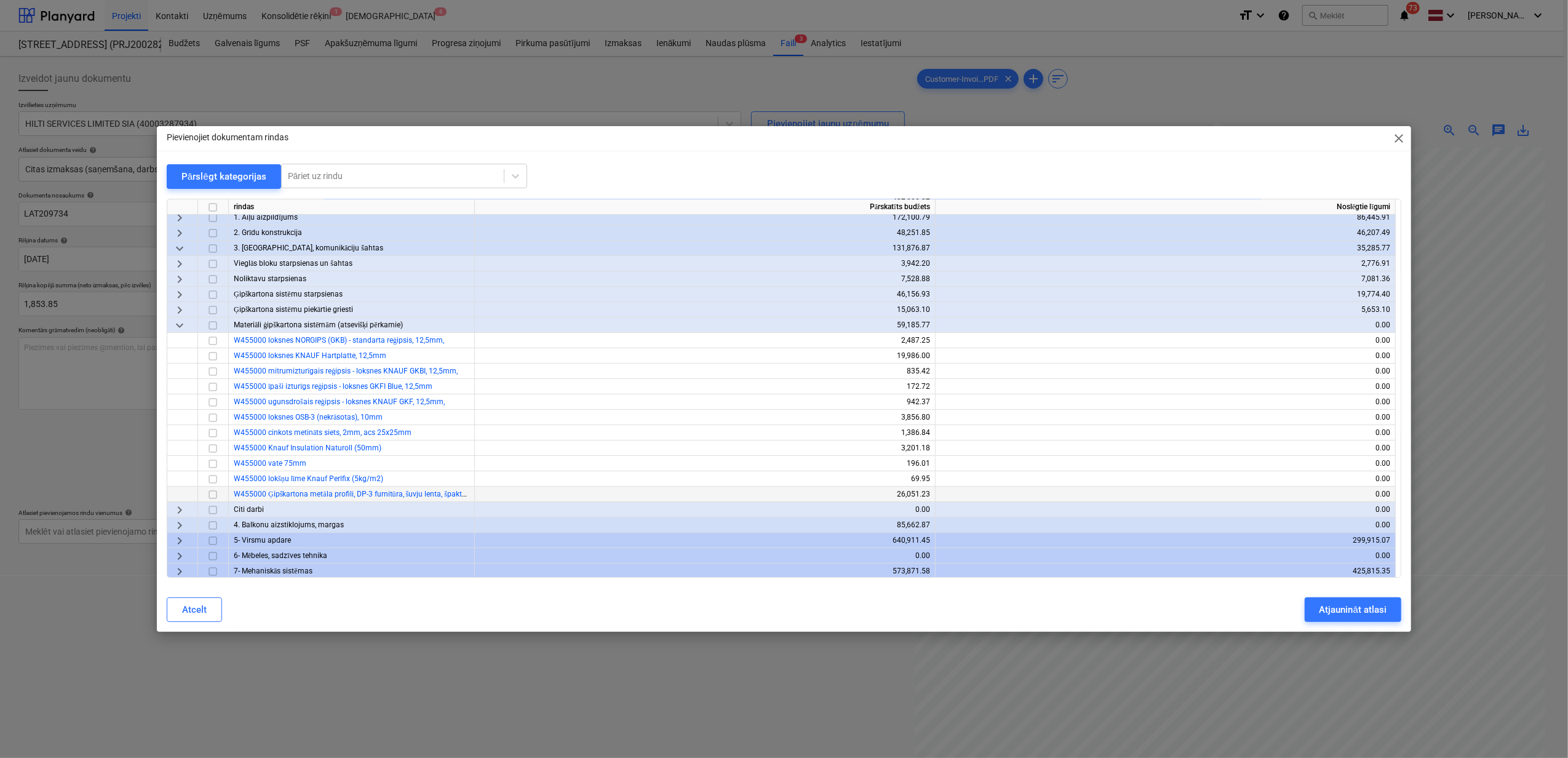
click at [215, 495] on input "checkbox" at bounding box center [213, 495] width 15 height 15
click at [1359, 604] on div "Atjaunināt atlasi" at bounding box center [1353, 609] width 67 height 16
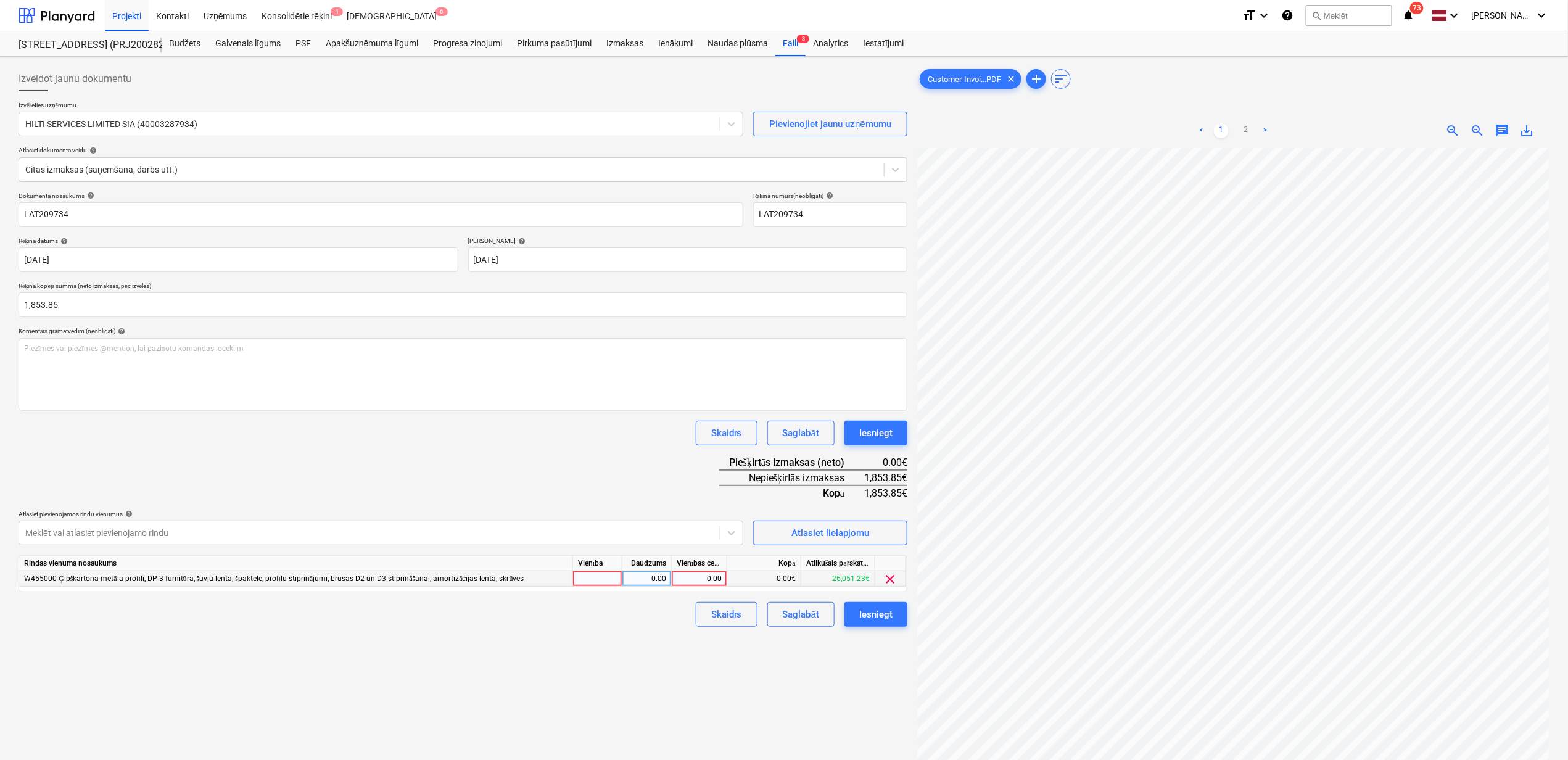
click at [681, 573] on div "0.00" at bounding box center [699, 579] width 45 height 15
type input "1853.85"
click at [634, 689] on div "Izveidot jaunu dokumentu Izvēlieties uzņēmumu HILTI SERVICES LIMITED SIA (40003…" at bounding box center [463, 470] width 899 height 817
click at [870, 615] on div "Iesniegt" at bounding box center [876, 614] width 34 height 16
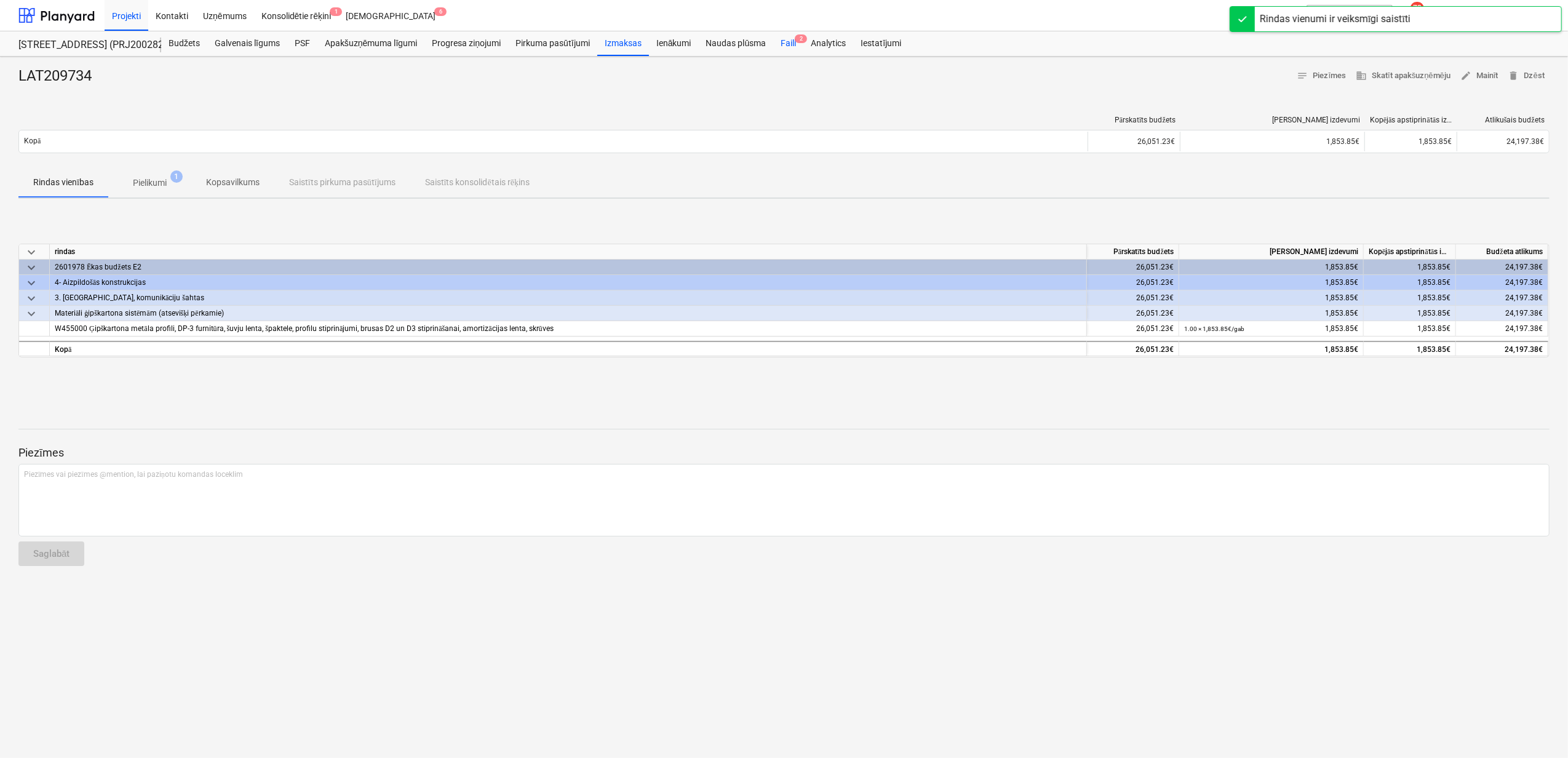
click at [786, 44] on div "Faili 2" at bounding box center [788, 44] width 30 height 24
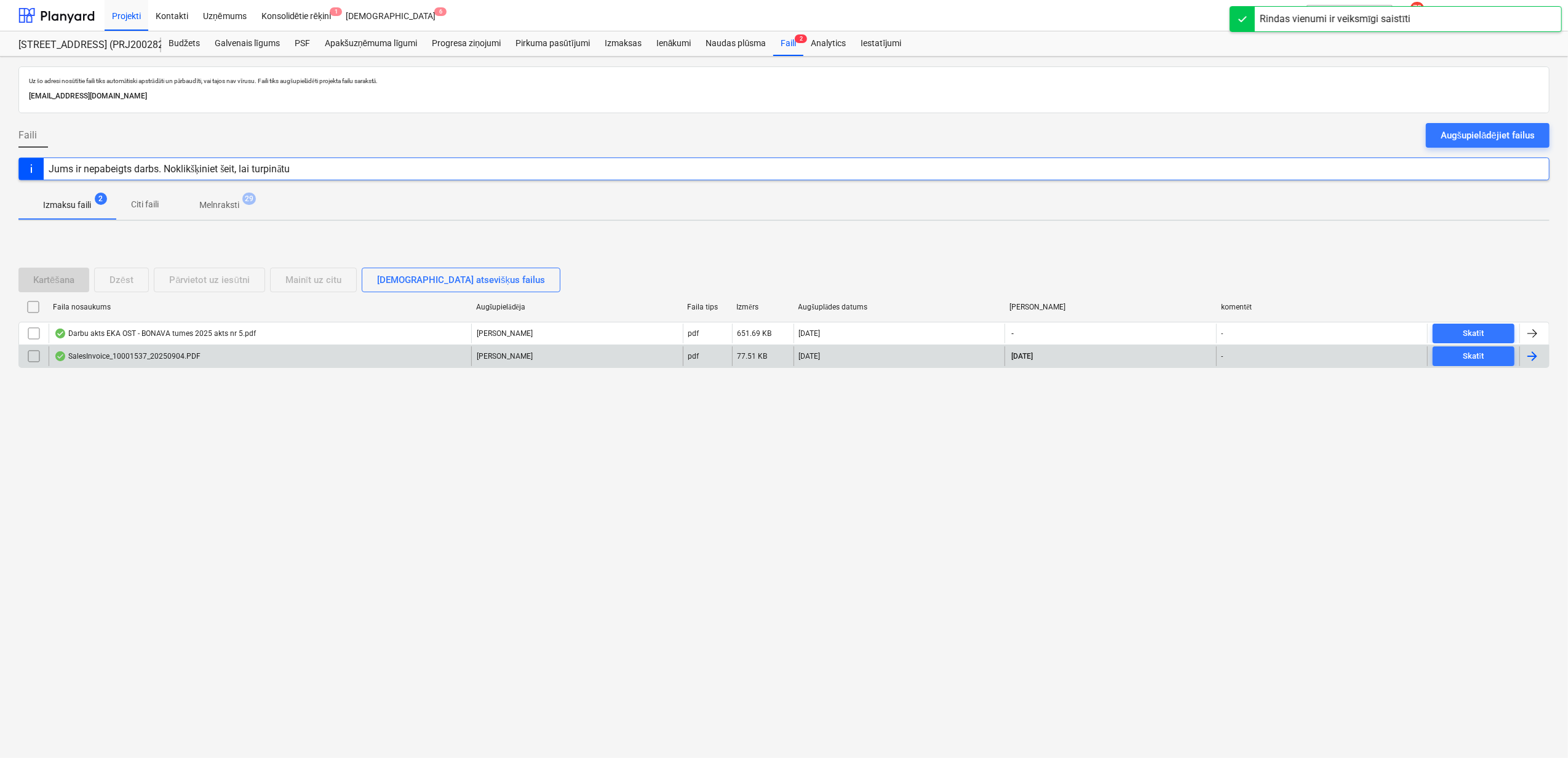
click at [123, 363] on div "SalesInvoice_10001537_20250904.PDF" at bounding box center [260, 356] width 423 height 20
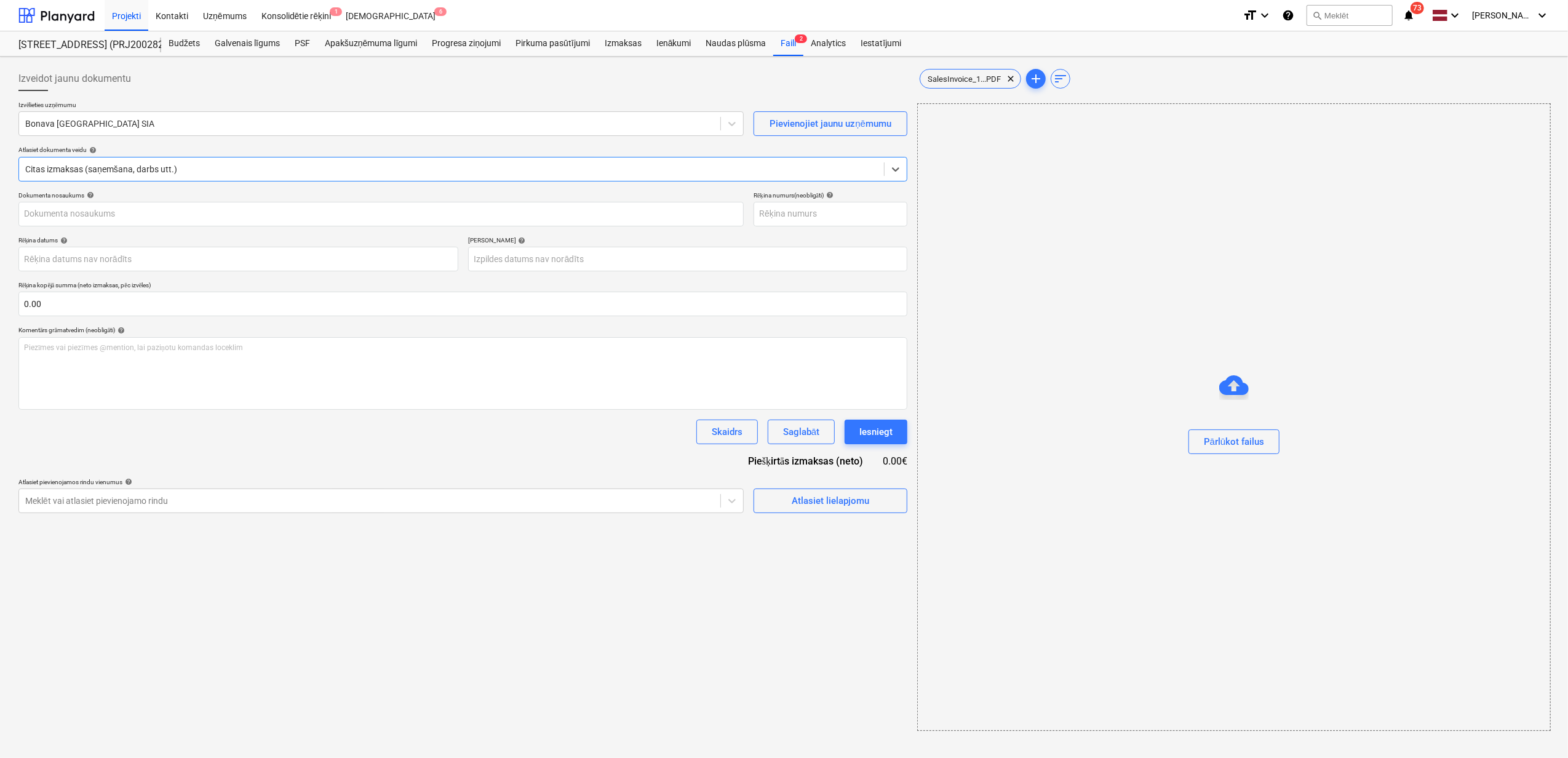
type input "10001537"
type input "[DATE]"
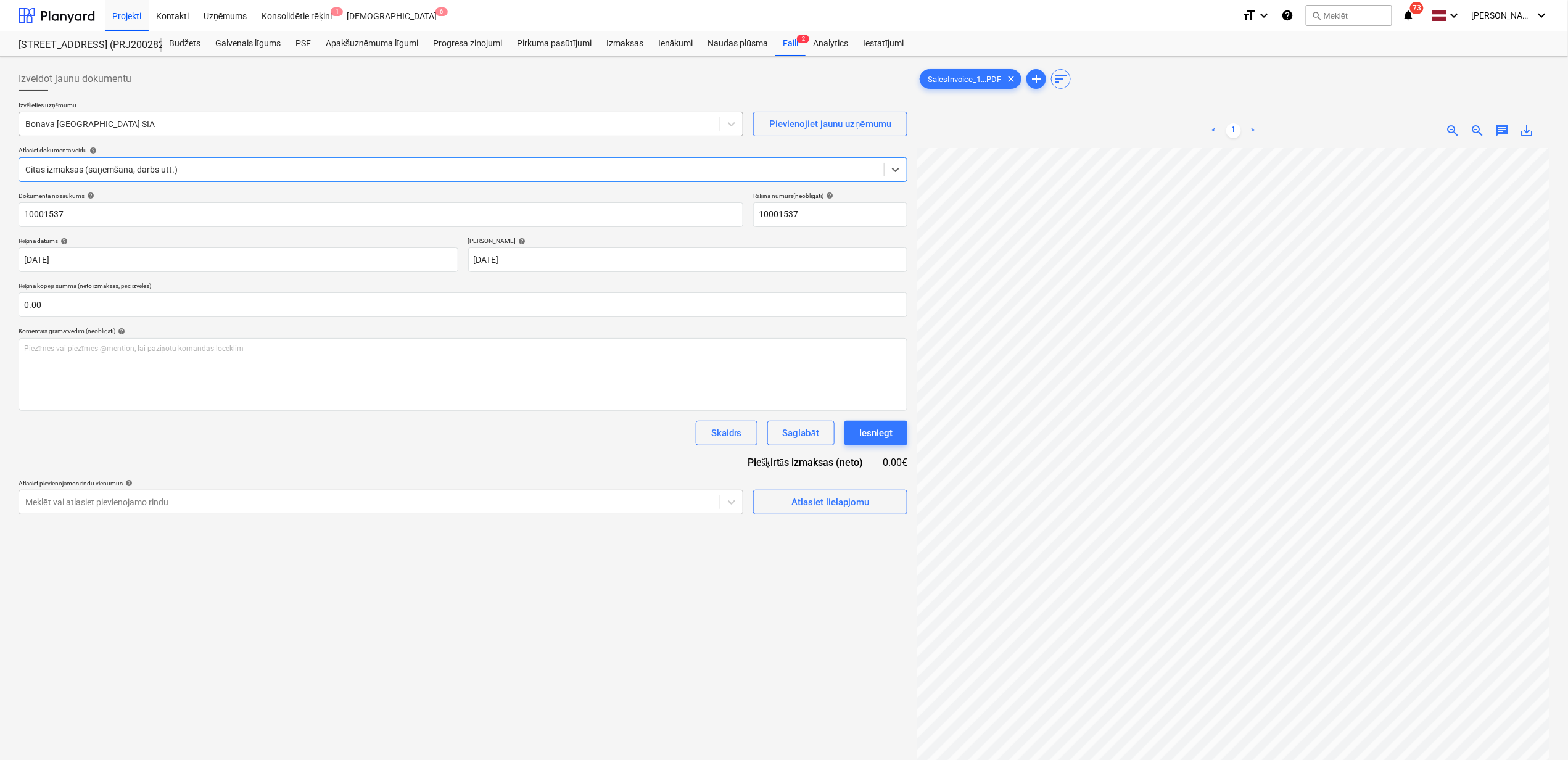
click at [177, 125] on div at bounding box center [370, 124] width 689 height 12
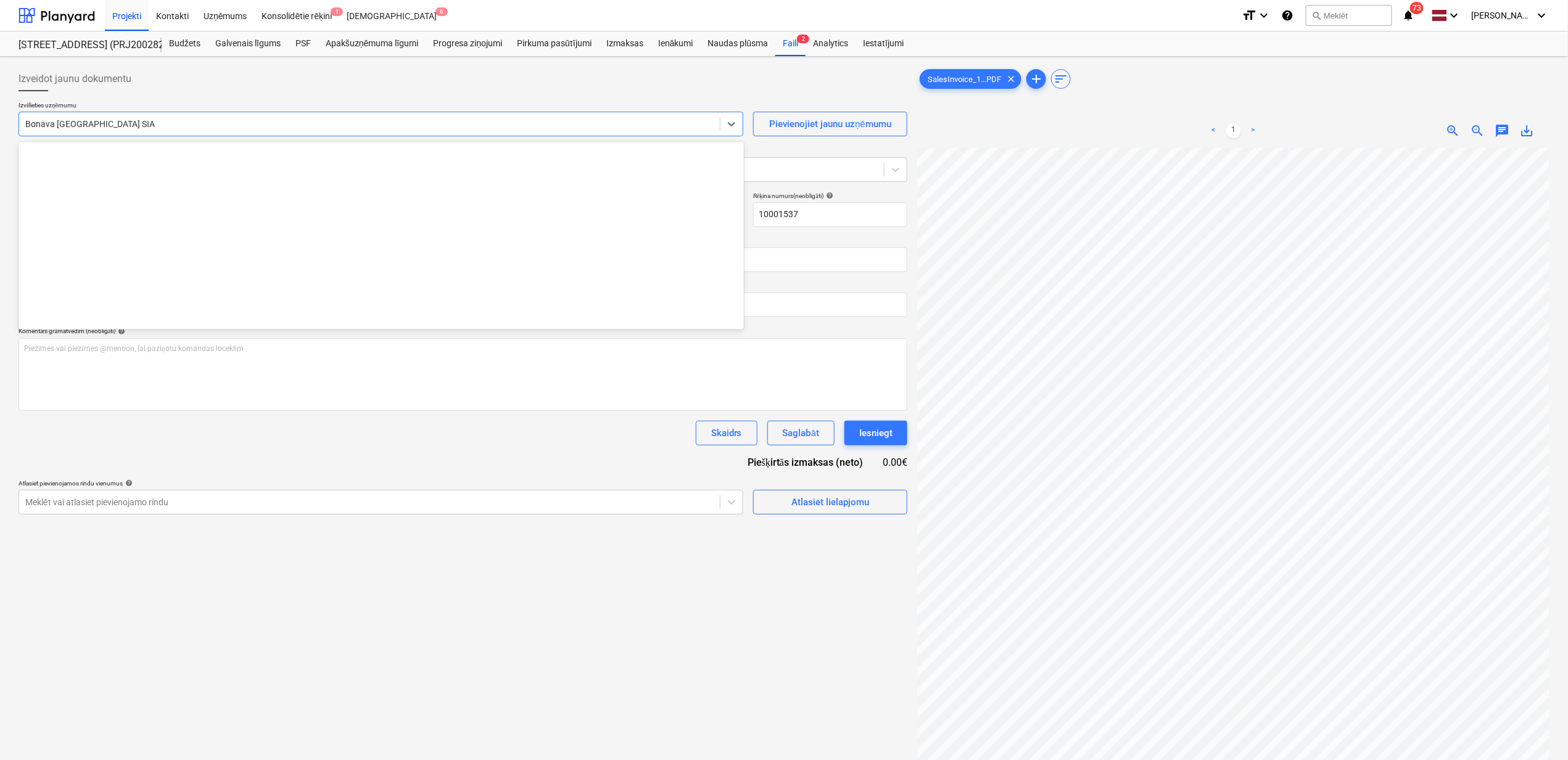
scroll to position [2310, 0]
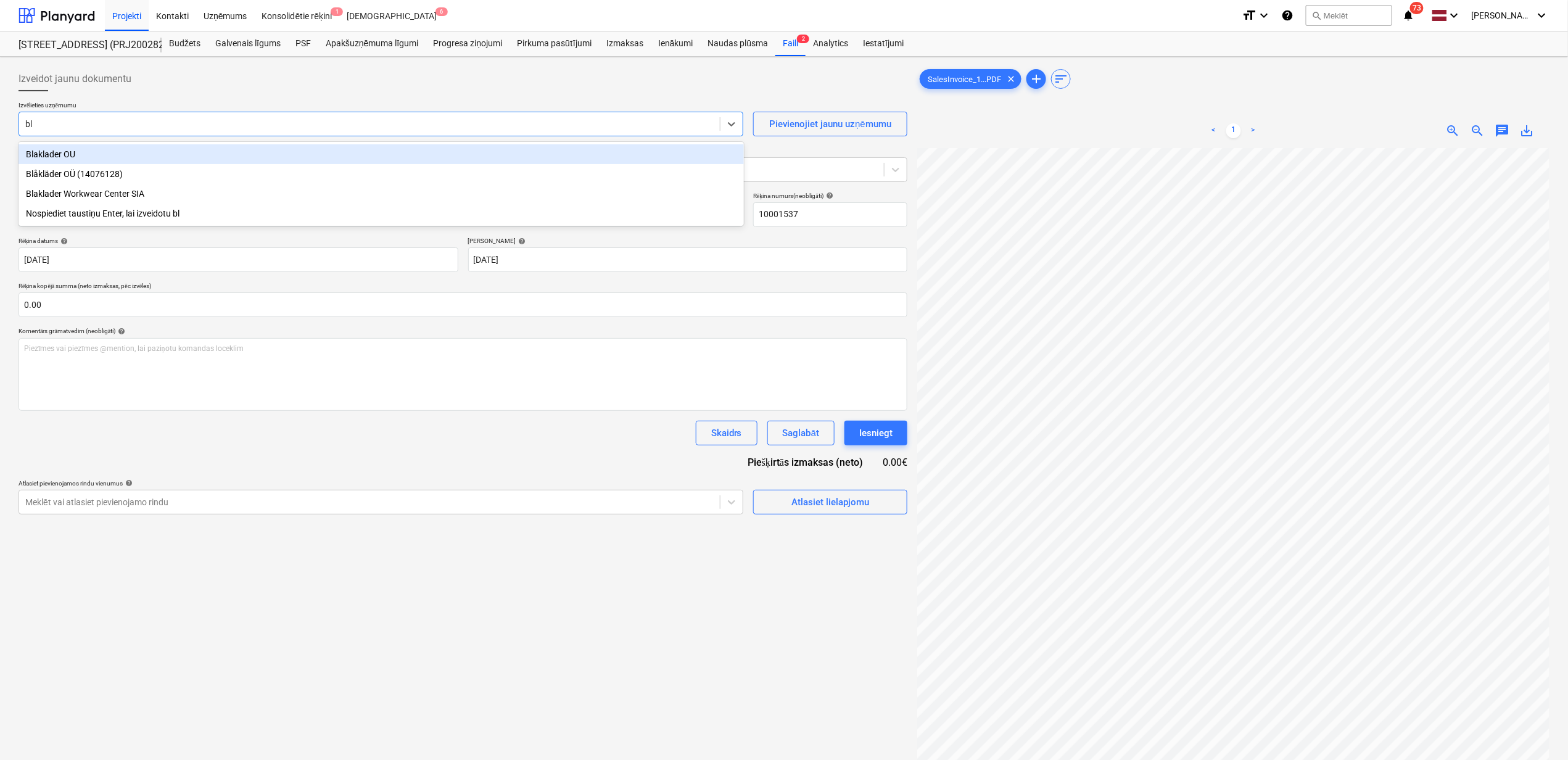
type input "bla"
click at [47, 151] on div "Blaklader OU" at bounding box center [381, 154] width 725 height 20
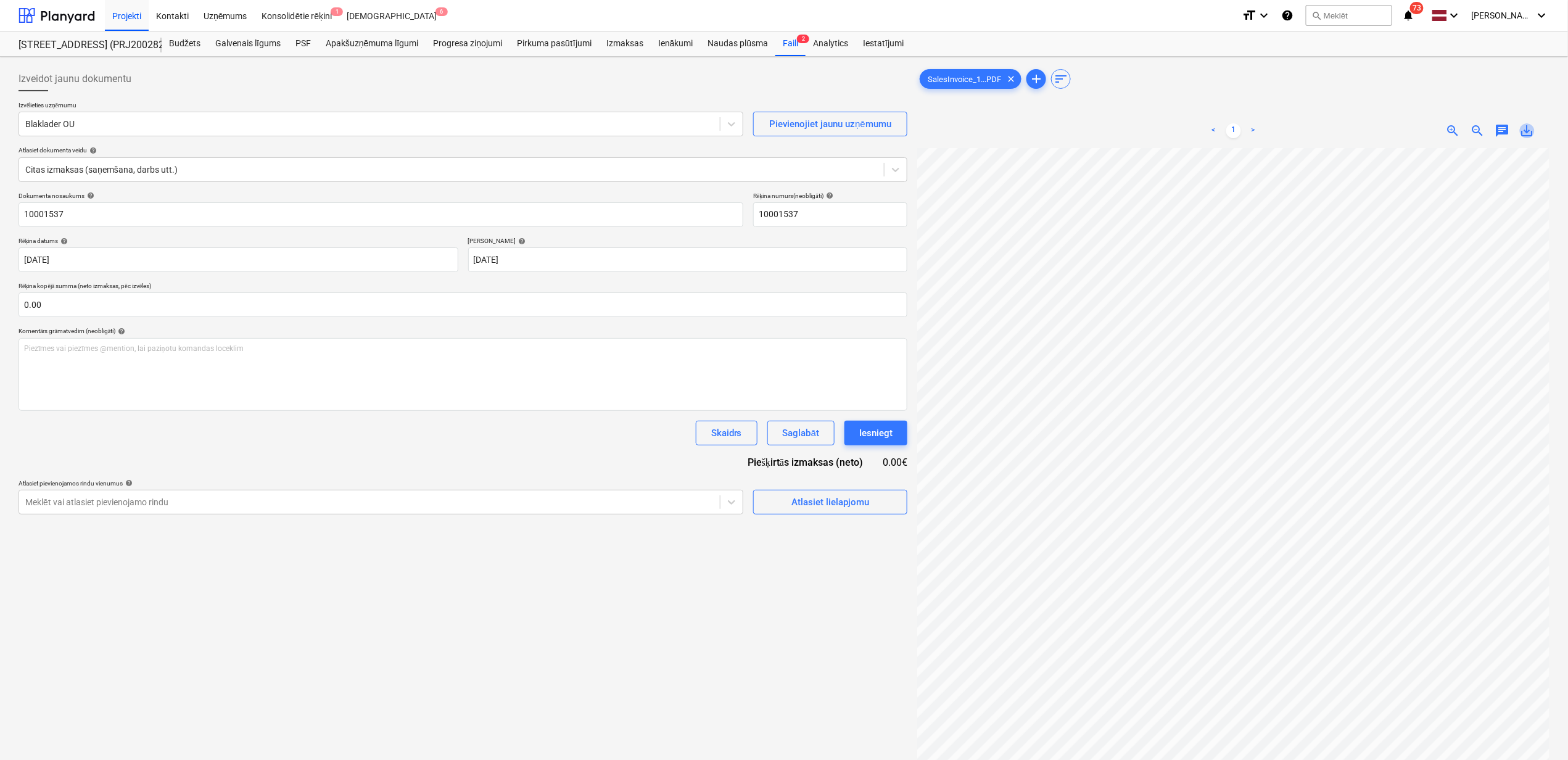
click at [1530, 129] on span "save_alt" at bounding box center [1528, 131] width 15 height 15
drag, startPoint x: 73, startPoint y: 224, endPoint x: 89, endPoint y: 215, distance: 18.4
click at [73, 224] on input "10001537" at bounding box center [381, 215] width 725 height 24
drag, startPoint x: -21, startPoint y: 224, endPoint x: -26, endPoint y: 218, distance: 7.8
click at [0, 218] on html "Projekti Kontakti Uzņēmums Konsolidētie rēķini 1 Iesūtne 6 format_size keyboard…" at bounding box center [784, 380] width 1568 height 760
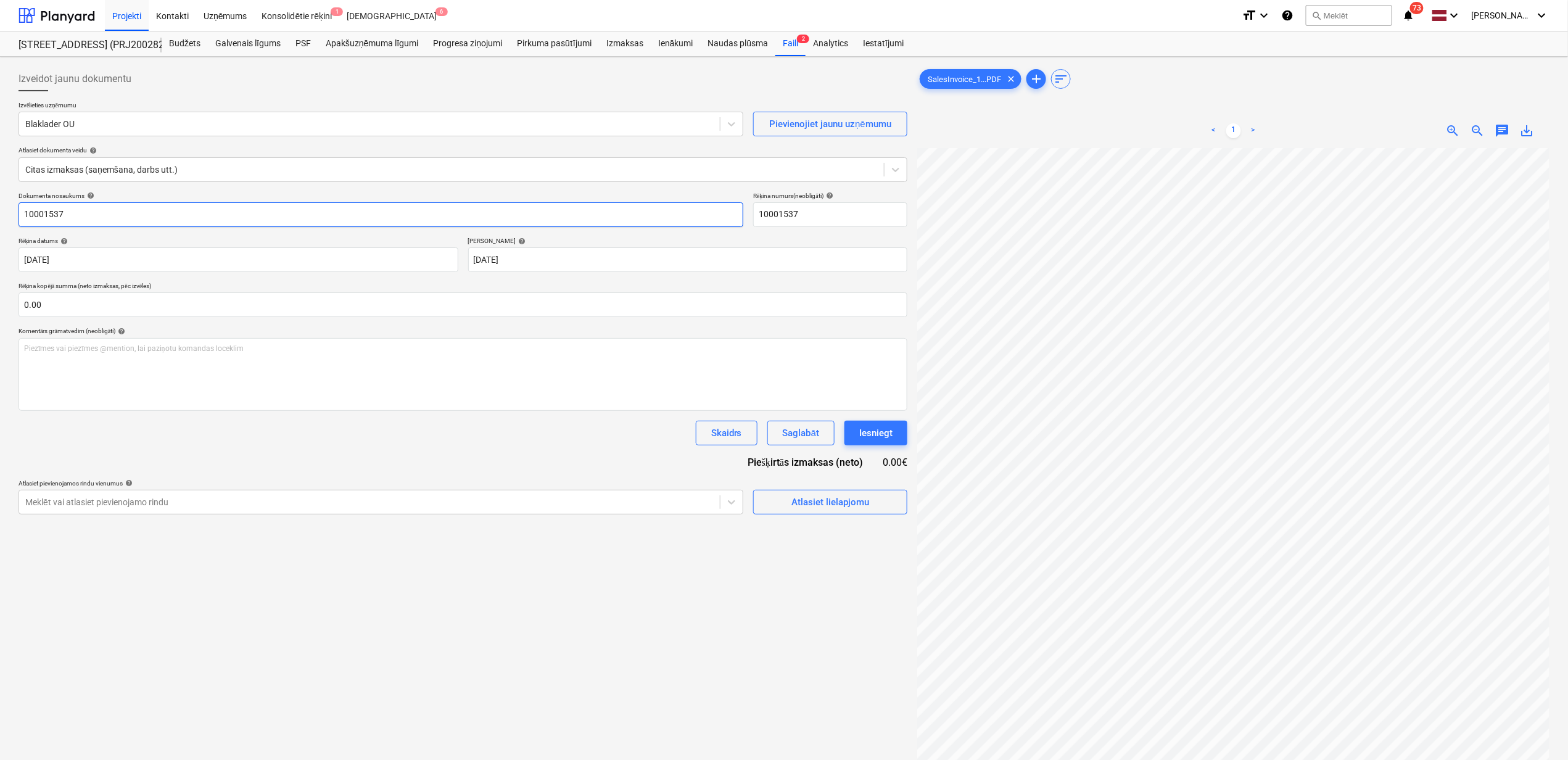
paste input "SalesInvoice_10001537_20250904"
type input "SalesInvoice_10001537_20250904"
click at [170, 316] on input "text" at bounding box center [463, 305] width 889 height 24
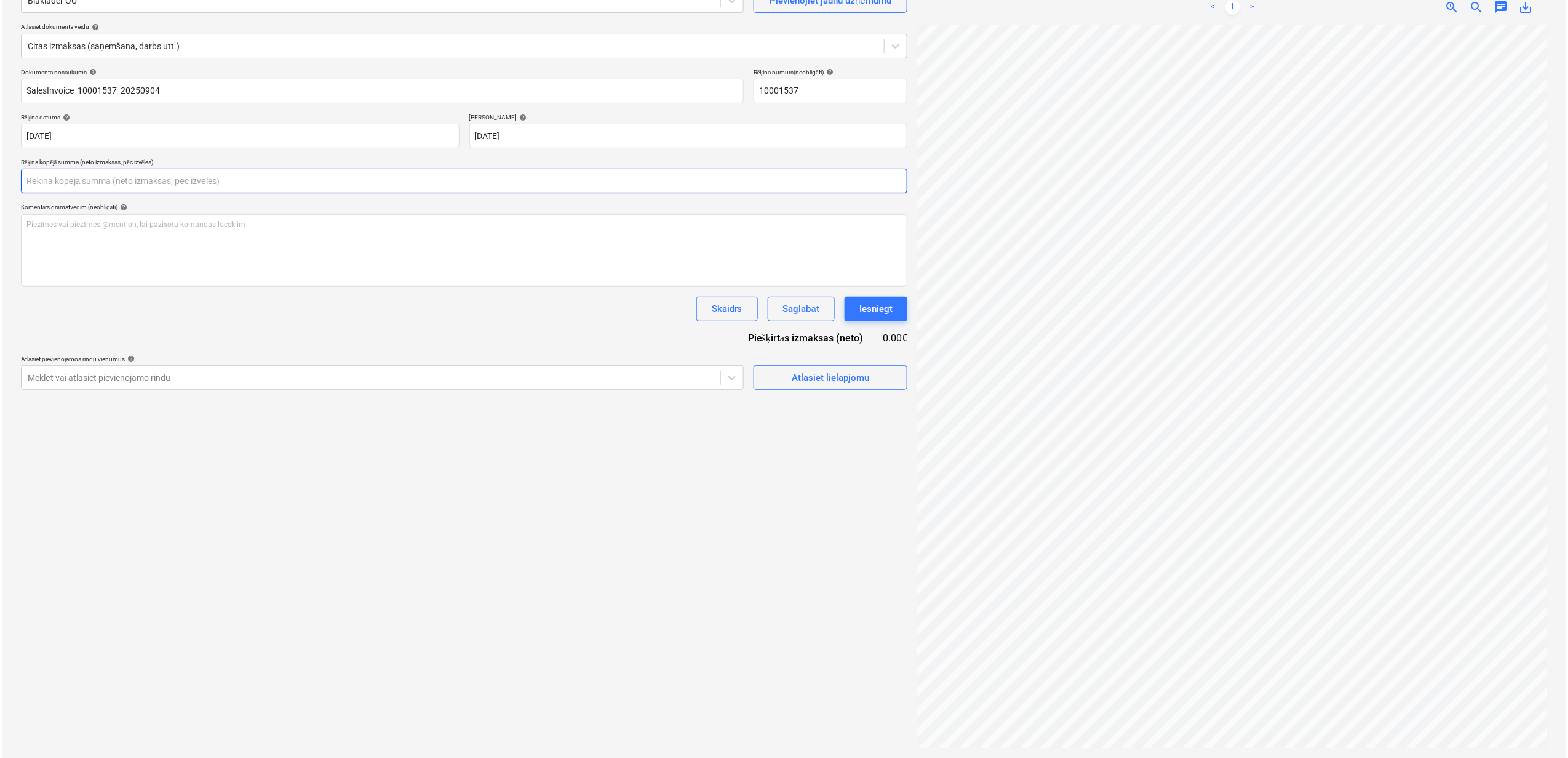
scroll to position [27, 16]
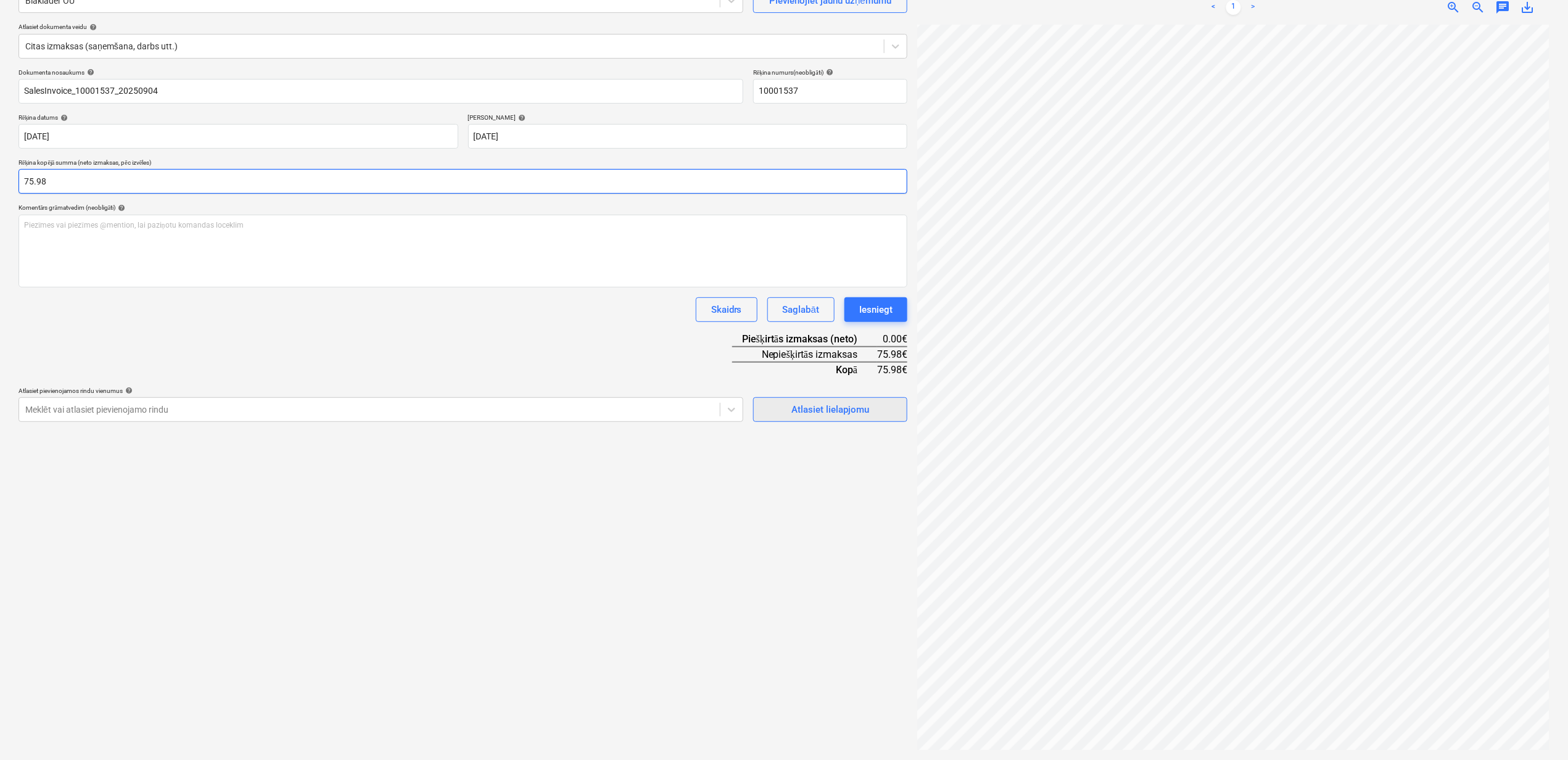
type input "75.98"
click at [805, 410] on div "Atlasiet lielapjomu" at bounding box center [830, 409] width 78 height 16
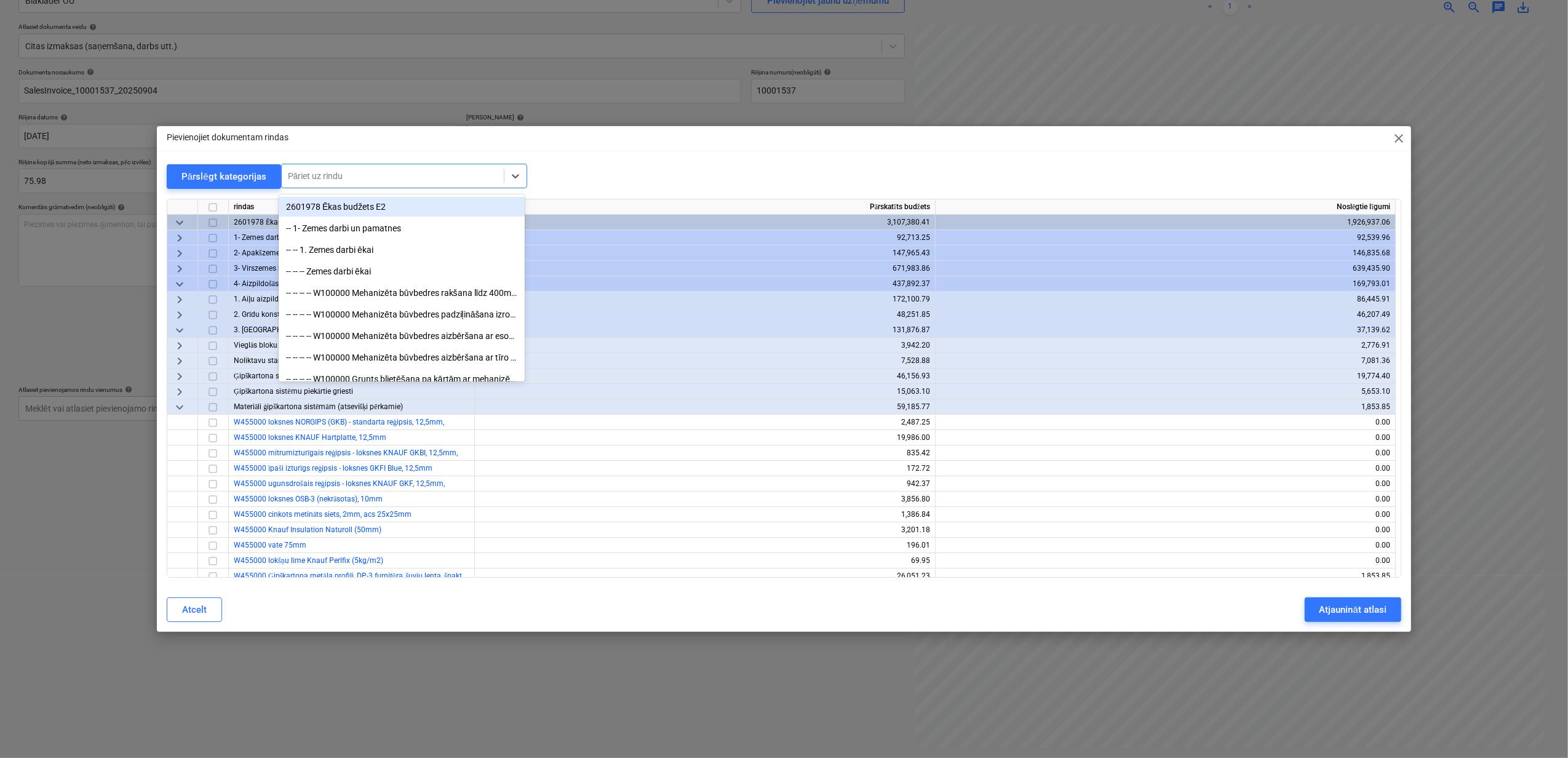
click at [374, 168] on div "Pāriet uz rindu" at bounding box center [392, 176] width 222 height 17
type input "darba"
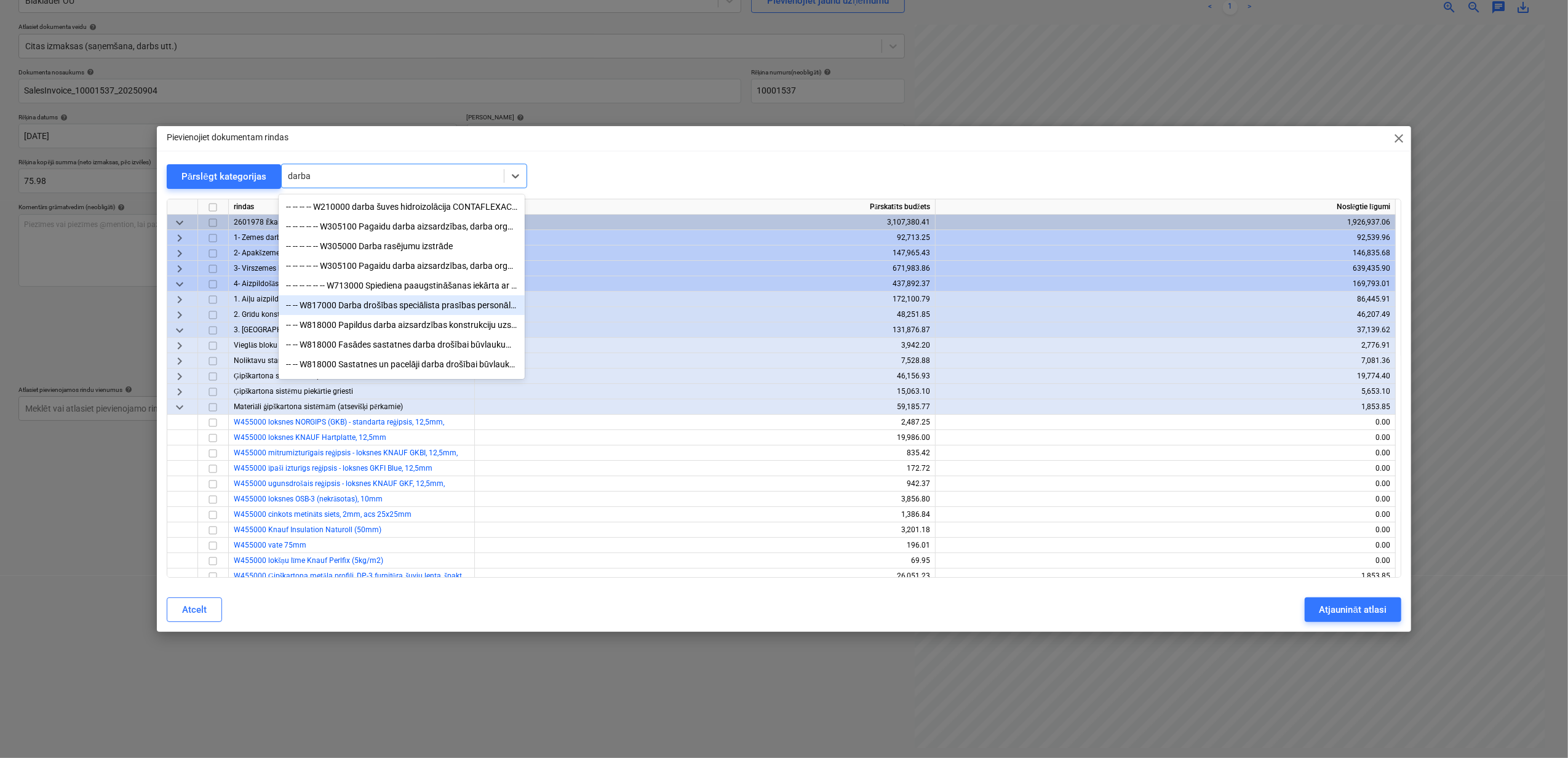
click at [419, 303] on div "-- -- W817000 Darba drošības speciālista prasības personālam, individuālas aizs…" at bounding box center [401, 305] width 246 height 20
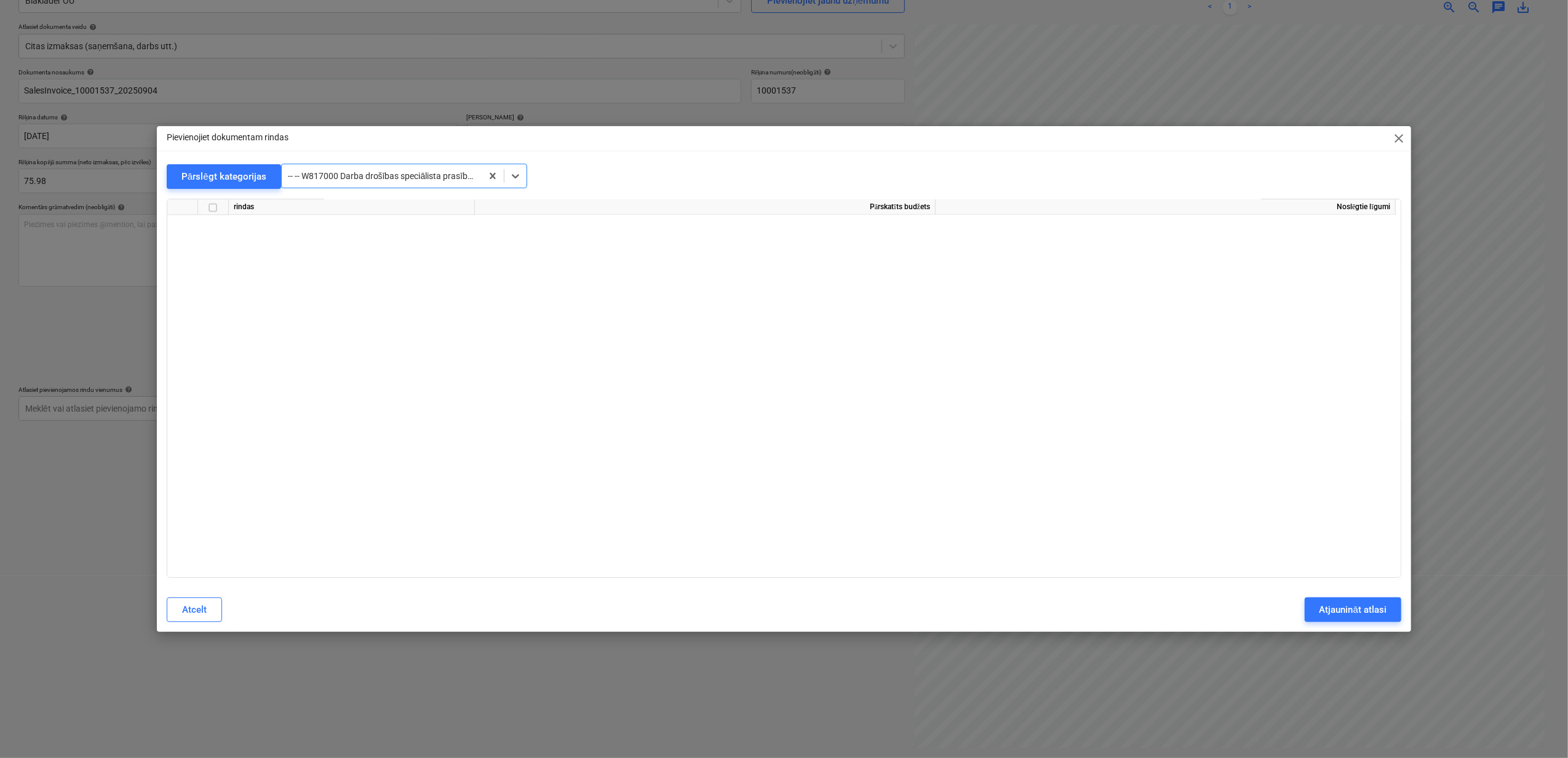
scroll to position [9861, 0]
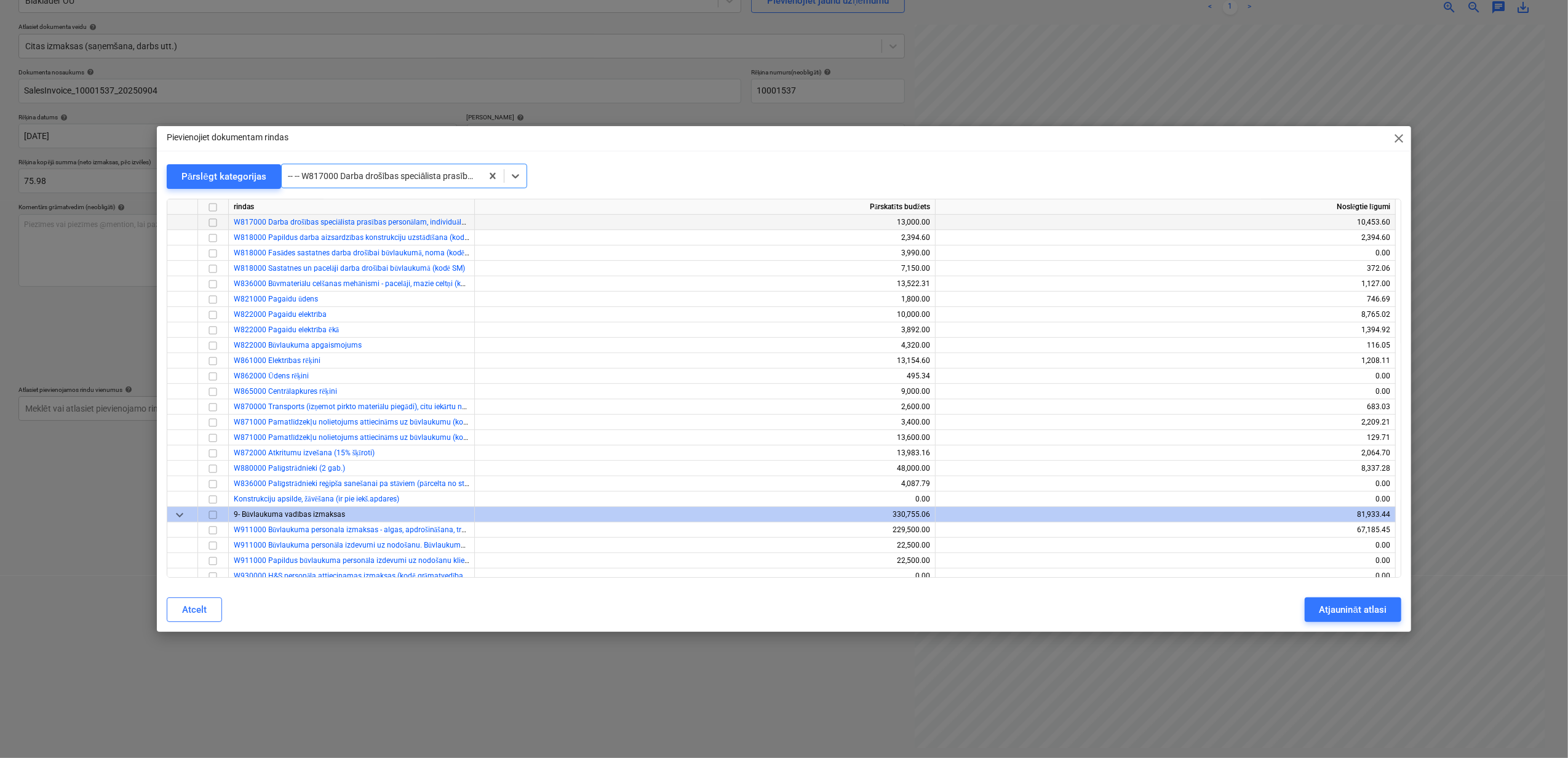
click at [208, 224] on input "checkbox" at bounding box center [213, 223] width 15 height 15
click at [1347, 604] on div "Atjaunināt atlasi" at bounding box center [1353, 609] width 67 height 16
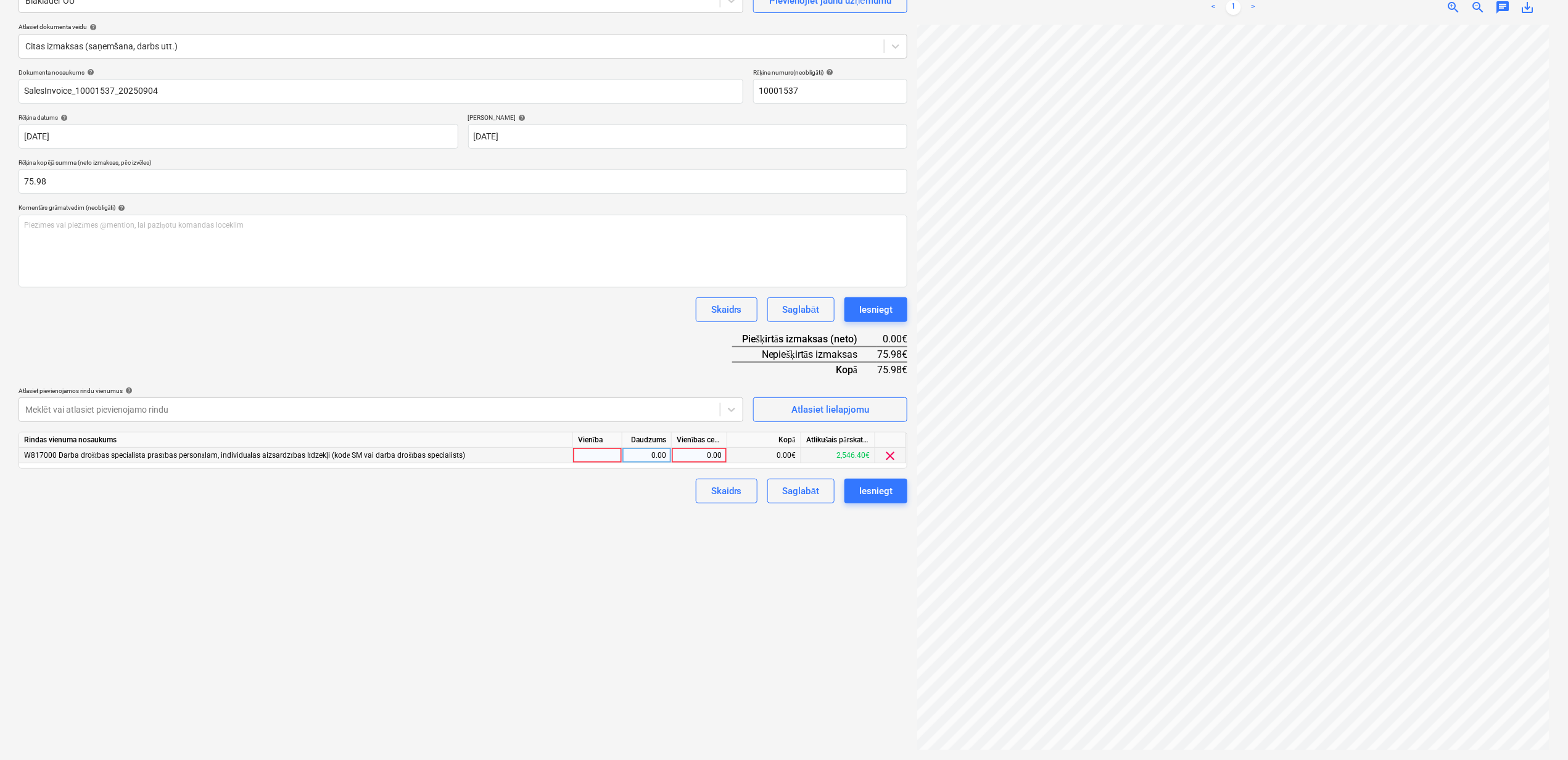
click at [689, 451] on div "0.00" at bounding box center [699, 455] width 45 height 15
type input "75.98"
click at [830, 576] on div "Izveidot jaunu dokumentu Izvēlieties uzņēmumu Blaklader OU Pievienojiet jaunu u…" at bounding box center [463, 346] width 899 height 817
click at [884, 489] on div "Iesniegt" at bounding box center [876, 491] width 34 height 16
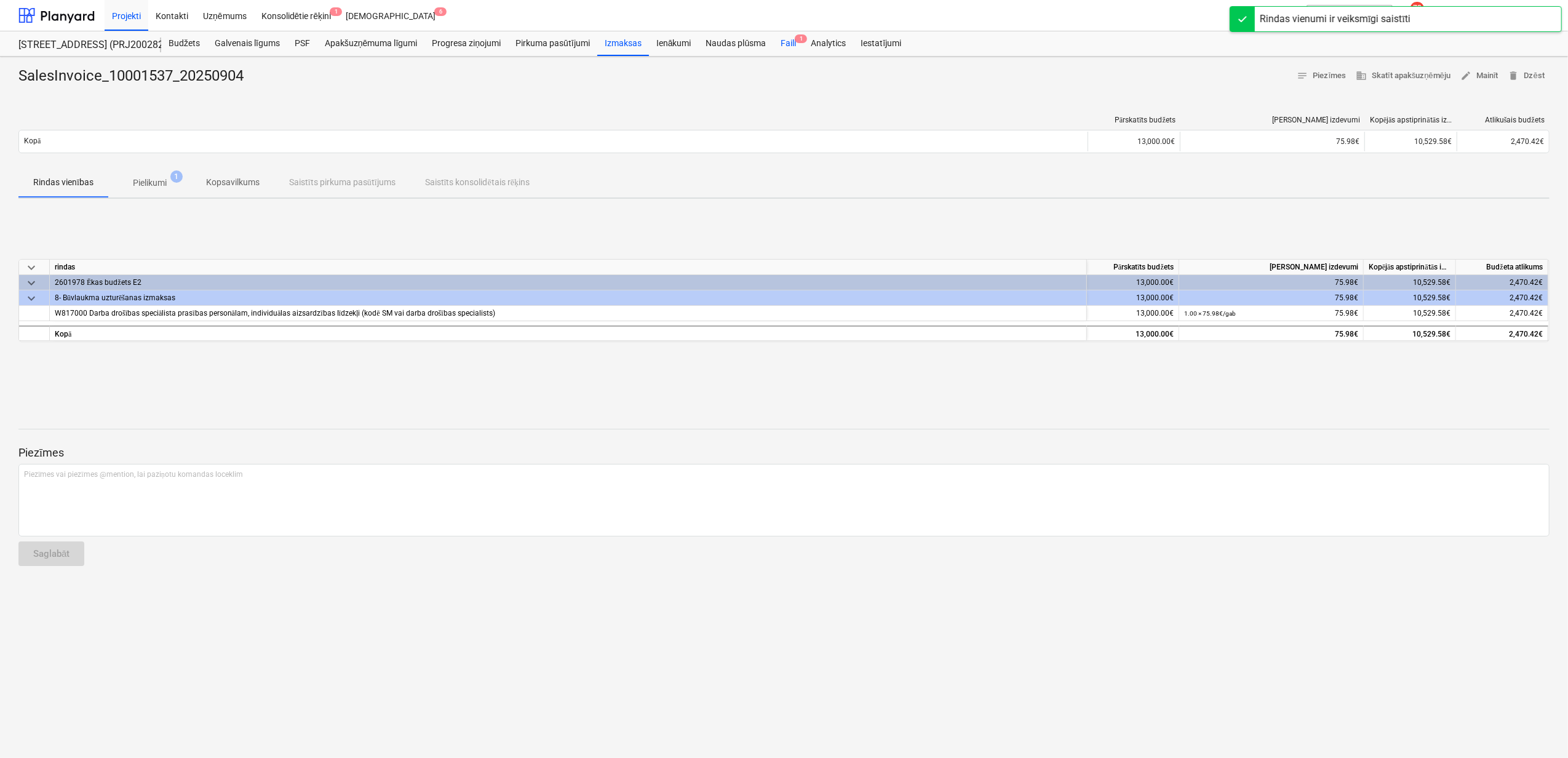
click at [791, 43] on div "Faili 1" at bounding box center [788, 44] width 30 height 24
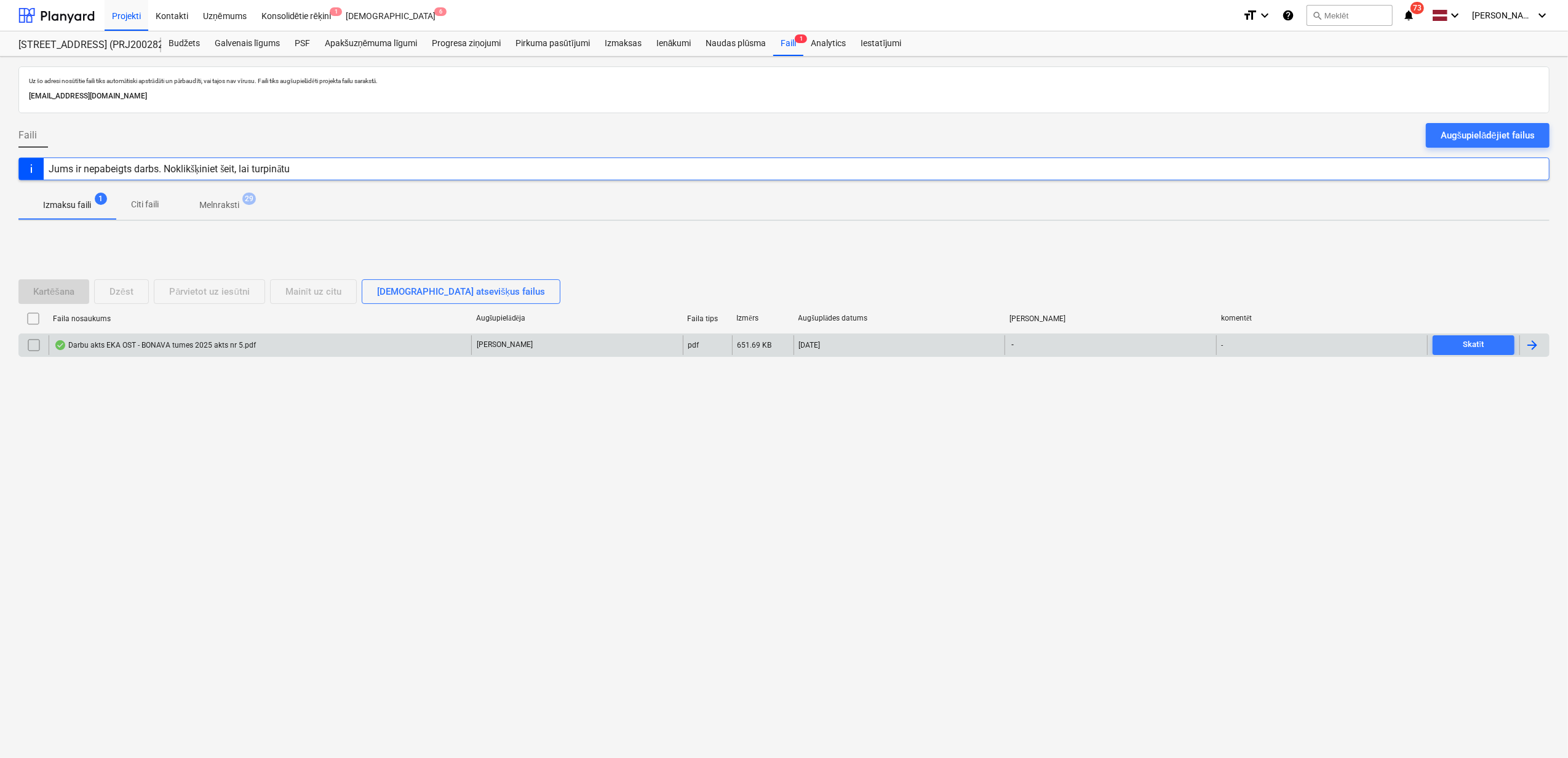
click at [170, 343] on div "Darbu akts EKA OST - BONAVA tumes 2025 akts nr 5.pdf" at bounding box center [155, 345] width 202 height 10
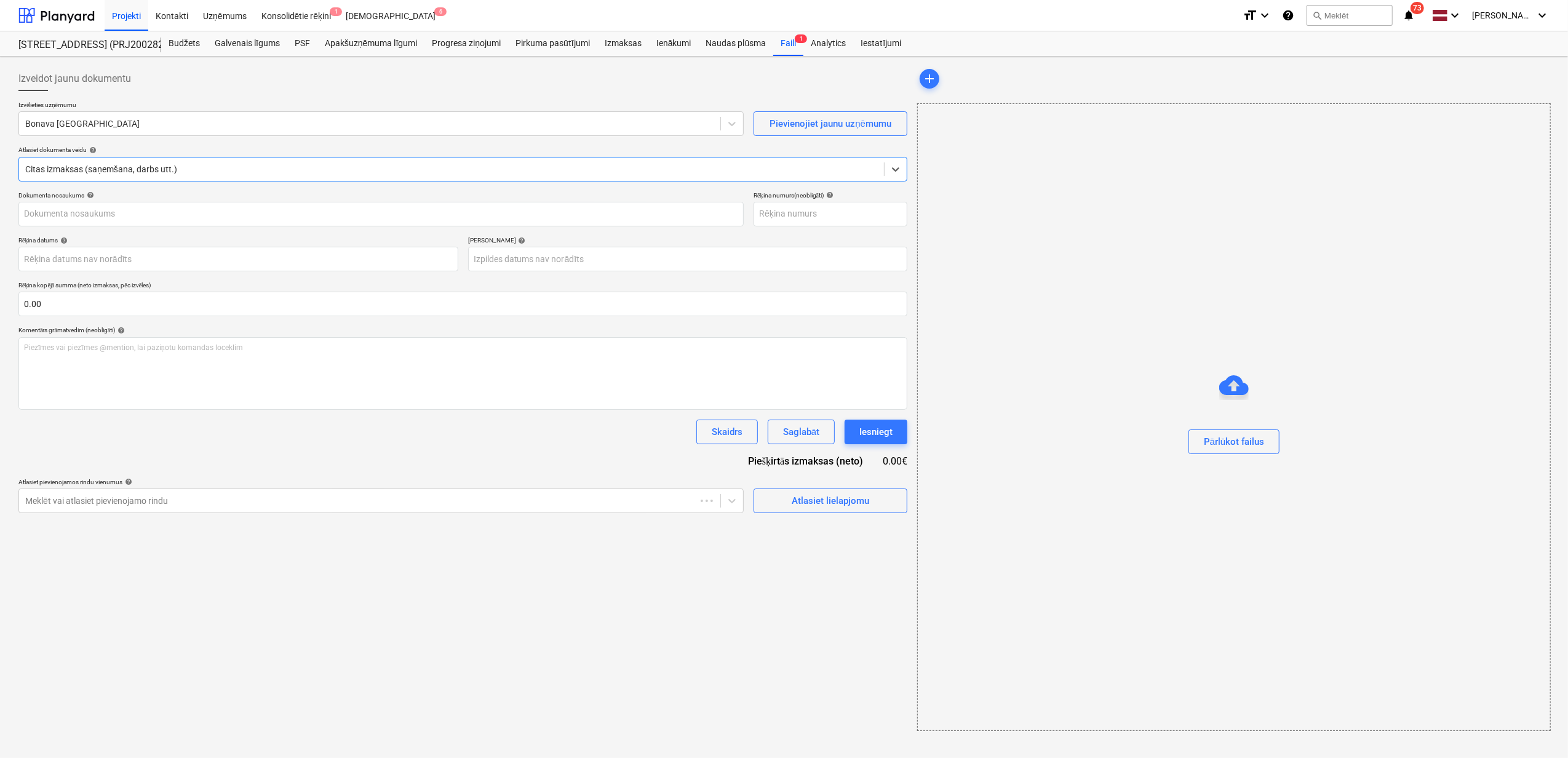
type input "Darbu akts EKA OST - BONAVA tumes 2025 akts nr 5.pdf"
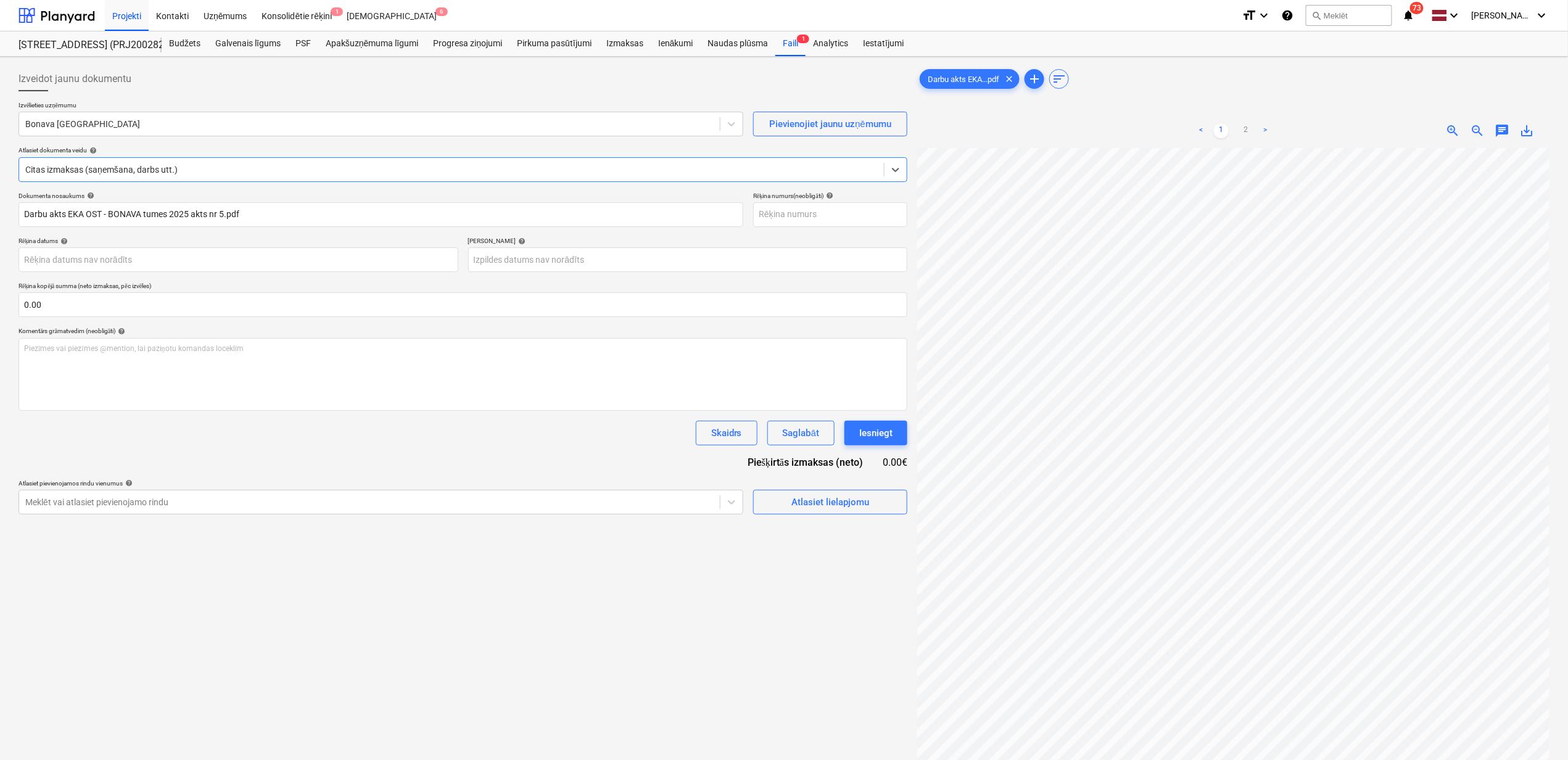
scroll to position [0, 16]
click at [341, 127] on div at bounding box center [370, 124] width 689 height 12
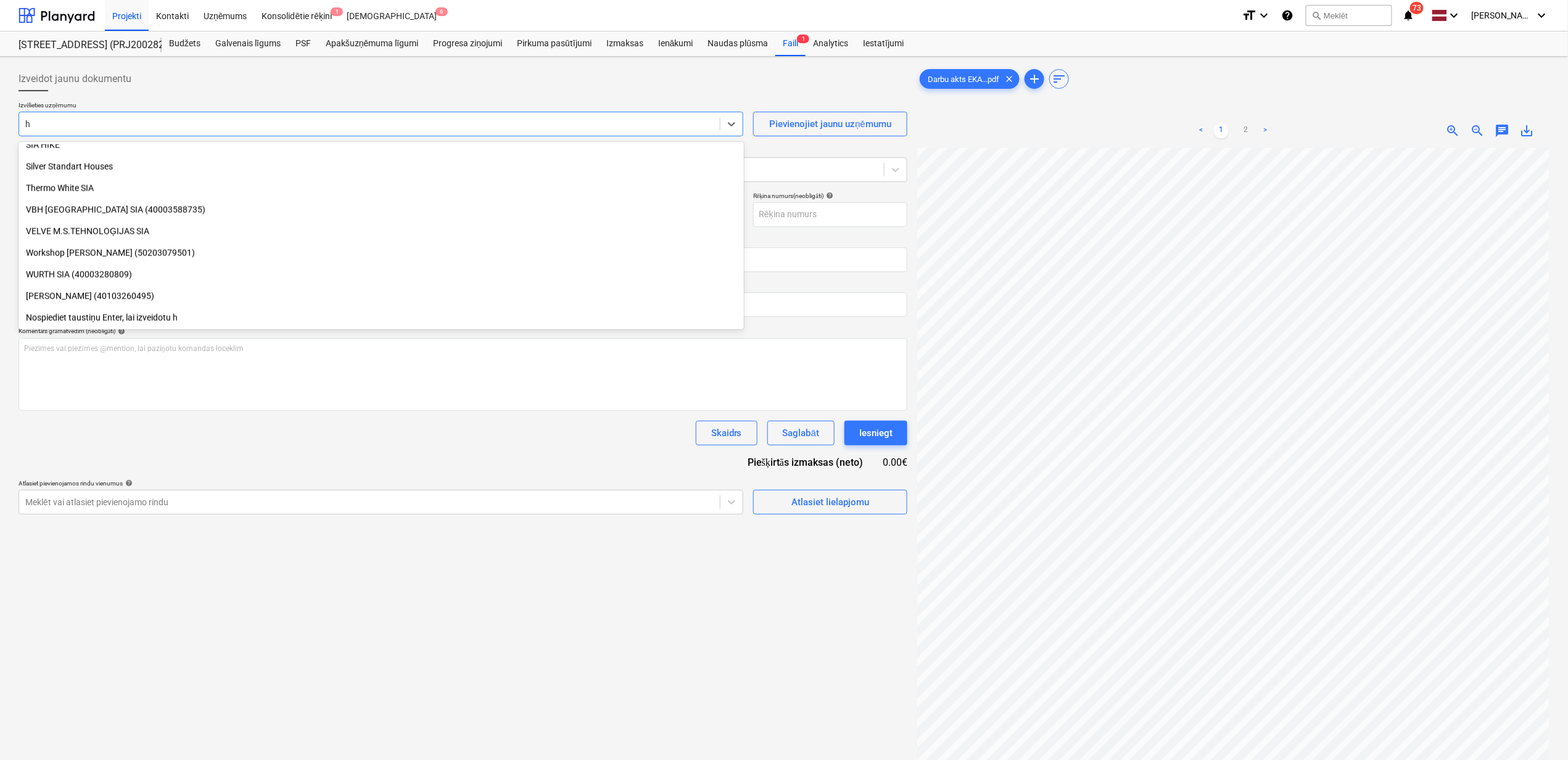
scroll to position [980, 0]
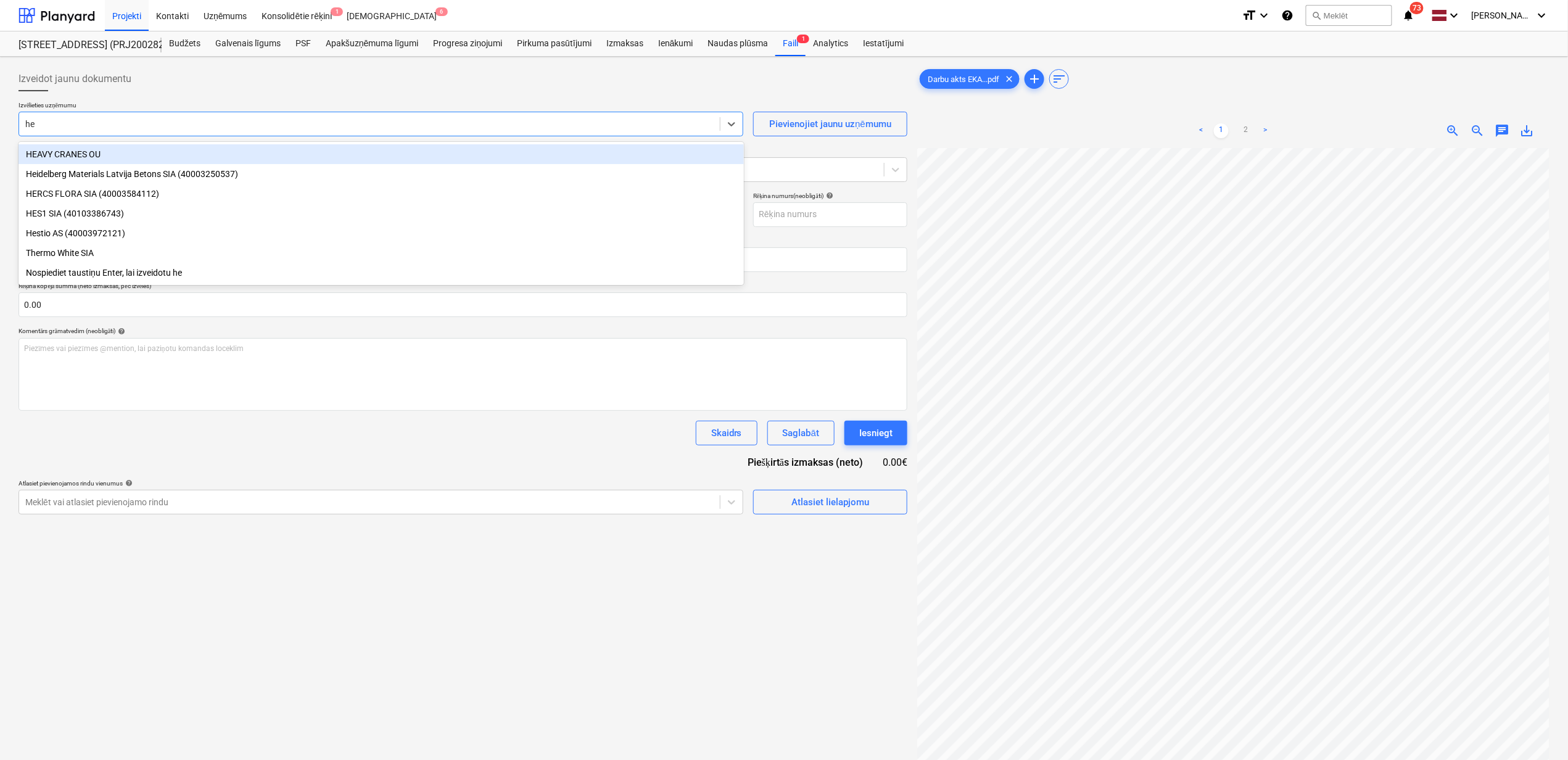
type input "hes"
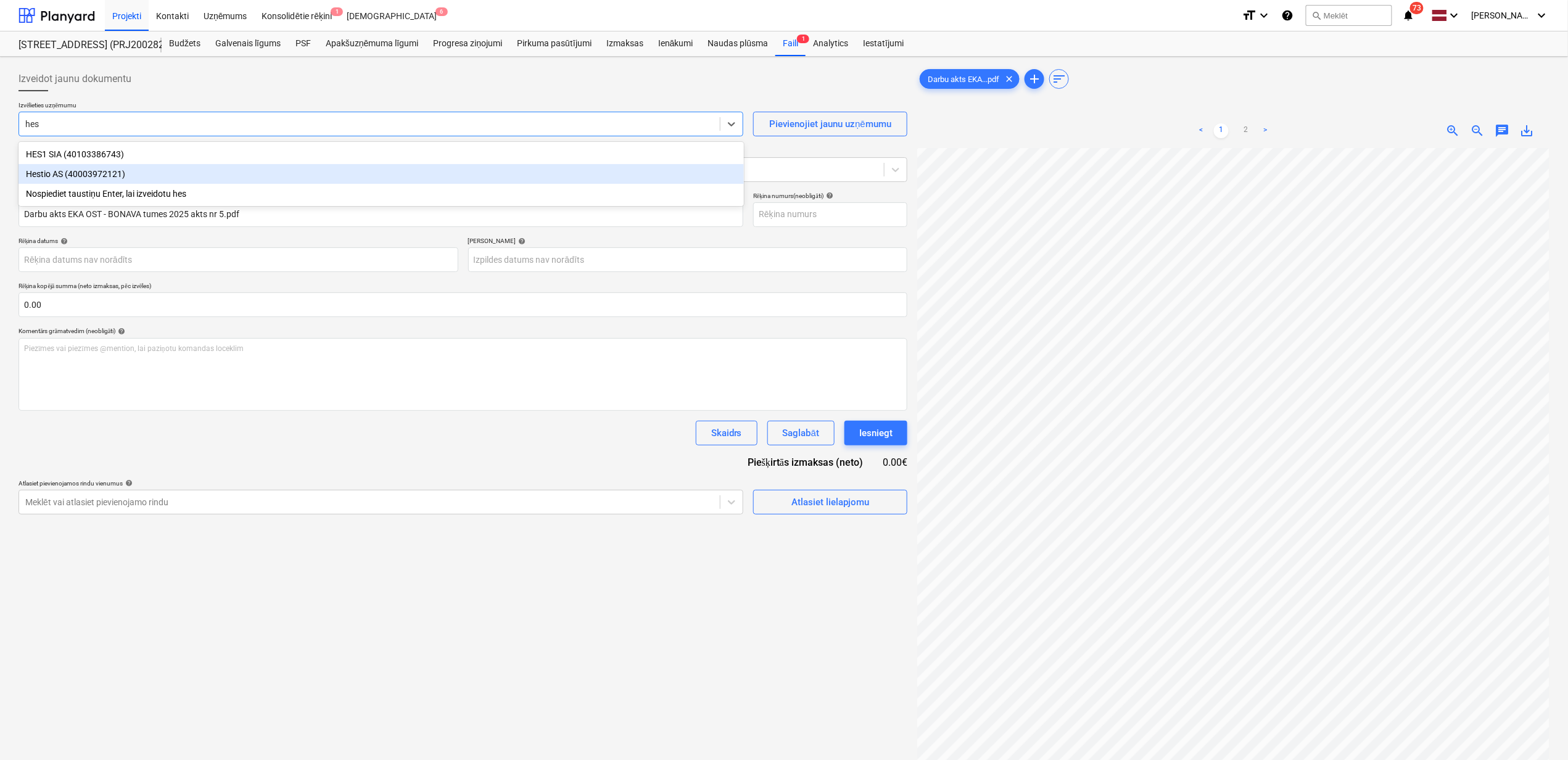
click at [272, 174] on div "Hestio AS (40003972121)" at bounding box center [381, 174] width 725 height 20
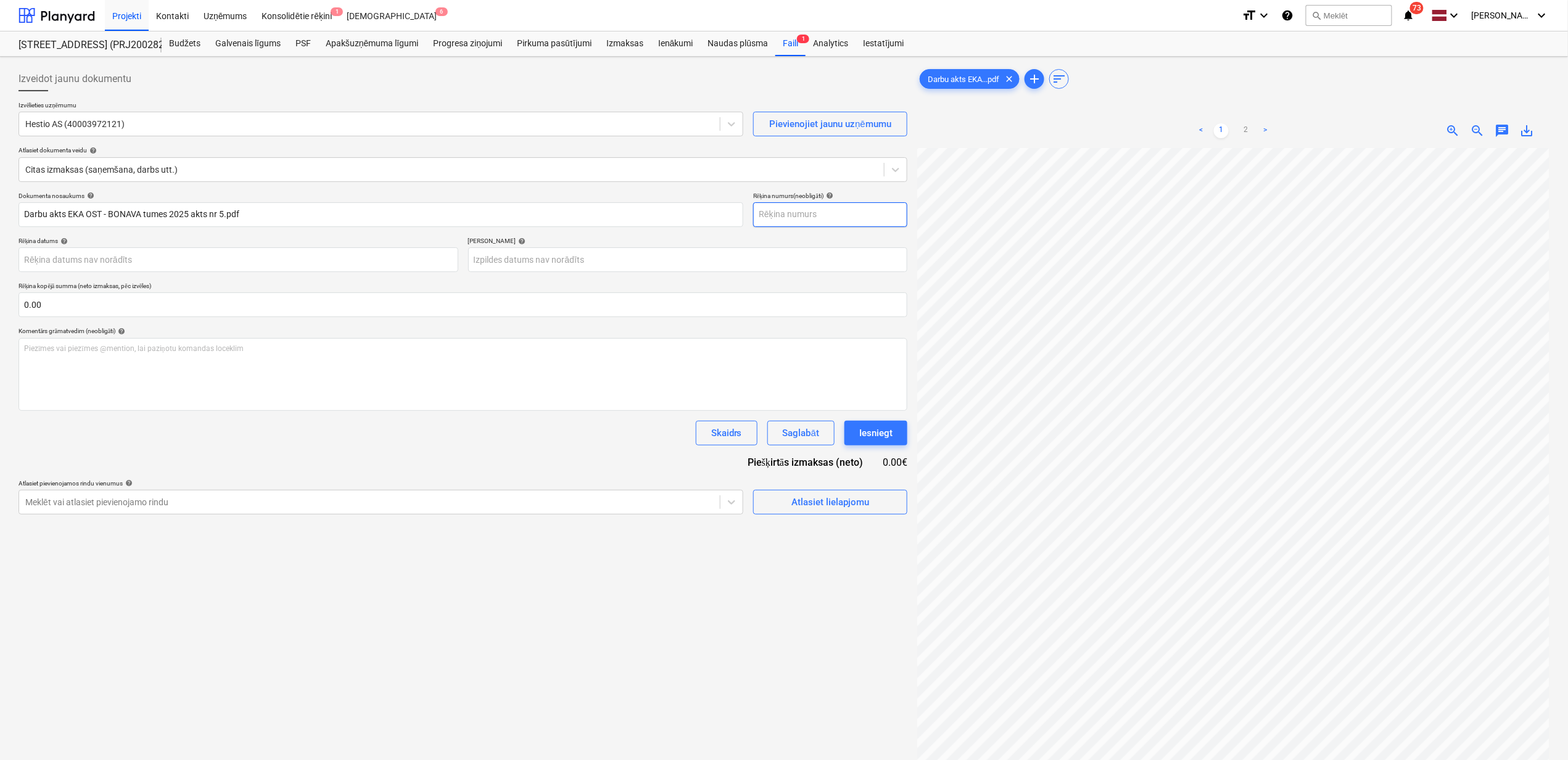
click at [818, 220] on input "text" at bounding box center [830, 215] width 154 height 24
type input "25/09/MFV97JA"
click at [227, 255] on body "Projekti Kontakti Uzņēmums Konsolidētie rēķini 1 Iesūtne 6 format_size keyboard…" at bounding box center [784, 380] width 1568 height 760
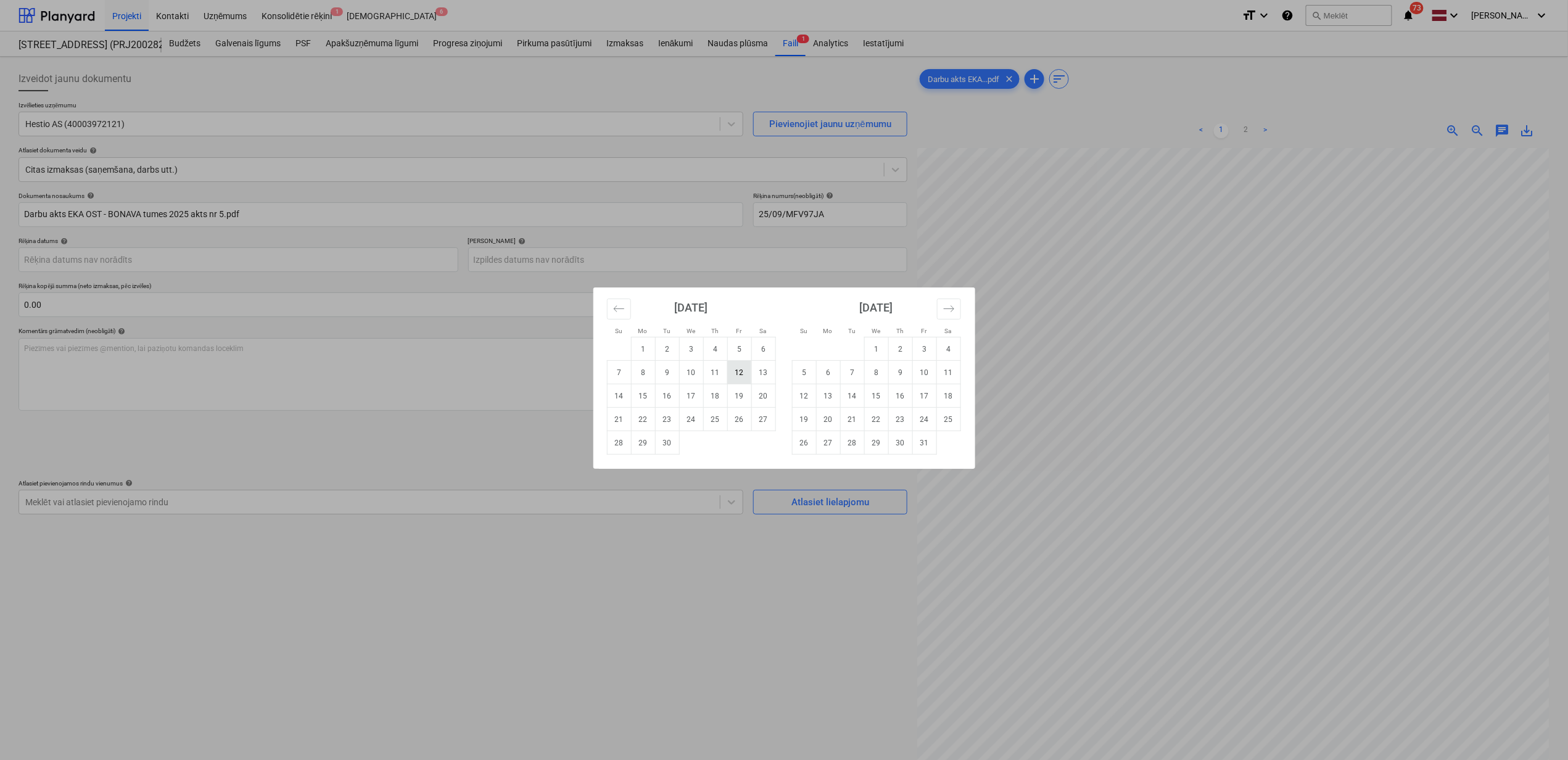
click at [739, 373] on td "12" at bounding box center [739, 372] width 24 height 23
type input "[DATE]"
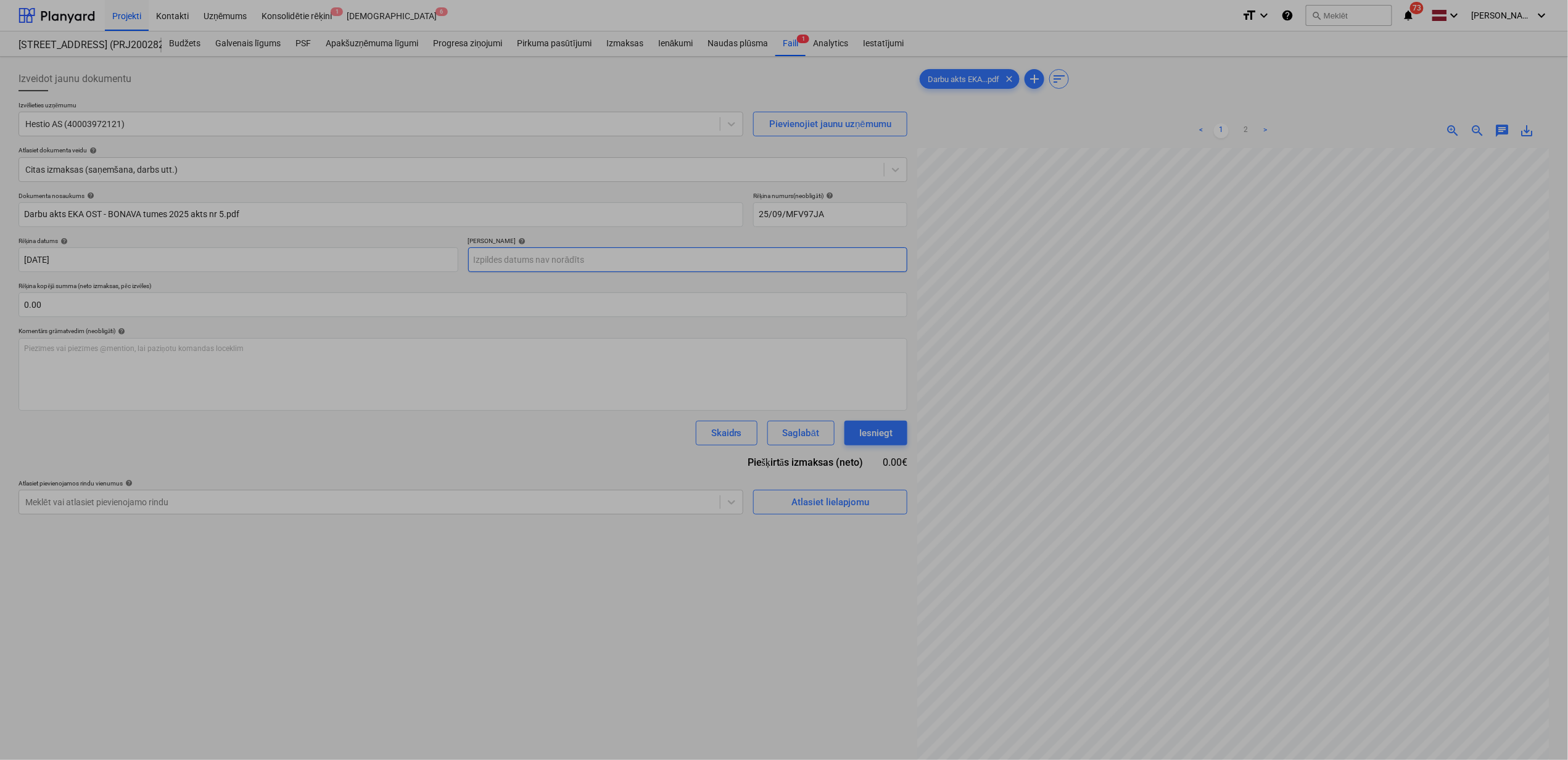
click at [651, 266] on body "Projekti Kontakti Uzņēmums Konsolidētie rēķini 1 Iesūtne 6 format_size keyboard…" at bounding box center [784, 380] width 1568 height 760
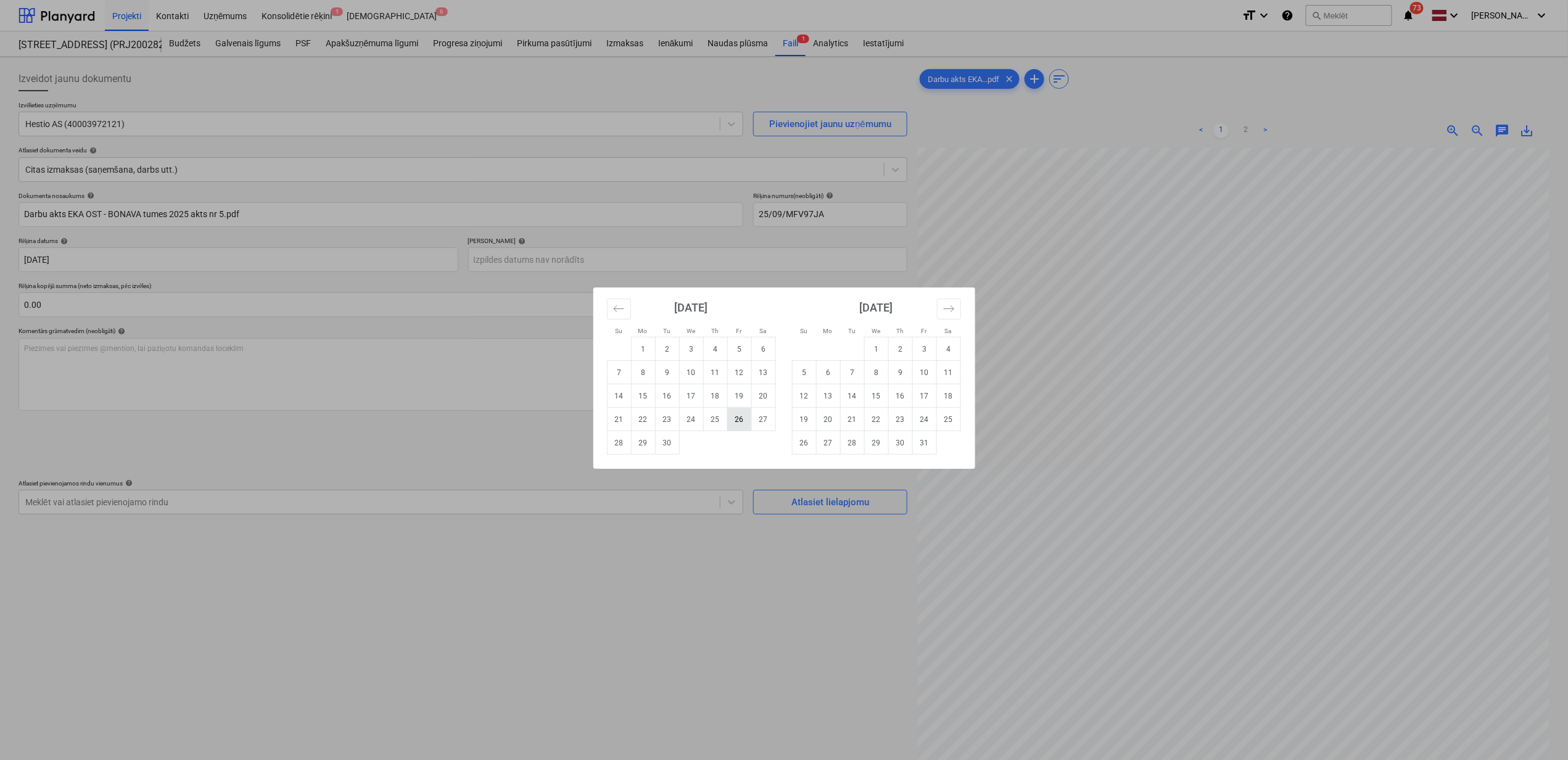
click at [736, 418] on td "26" at bounding box center [739, 419] width 24 height 23
type input "[DATE]"
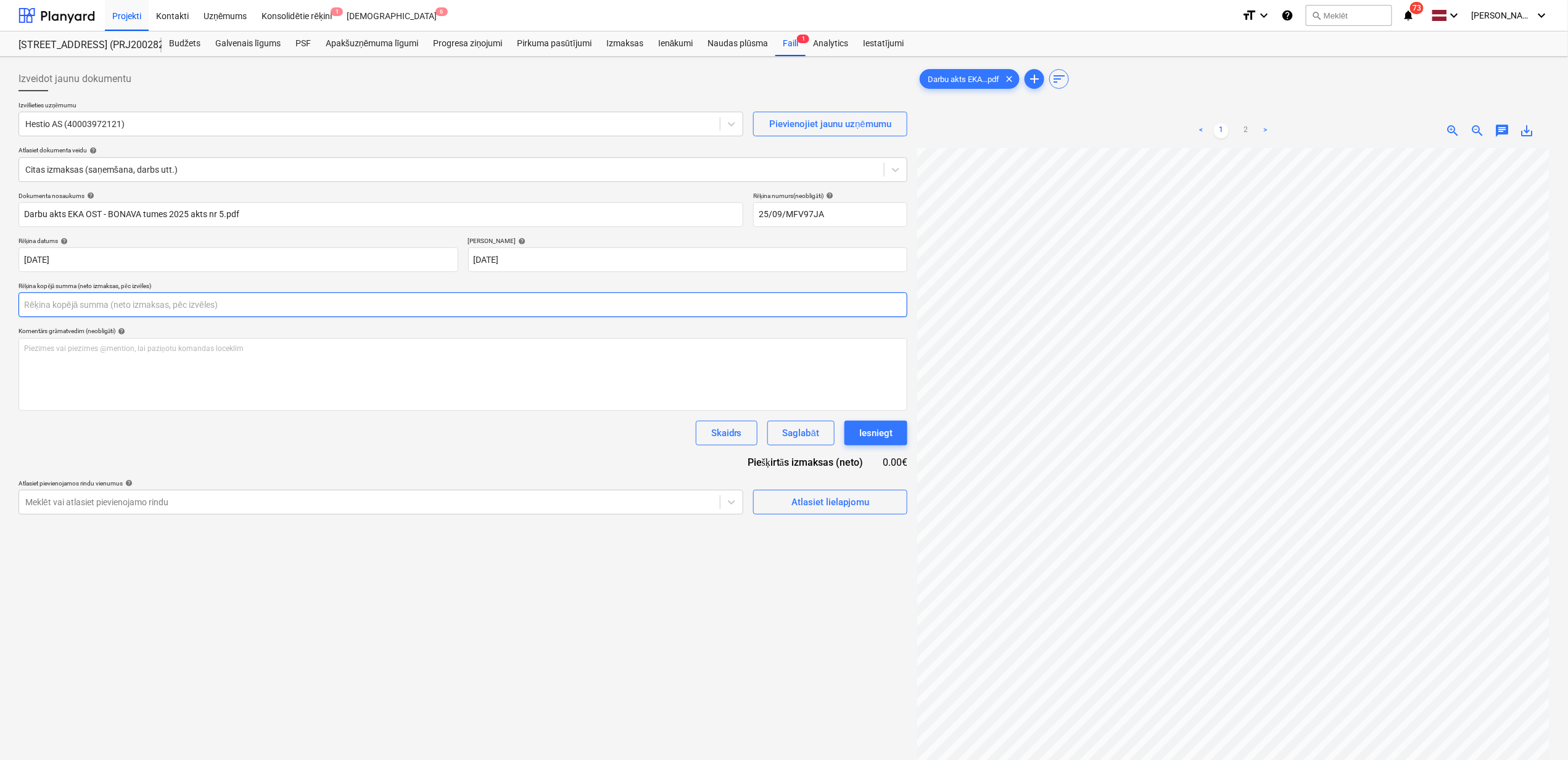
click at [222, 302] on input "text" at bounding box center [463, 305] width 889 height 24
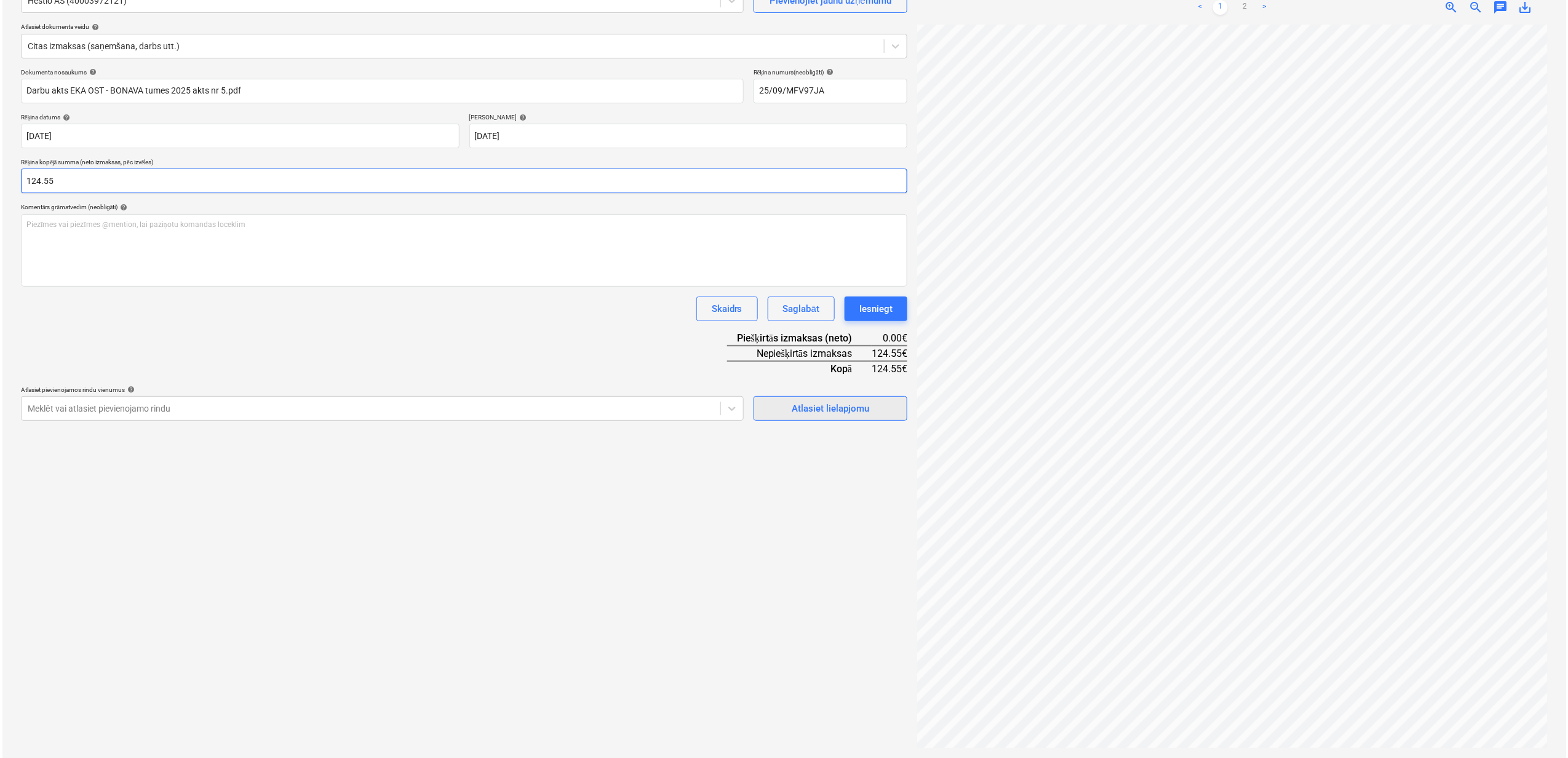
scroll to position [164, 16]
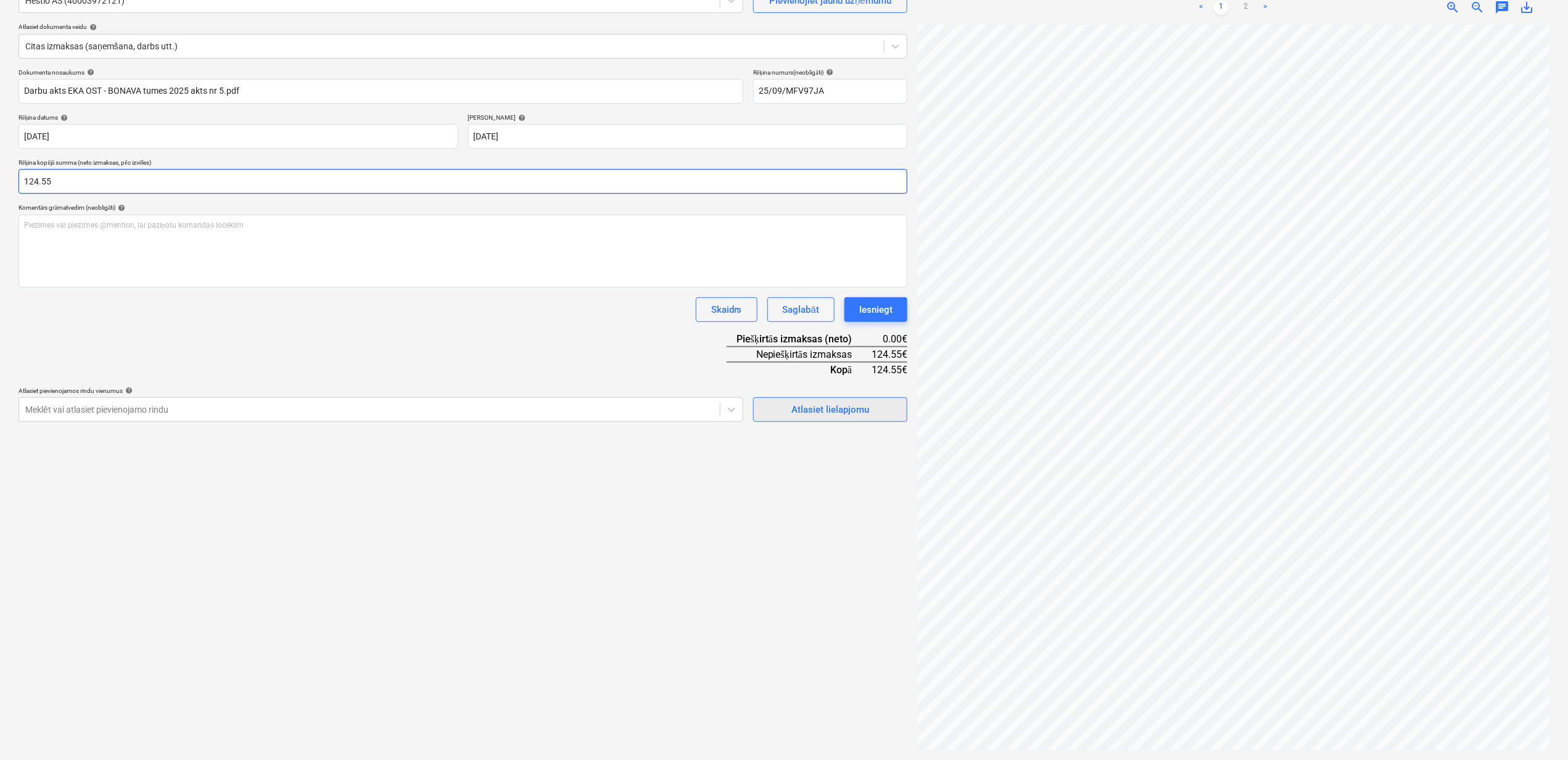
type input "124.55"
click at [849, 405] on div "Atlasiet lielapjomu" at bounding box center [830, 409] width 78 height 16
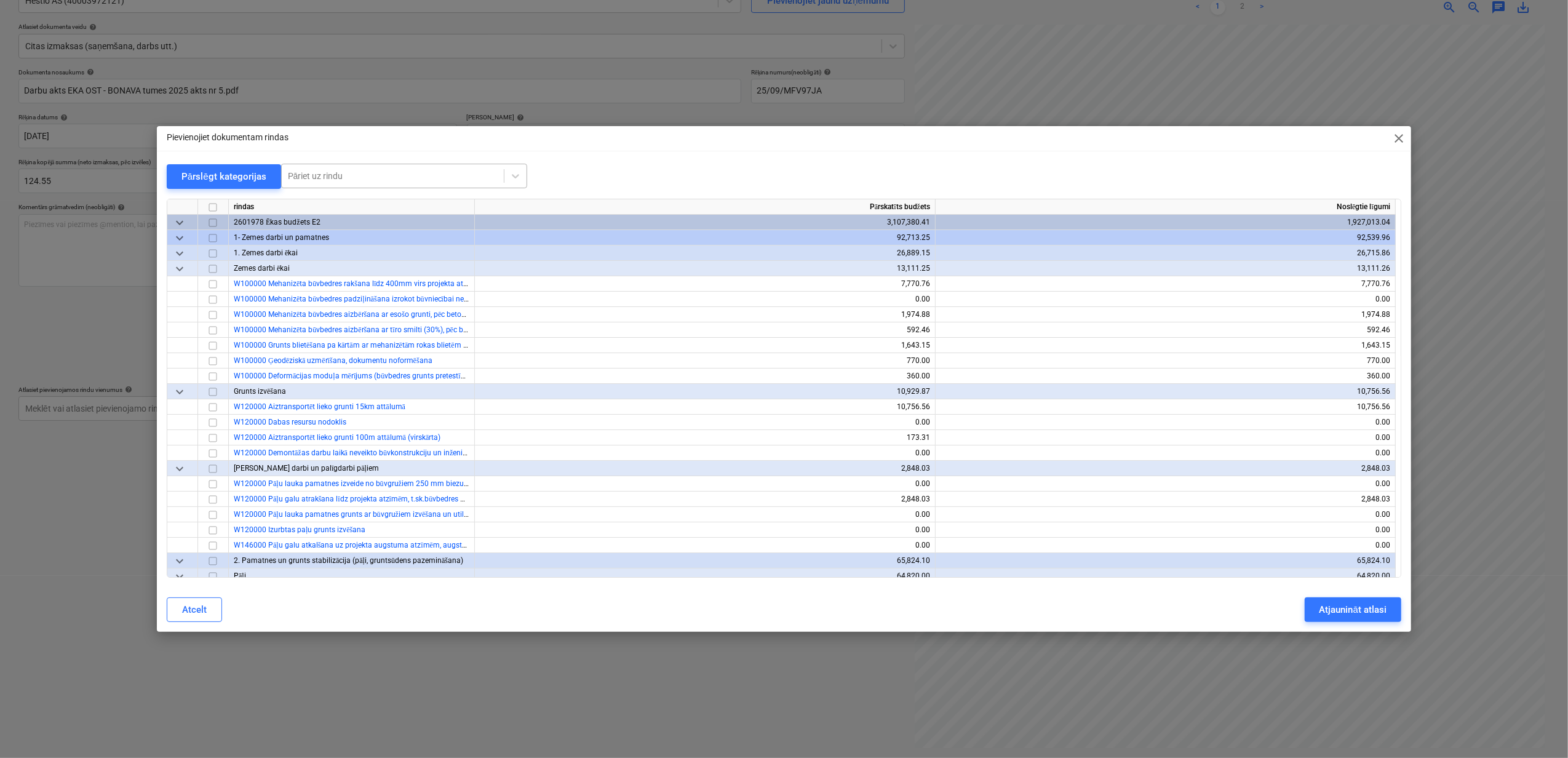
click at [335, 188] on div "Pāriet uz rindu" at bounding box center [403, 176] width 246 height 24
type input "biroja"
click at [390, 207] on div "-- -- W912000 Būvlaukuma biroja uzturēšana (Planyard, dzer.ūdens, kafijas aparā…" at bounding box center [401, 206] width 246 height 20
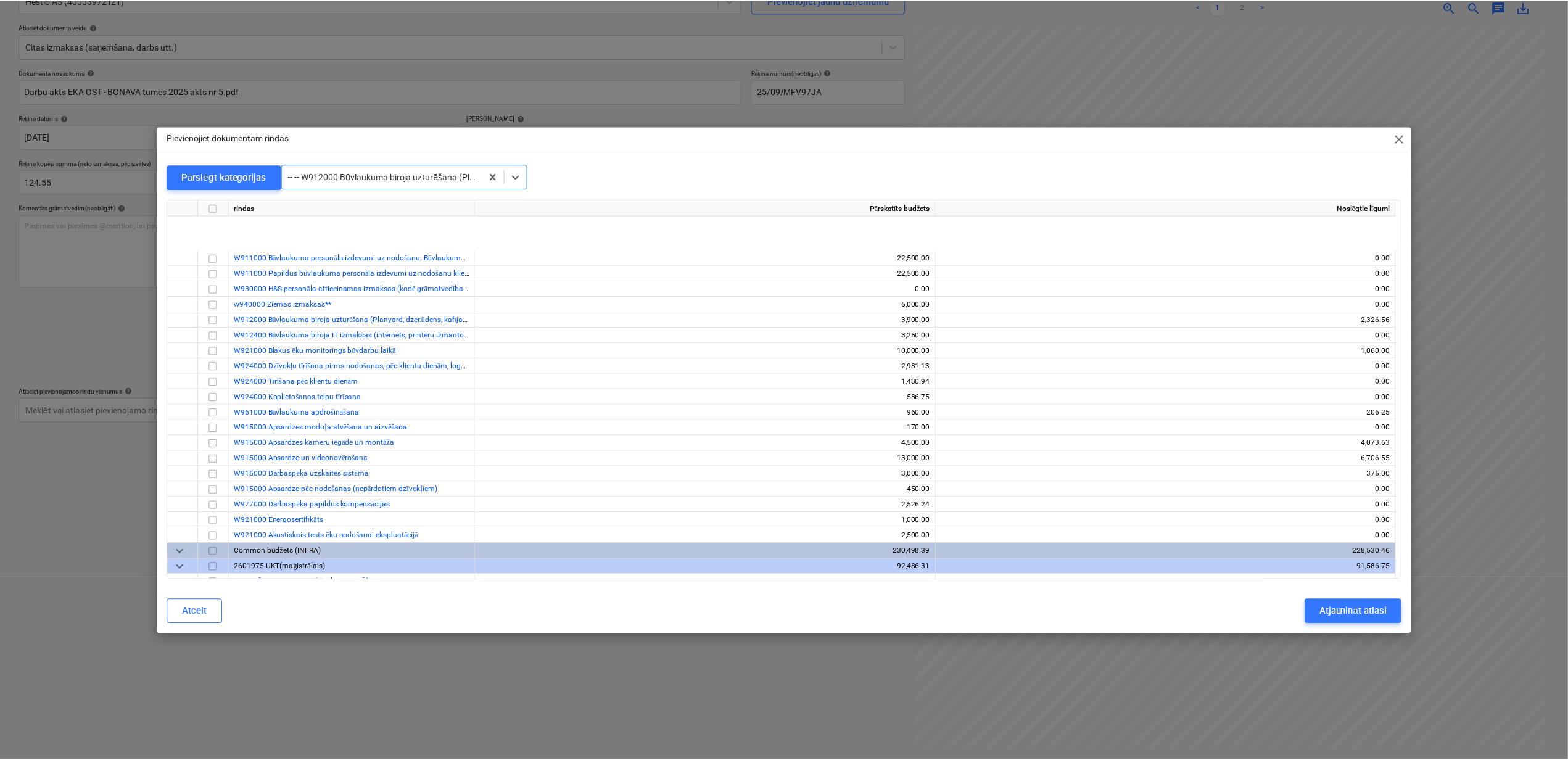
scroll to position [10272, 0]
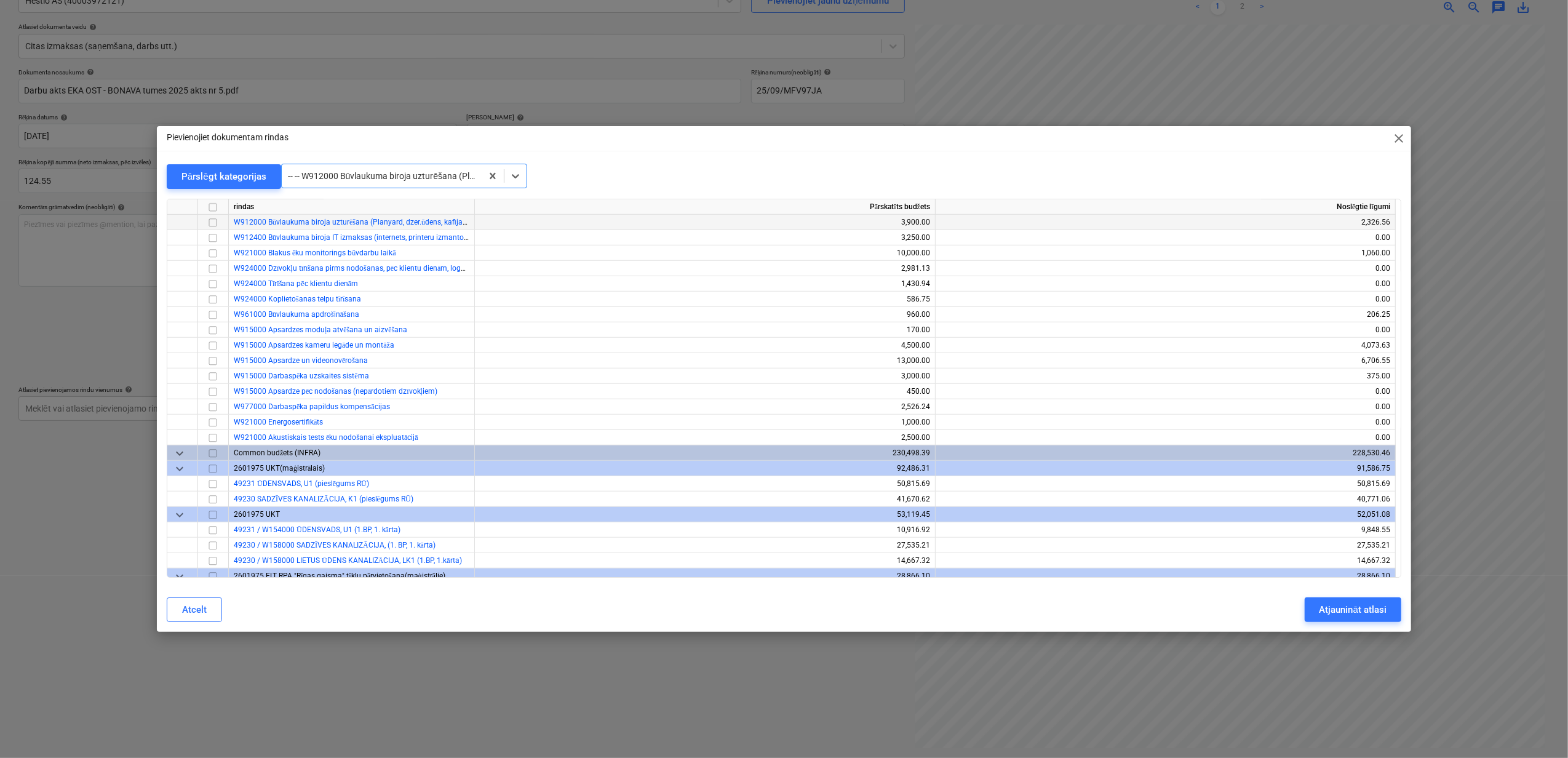
click at [212, 223] on input "checkbox" at bounding box center [213, 223] width 15 height 15
click at [1367, 612] on div "Atjaunināt atlasi" at bounding box center [1353, 609] width 67 height 16
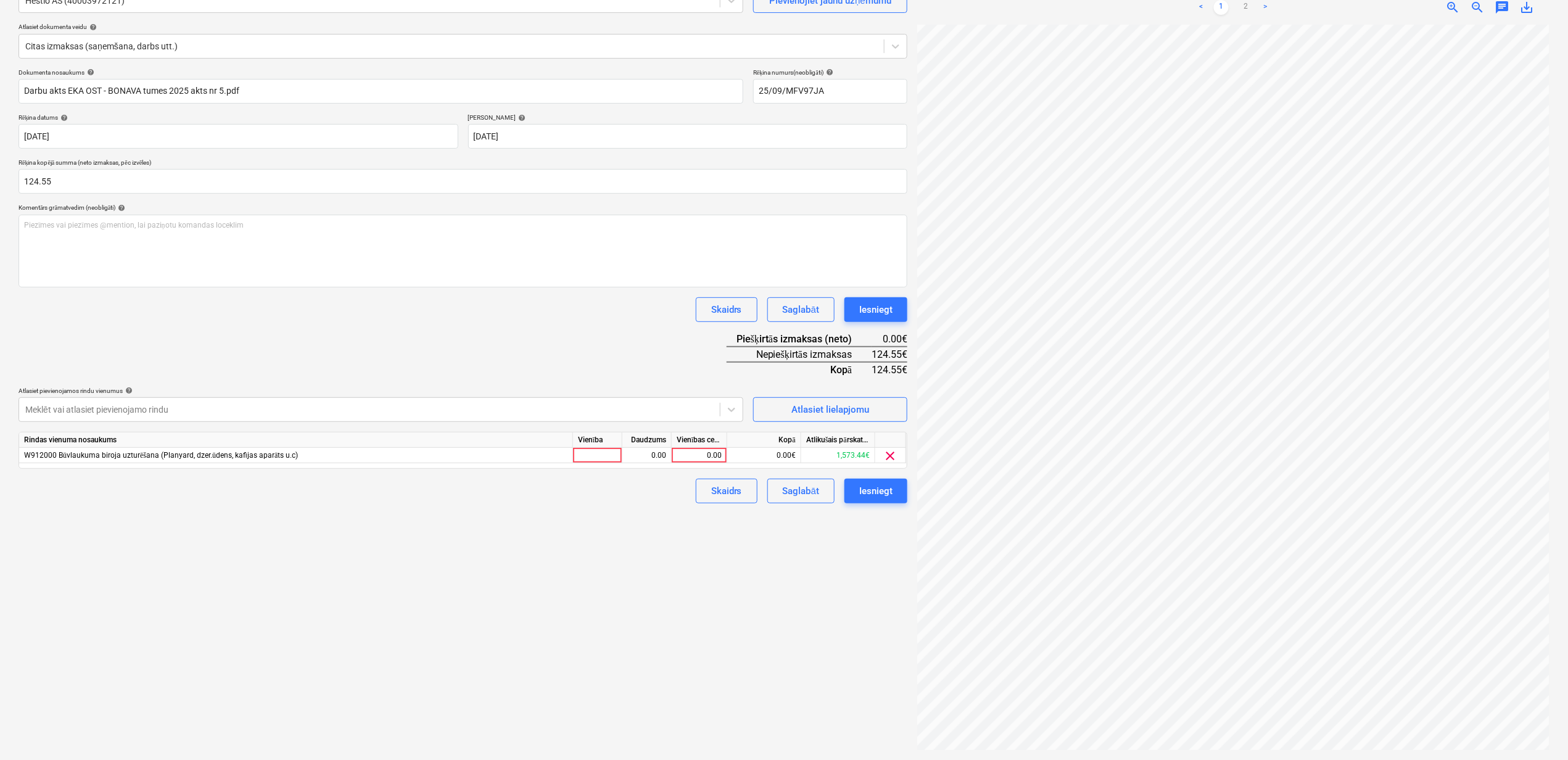
scroll to position [164, 15]
click at [702, 445] on div "Vienības cena" at bounding box center [699, 440] width 55 height 15
click at [694, 455] on div "0.00" at bounding box center [699, 455] width 45 height 15
type input "124.55"
click at [771, 599] on div "Izveidot jaunu dokumentu Izvēlieties uzņēmumu Hestio AS (40003972121) Pievienoj…" at bounding box center [463, 346] width 899 height 817
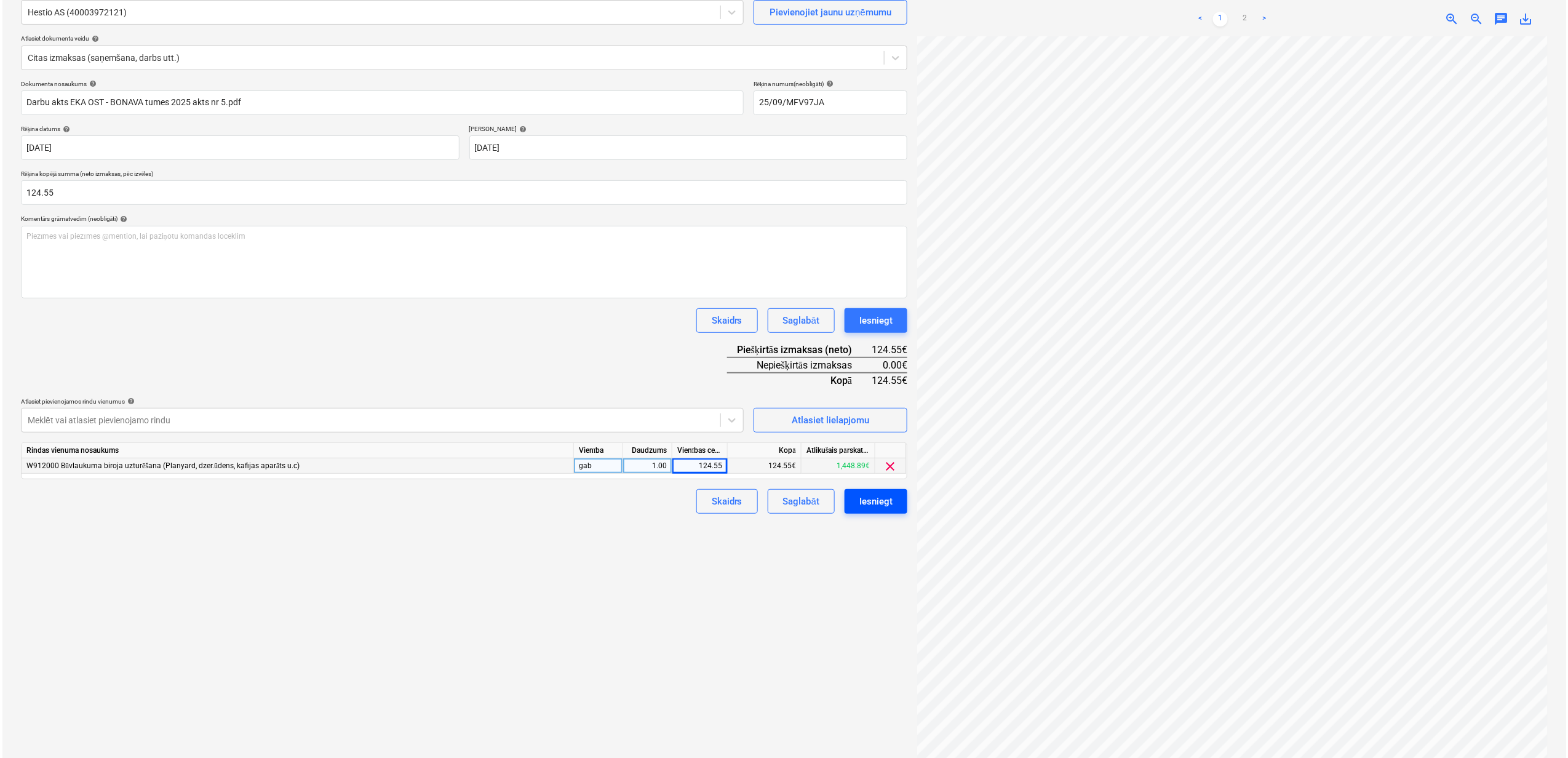
scroll to position [124, 0]
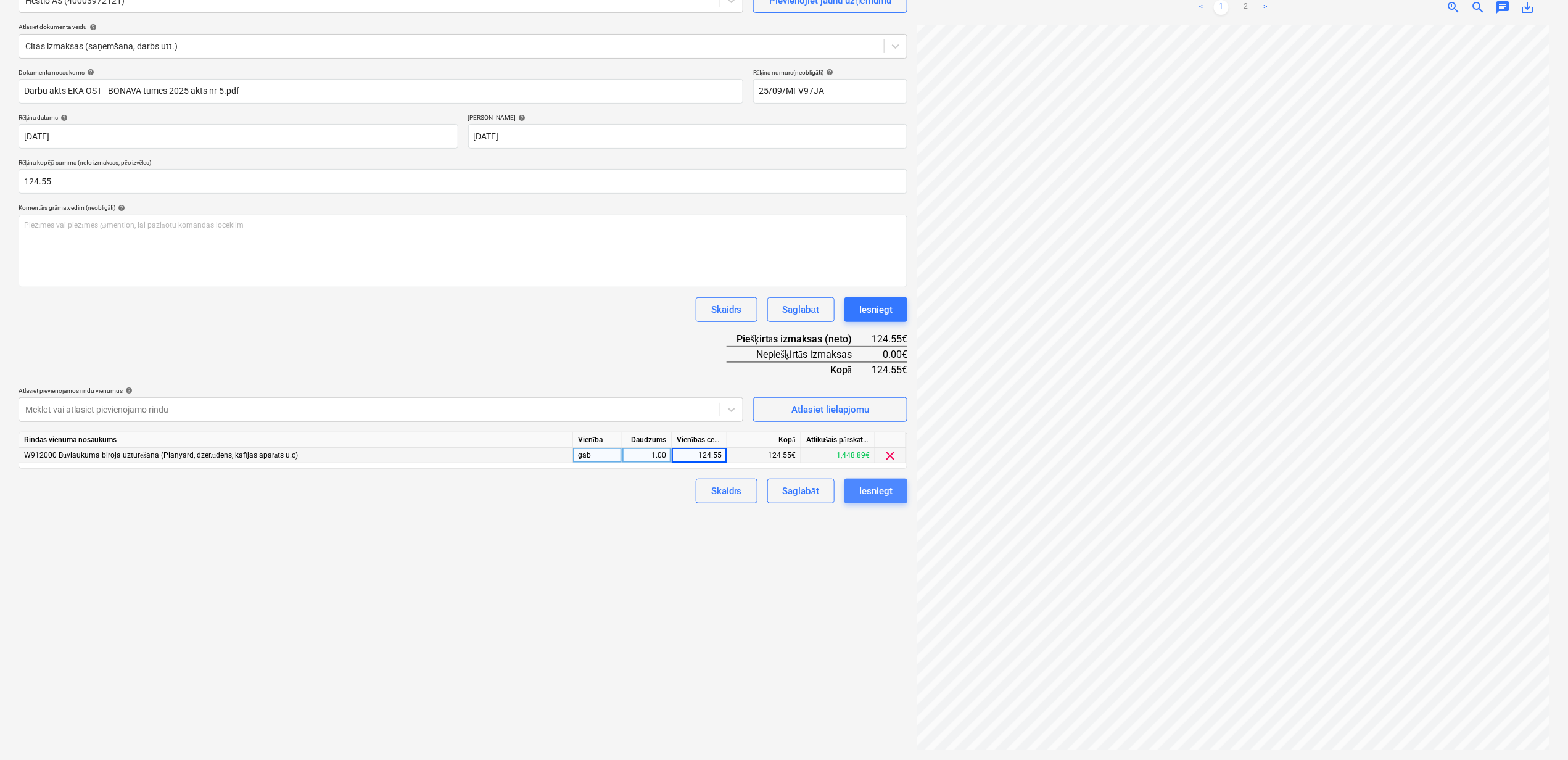
click at [870, 487] on div "Iesniegt" at bounding box center [876, 491] width 34 height 16
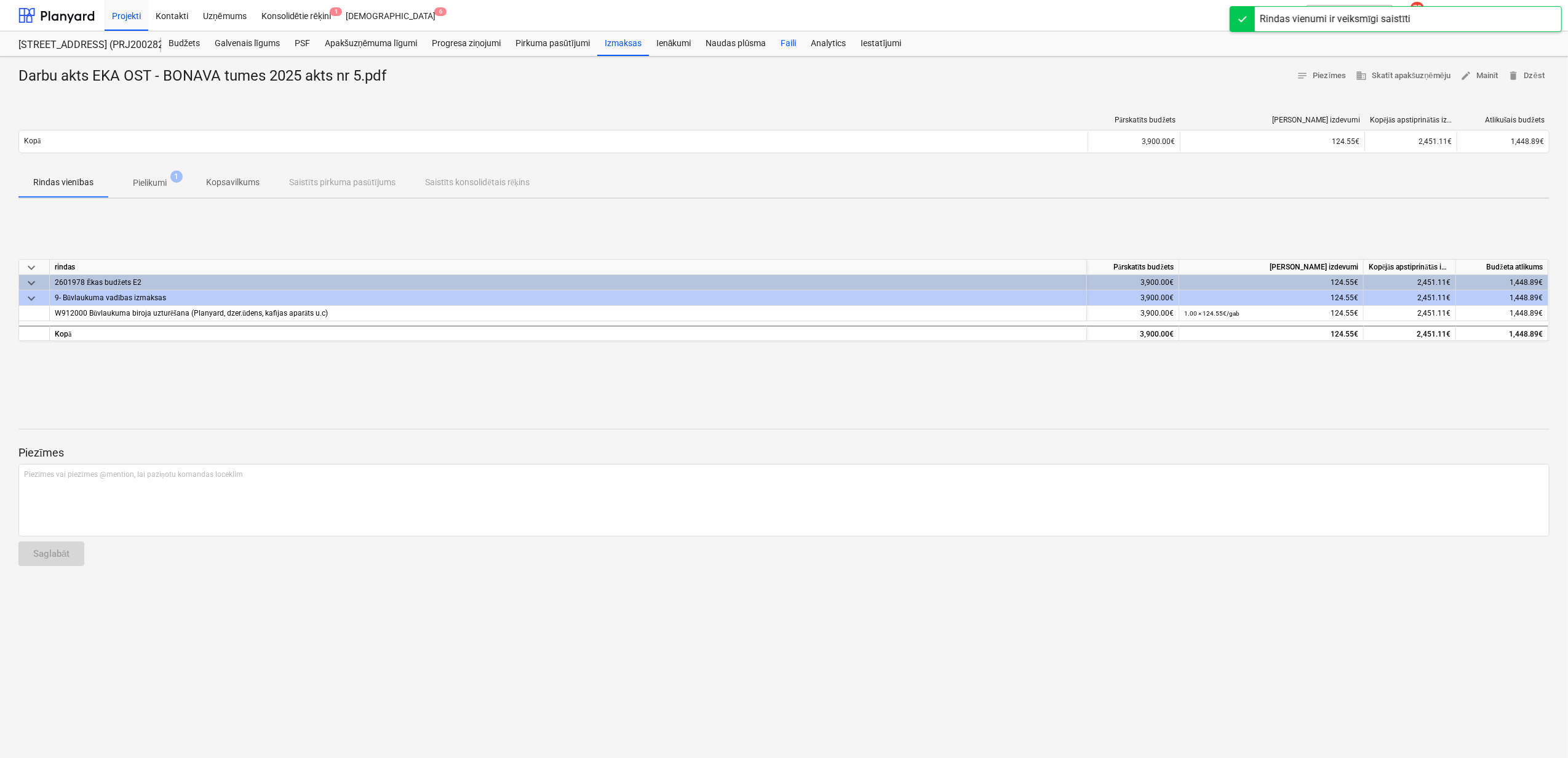
click at [788, 45] on div "Faili" at bounding box center [788, 44] width 30 height 24
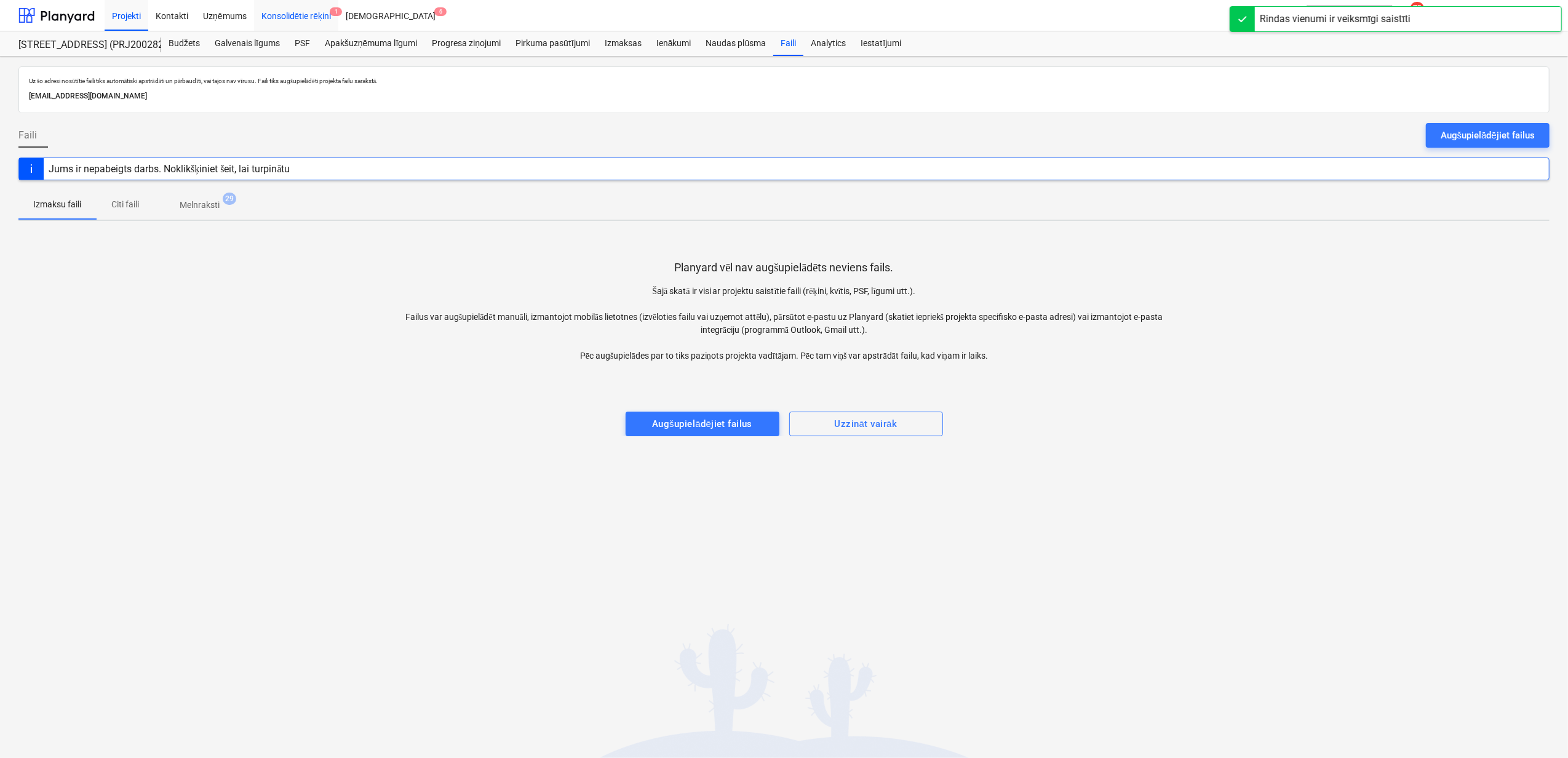
click at [319, 13] on div "Konsolidētie rēķini 1" at bounding box center [297, 15] width 85 height 32
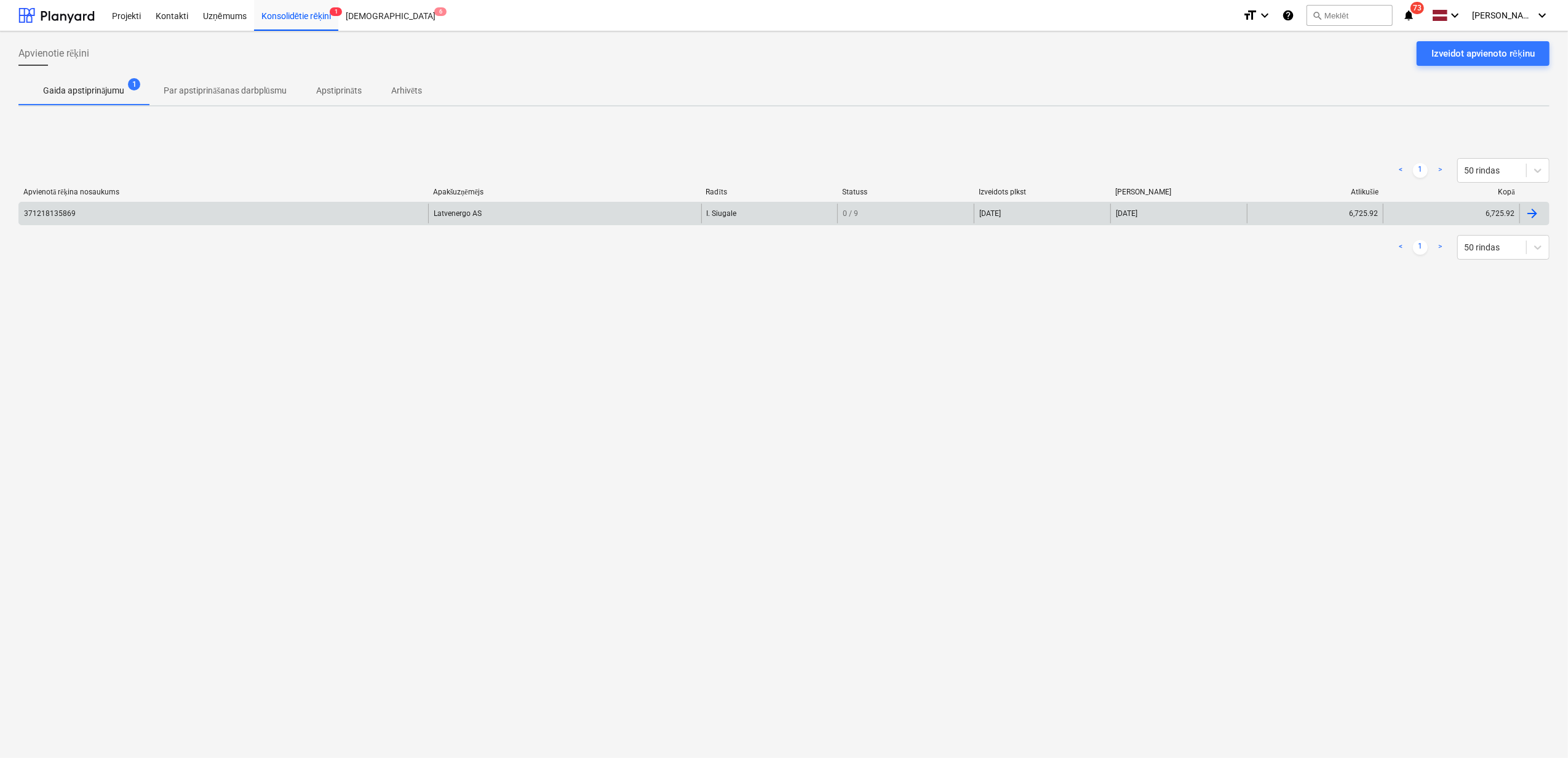
click at [150, 222] on div "371218135869" at bounding box center [223, 213] width 409 height 20
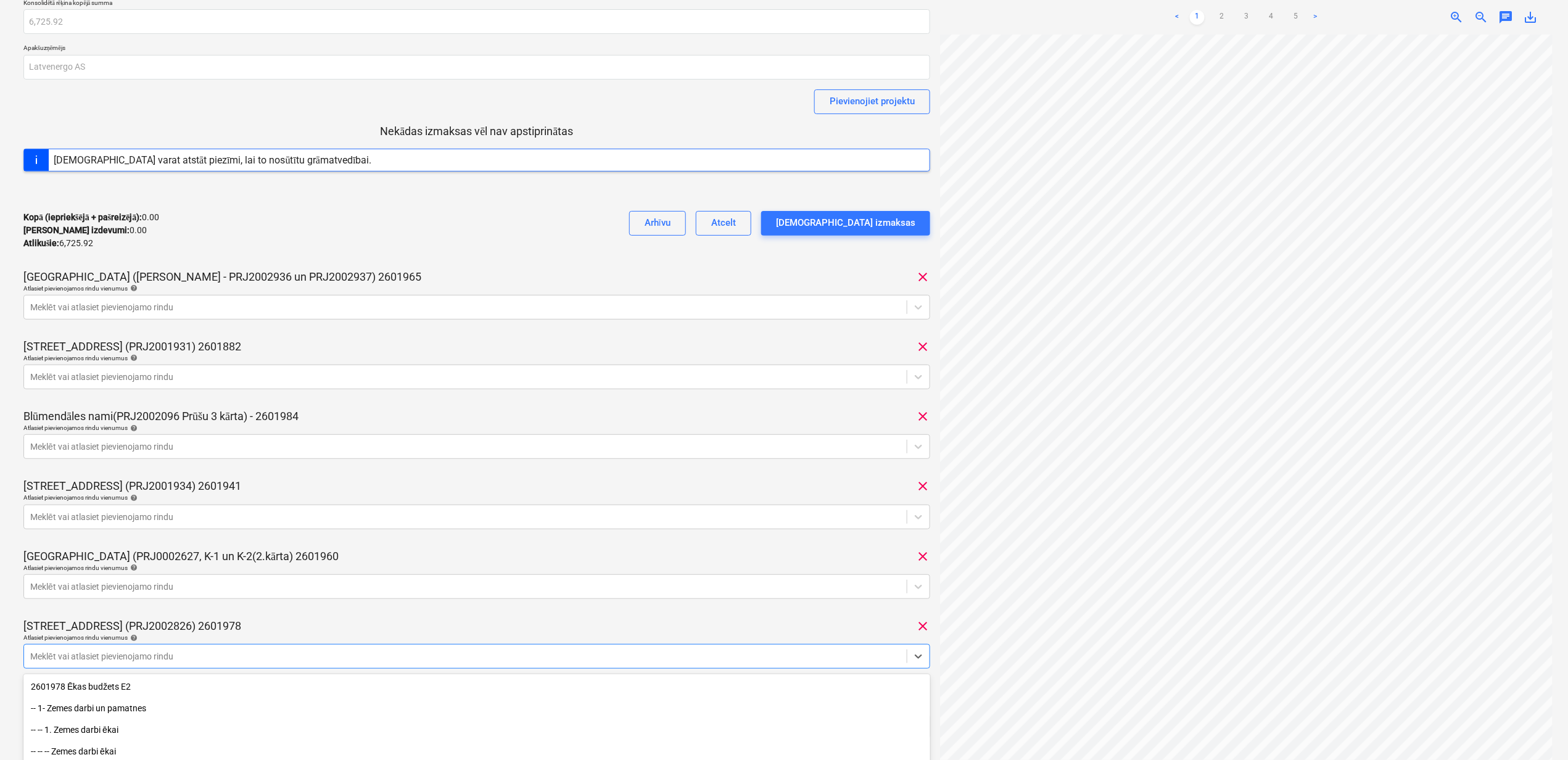
scroll to position [189, 0]
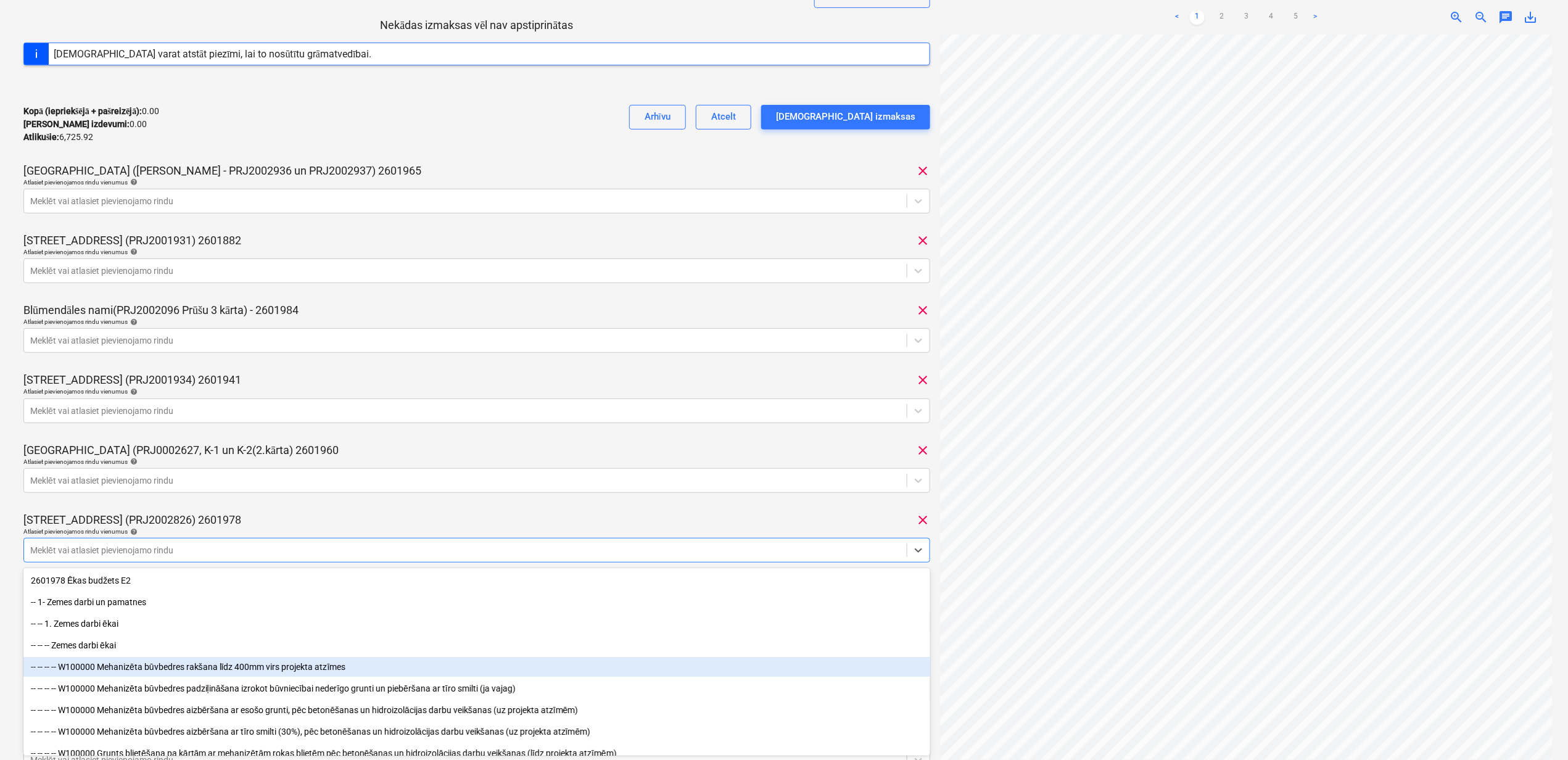
click at [367, 572] on body "Projekti Kontakti Uzņēmums Konsolidētie rēķini 1 Iesūtne 6 format_size keyboard…" at bounding box center [784, 191] width 1568 height 760
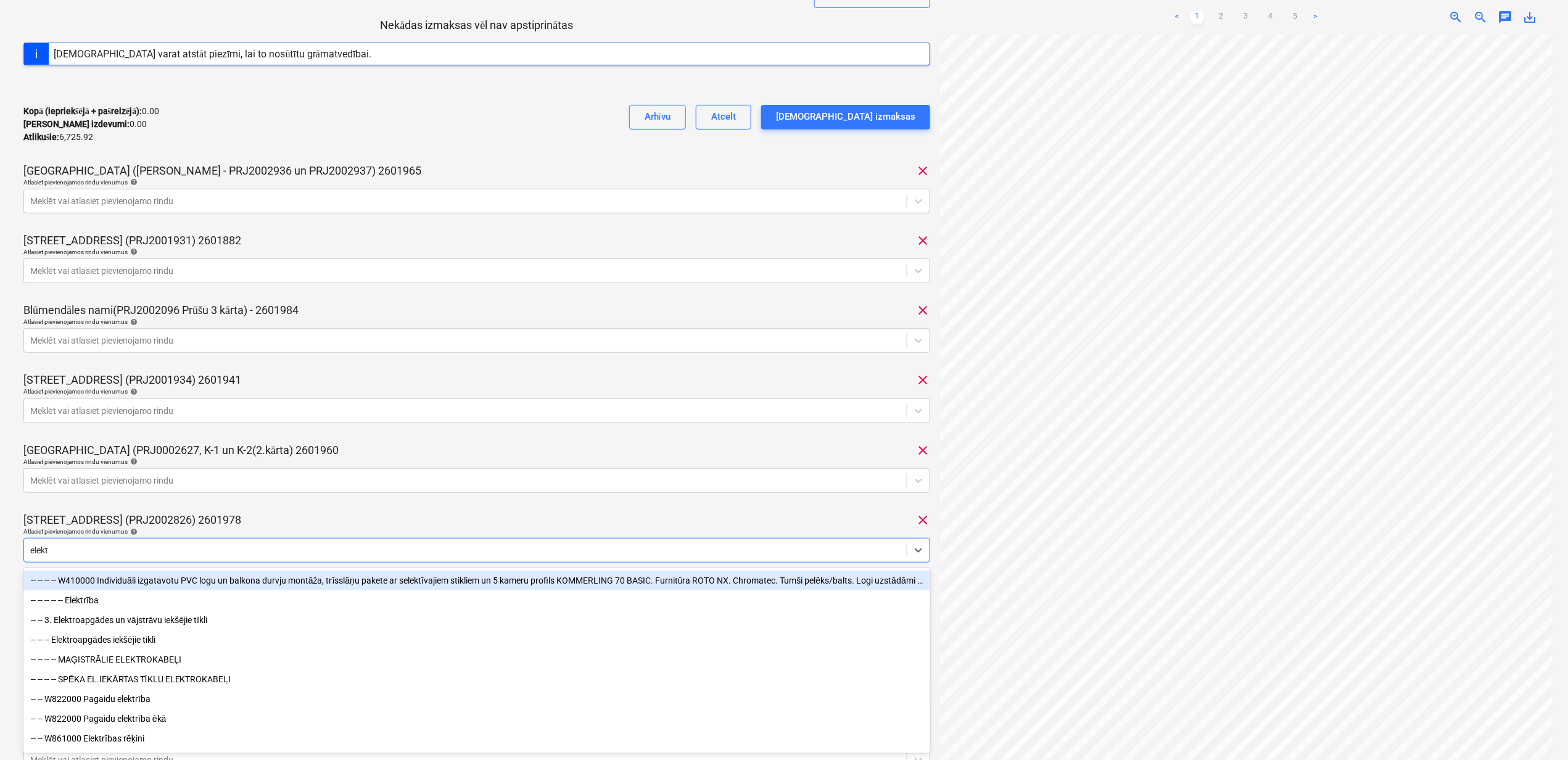
type input "elektr"
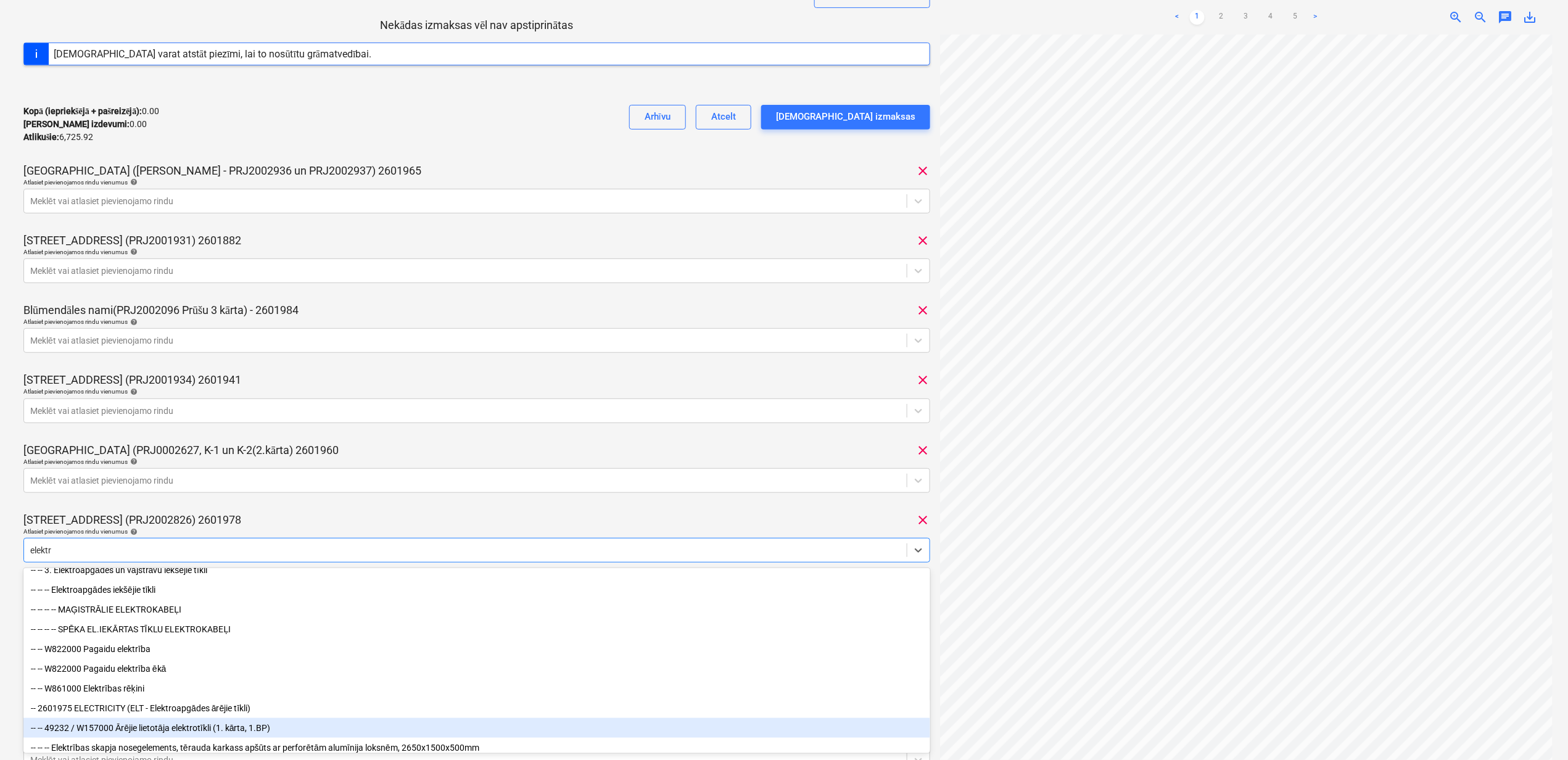
scroll to position [46, 0]
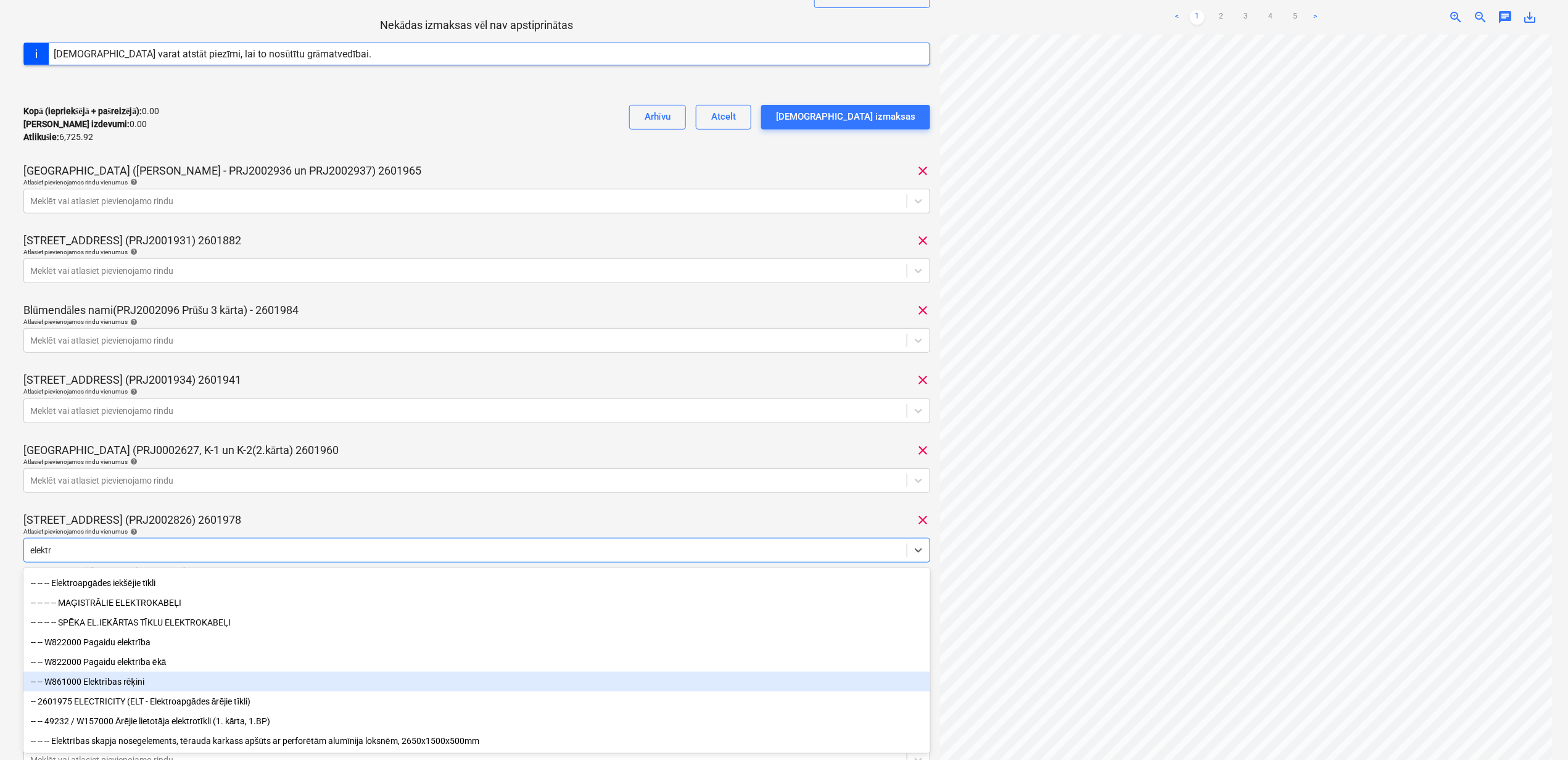
click at [116, 682] on div "-- -- W861000 Elektrības rēķini" at bounding box center [477, 681] width 907 height 20
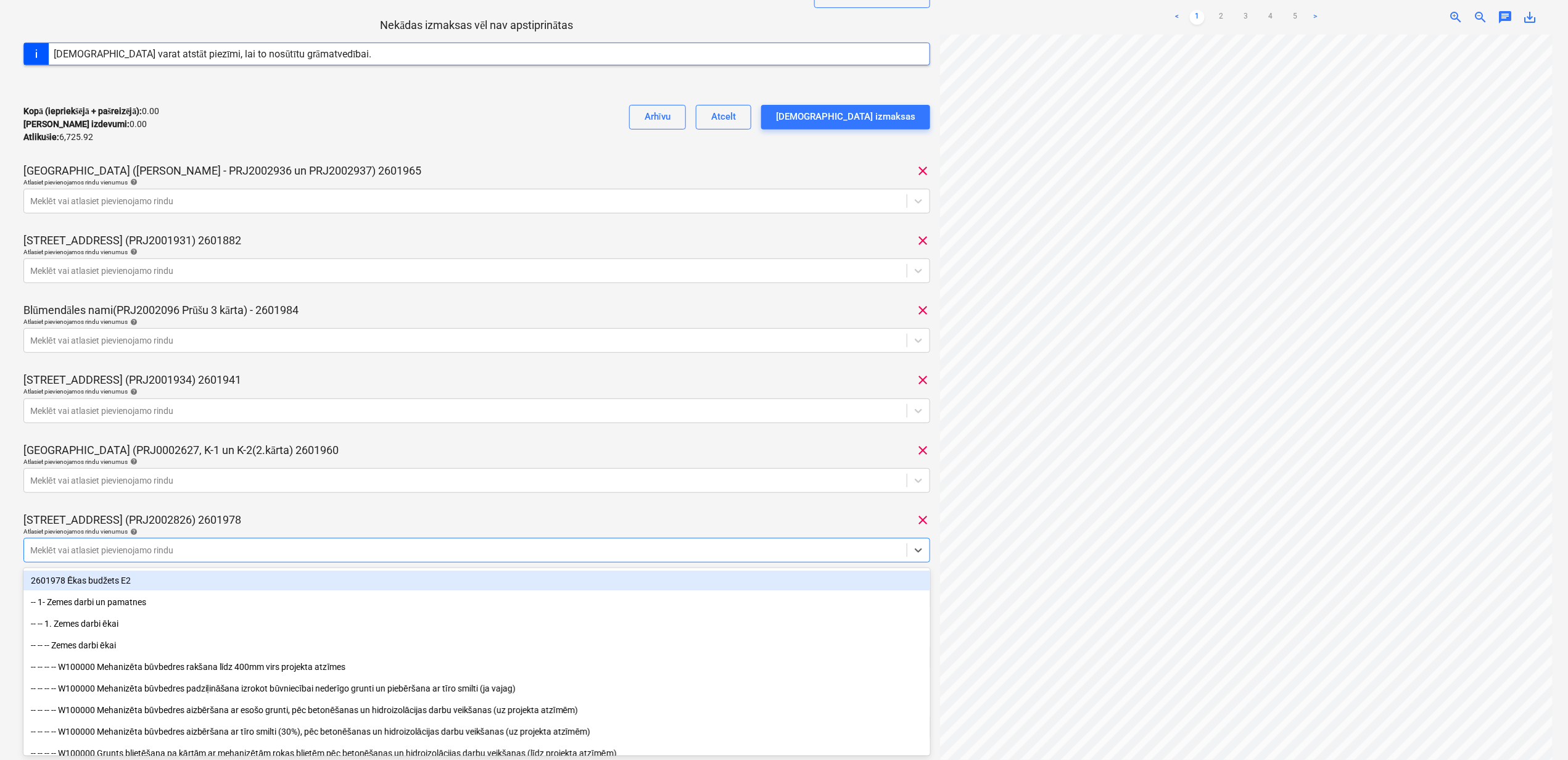
click at [325, 514] on div "[STREET_ADDRESS] (PRJ2002826) 2601978 clear" at bounding box center [477, 520] width 907 height 15
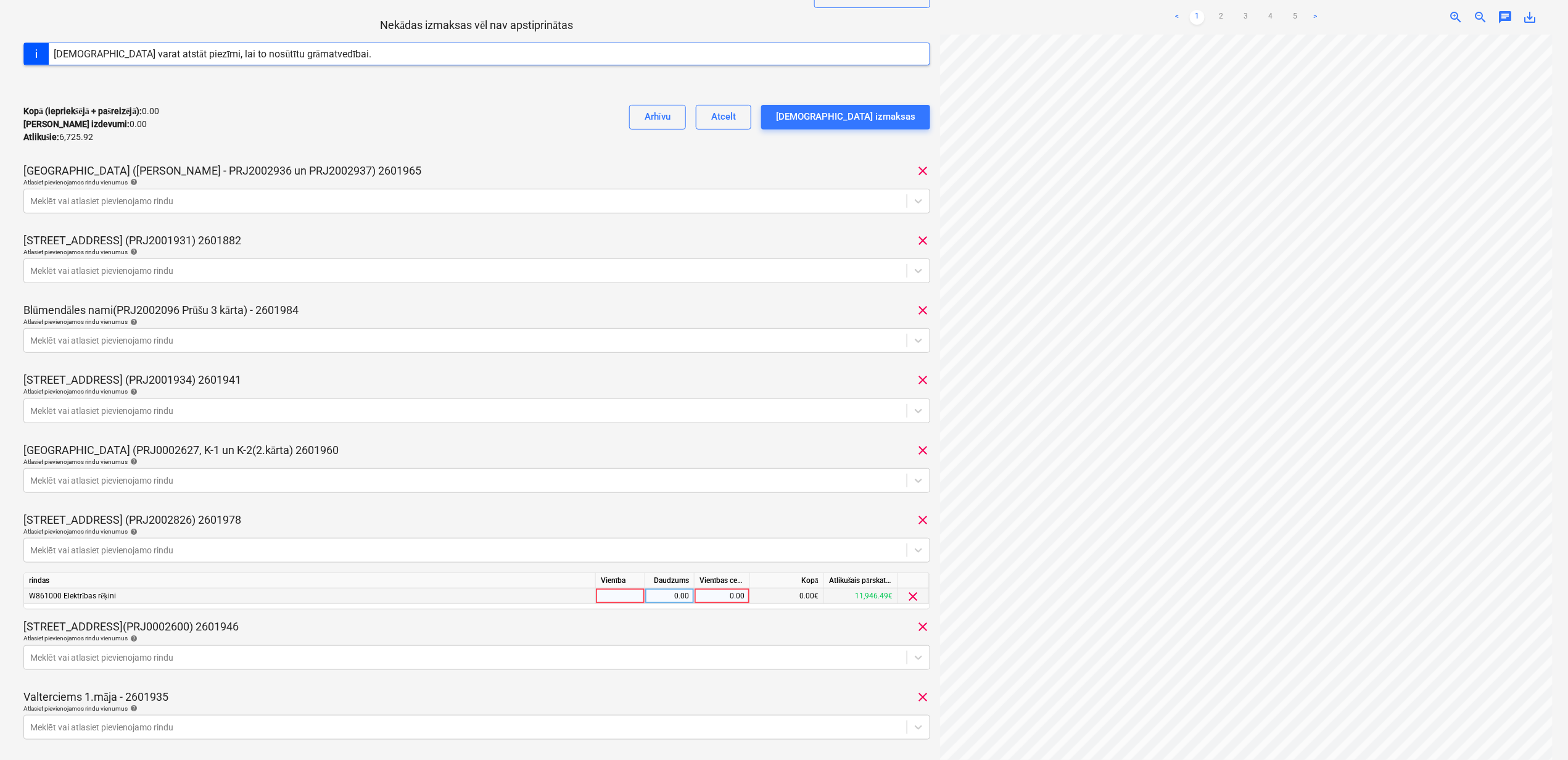
click at [719, 598] on div "0.00" at bounding box center [723, 596] width 45 height 15
type input "486.95"
click at [694, 157] on div "371218135869 Konsolidētā rēķina kopējā summa 6,725.92 Apakšuzņēmējs Latvenergo …" at bounding box center [477, 383] width 907 height 1049
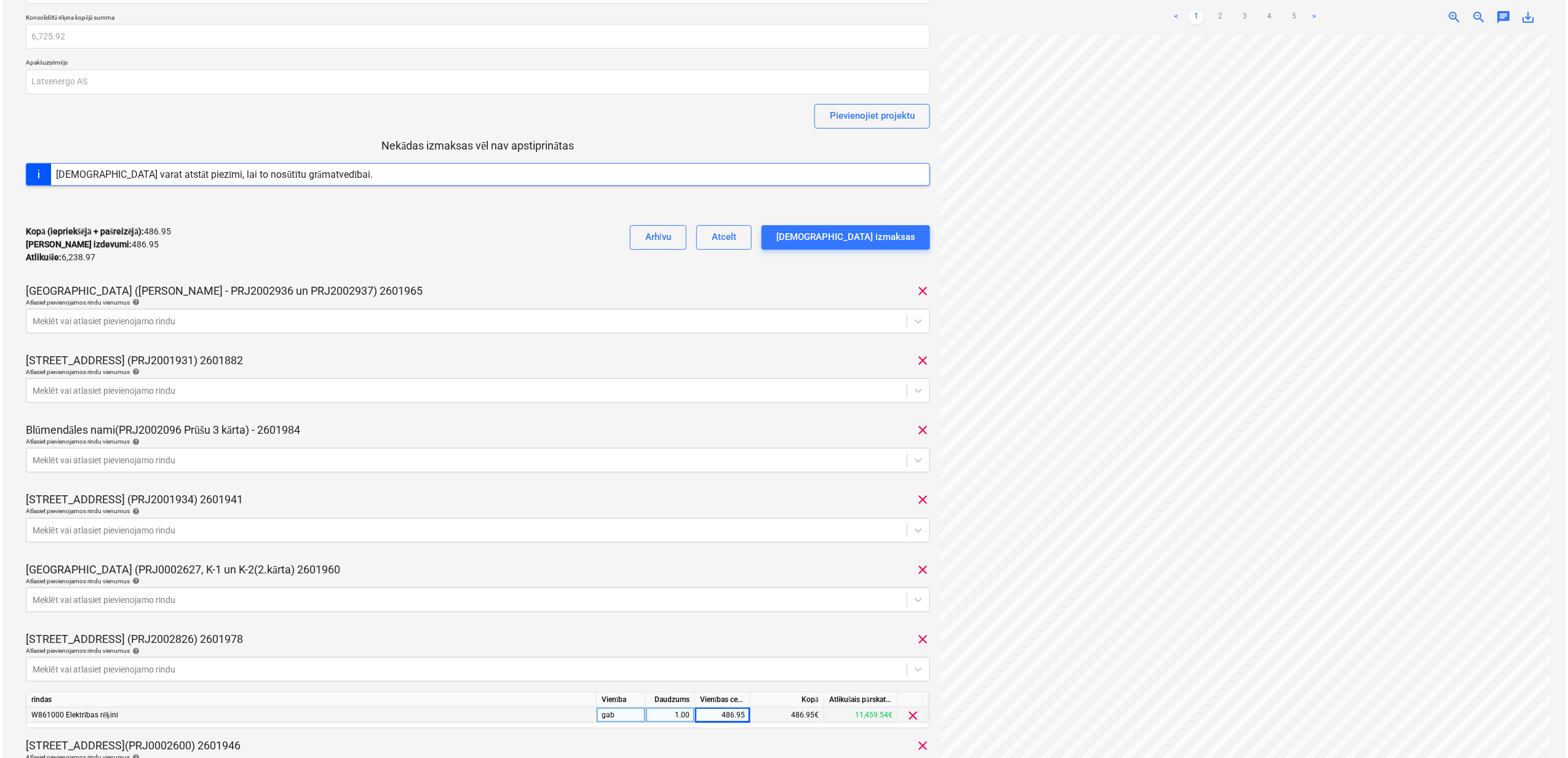
scroll to position [106, 0]
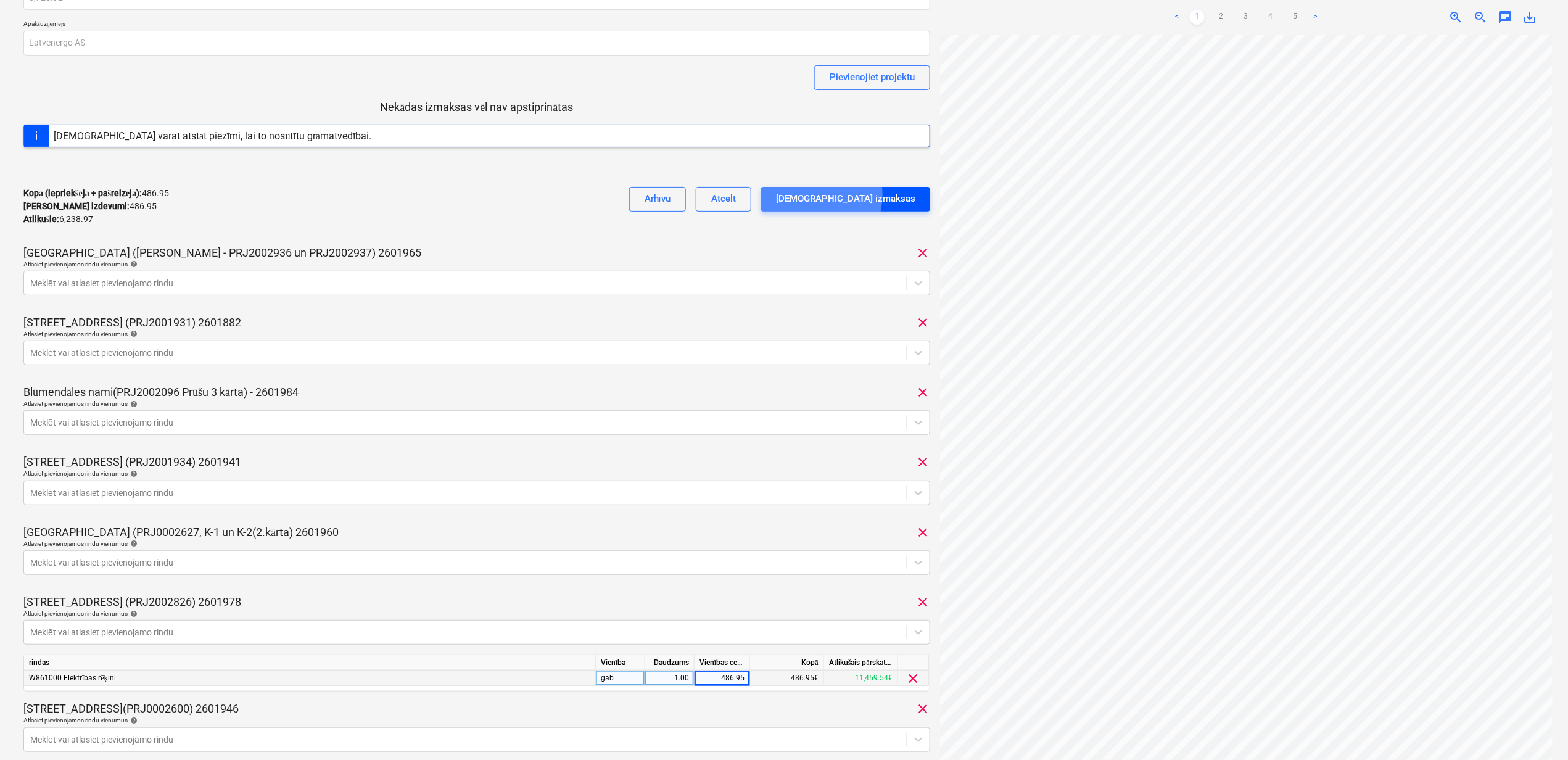
click at [864, 195] on div "[DEMOGRAPHIC_DATA] izmaksas" at bounding box center [845, 198] width 140 height 16
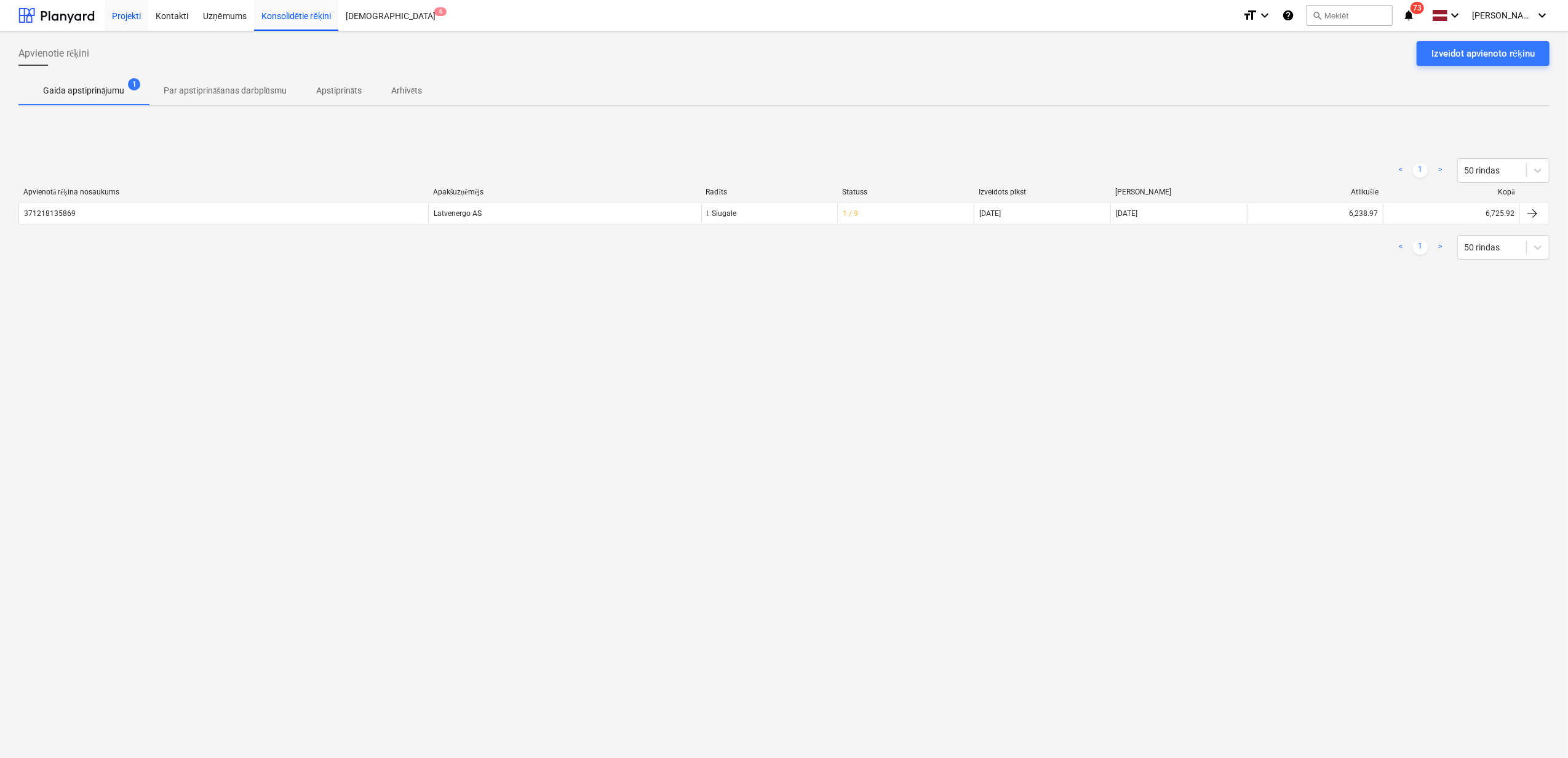
click at [126, 11] on div "Projekti" at bounding box center [126, 15] width 44 height 32
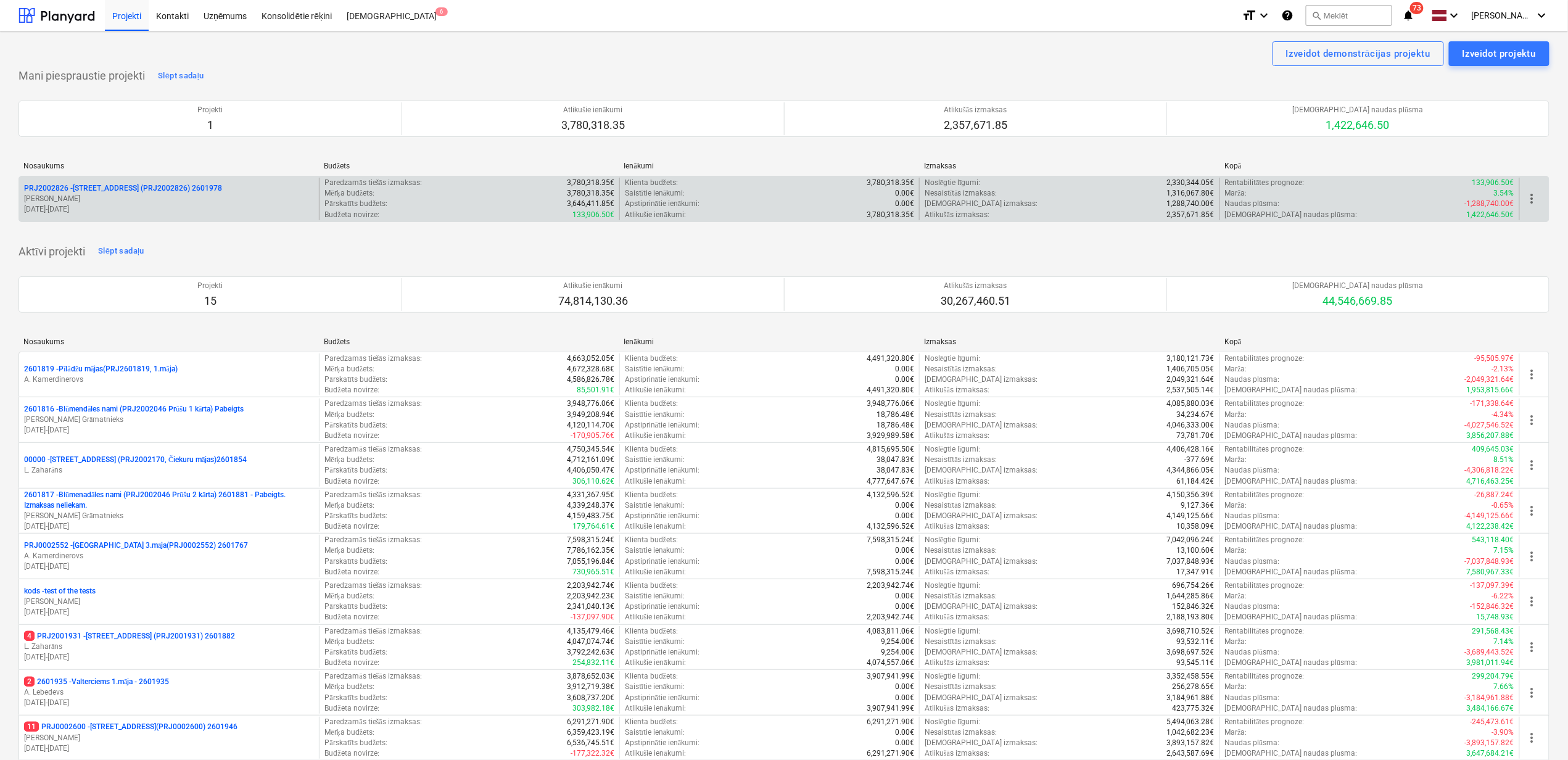
click at [99, 185] on p "PRJ2002826 - [STREET_ADDRESS] (PRJ2002826) 2601978" at bounding box center [123, 188] width 198 height 10
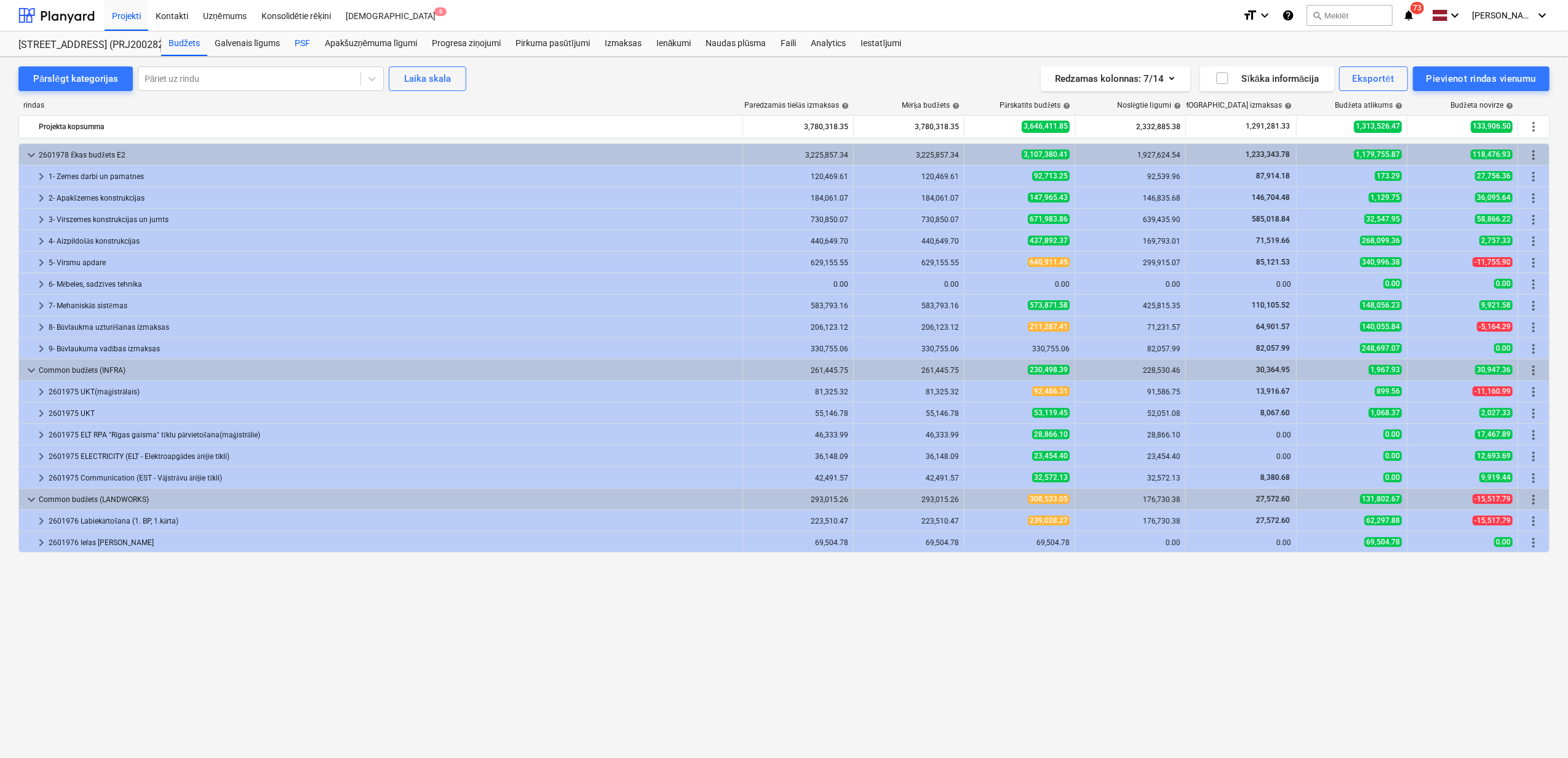
click at [298, 45] on div "PSF" at bounding box center [302, 44] width 30 height 24
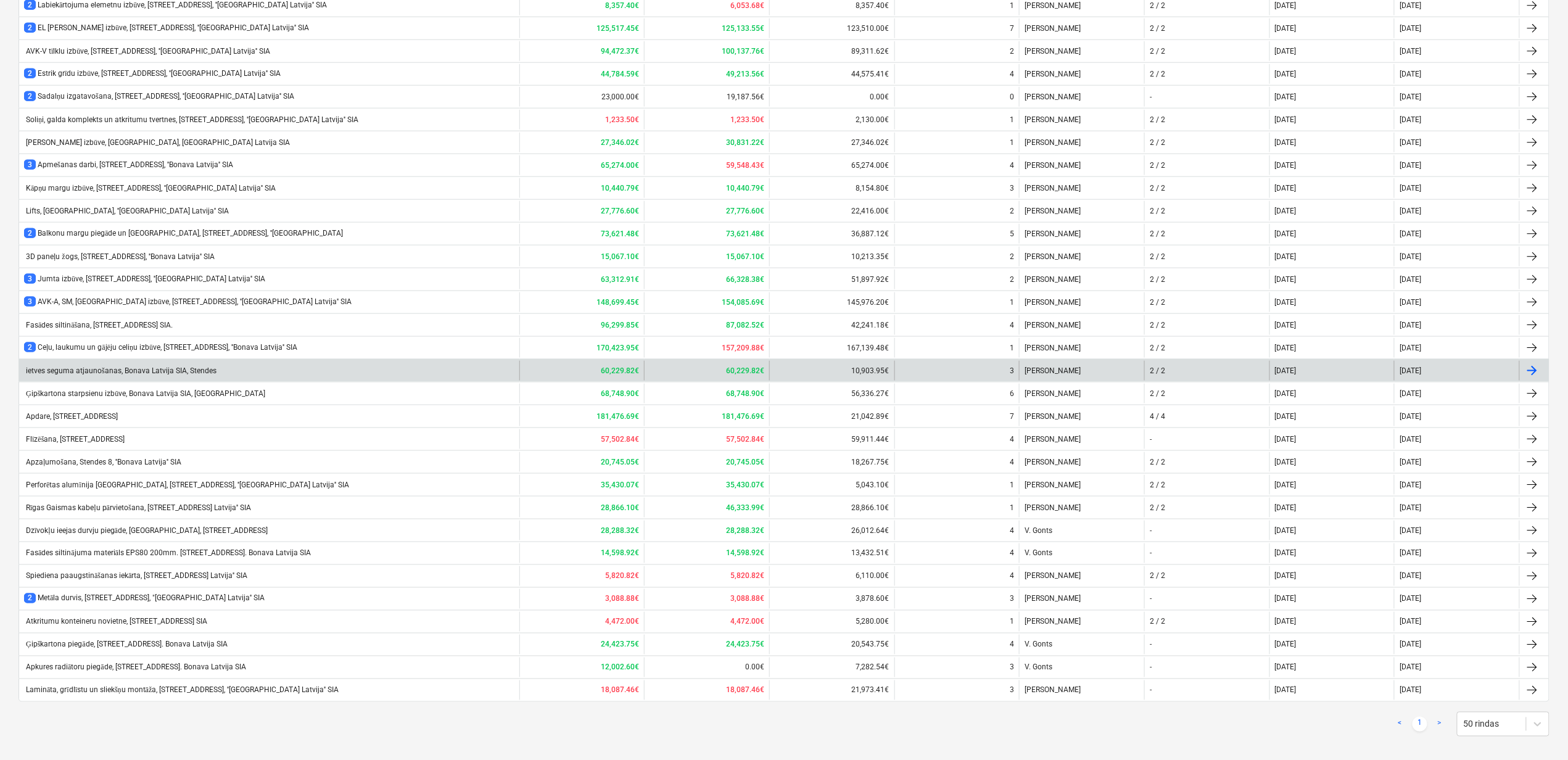
scroll to position [649, 0]
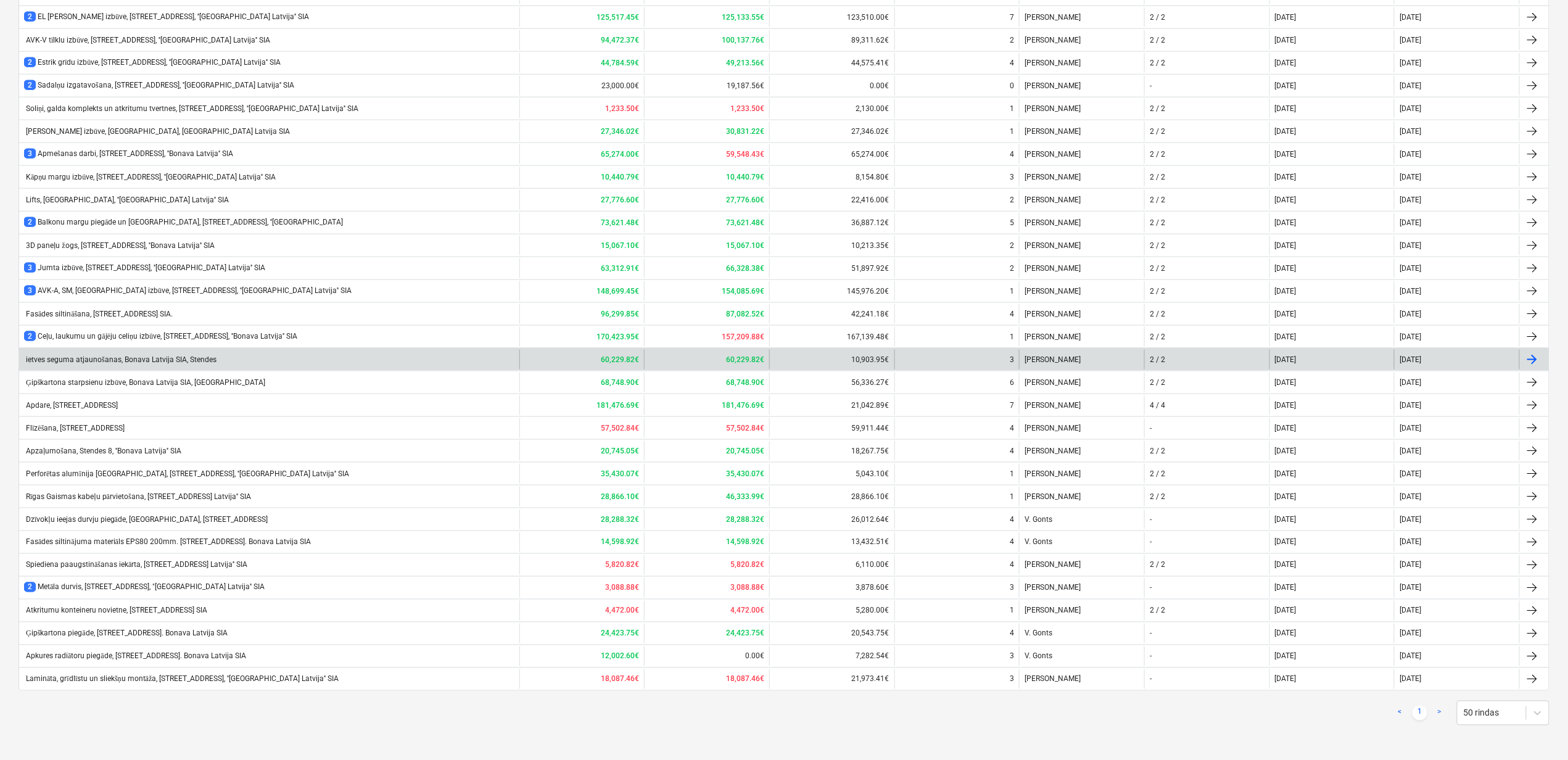
click at [70, 356] on div "ietves seguma atjaunošanas, Bonava Latvija SIA, Stendes" at bounding box center [120, 360] width 192 height 9
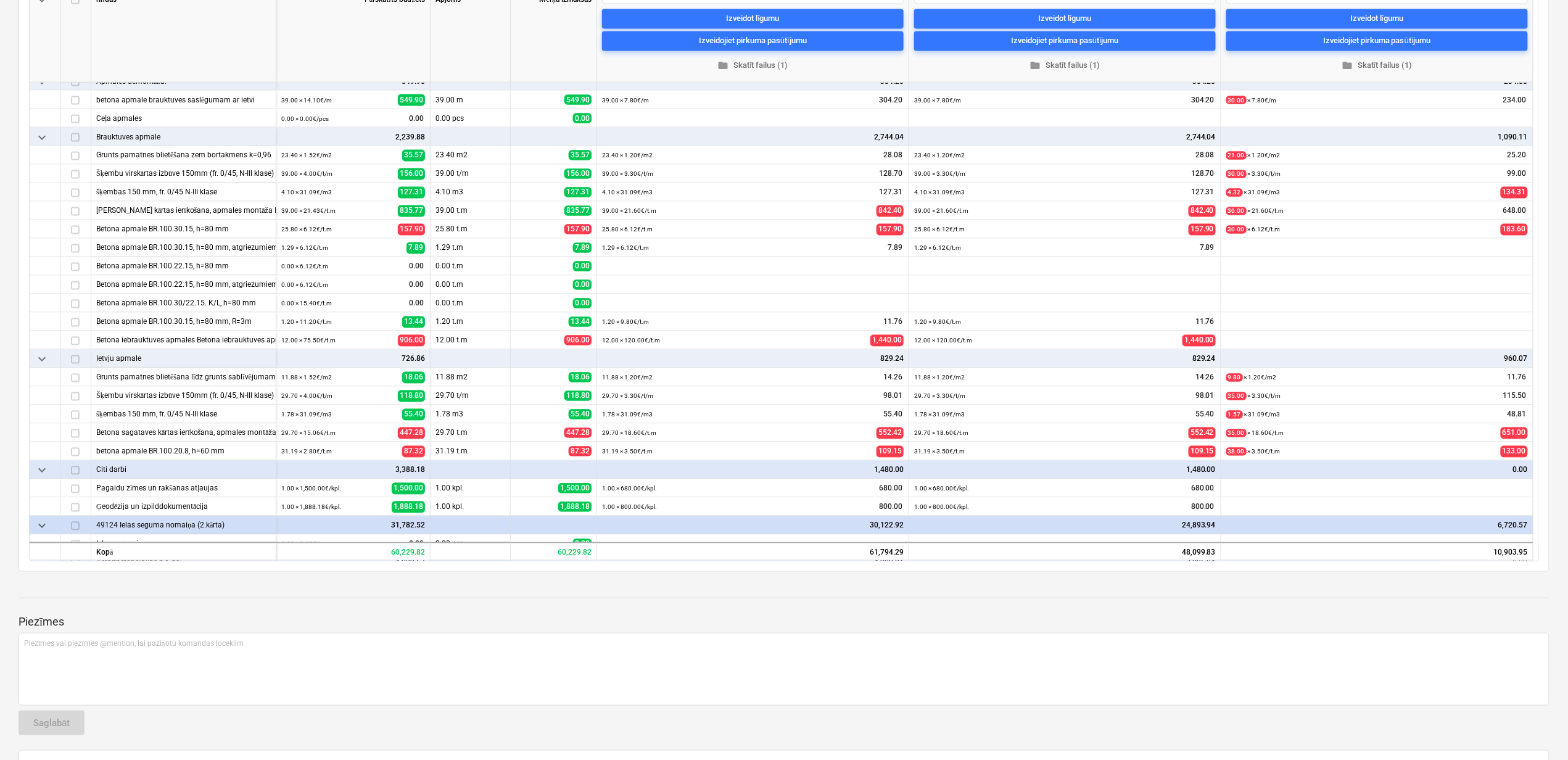
scroll to position [987, 0]
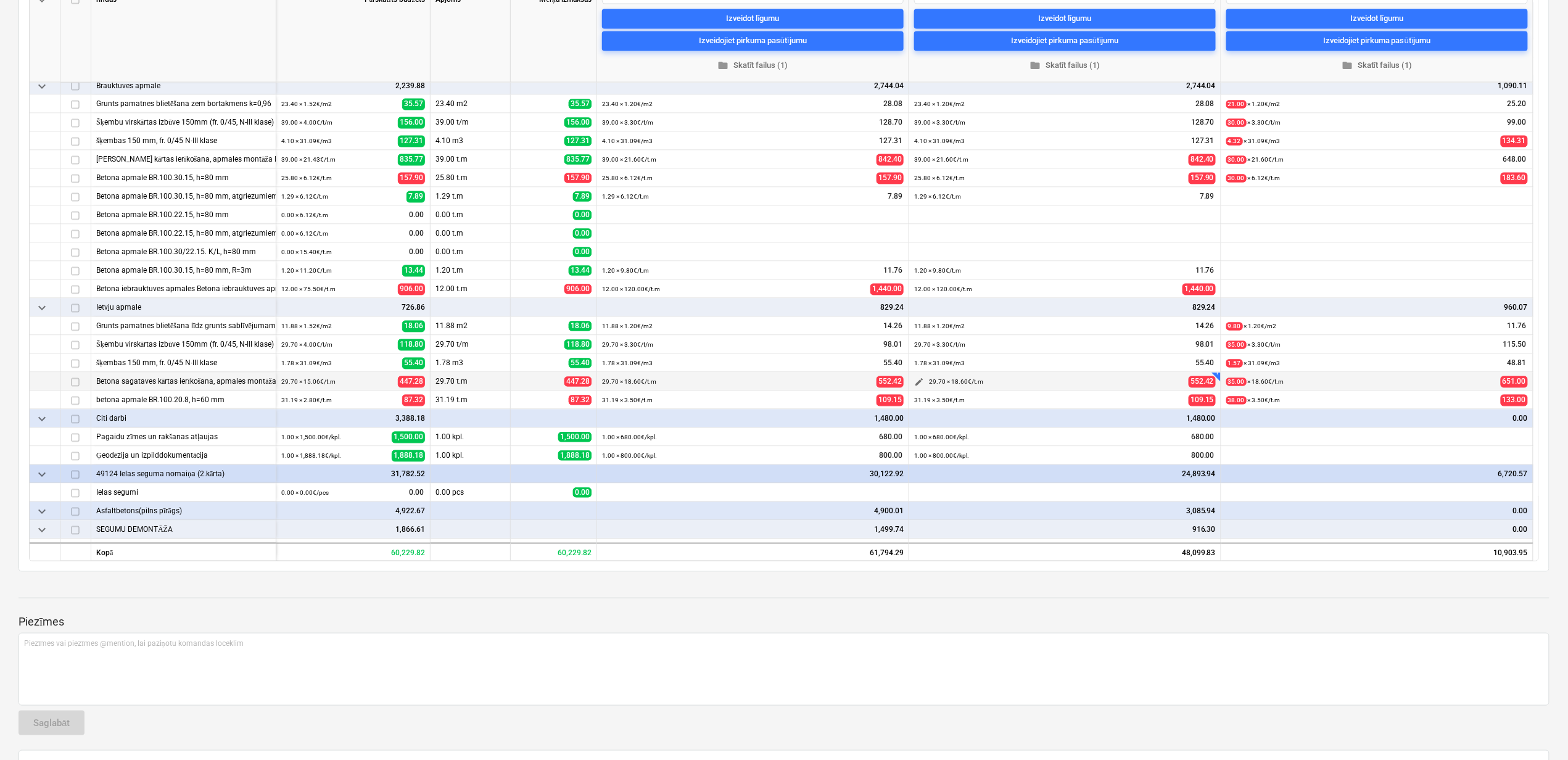
type textarea "x"
